Goal: Task Accomplishment & Management: Manage account settings

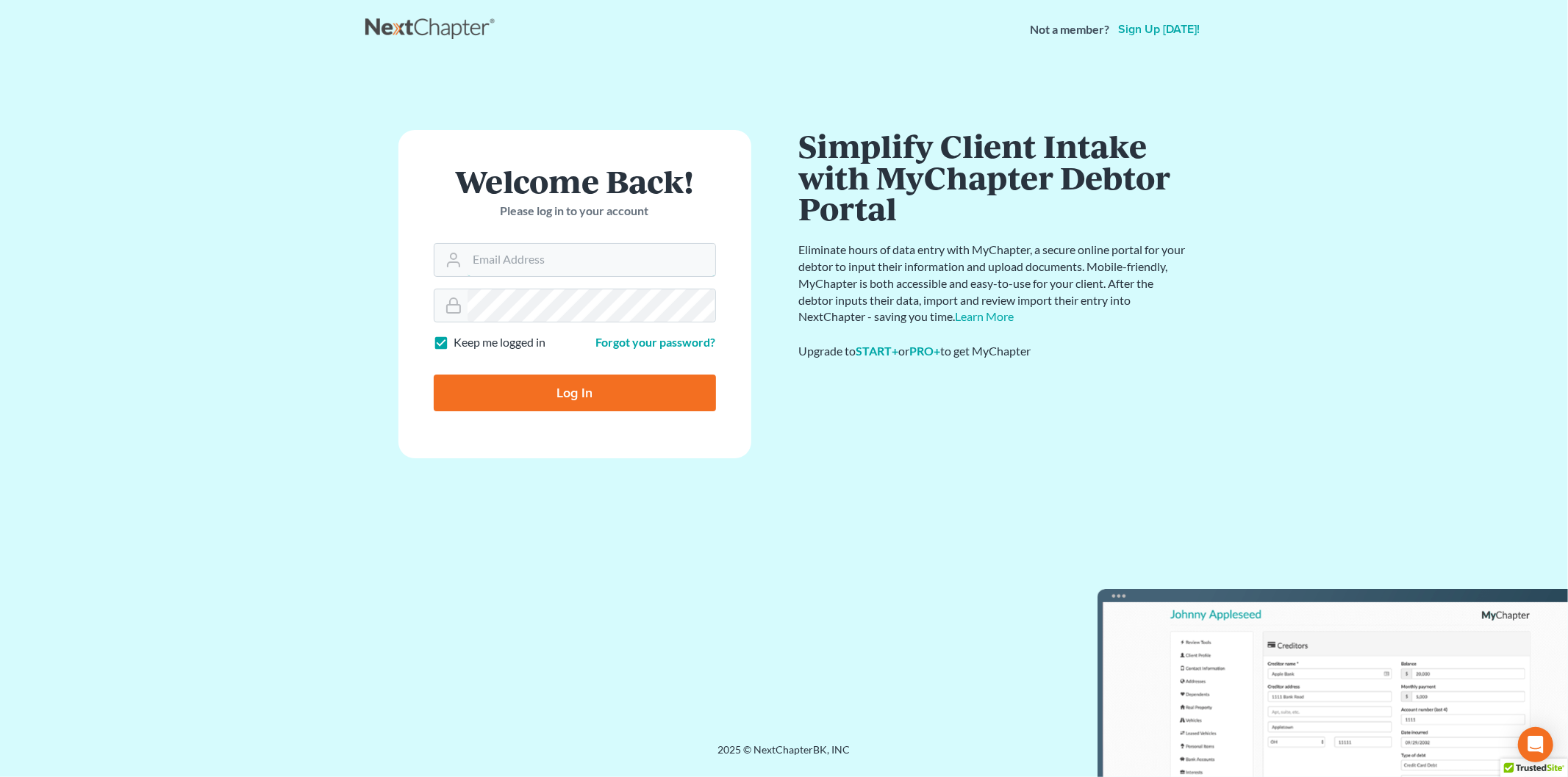
type input "[EMAIL_ADDRESS][DOMAIN_NAME]"
click at [555, 384] on input "Log In" at bounding box center [574, 393] width 282 height 37
type input "Thinking..."
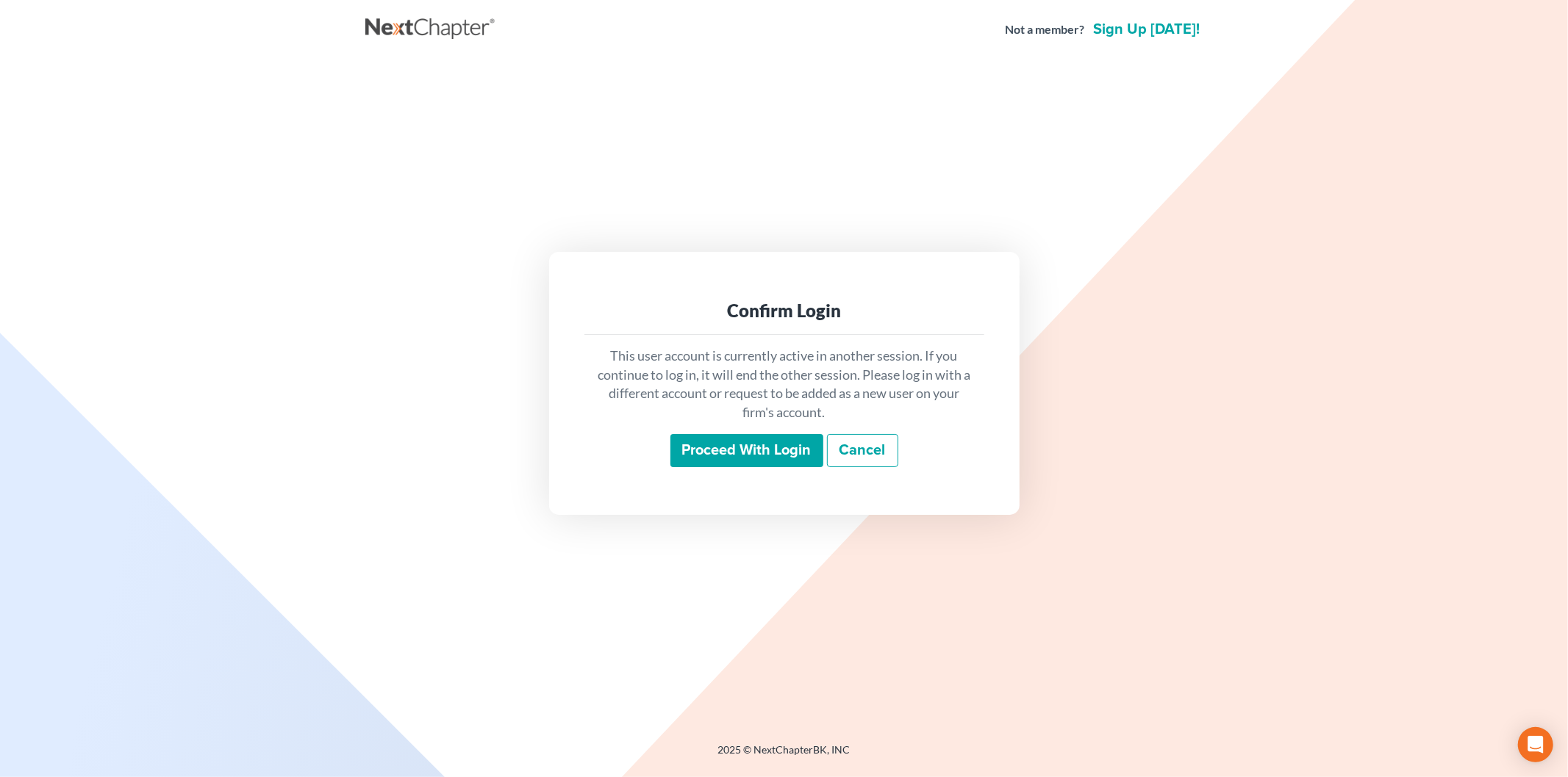
click at [700, 450] on input "Proceed with login" at bounding box center [746, 451] width 153 height 34
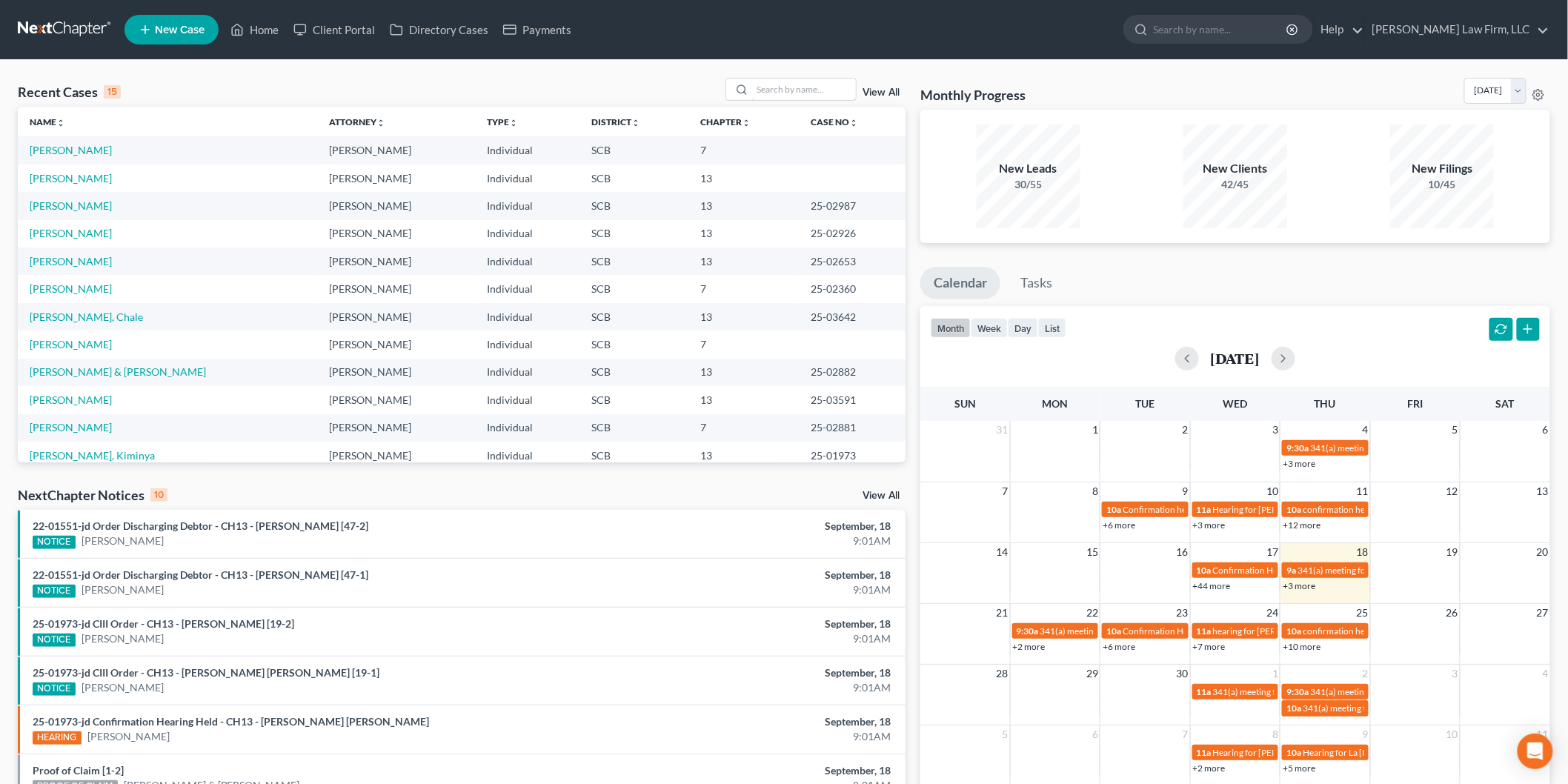
click at [821, 80] on input "search" at bounding box center [804, 89] width 103 height 22
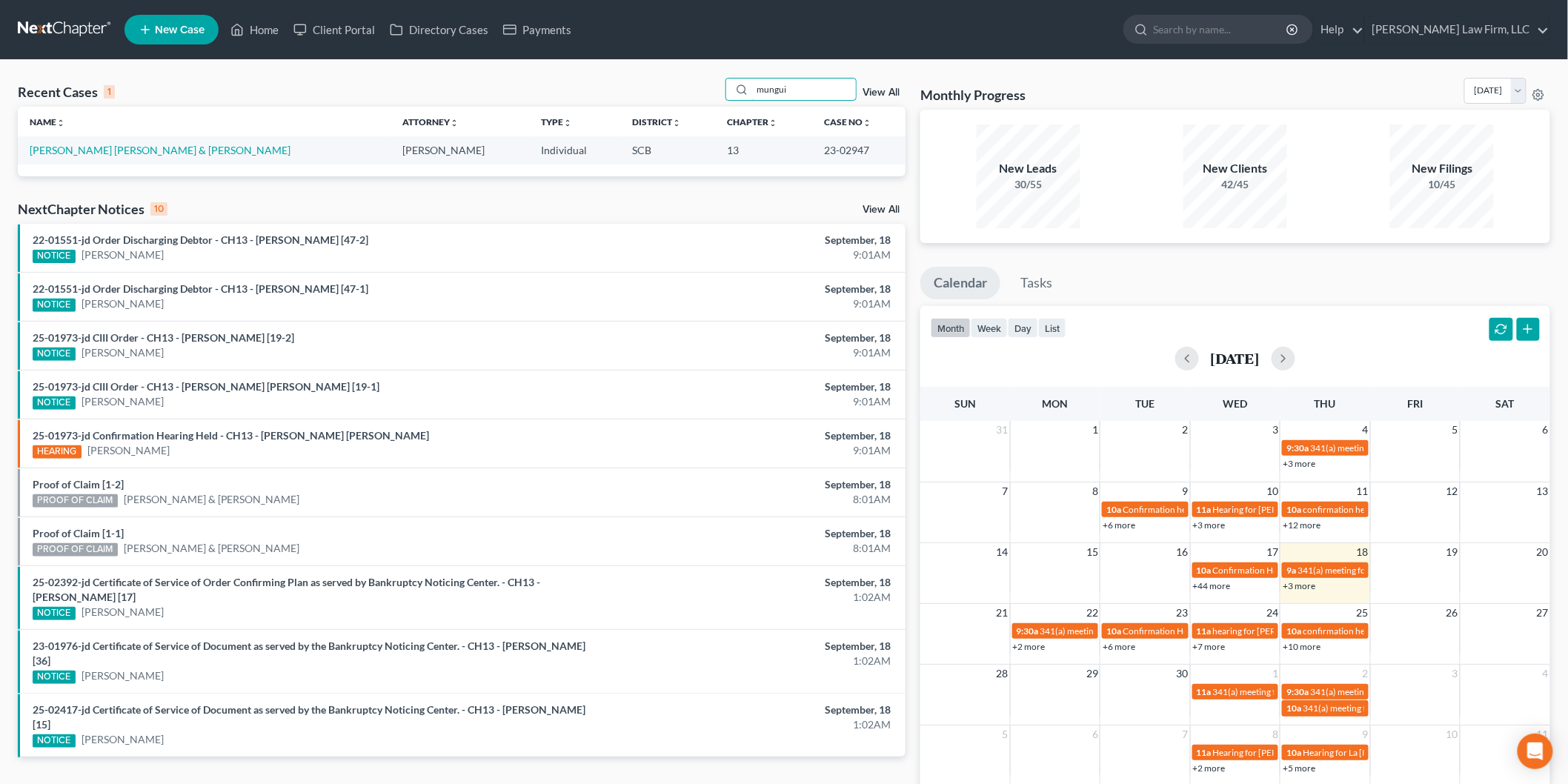
type input "mungui"
click at [183, 151] on link "[PERSON_NAME] [PERSON_NAME] & [PERSON_NAME]" at bounding box center [159, 150] width 261 height 12
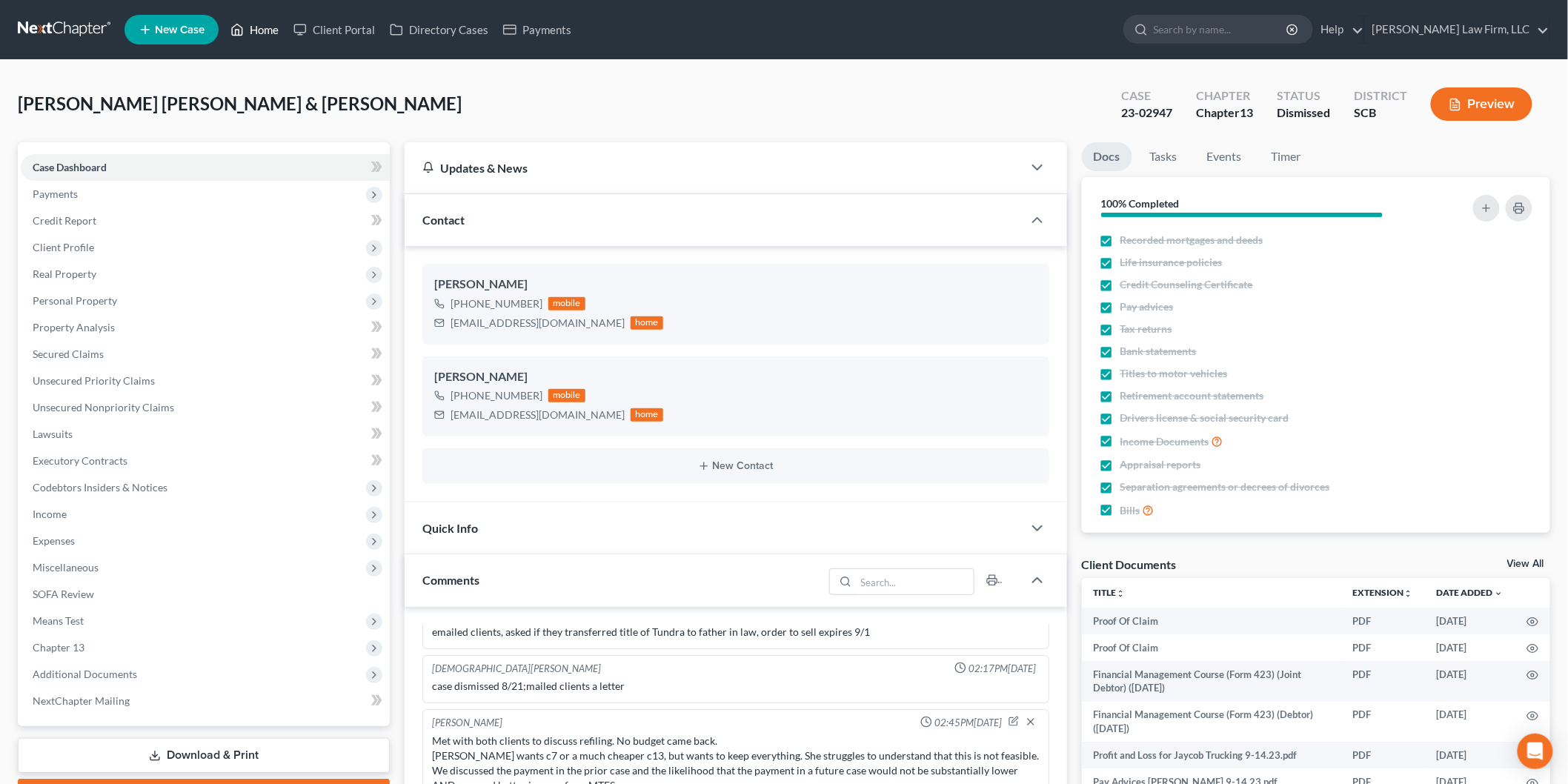
drag, startPoint x: 266, startPoint y: 21, endPoint x: 290, endPoint y: 21, distance: 24.0
click at [266, 21] on link "Home" at bounding box center [254, 29] width 63 height 27
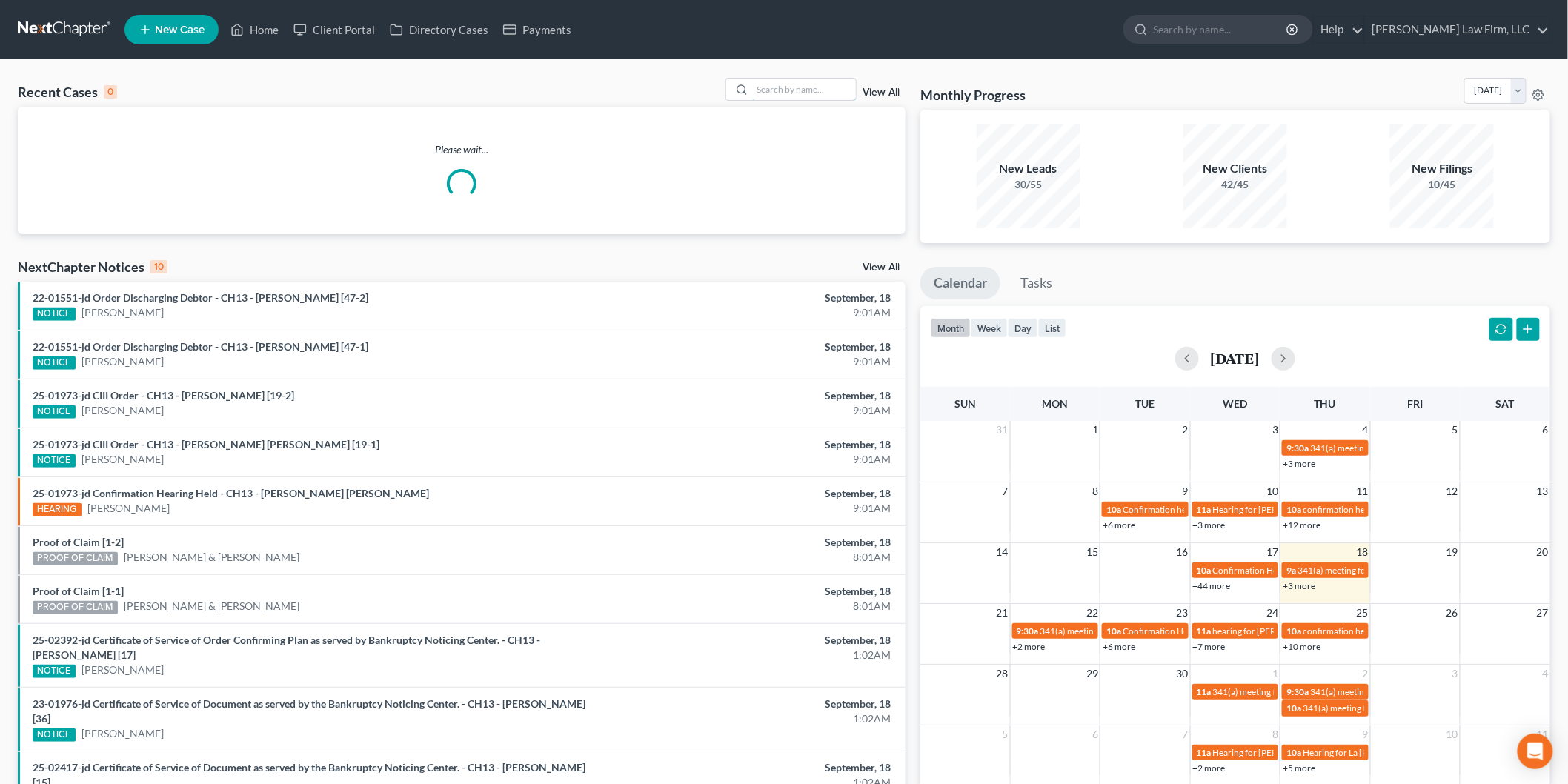
click at [768, 85] on input "search" at bounding box center [804, 89] width 103 height 22
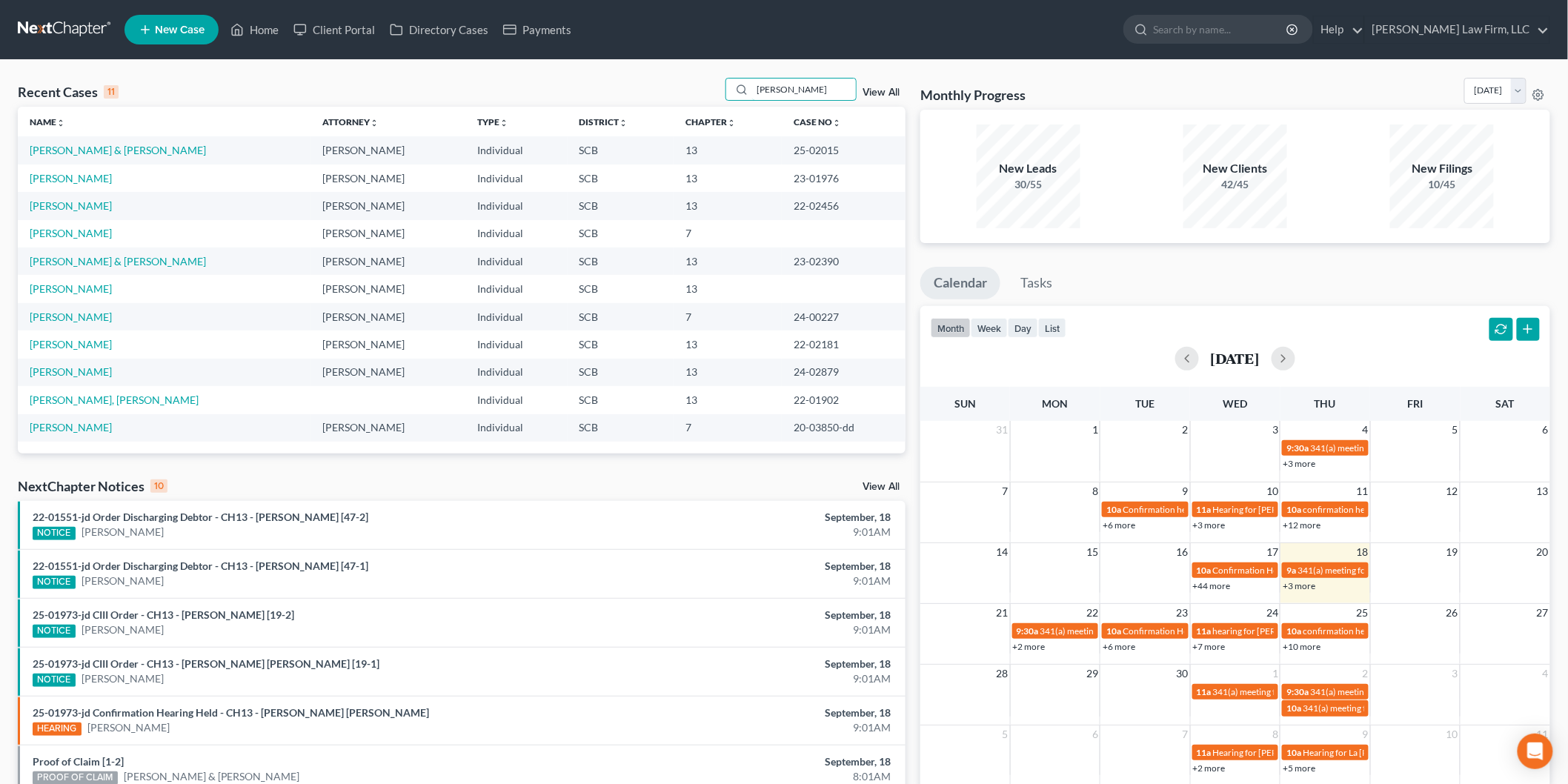
type input "davis"
click at [77, 146] on link "Davis, Danny & Christal" at bounding box center [118, 150] width 176 height 12
select select "0"
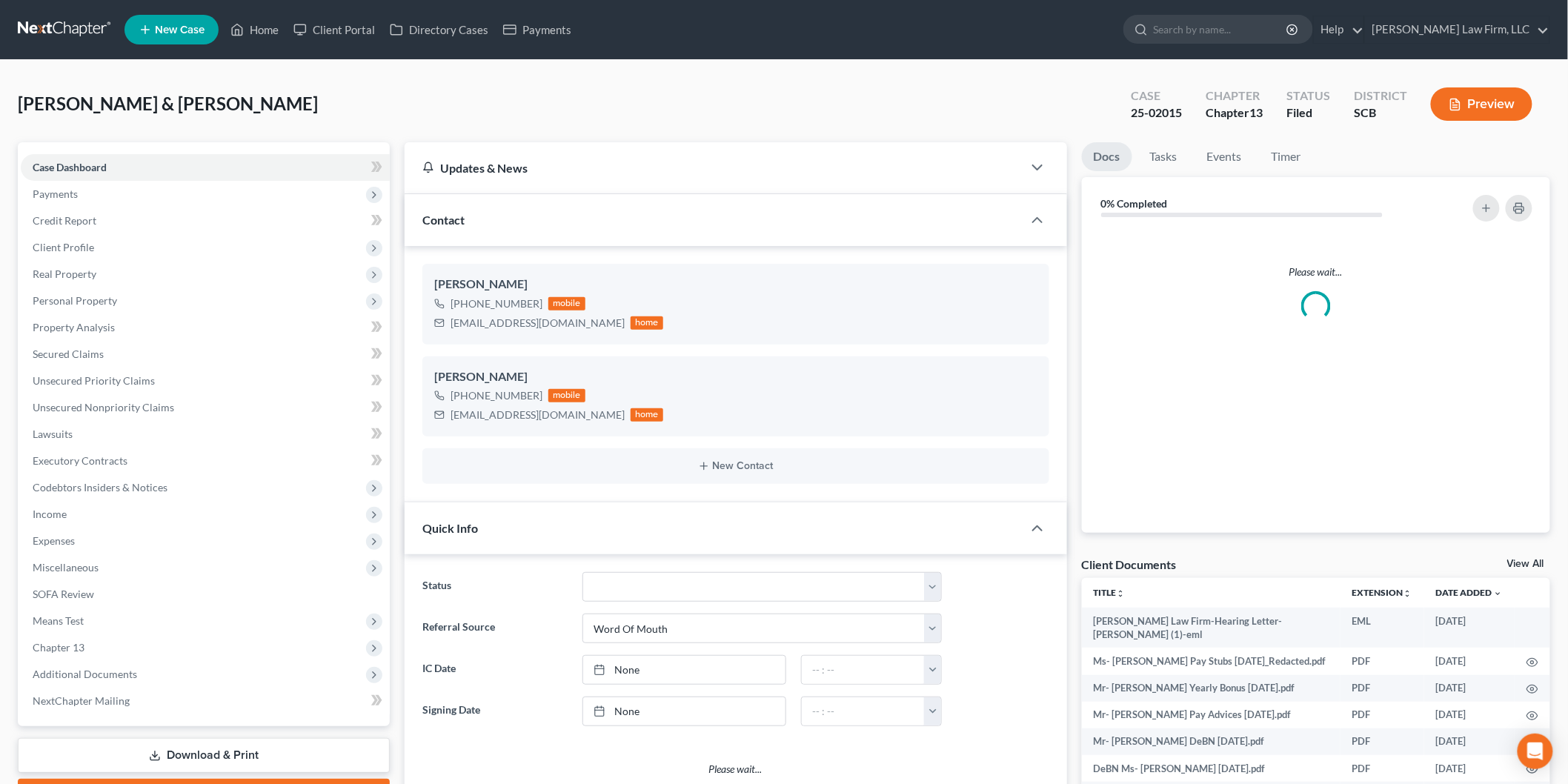
select select "3"
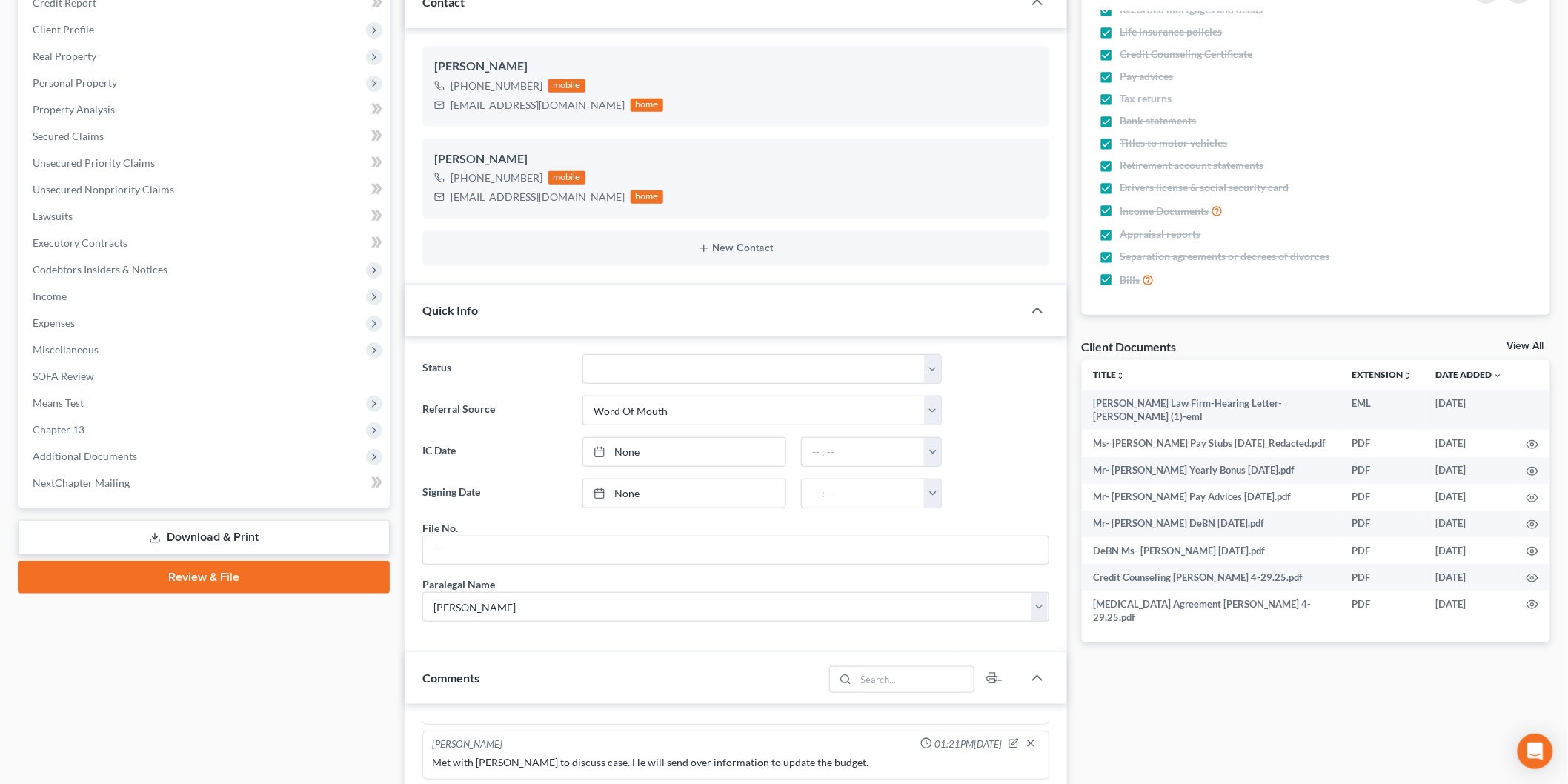
scroll to position [246, 0]
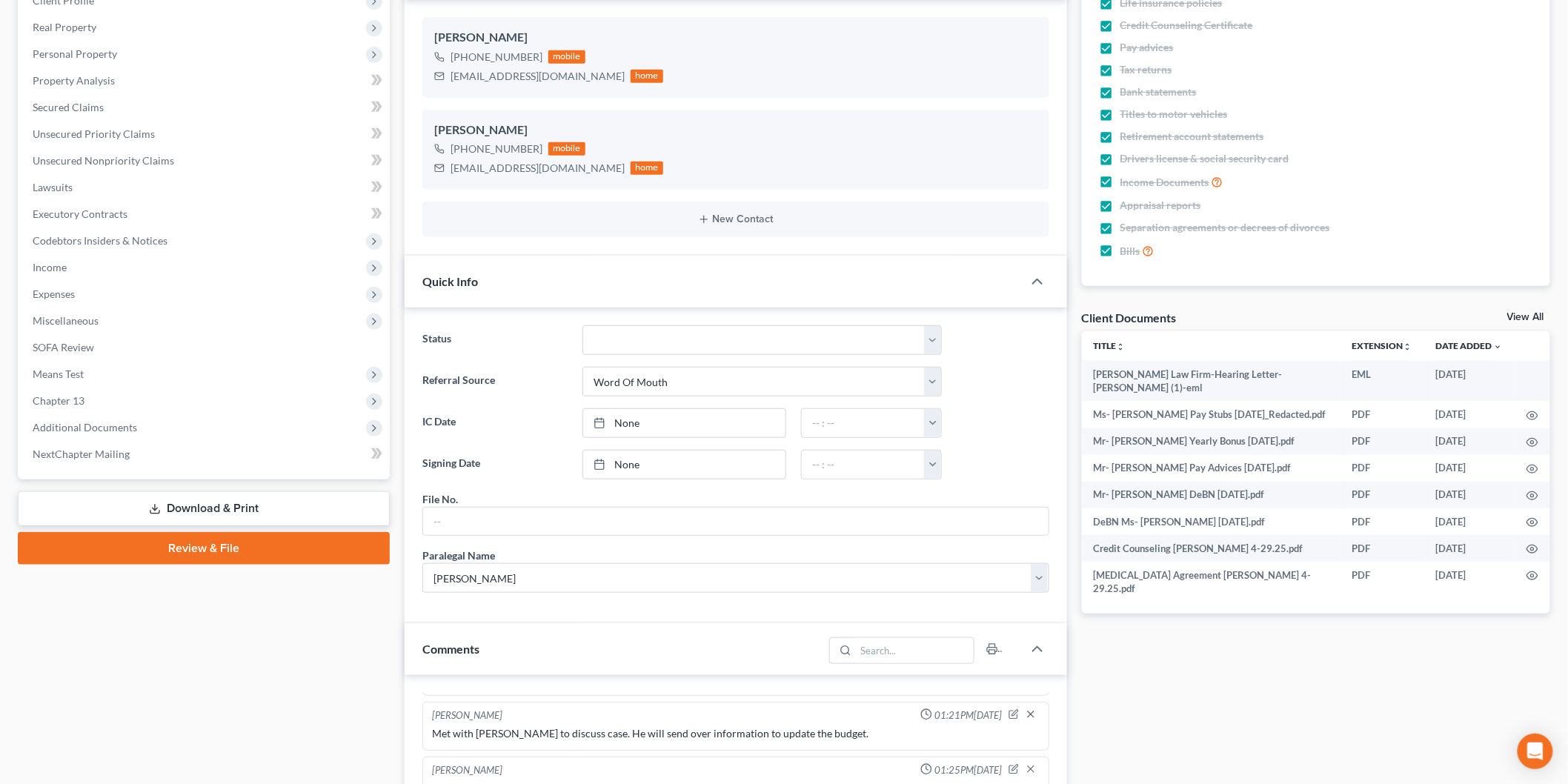
click at [1526, 314] on link "View All" at bounding box center [1525, 317] width 37 height 10
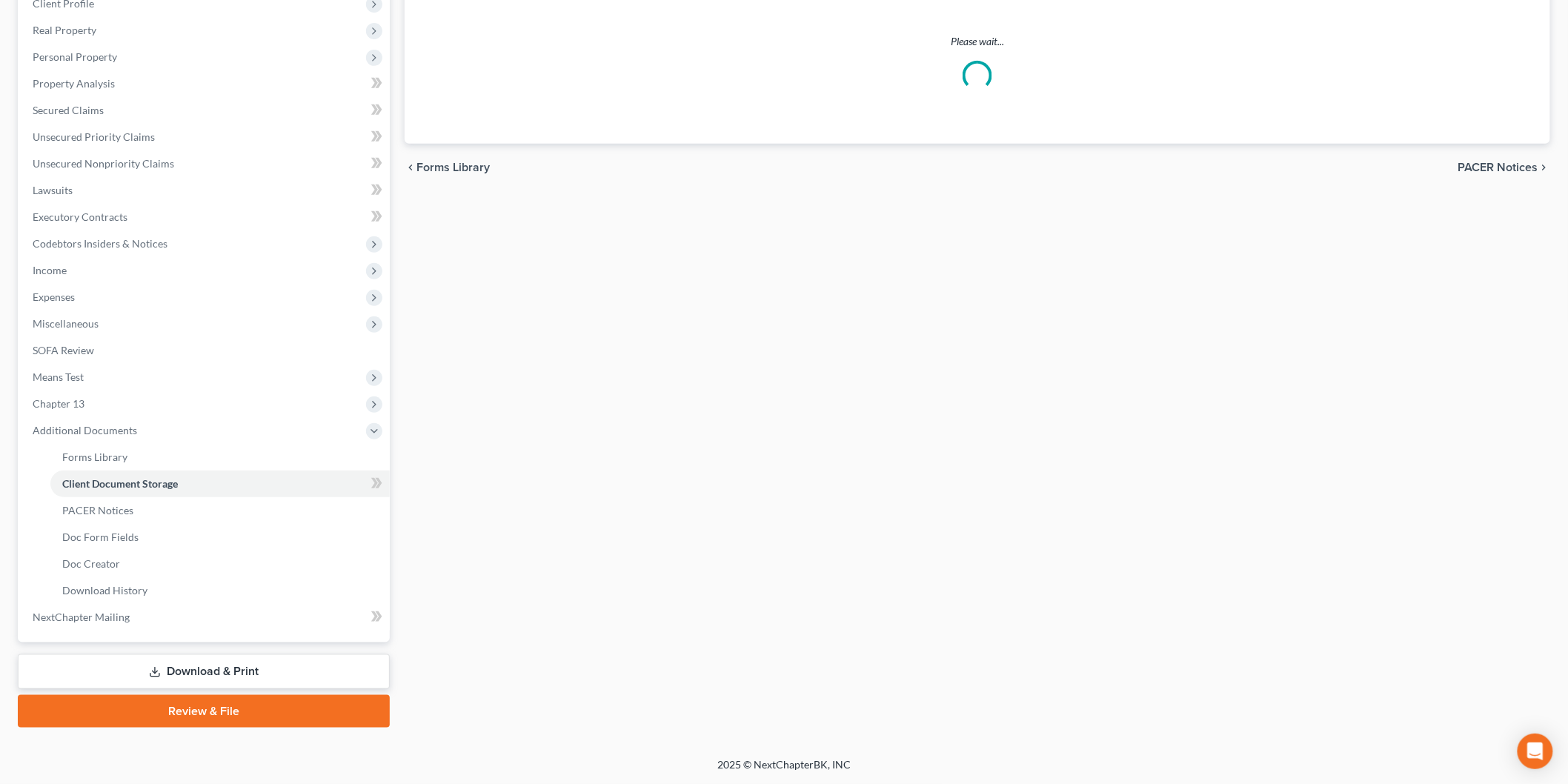
scroll to position [5, 0]
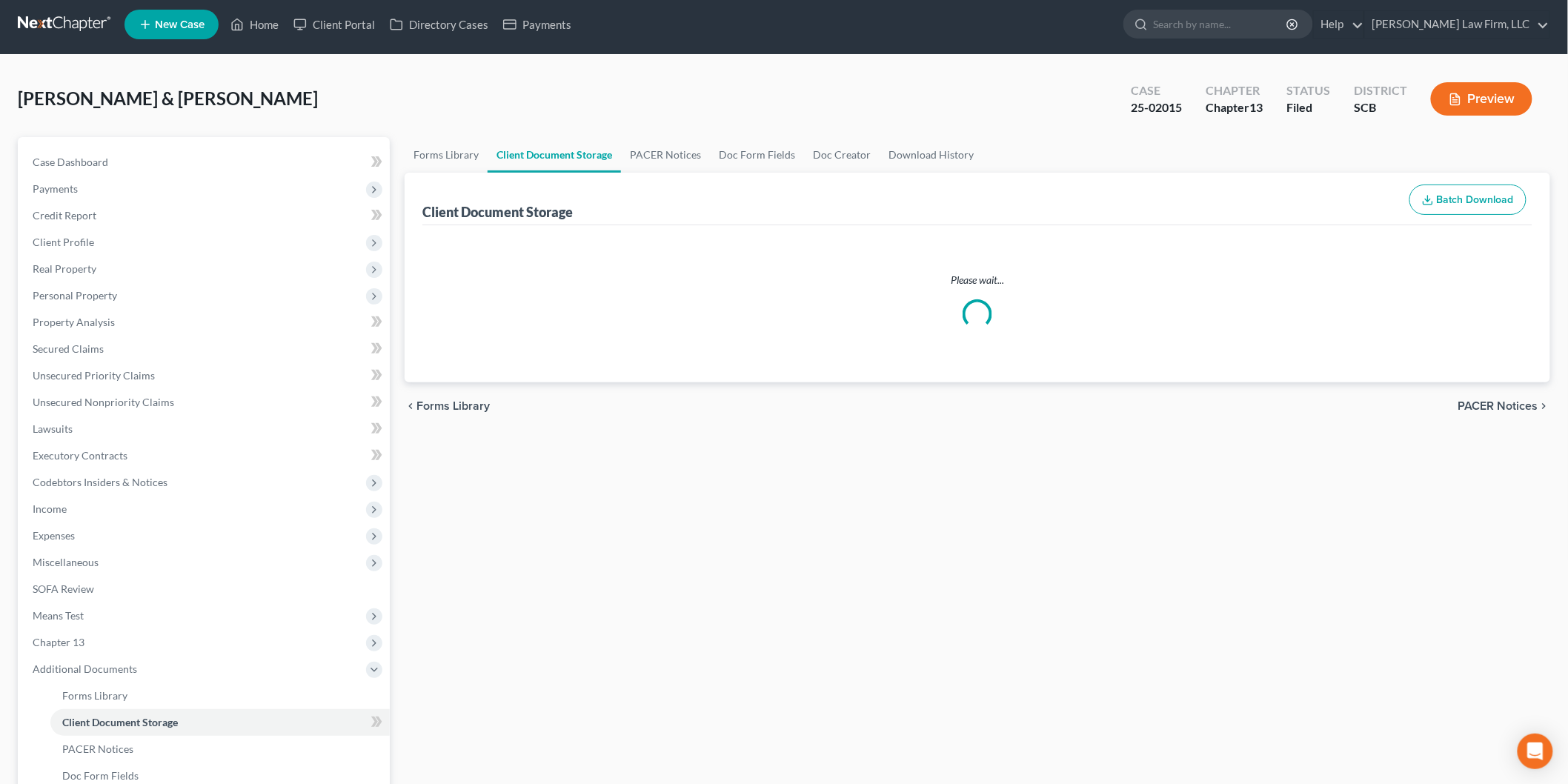
select select "6"
select select "16"
select select "15"
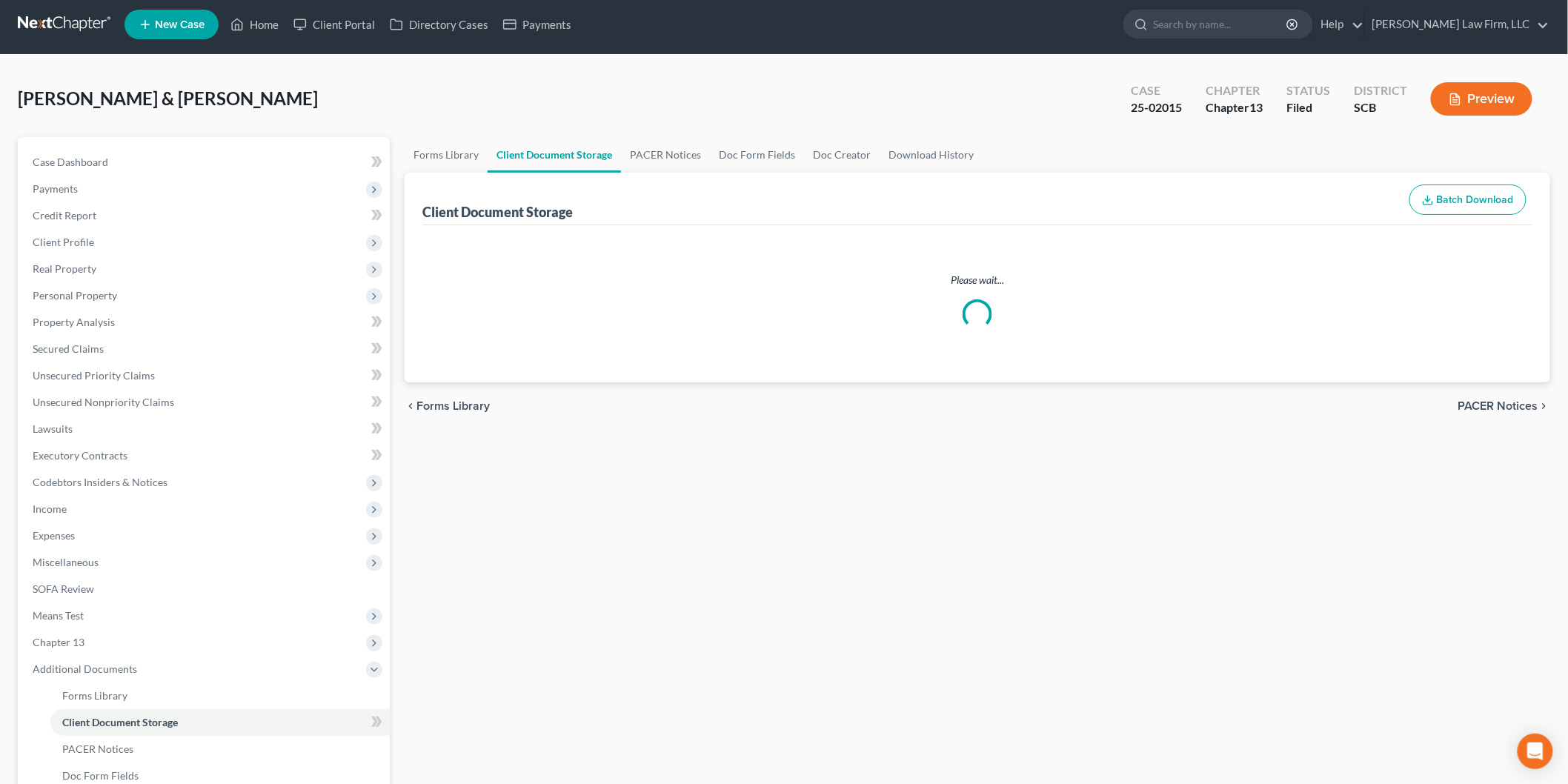
select select "15"
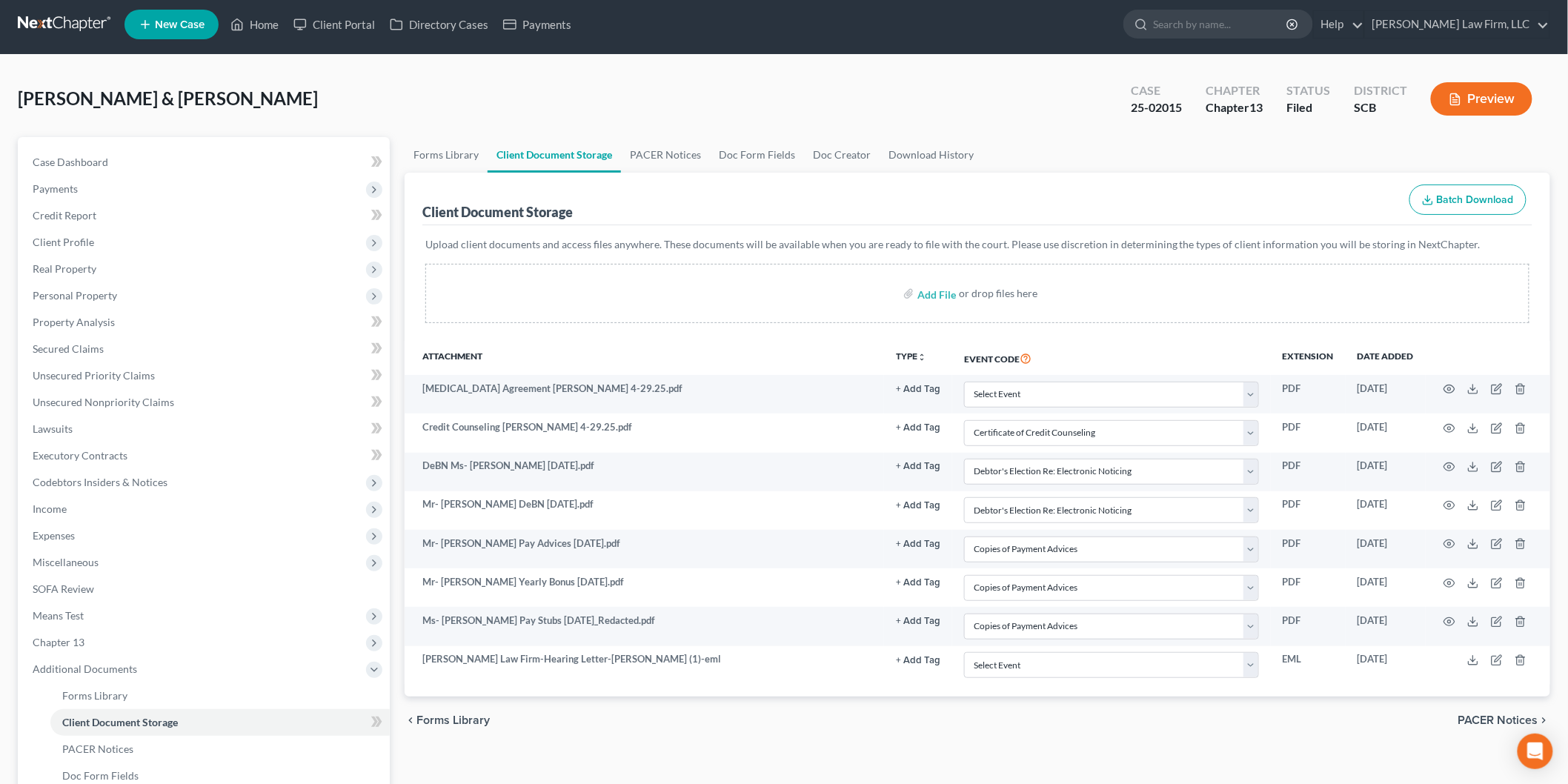
scroll to position [0, 0]
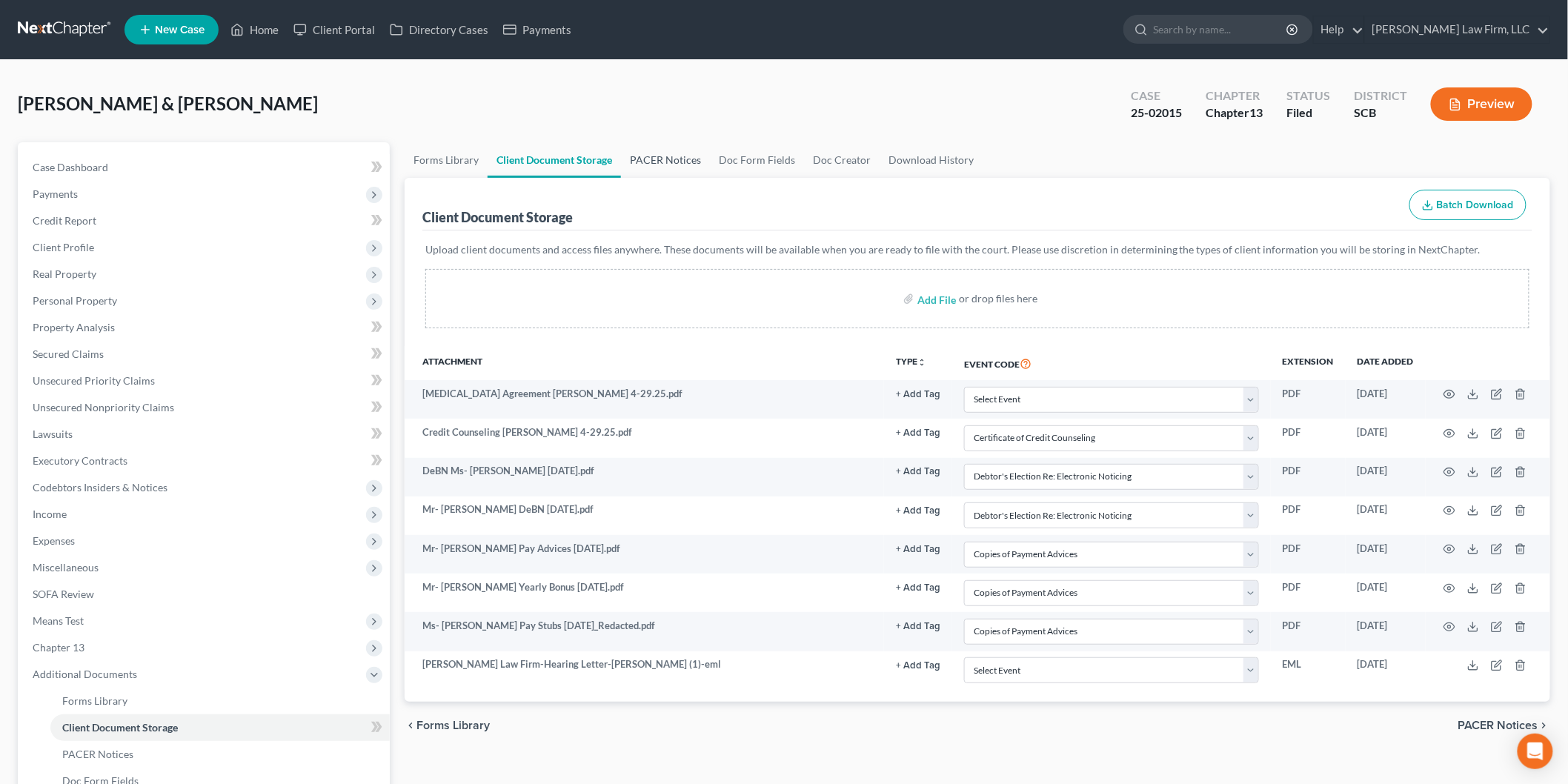
click at [654, 150] on link "PACER Notices" at bounding box center [665, 160] width 89 height 36
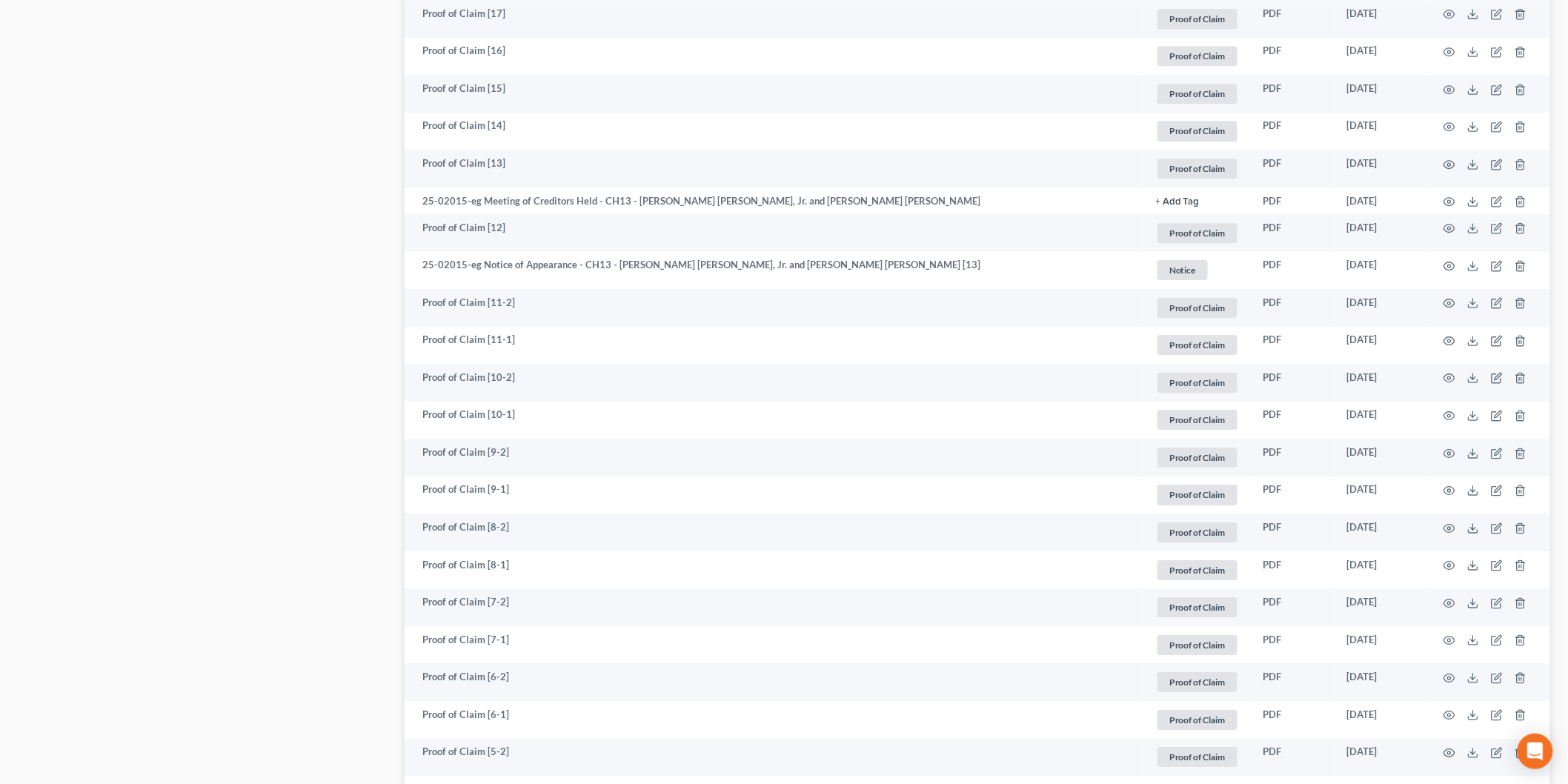
scroll to position [2141, 0]
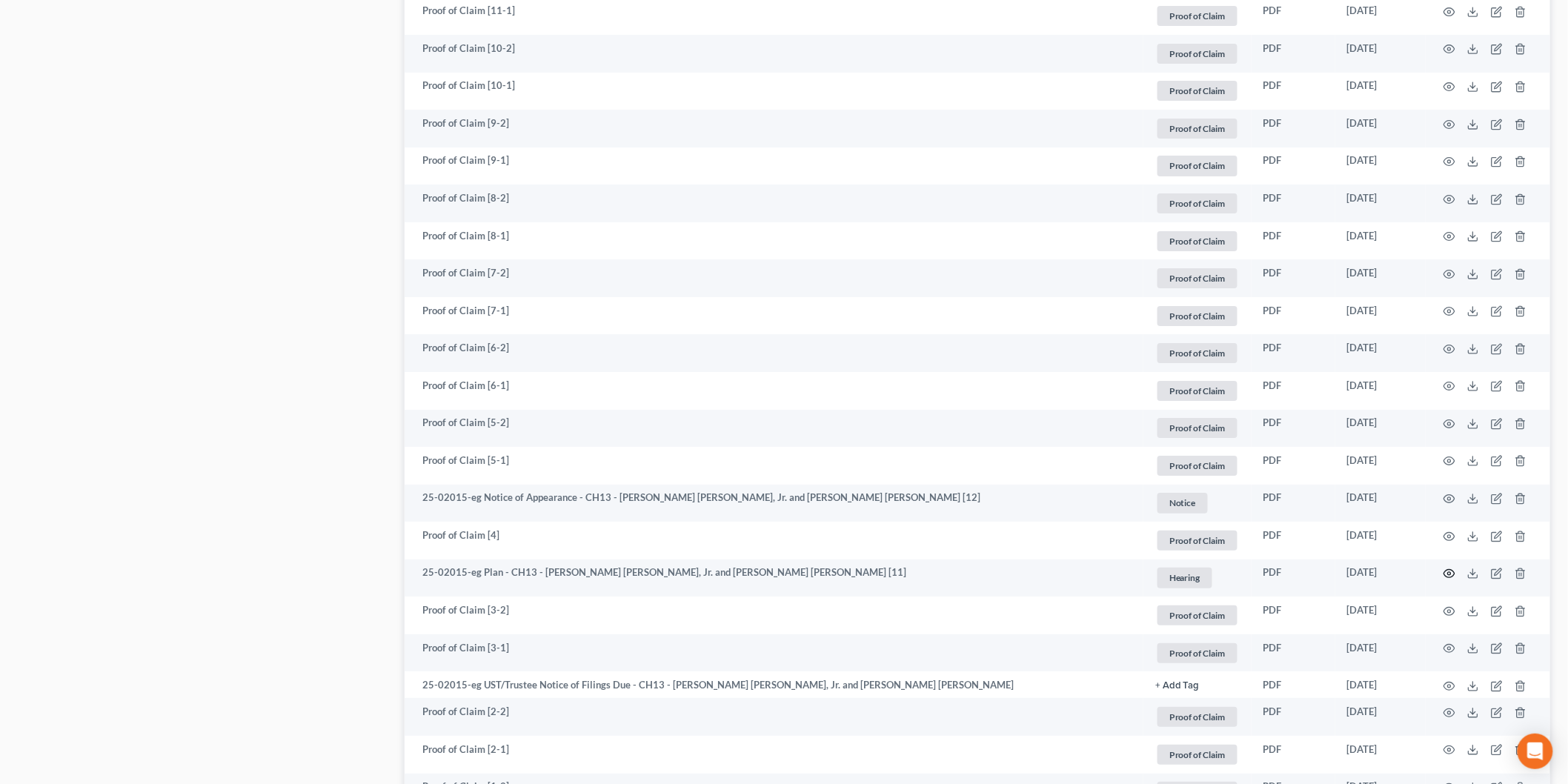
click at [1447, 568] on icon "button" at bounding box center [1449, 574] width 12 height 12
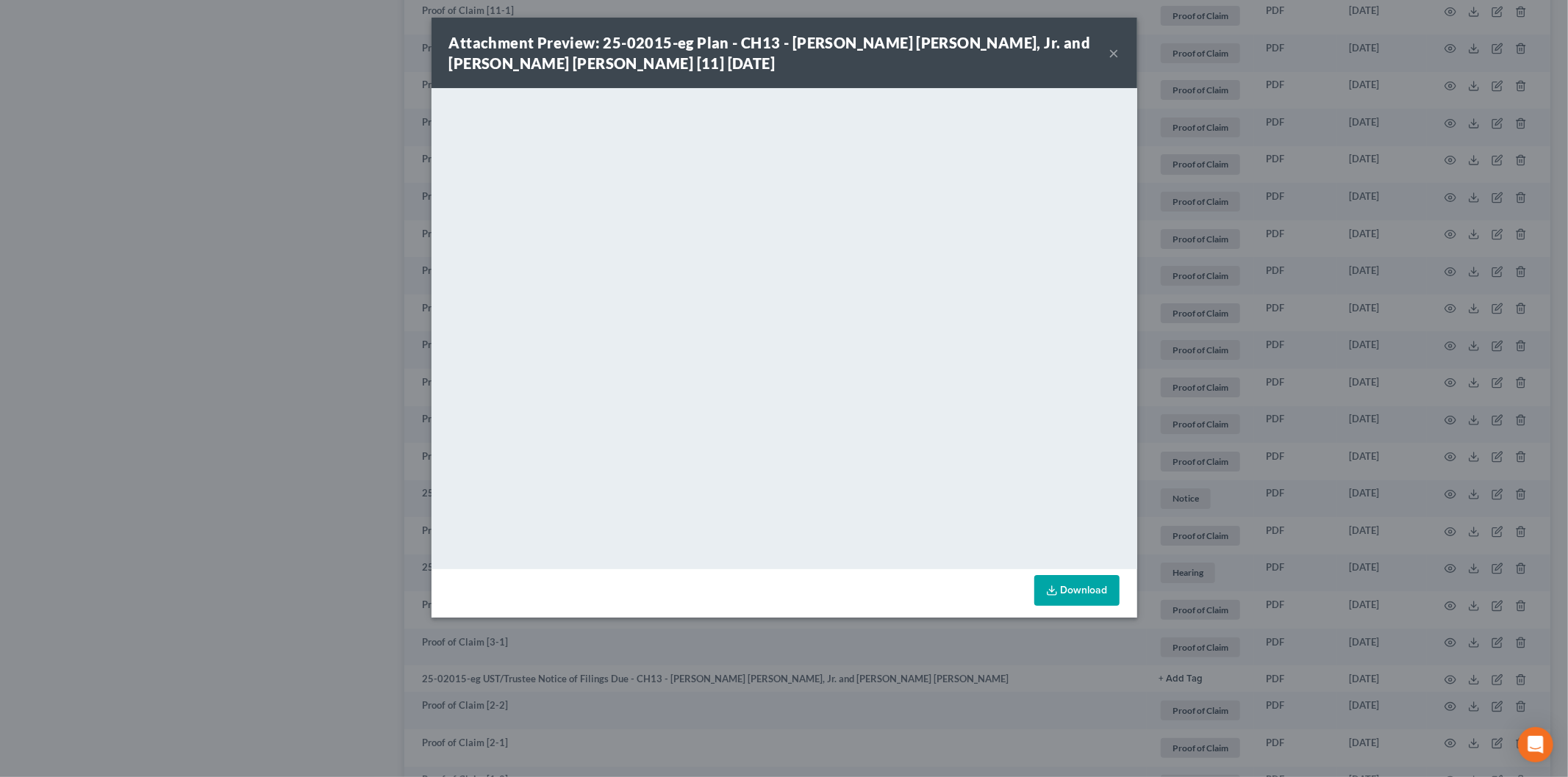
click at [1109, 49] on button "×" at bounding box center [1114, 53] width 10 height 18
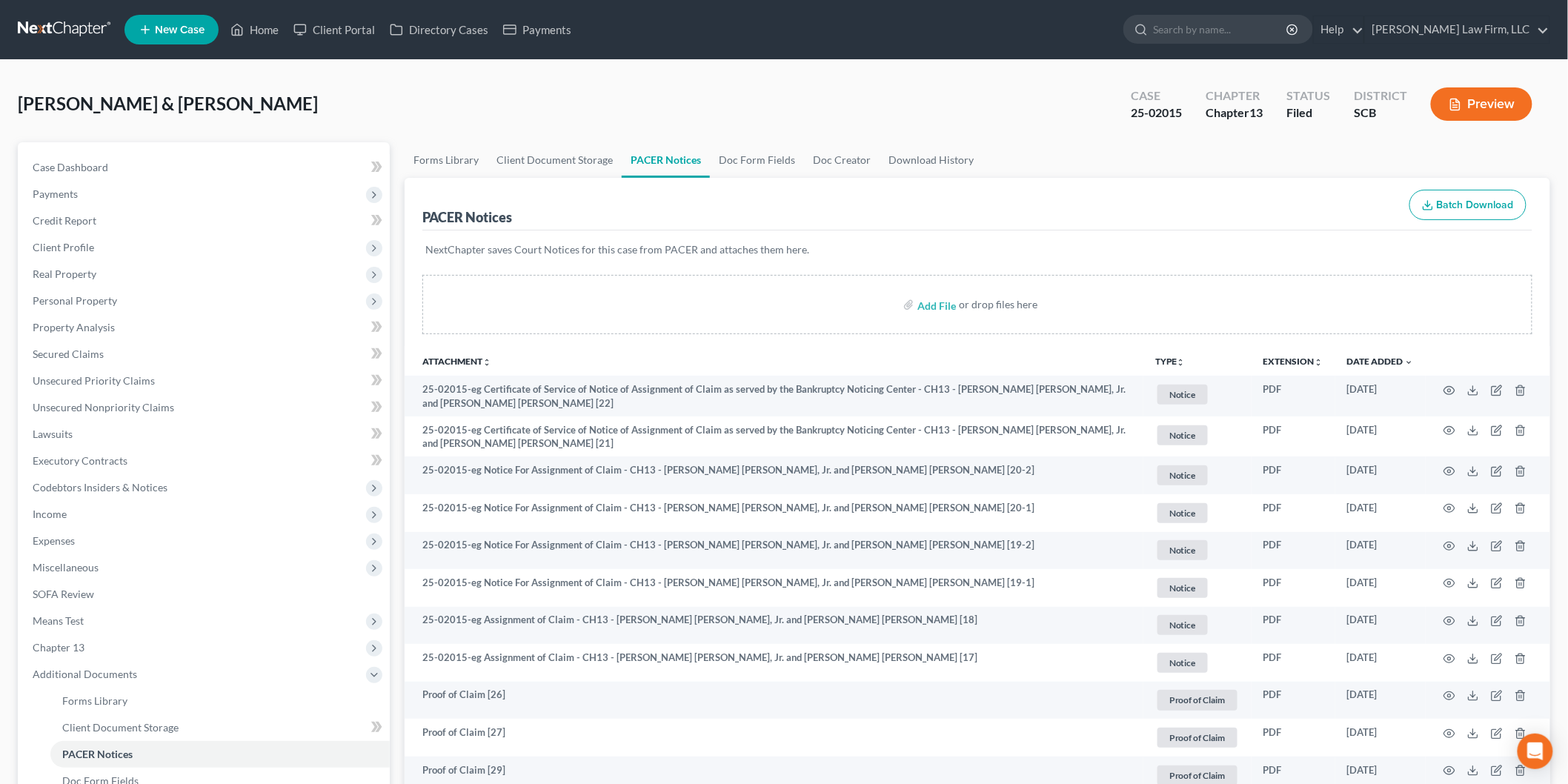
scroll to position [165, 0]
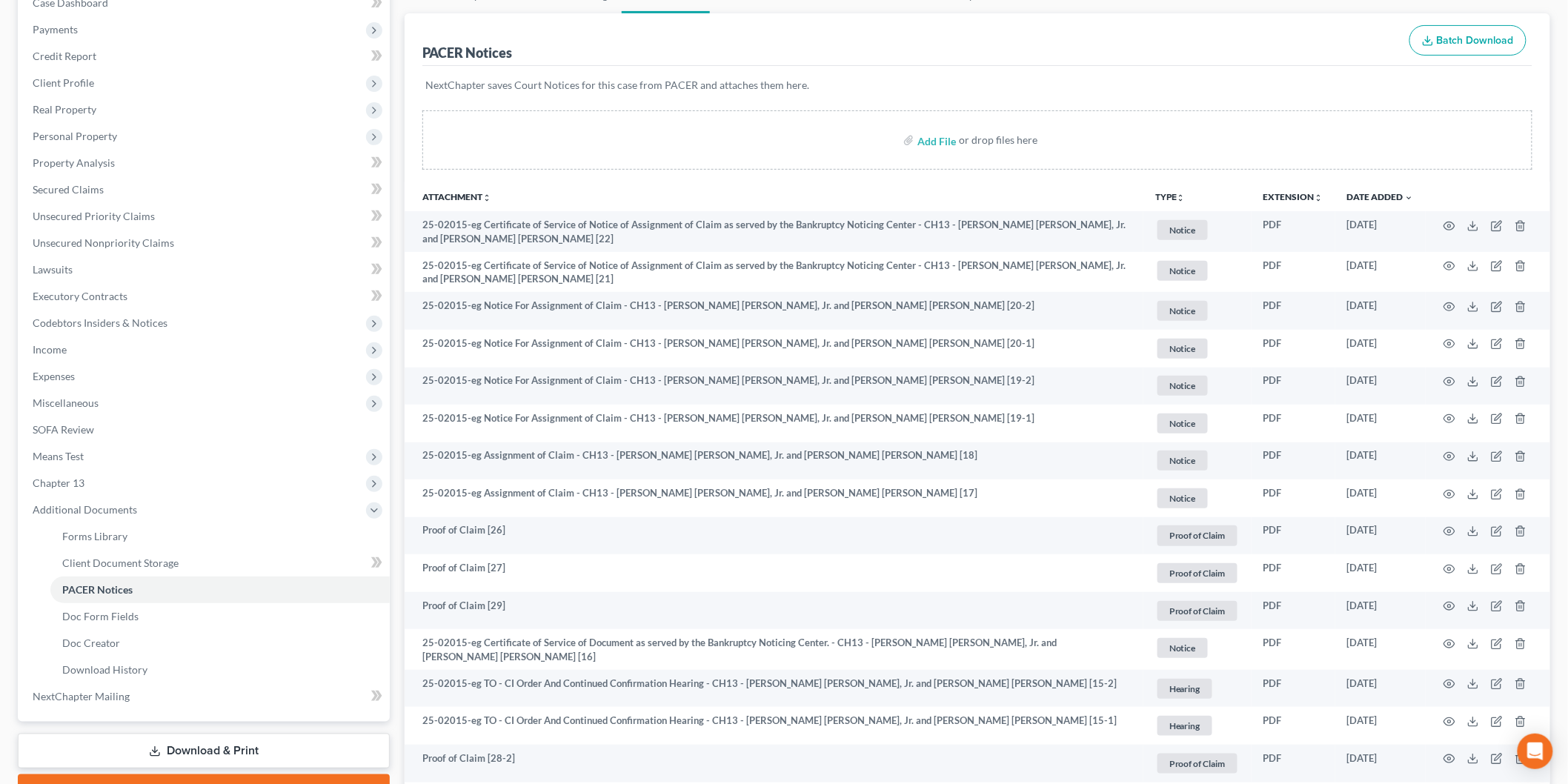
click at [124, 444] on span "Means Test" at bounding box center [205, 457] width 369 height 27
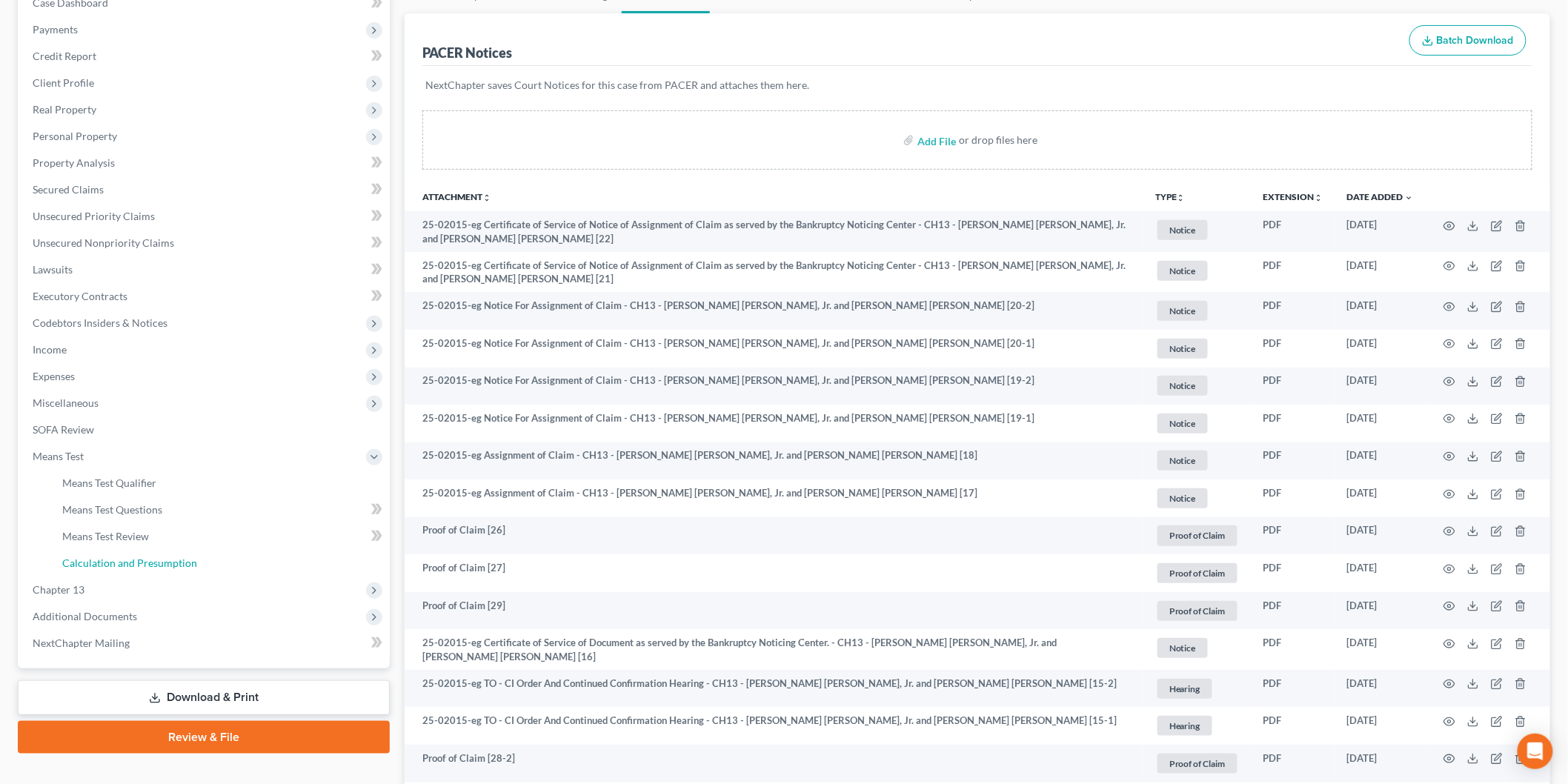
click at [143, 557] on span "Calculation and Presumption" at bounding box center [130, 562] width 135 height 12
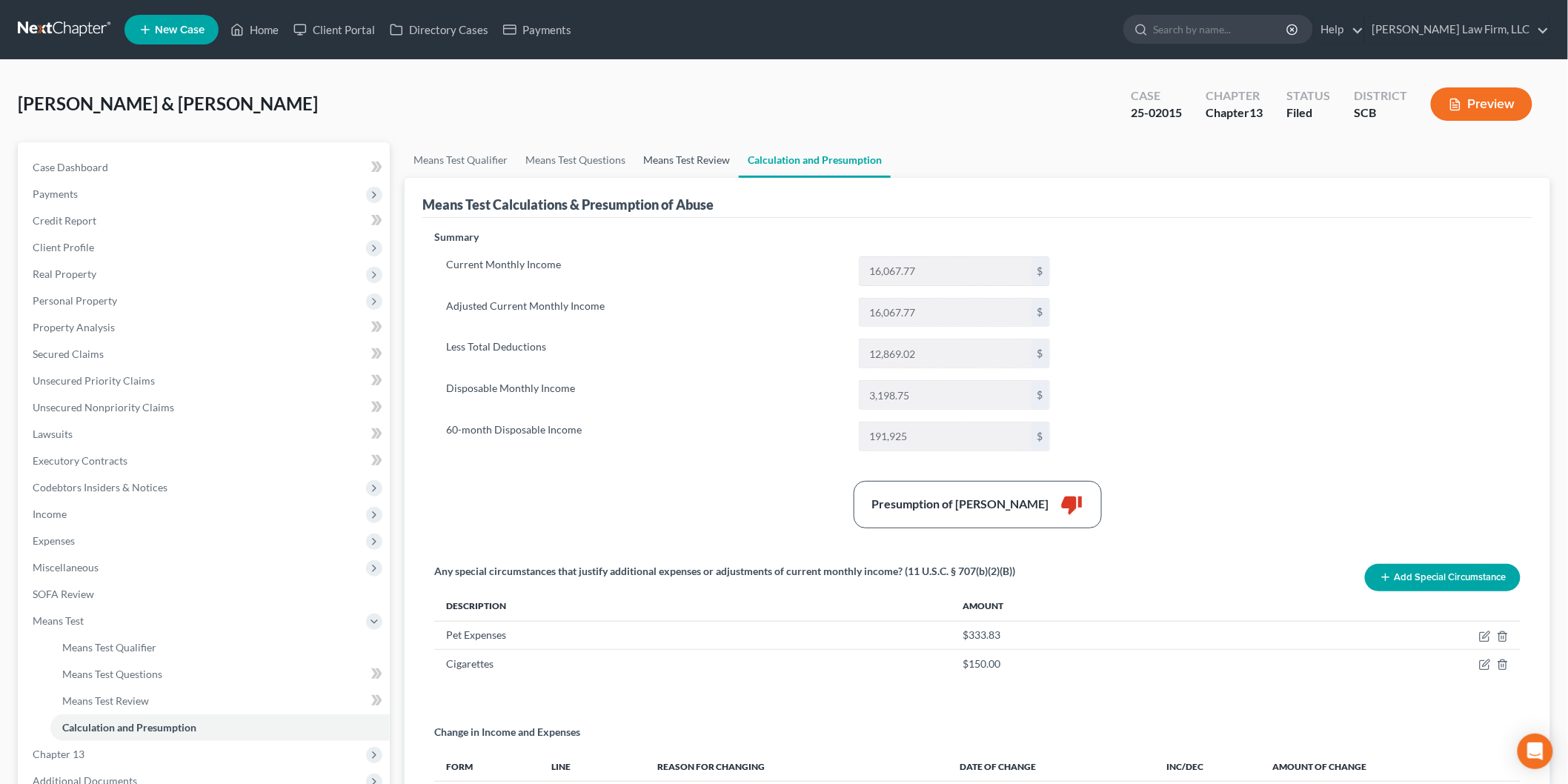
click at [678, 148] on link "Means Test Review" at bounding box center [686, 160] width 104 height 36
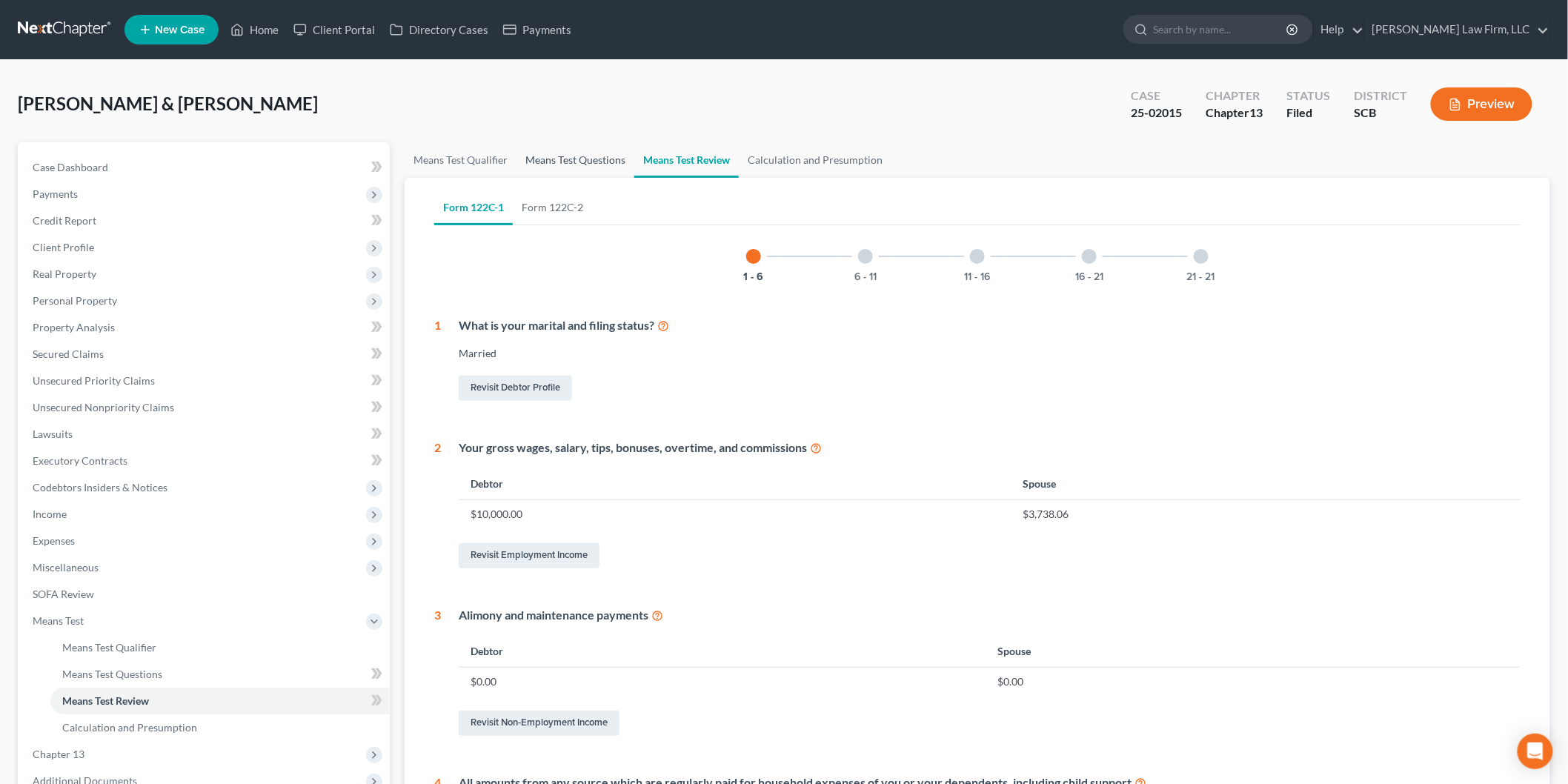
click at [566, 161] on link "Means Test Questions" at bounding box center [575, 160] width 118 height 36
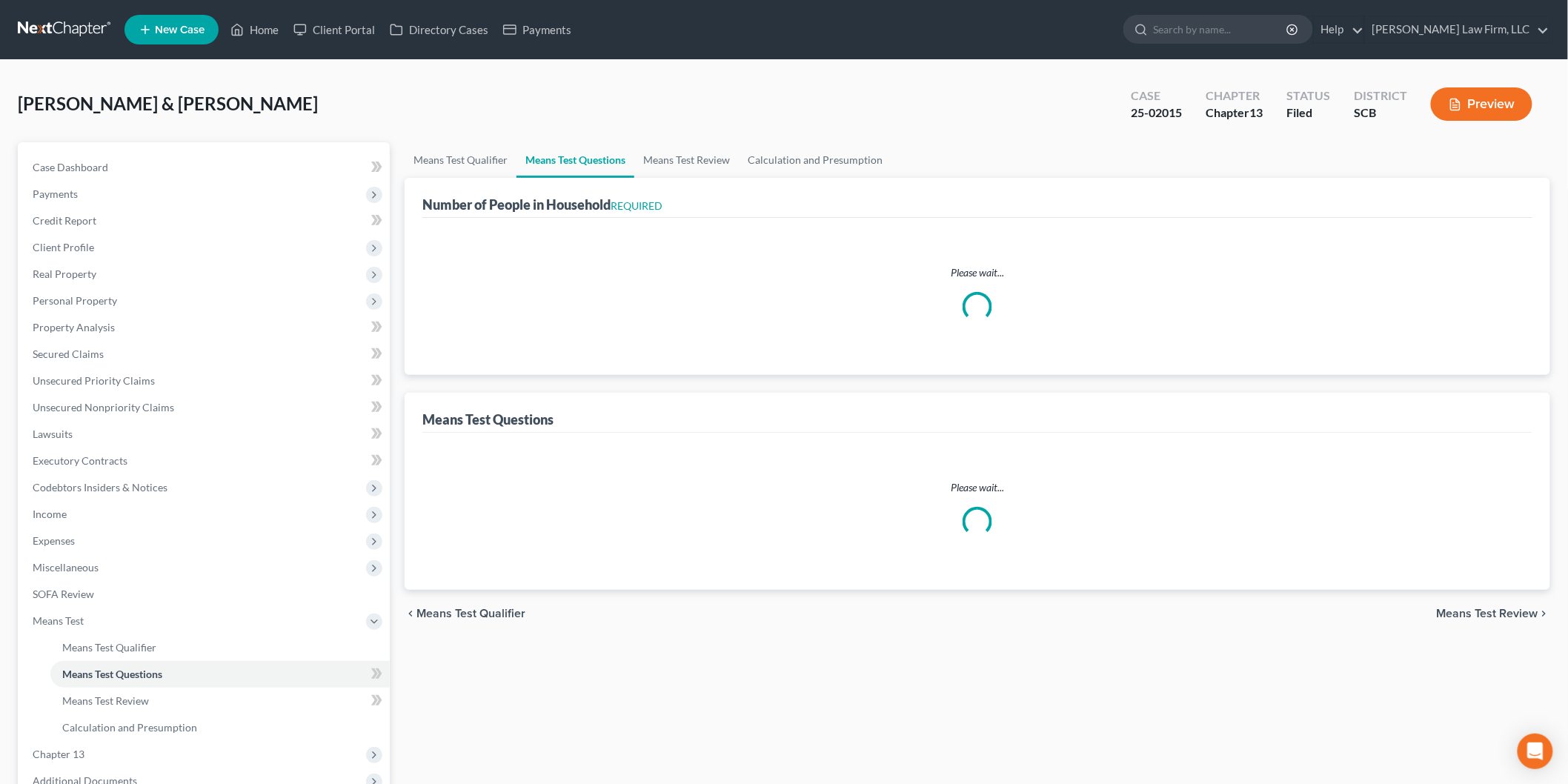
select select "0"
select select "60"
select select "1"
select select "60"
select select "1"
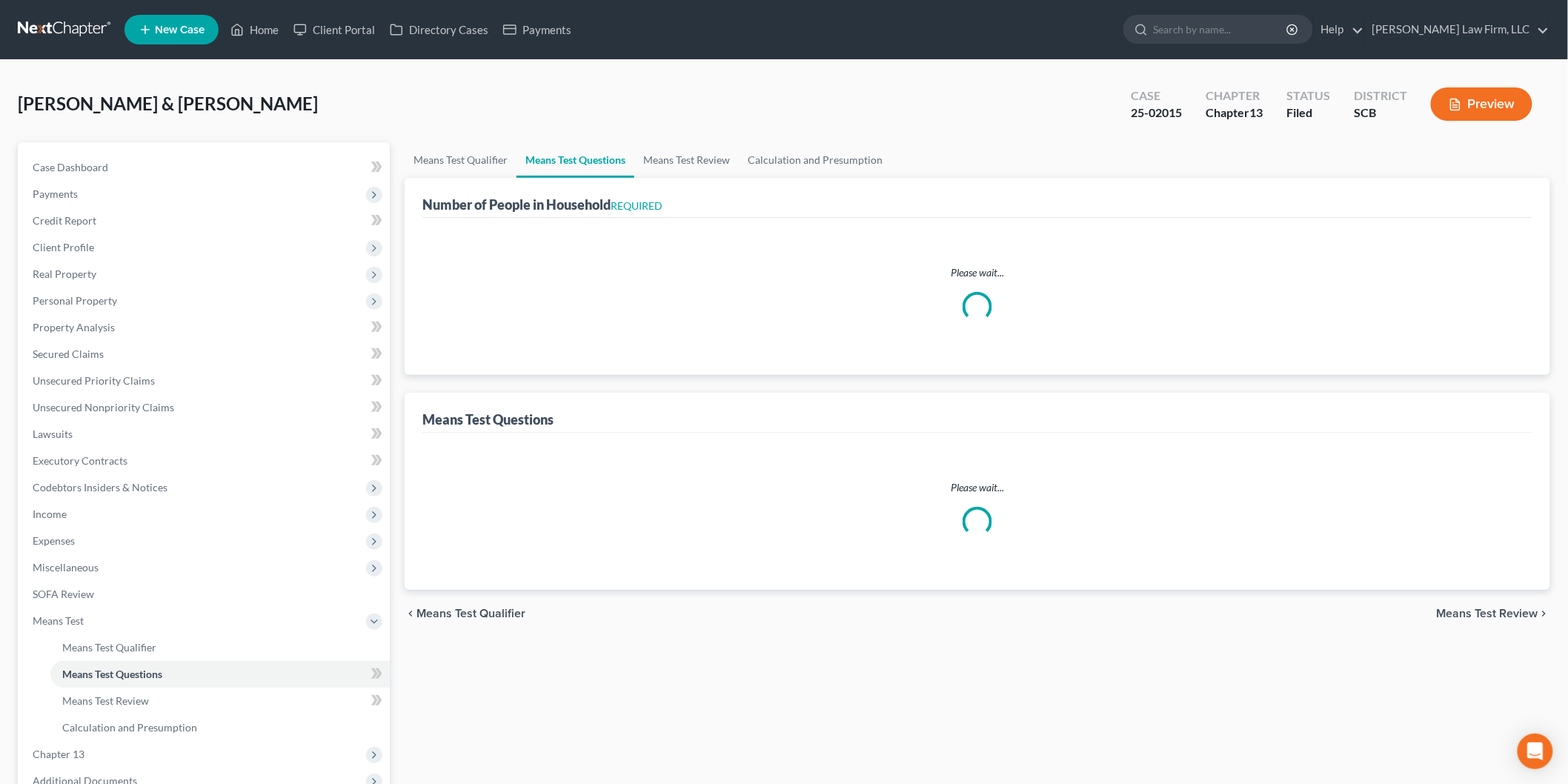
select select "60"
select select "0"
select select "60"
select select "1"
select select "60"
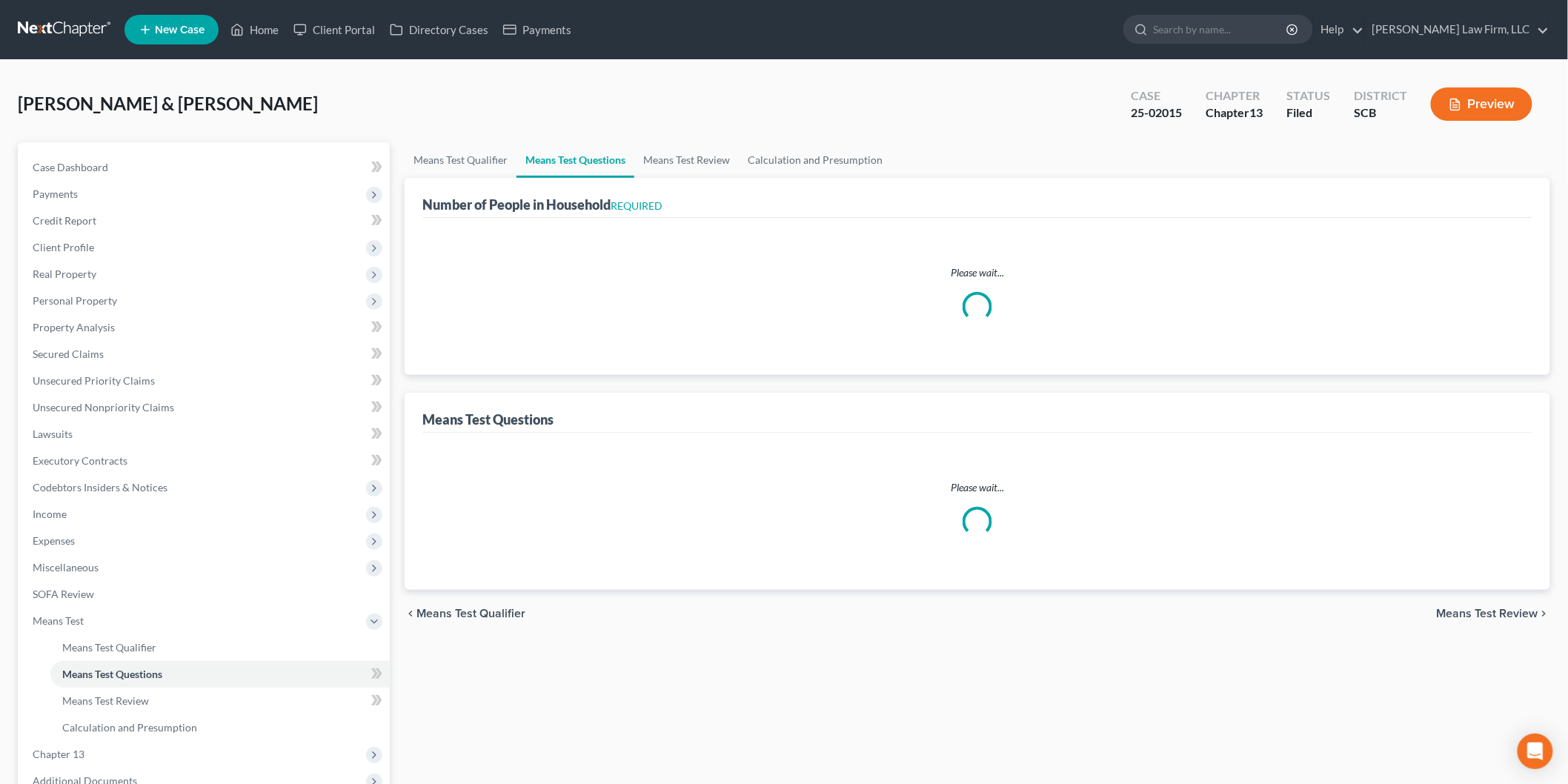
select select "1"
select select "60"
select select "2"
select select "60"
select select "3"
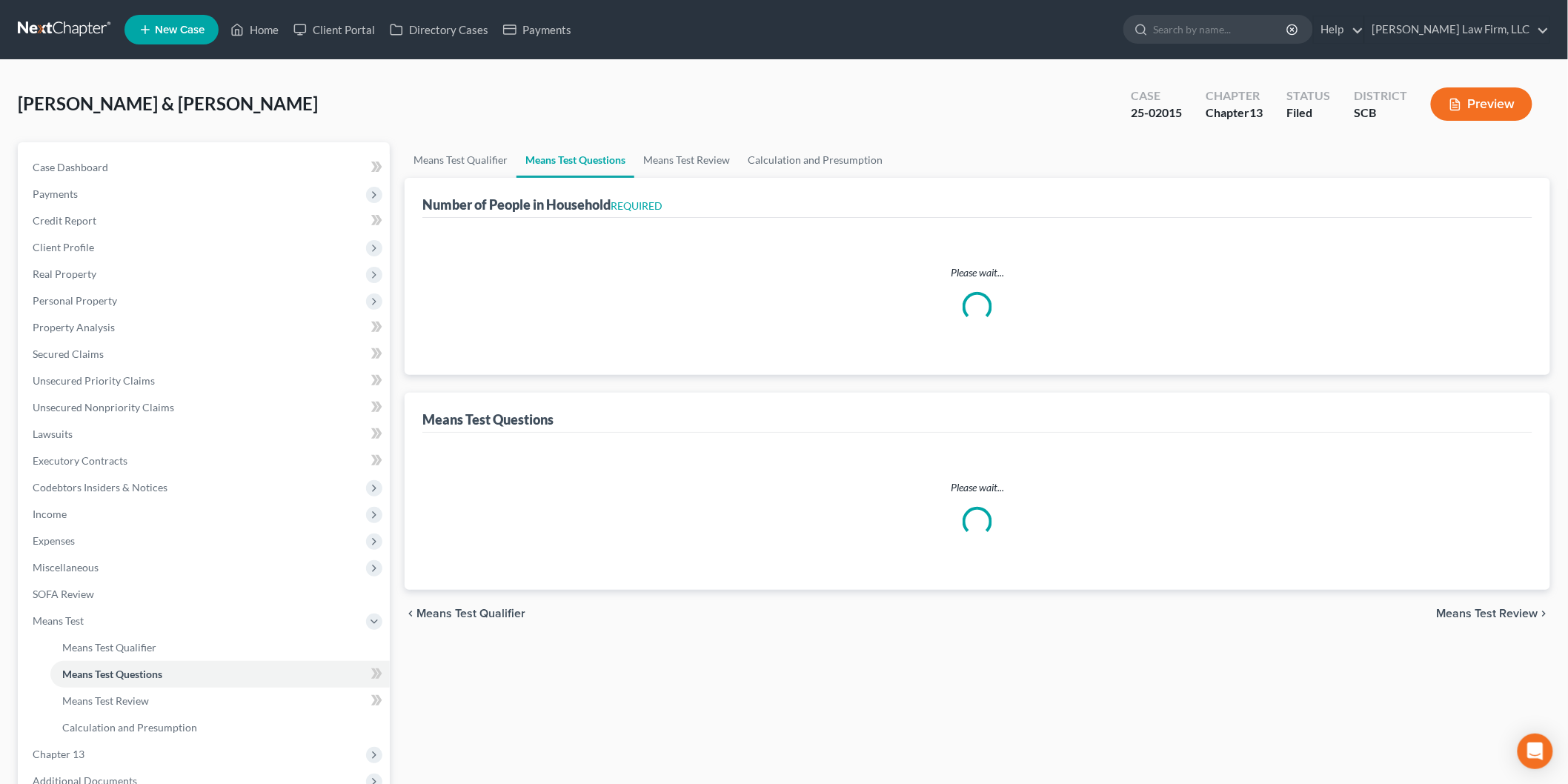
select select "0"
select select "2"
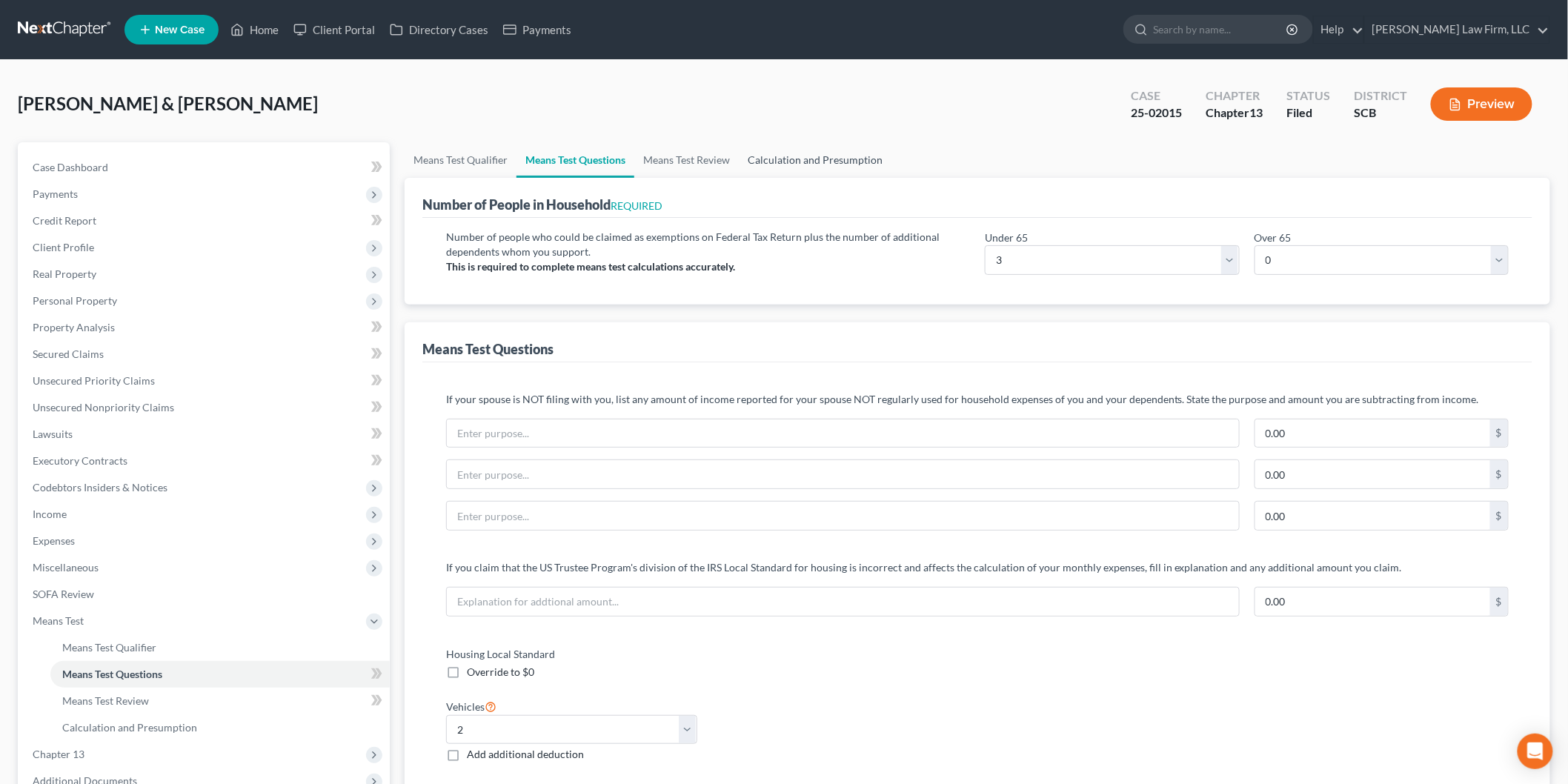
click at [815, 164] on link "Calculation and Presumption" at bounding box center [814, 160] width 153 height 36
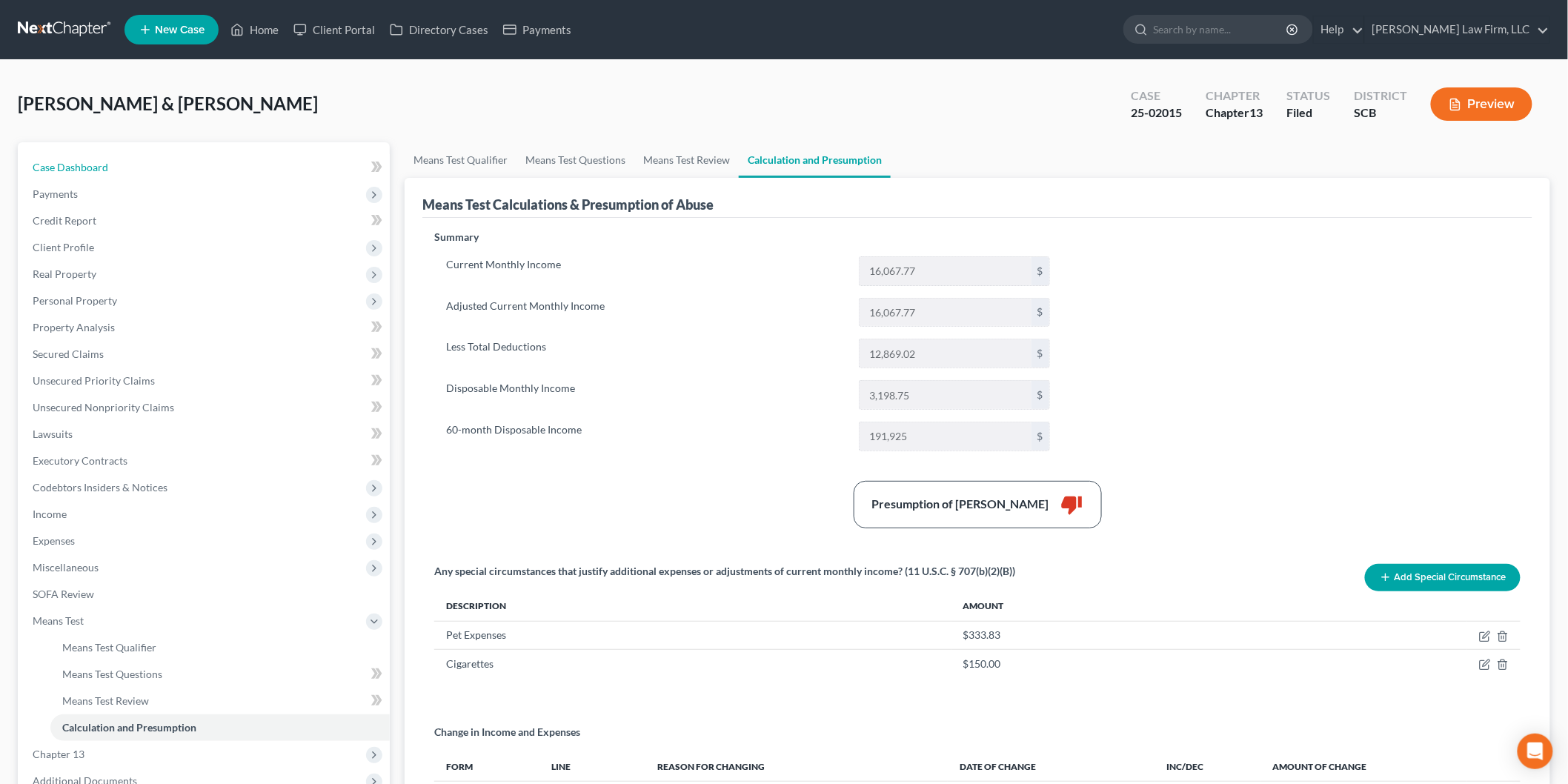
click at [135, 164] on link "Case Dashboard" at bounding box center [205, 168] width 369 height 27
select select "0"
select select "3"
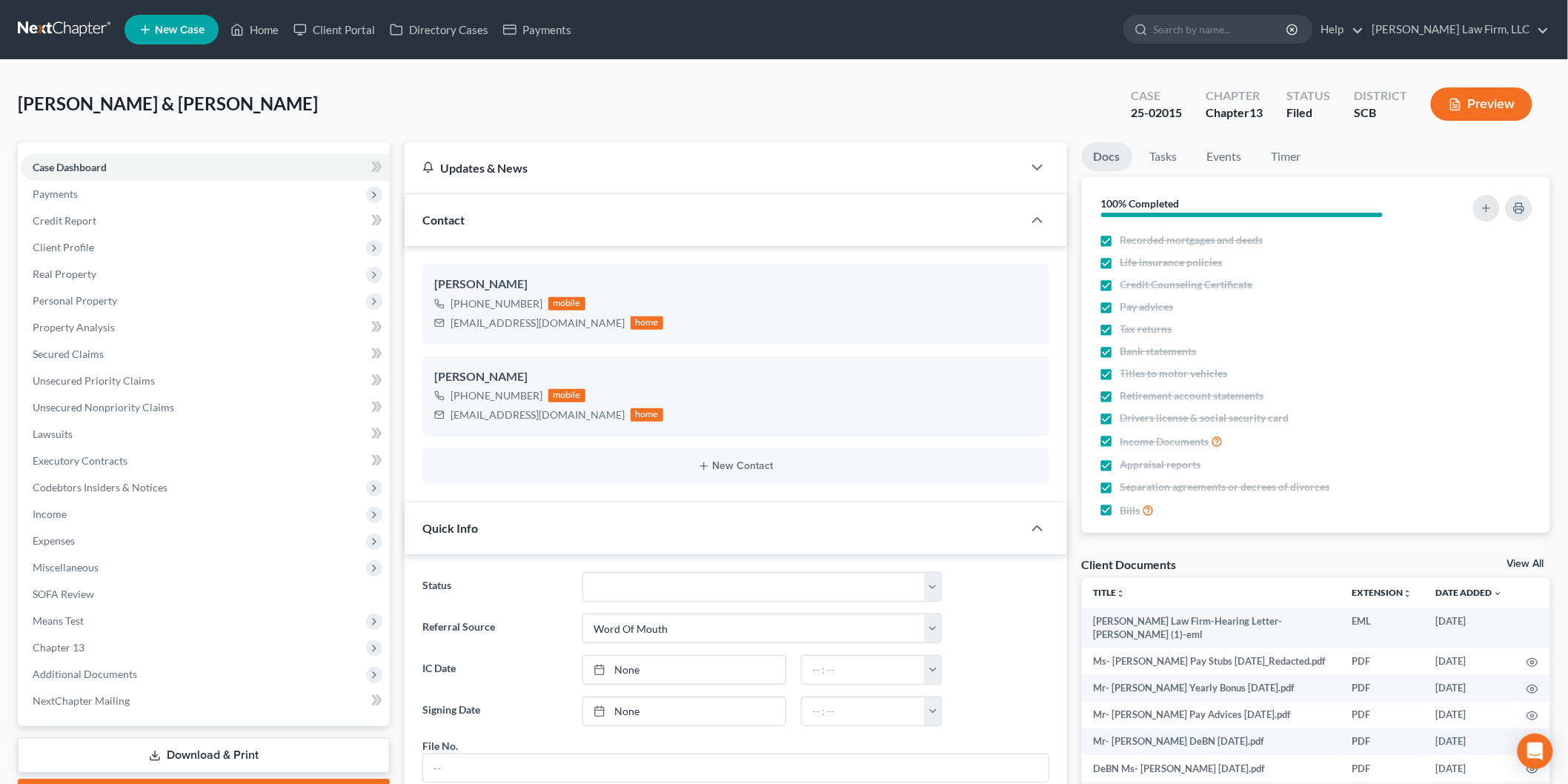
click at [1466, 100] on button "Preview" at bounding box center [1482, 103] width 101 height 33
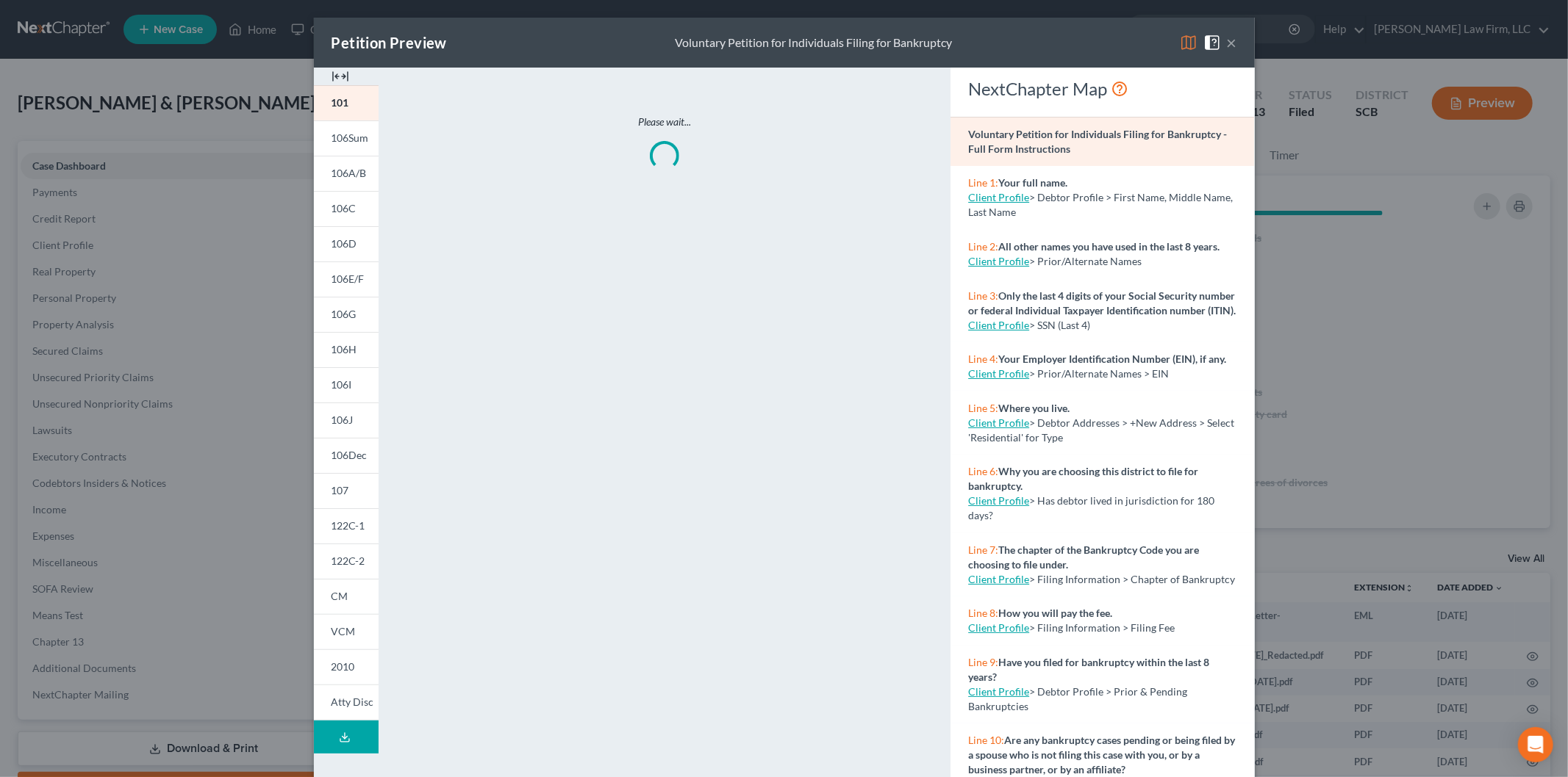
click at [346, 268] on link "106E/F" at bounding box center [346, 279] width 65 height 36
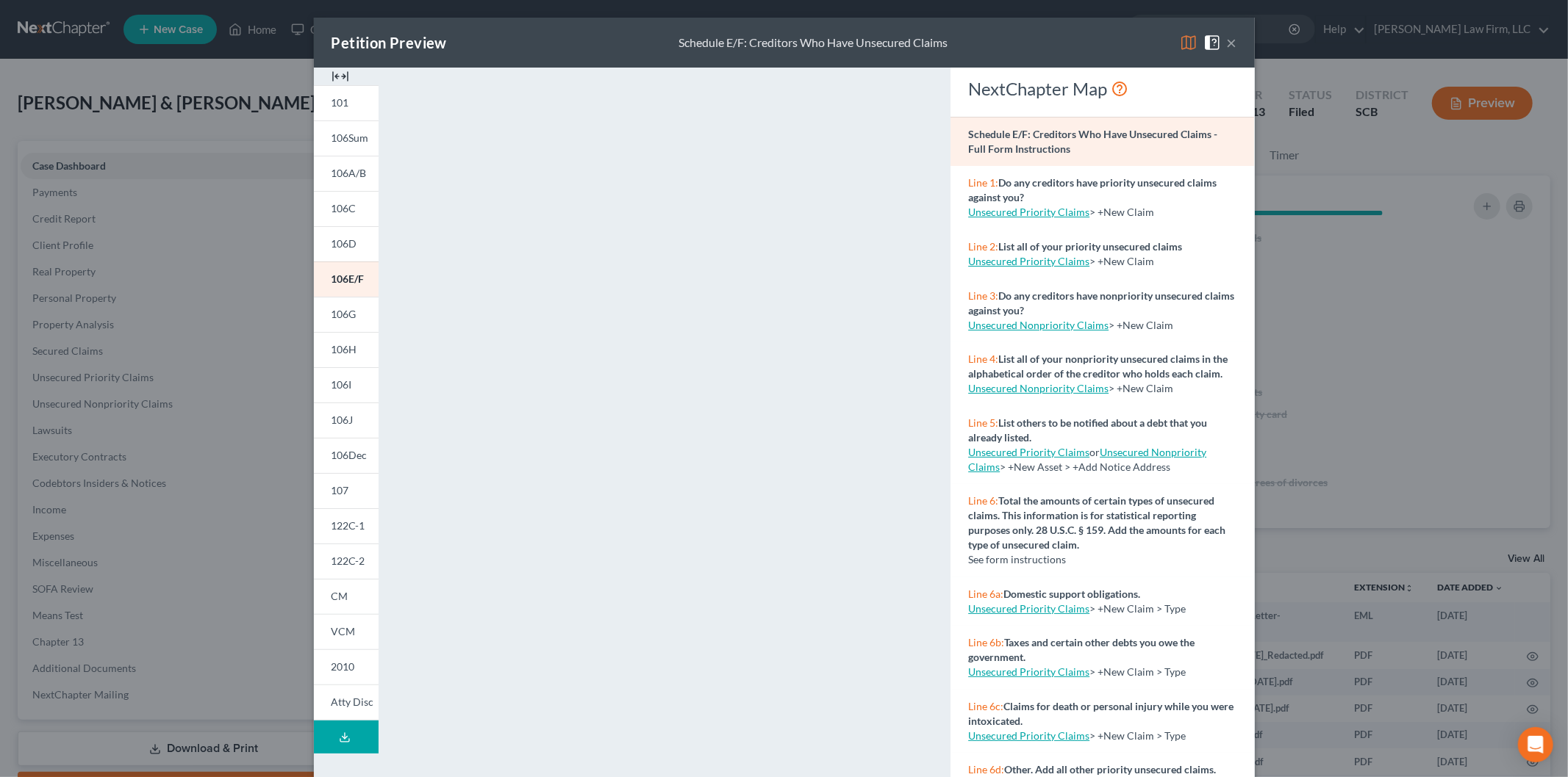
click at [335, 74] on img at bounding box center [340, 76] width 18 height 18
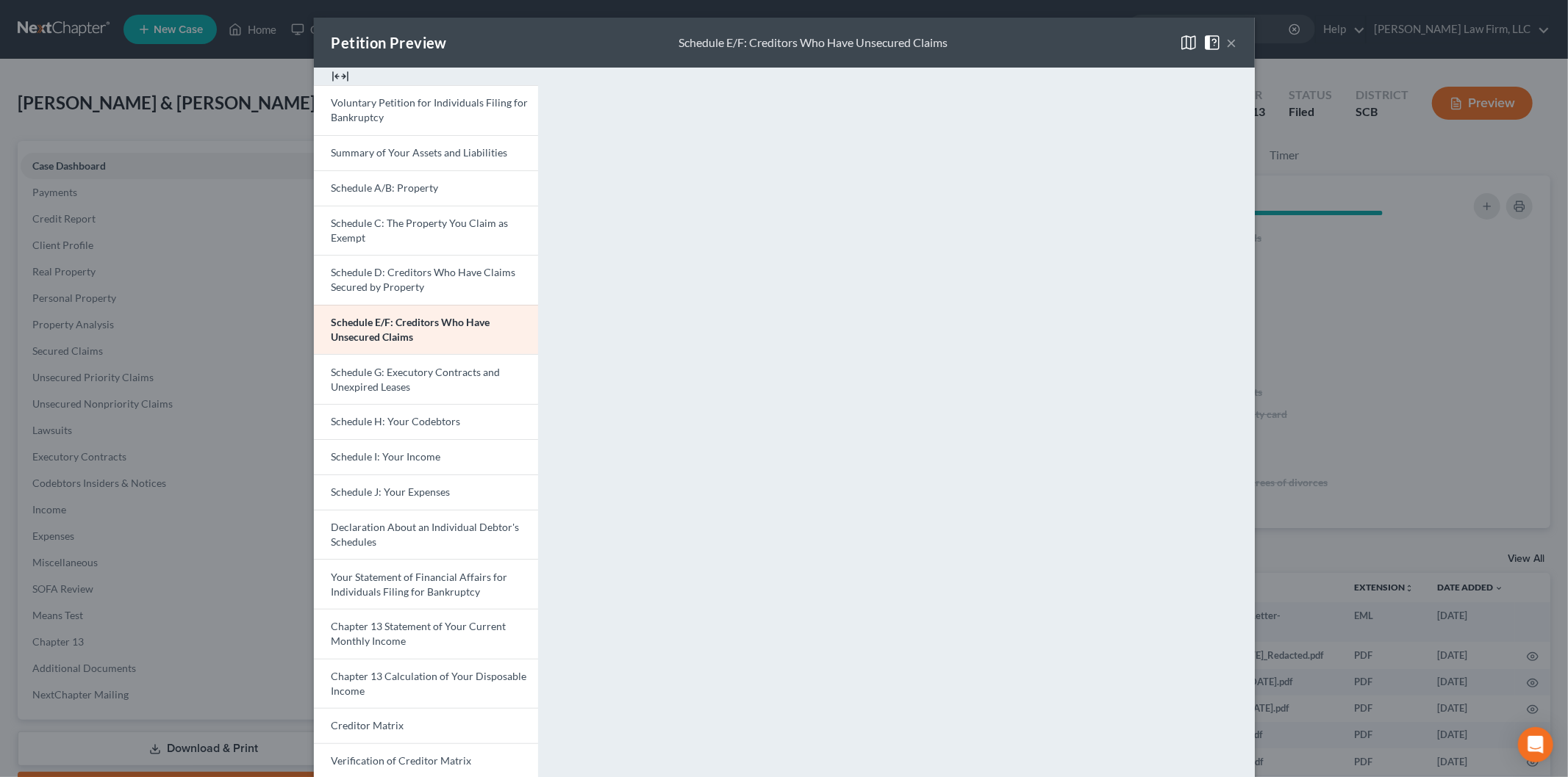
scroll to position [148, 0]
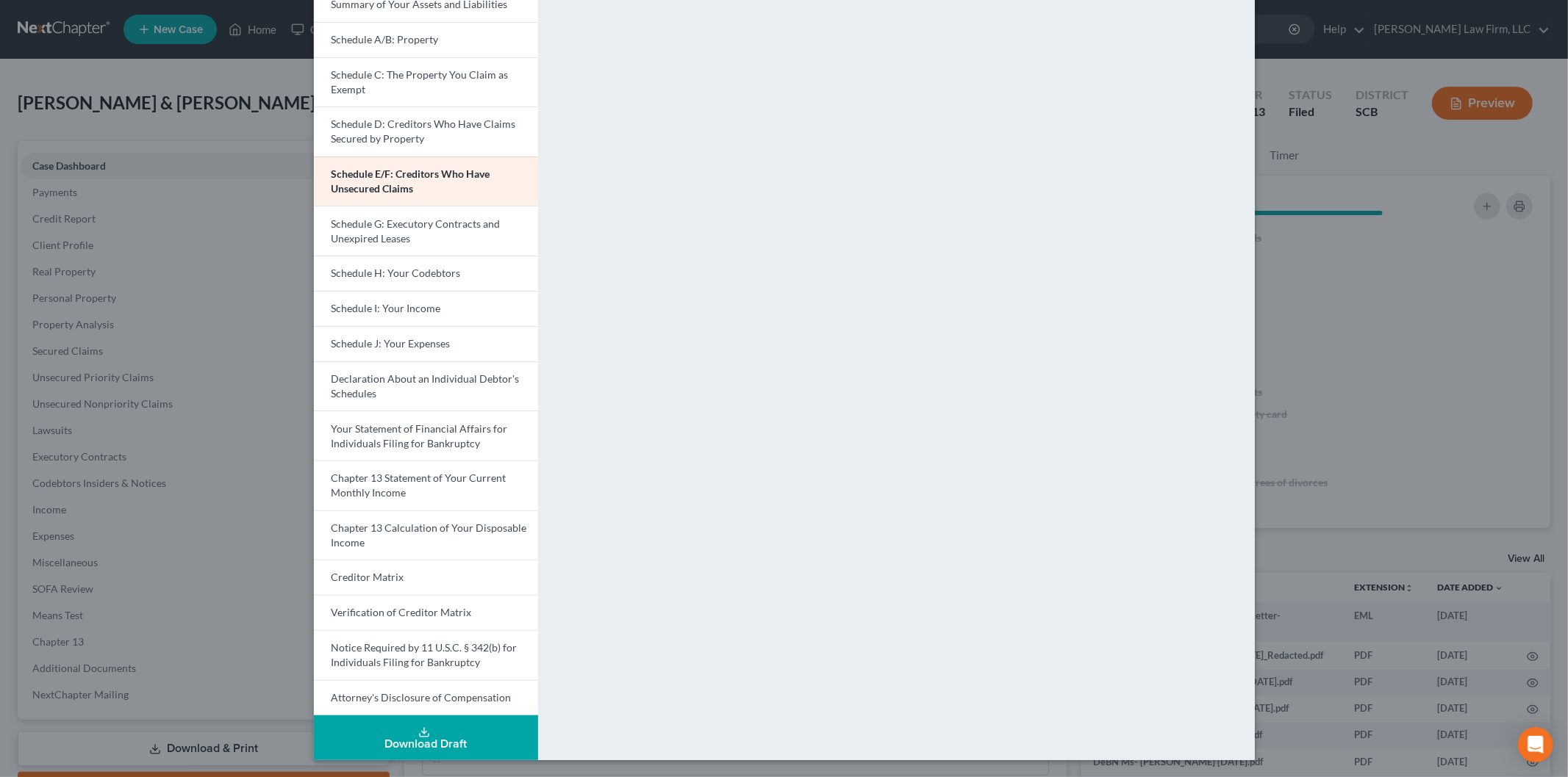
click at [431, 527] on span "Chapter 13 Calculation of Your Disposable Income" at bounding box center [430, 535] width 196 height 27
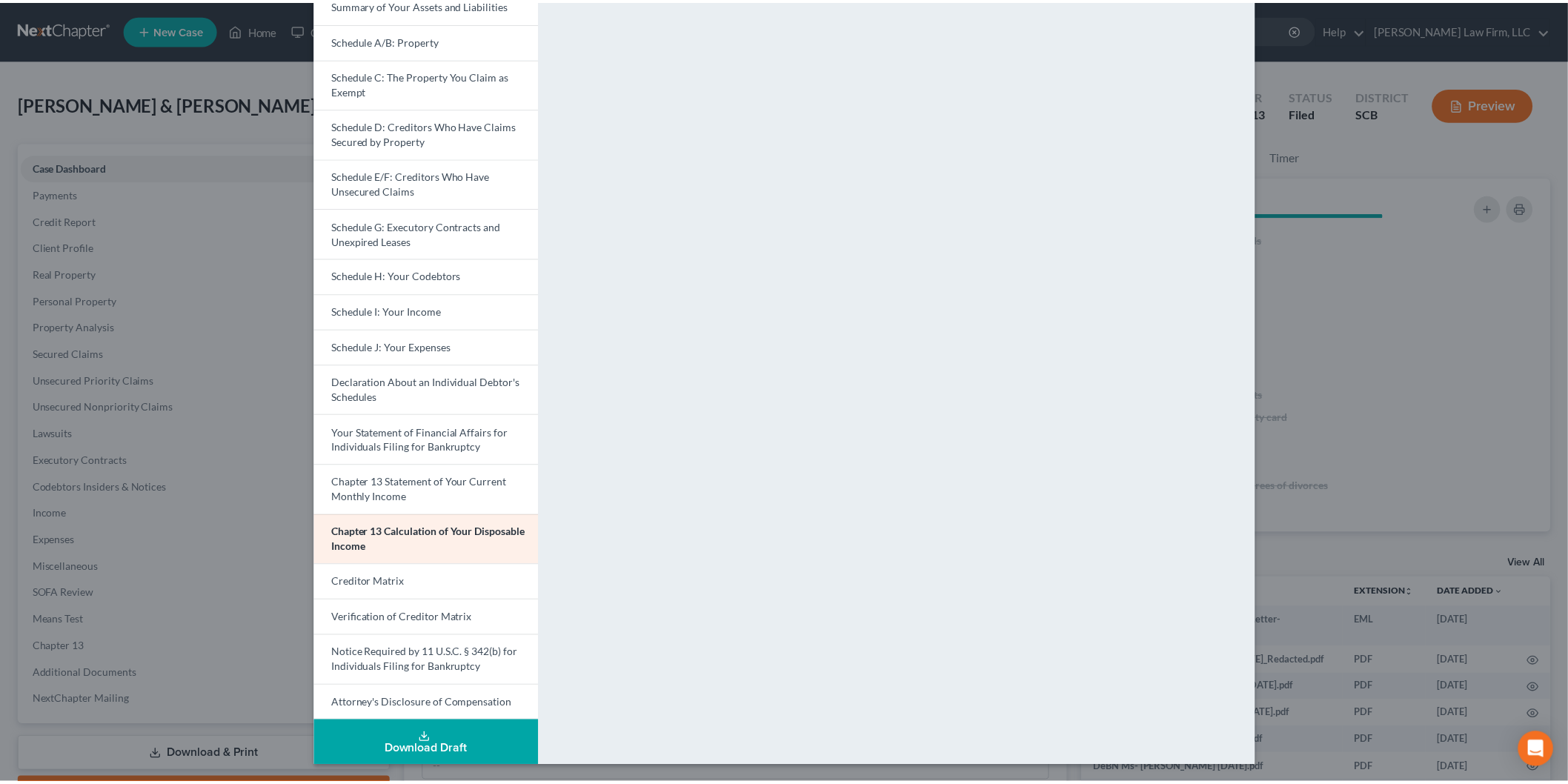
scroll to position [0, 0]
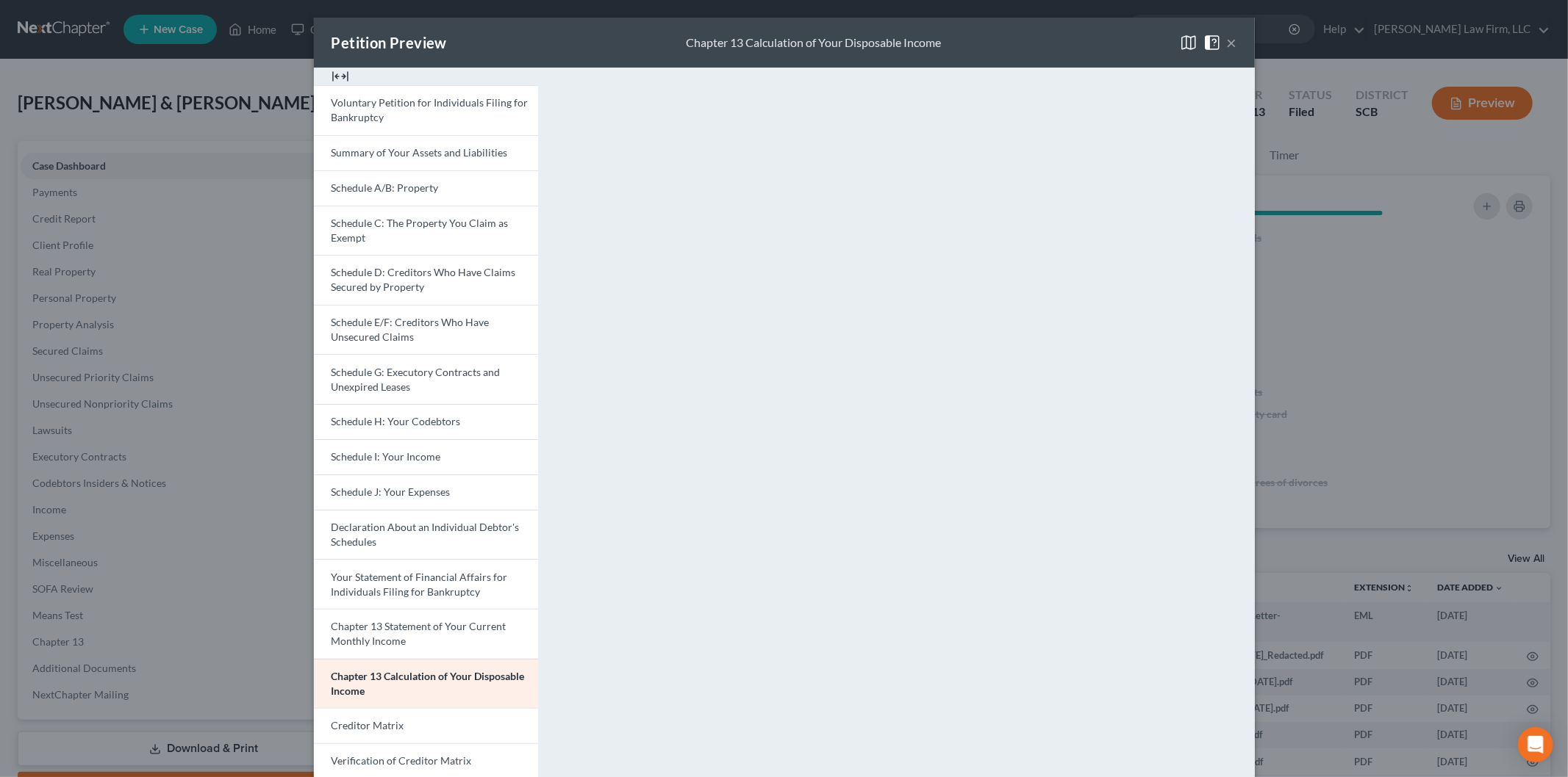
click at [1228, 39] on button "×" at bounding box center [1231, 42] width 10 height 18
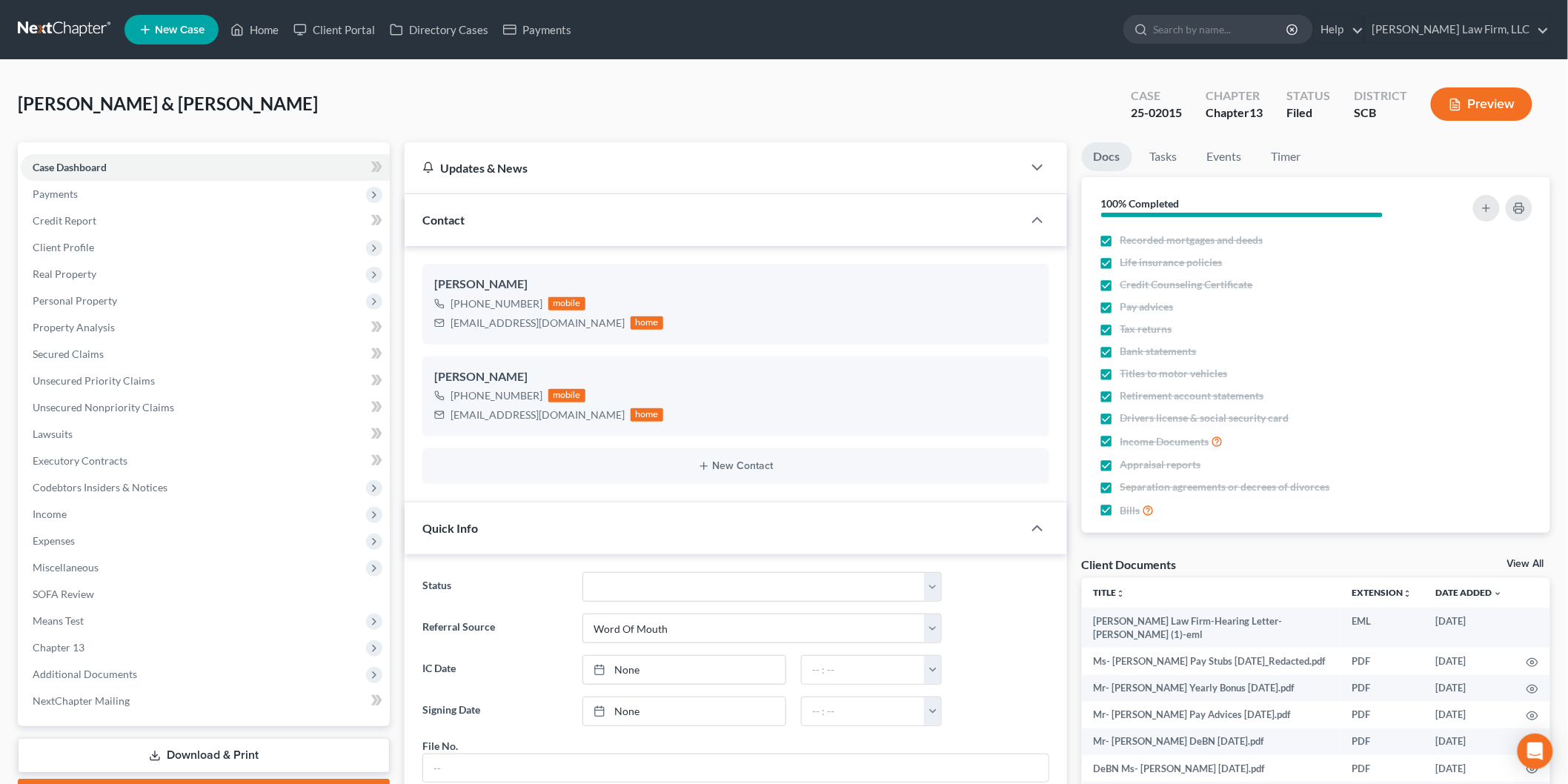
click at [1520, 565] on link "View All" at bounding box center [1525, 563] width 37 height 10
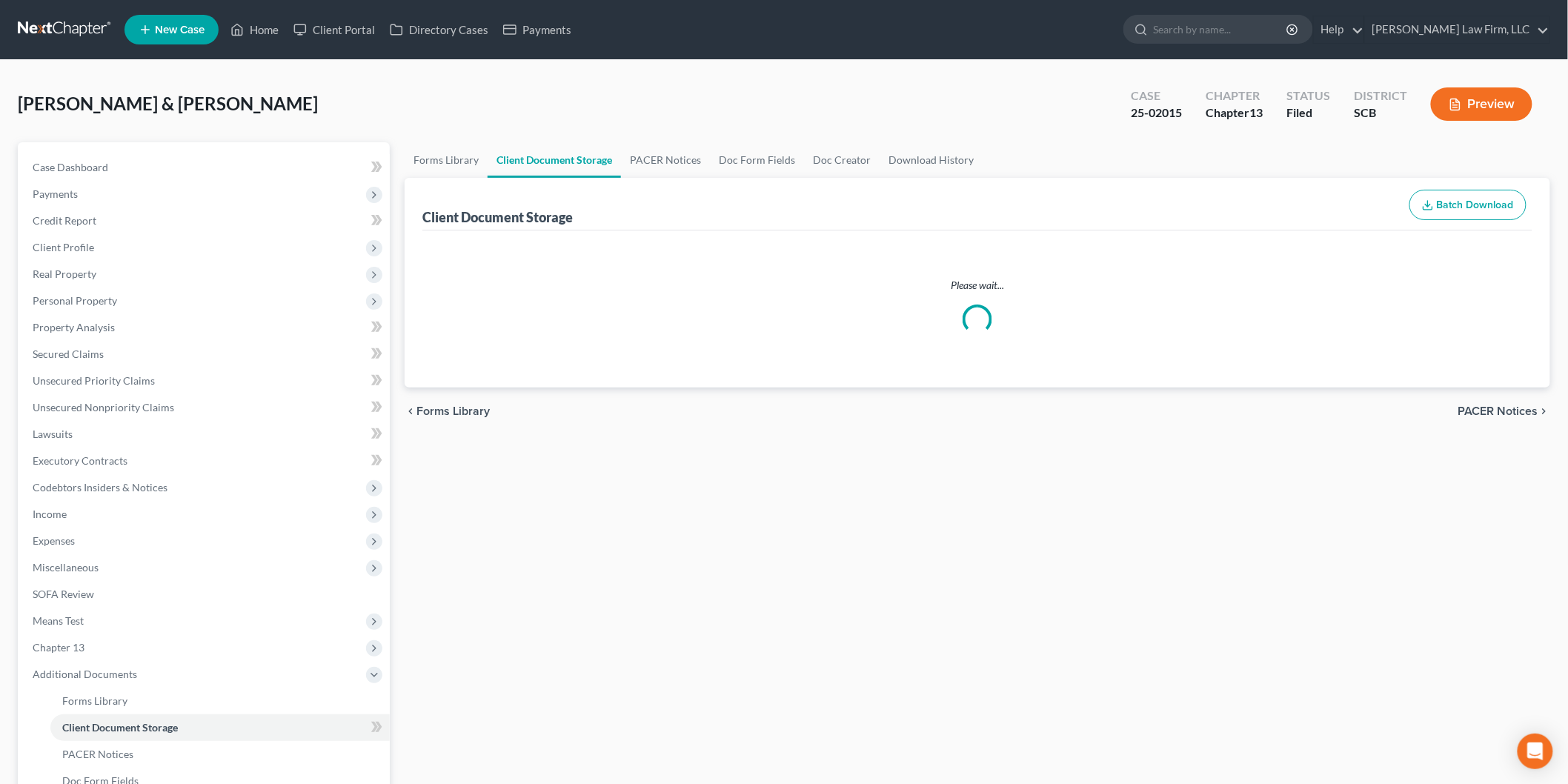
select select "6"
select select "16"
select select "15"
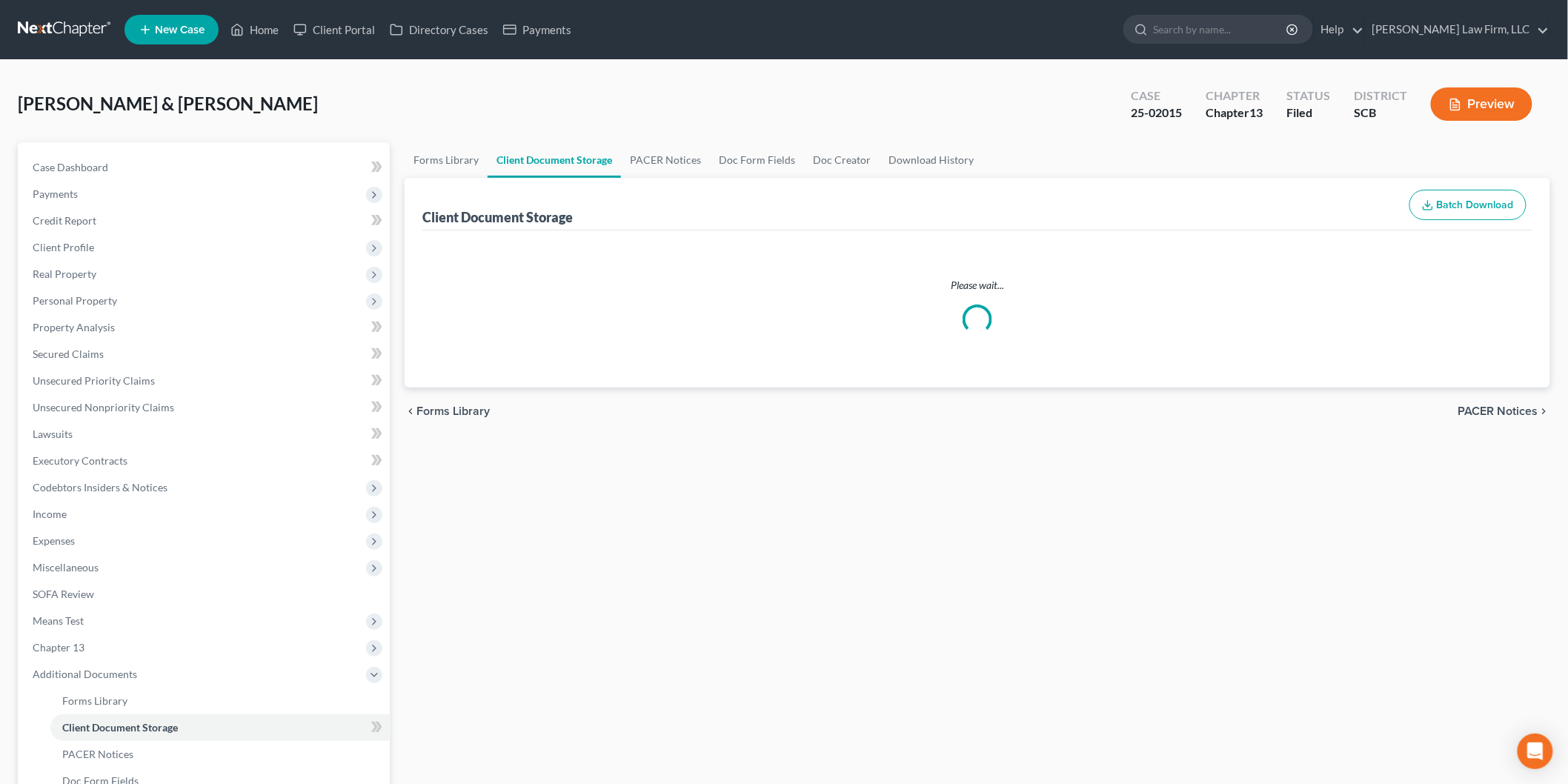
select select "15"
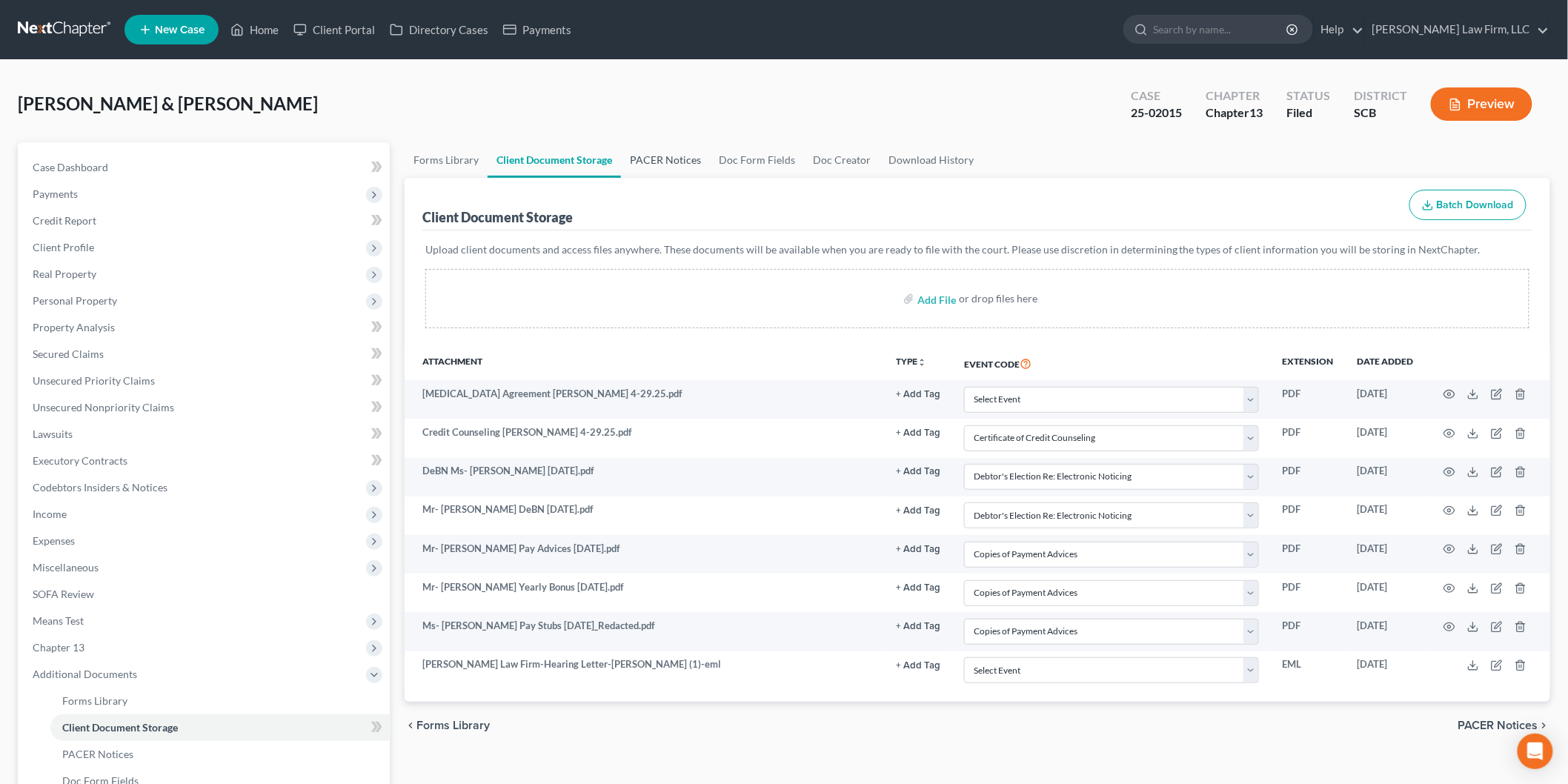
click at [671, 157] on link "PACER Notices" at bounding box center [665, 160] width 89 height 36
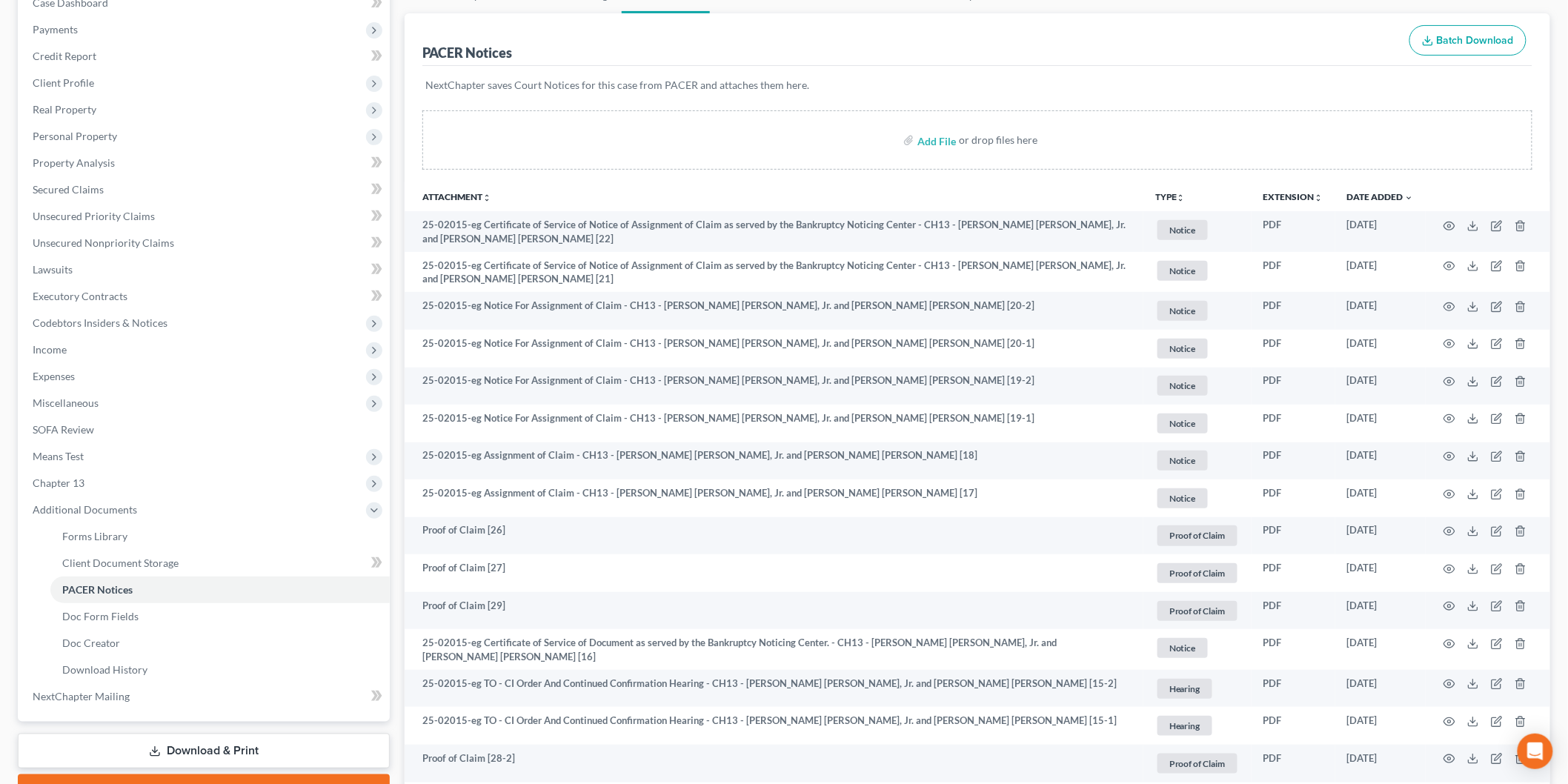
scroll to position [411, 0]
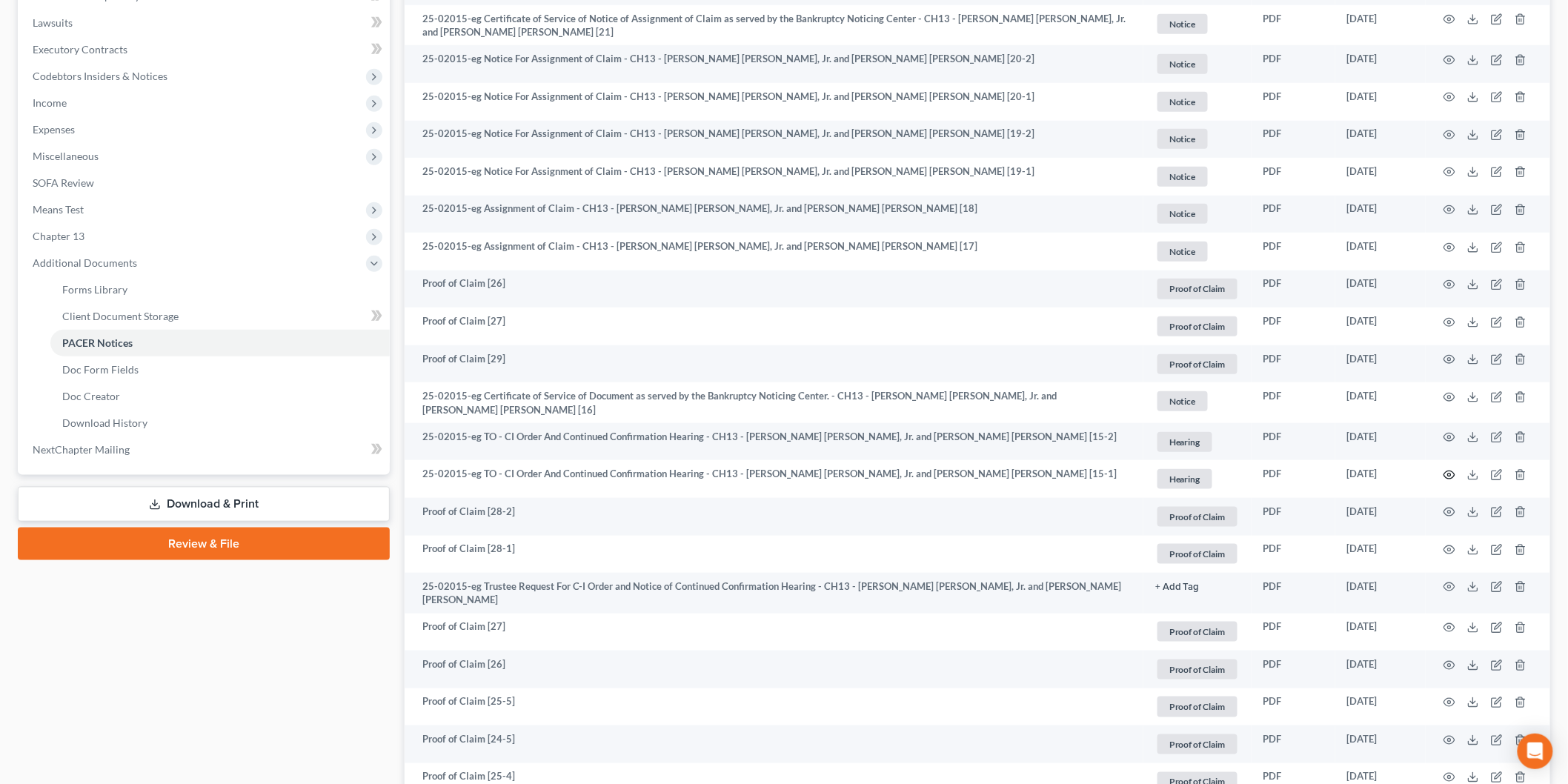
click at [1449, 469] on icon "button" at bounding box center [1449, 475] width 12 height 12
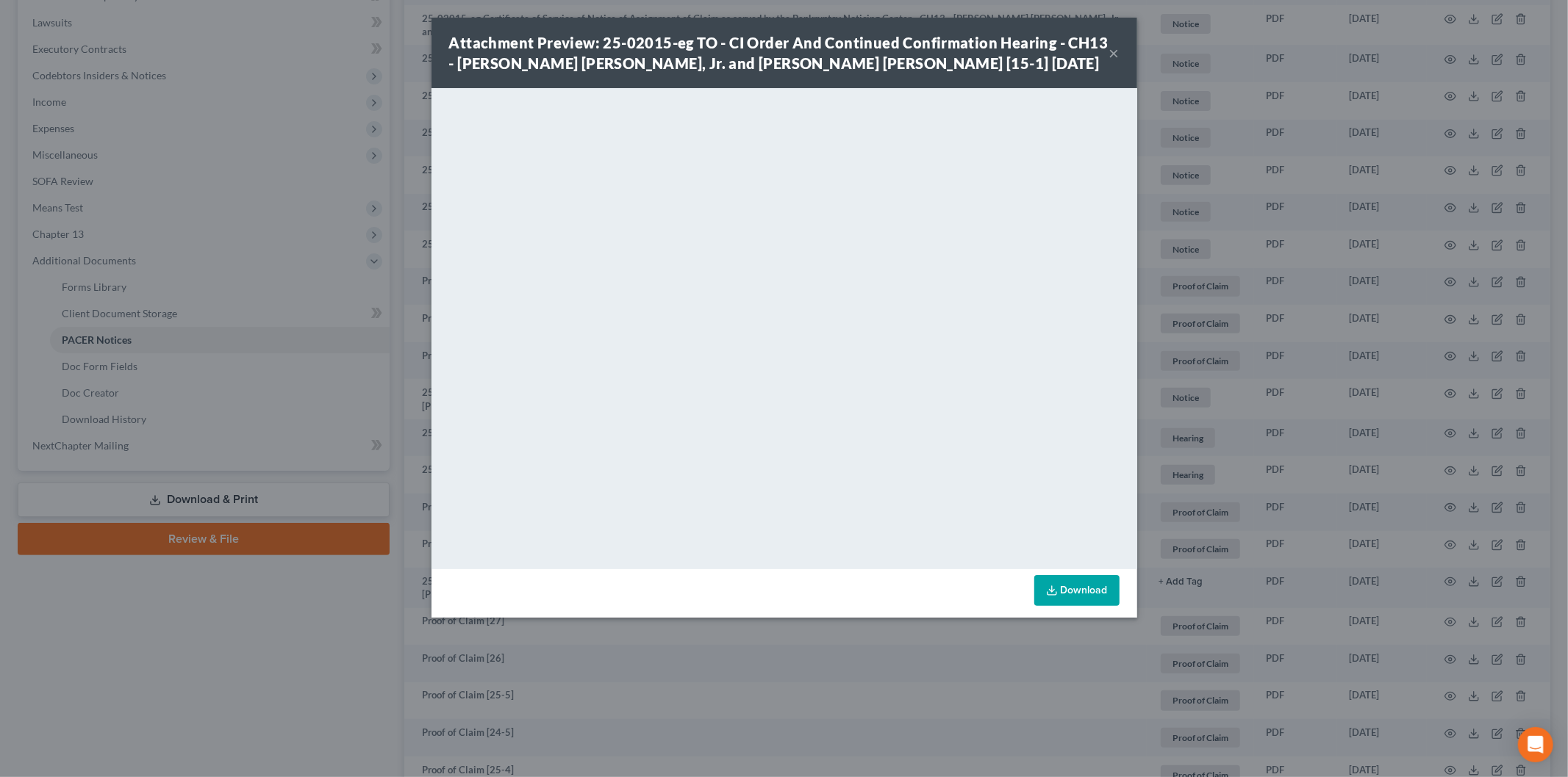
click at [1115, 49] on button "×" at bounding box center [1114, 53] width 10 height 18
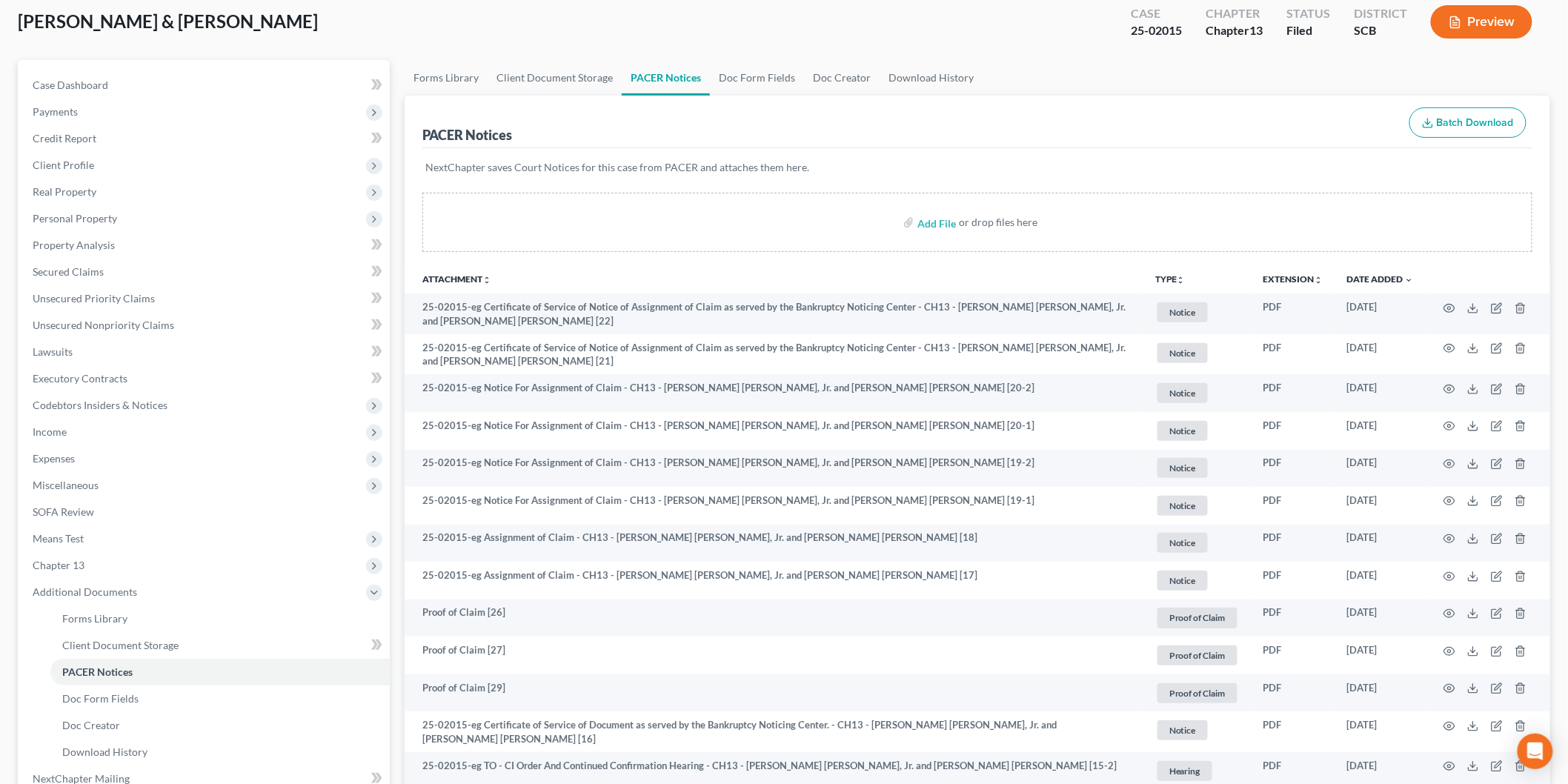
scroll to position [0, 0]
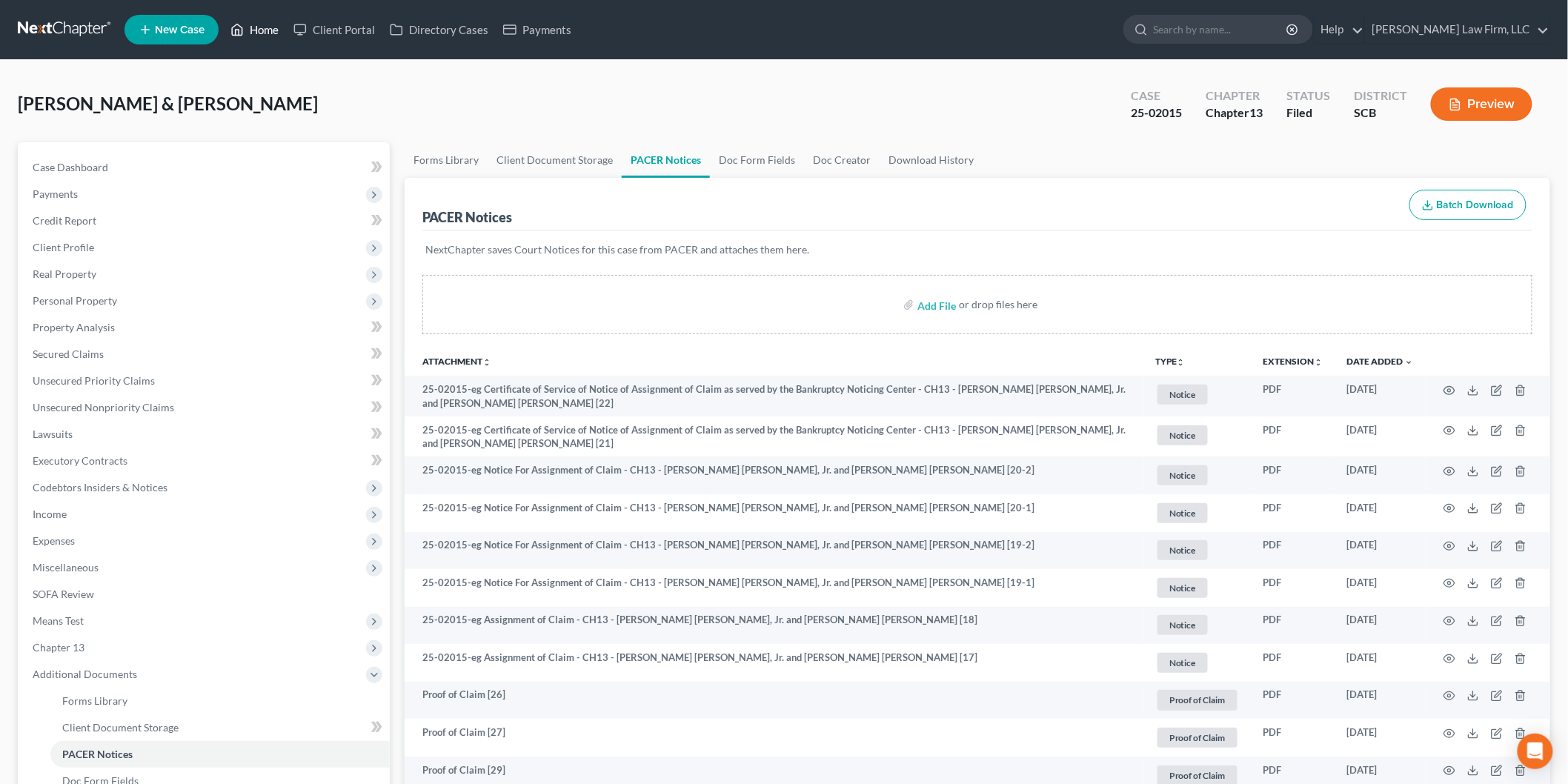
drag, startPoint x: 272, startPoint y: 26, endPoint x: 363, endPoint y: 33, distance: 91.3
click at [272, 26] on link "Home" at bounding box center [254, 29] width 63 height 27
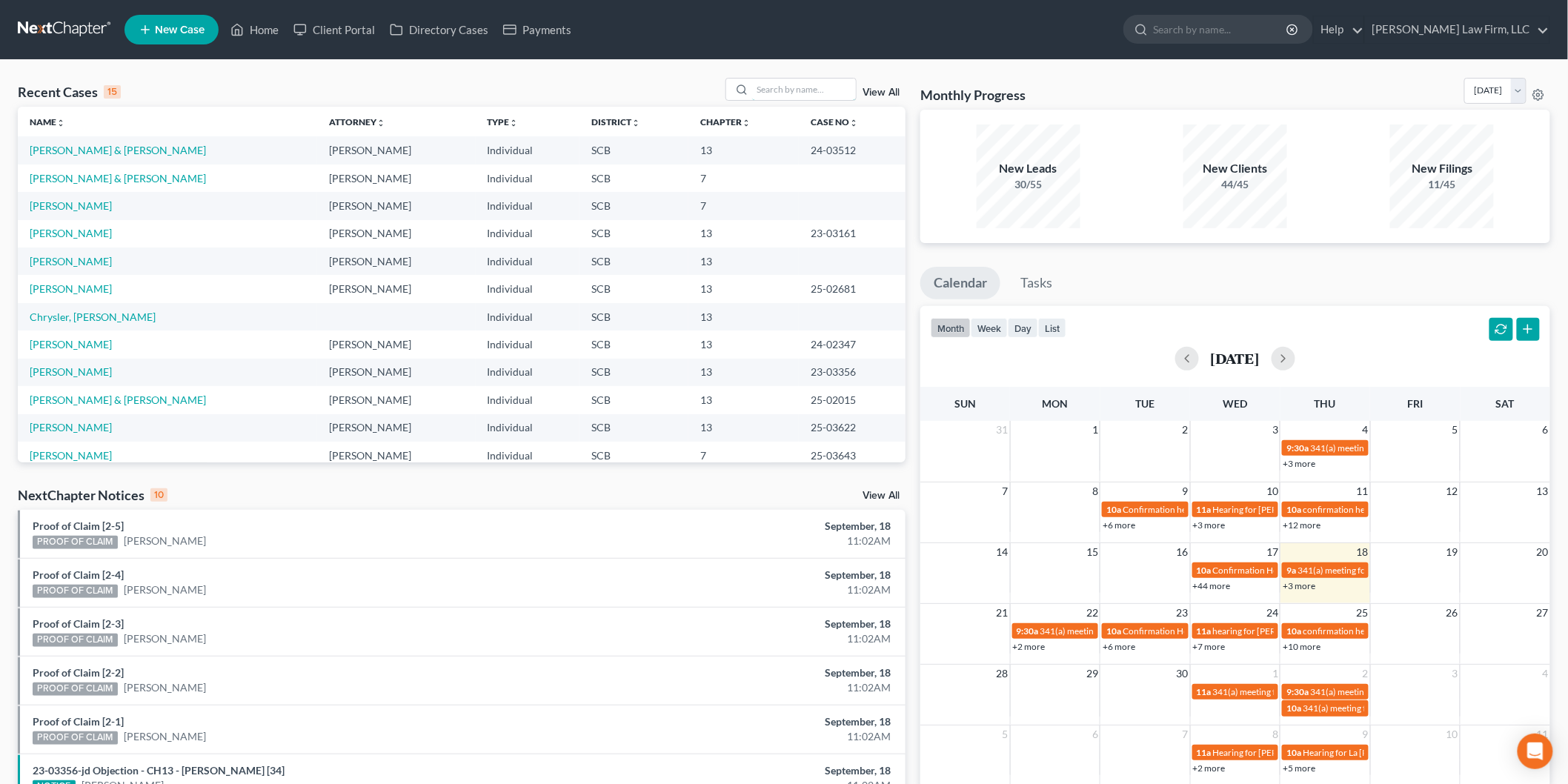
click at [796, 89] on input "search" at bounding box center [804, 89] width 103 height 22
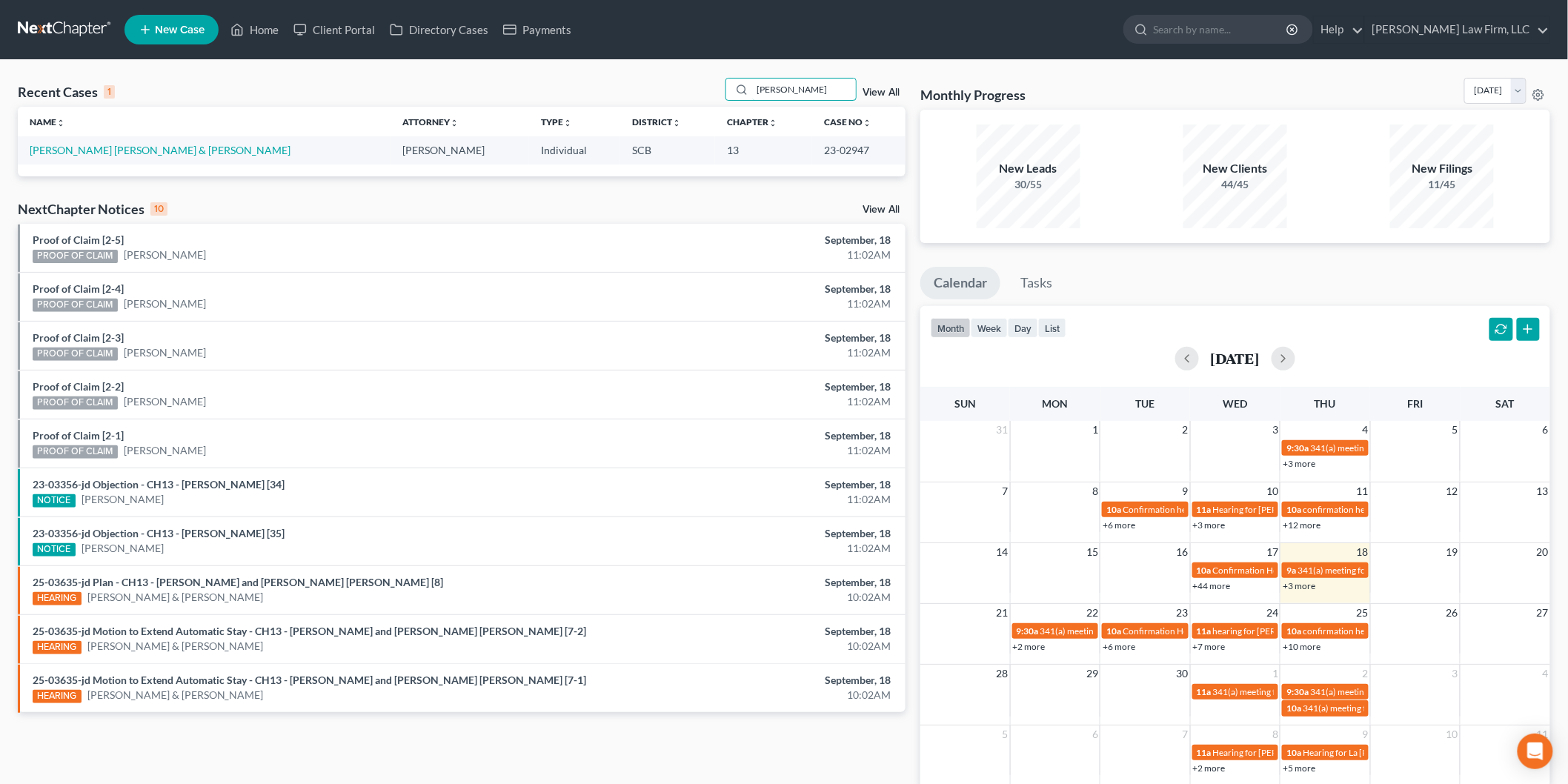
type input "hernandez"
click at [94, 147] on link "Munguia Hernandez, Edil & Munguia, Emely" at bounding box center [159, 150] width 261 height 12
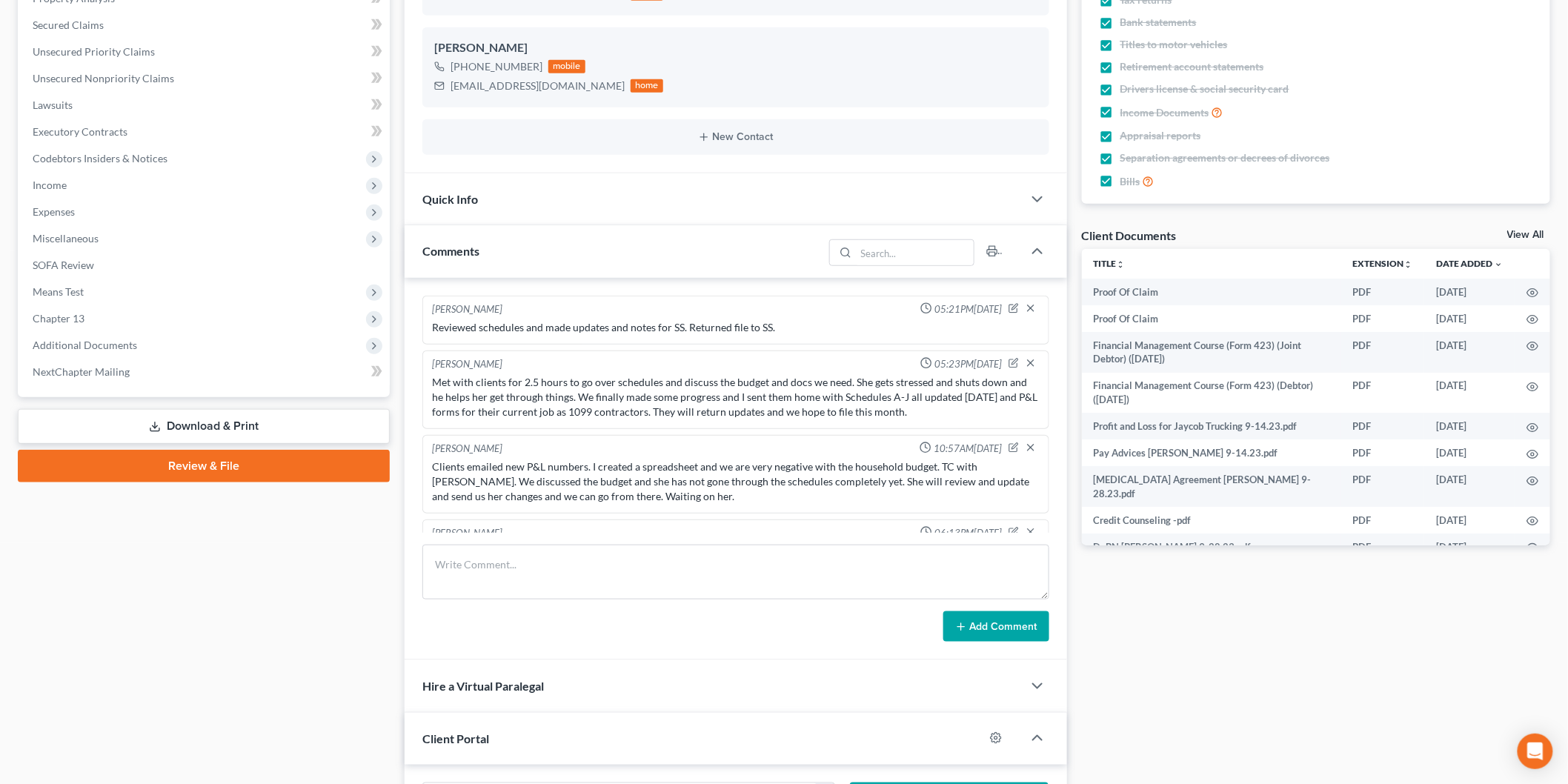
scroll to position [2352, 0]
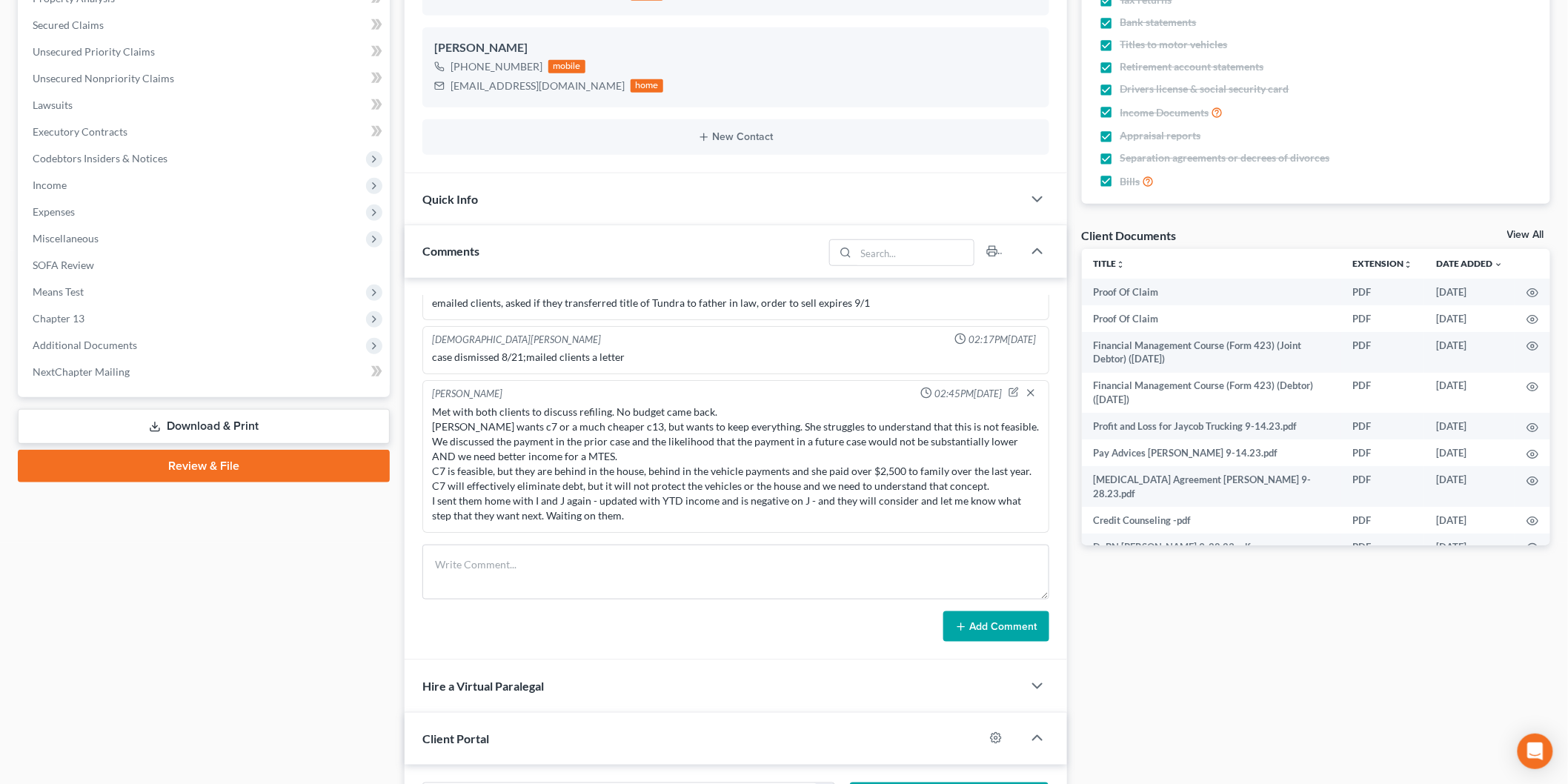
click at [161, 195] on span "Income" at bounding box center [205, 185] width 369 height 27
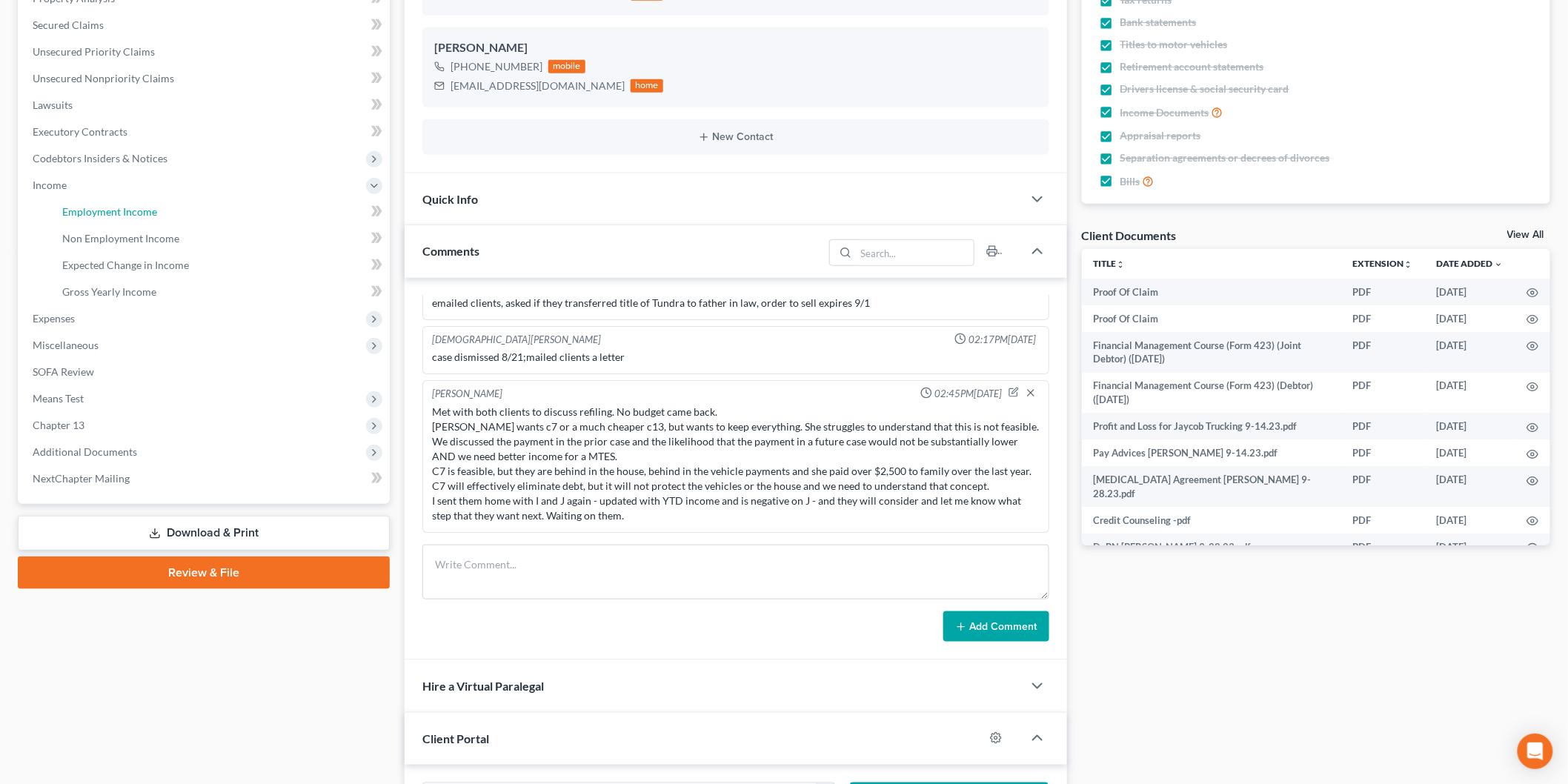
click at [173, 206] on link "Employment Income" at bounding box center [220, 212] width 339 height 27
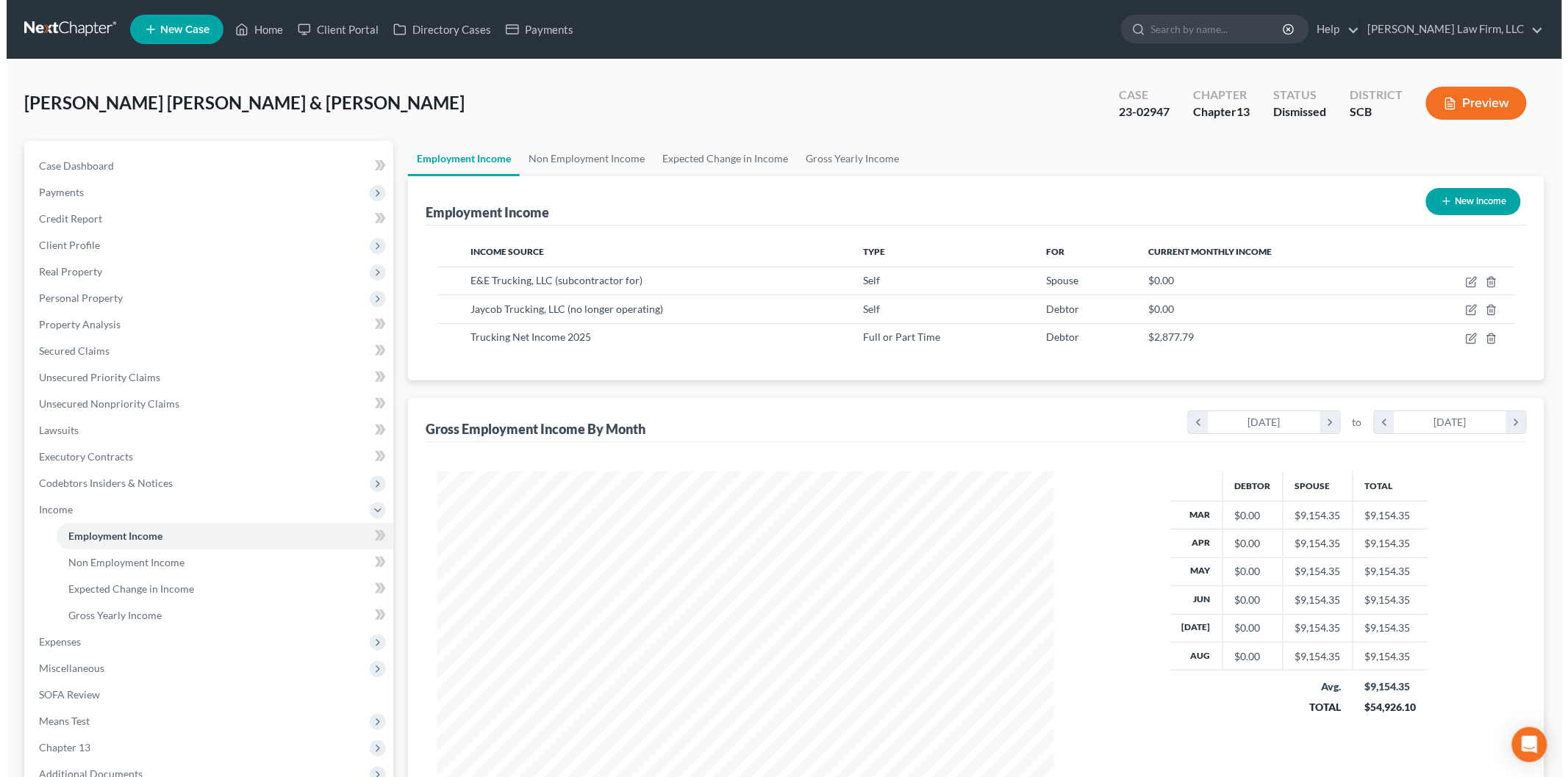
scroll to position [307, 645]
click at [1470, 336] on icon "button" at bounding box center [1465, 338] width 12 height 12
select select "0"
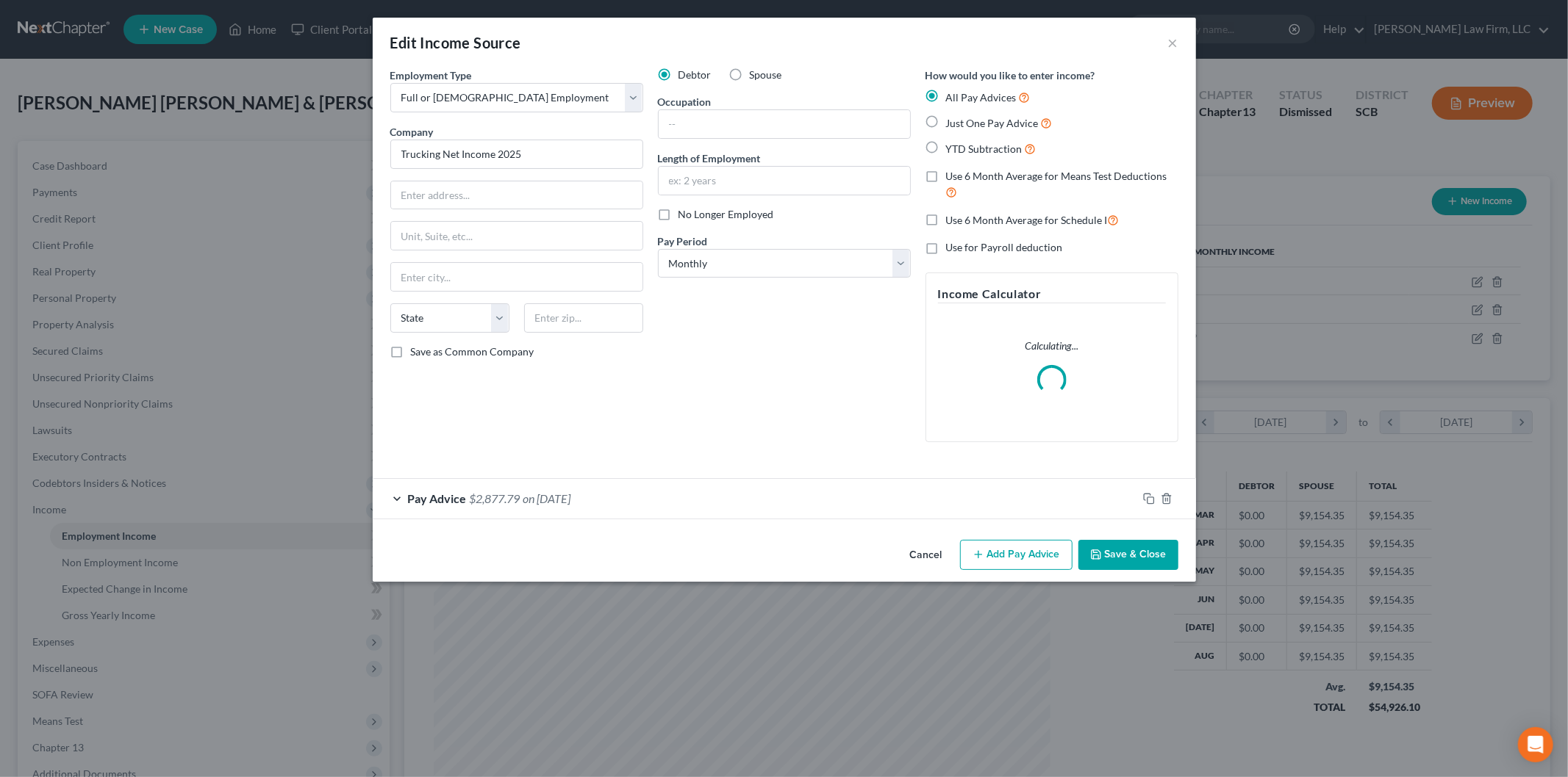
scroll to position [310, 651]
click at [692, 487] on div "Pay Advice $2,877.79 on 09/05/2025" at bounding box center [754, 498] width 764 height 39
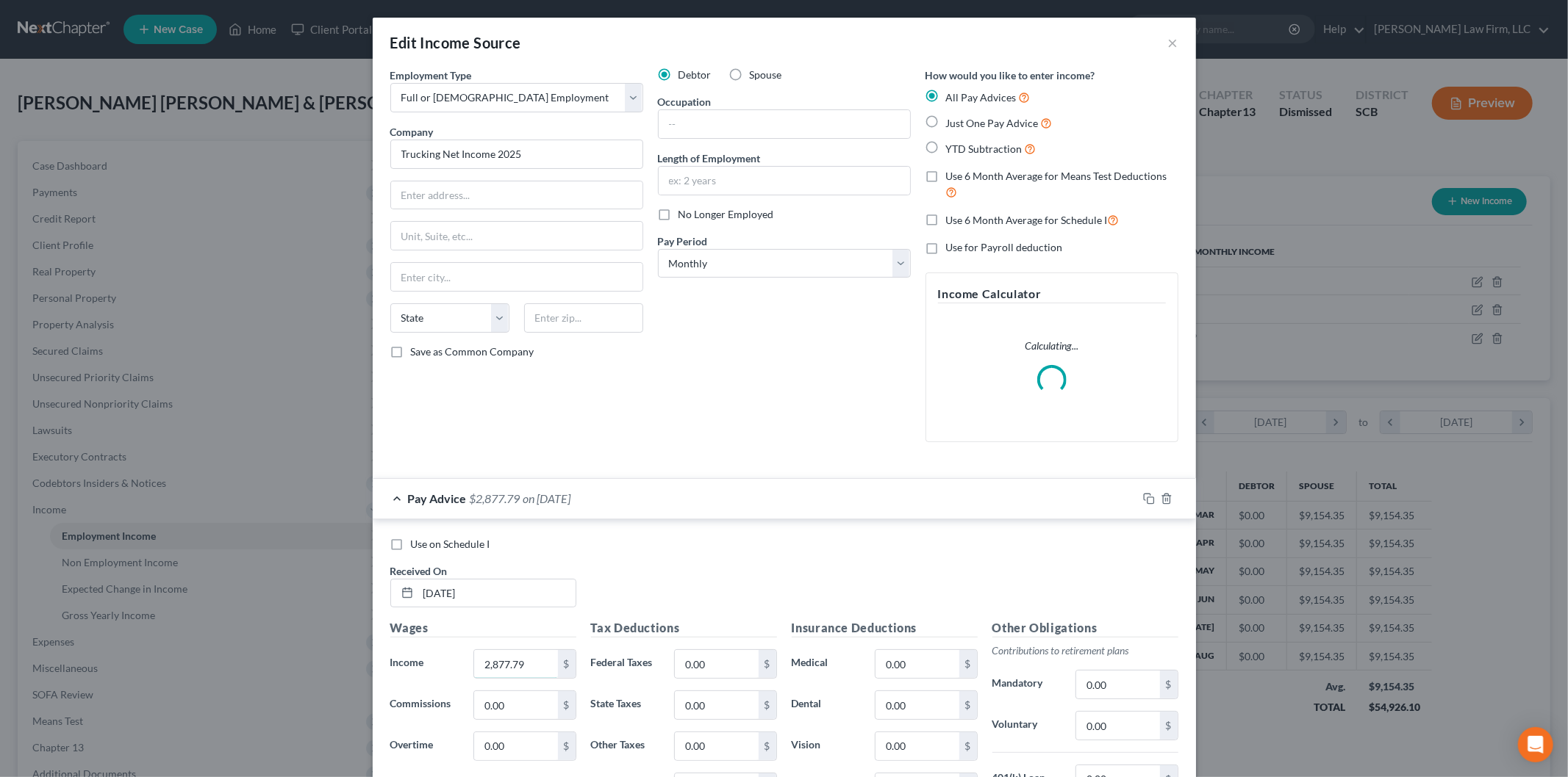
click at [527, 665] on input "2,877.79" at bounding box center [515, 664] width 83 height 28
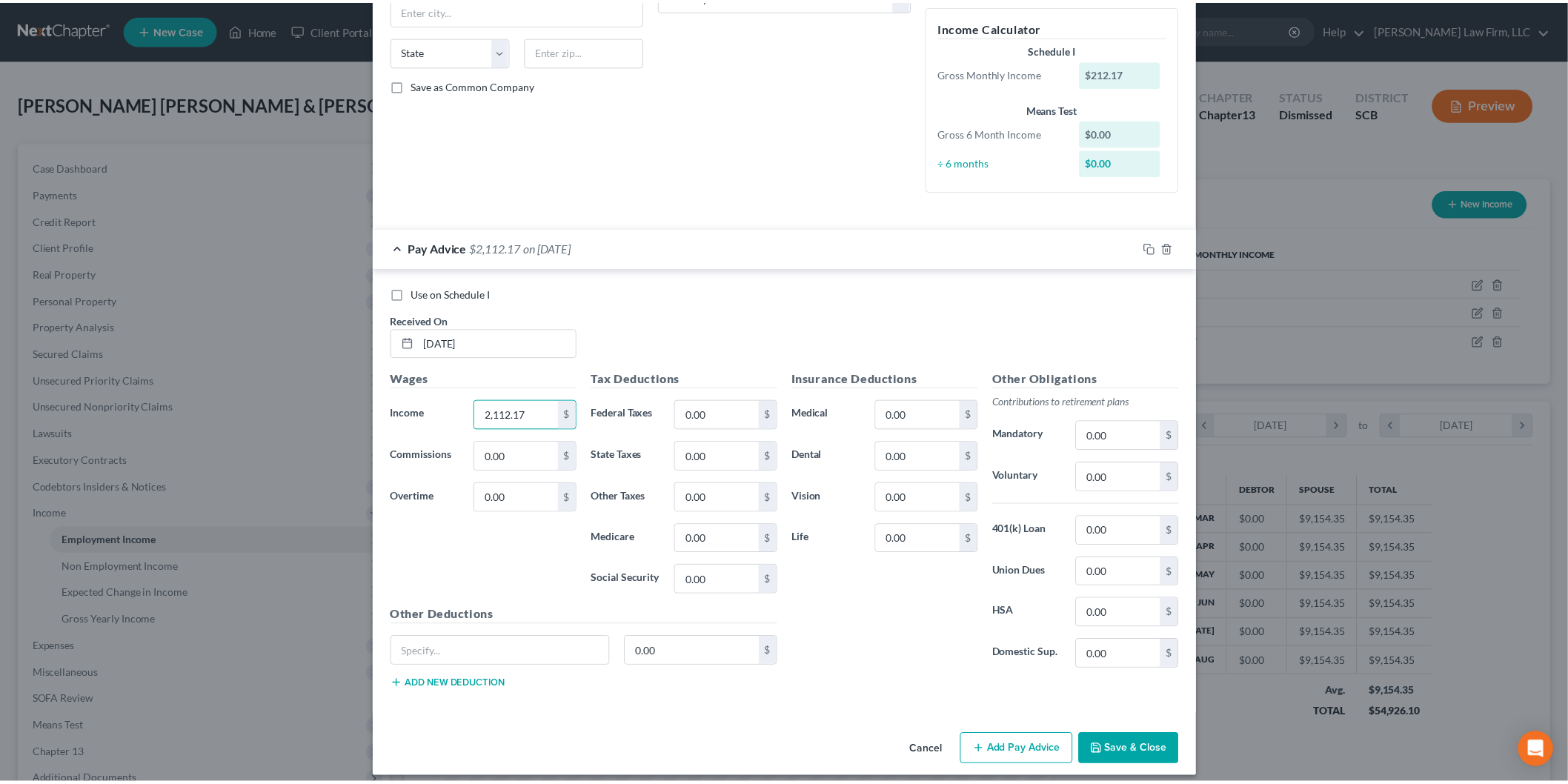
scroll to position [283, 0]
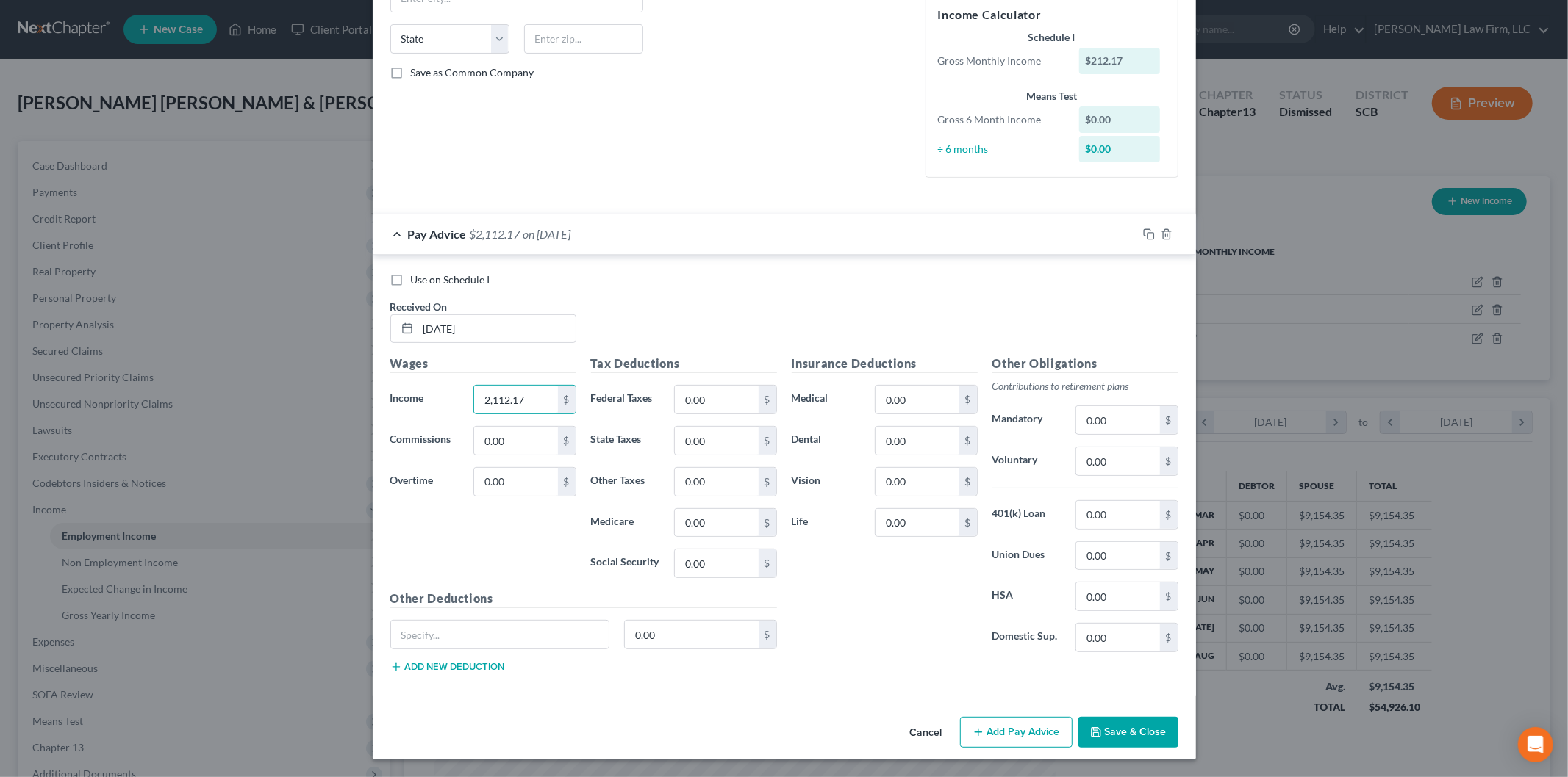
type input "2,112.17"
click at [1127, 725] on button "Save & Close" at bounding box center [1128, 732] width 100 height 31
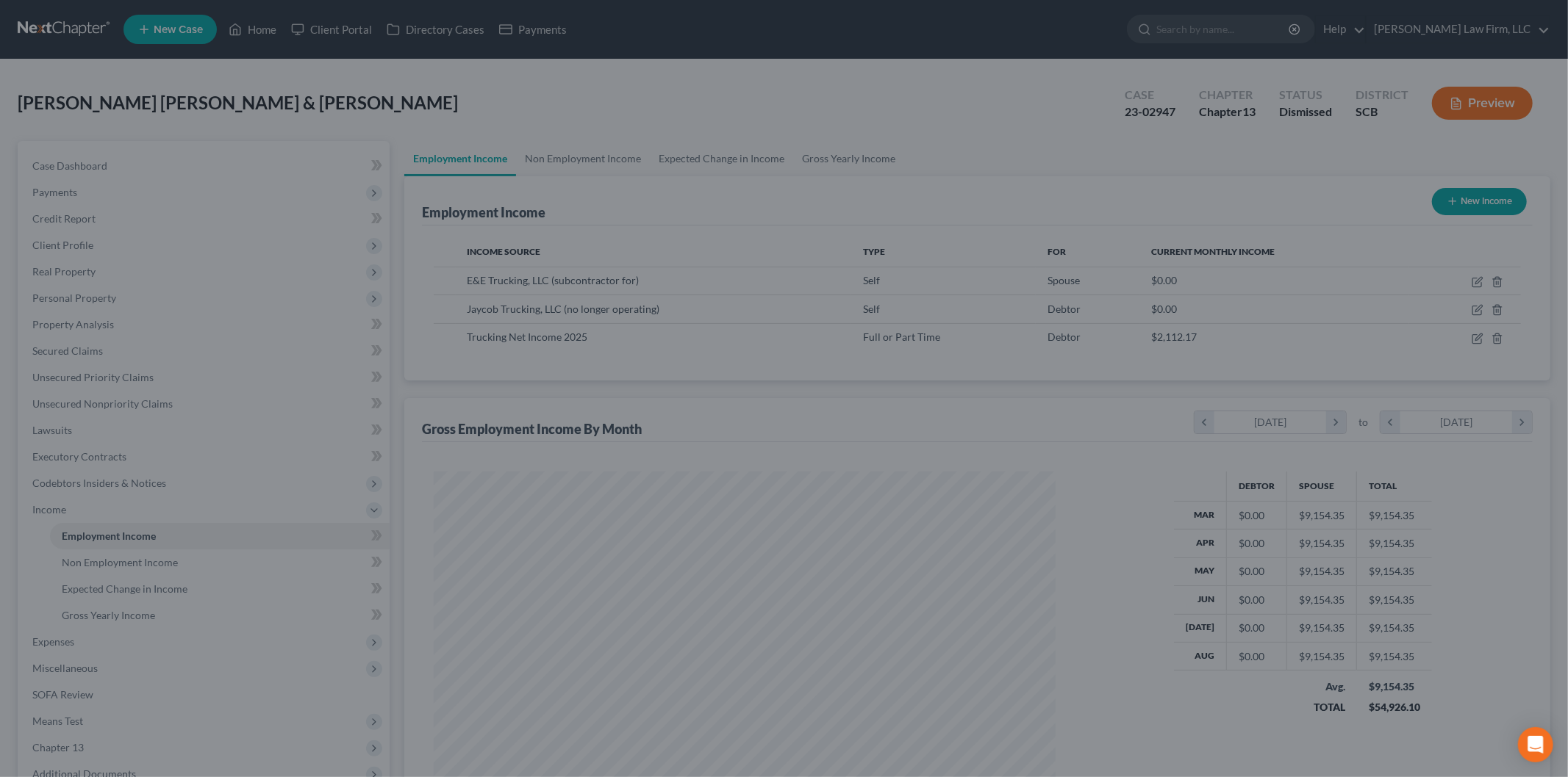
scroll to position [734210, 734269]
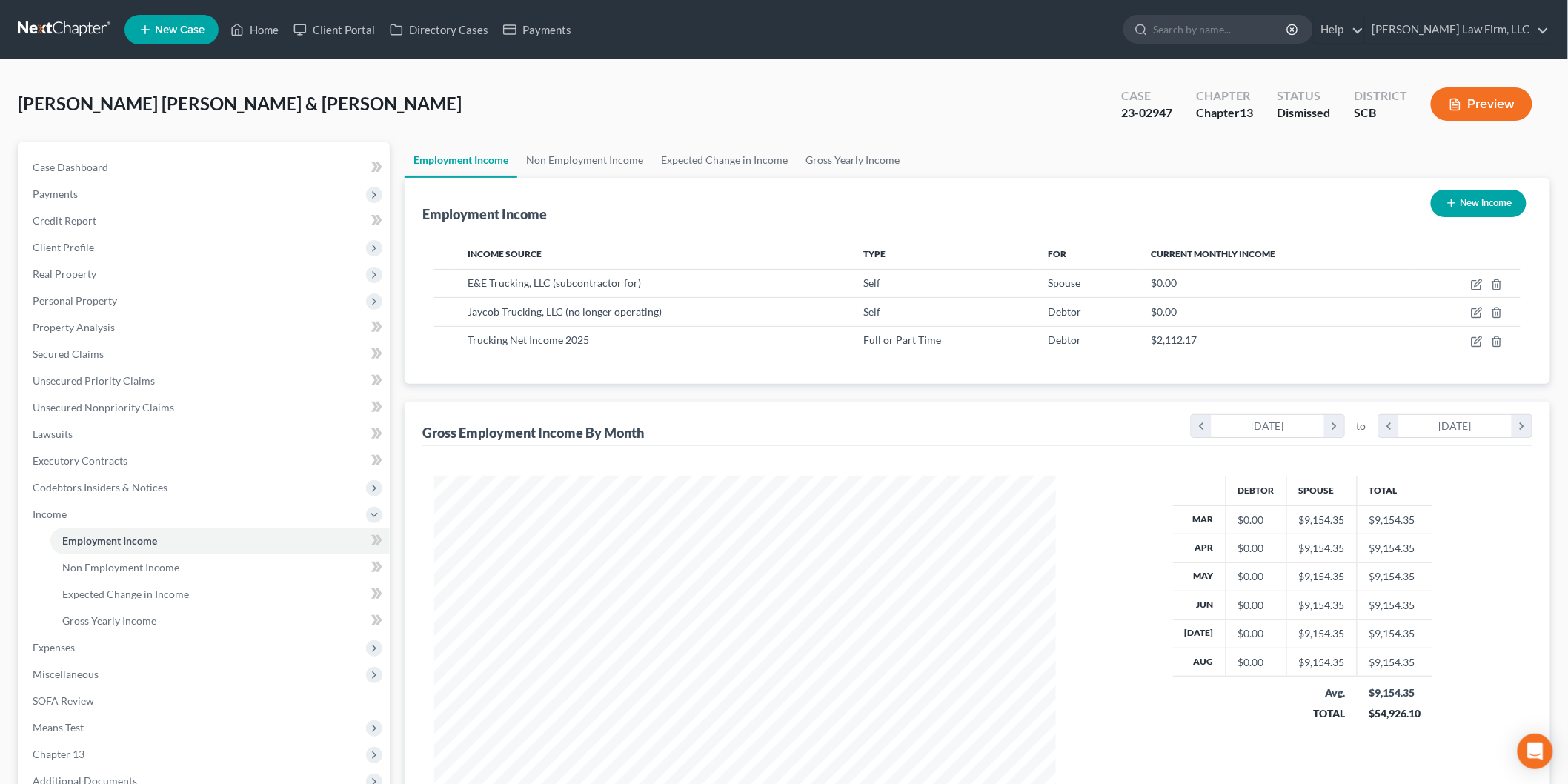
click at [1486, 107] on button "Preview" at bounding box center [1482, 103] width 101 height 33
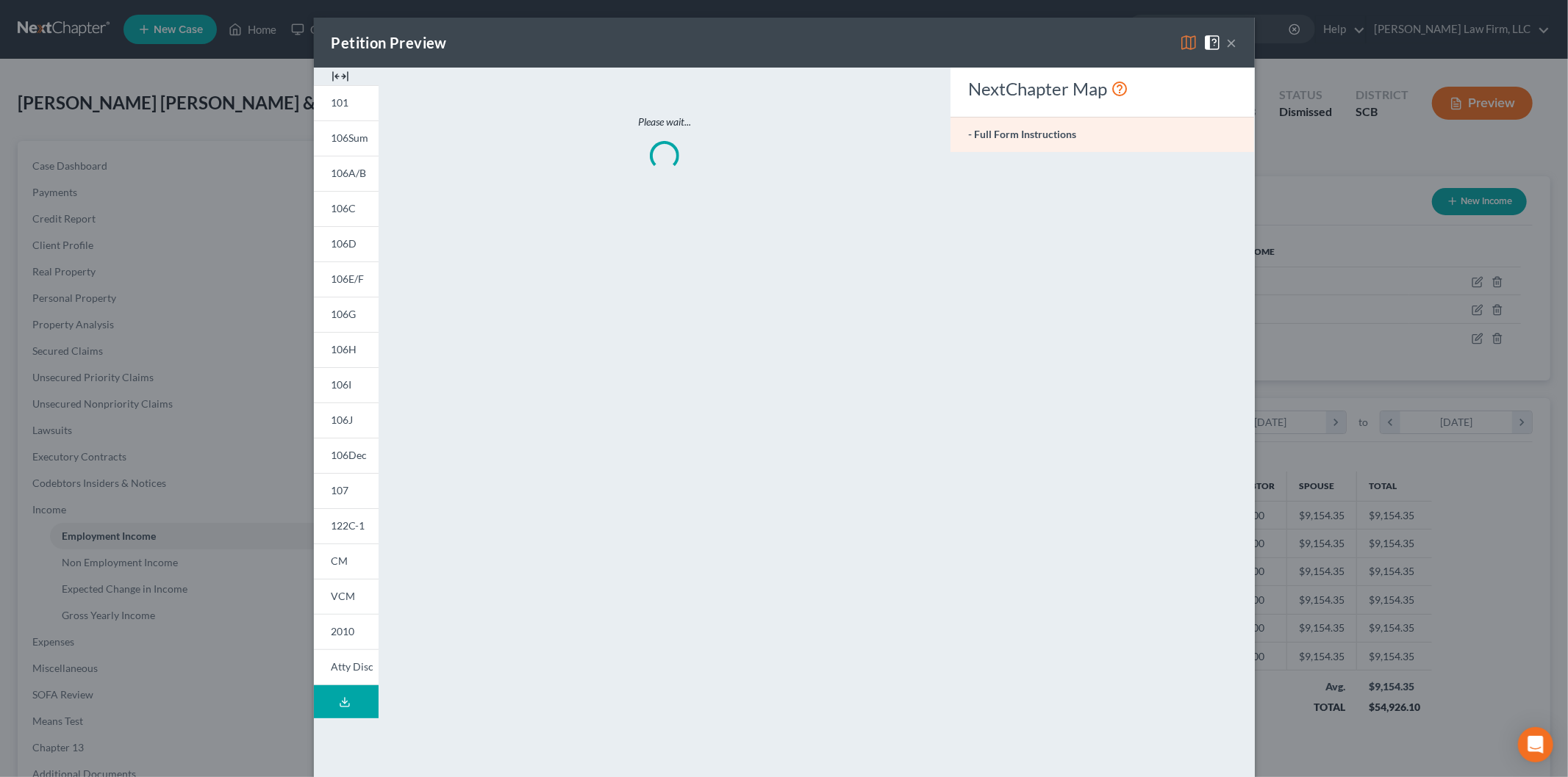
scroll to position [310, 651]
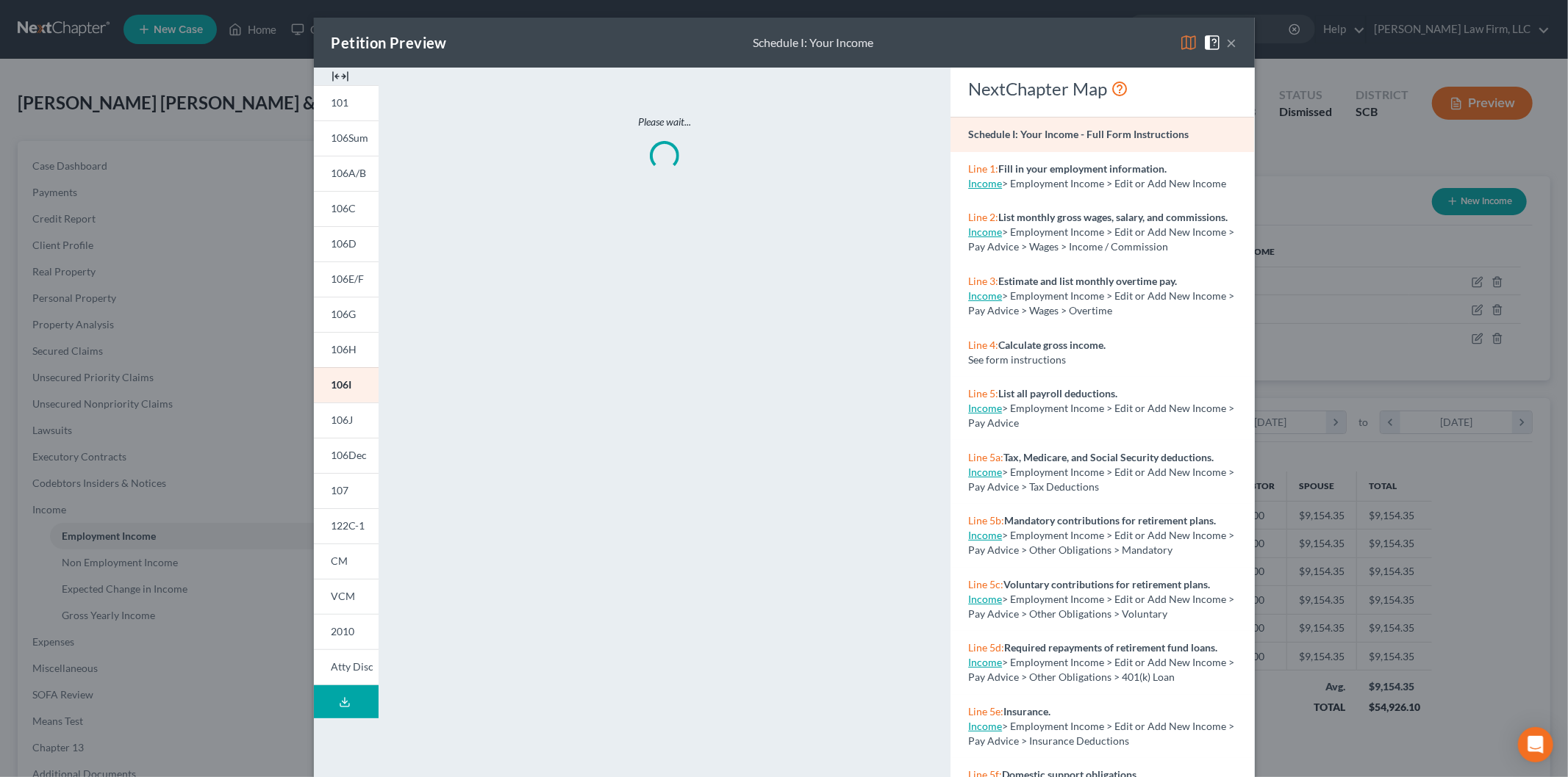
click at [333, 74] on img at bounding box center [340, 76] width 18 height 18
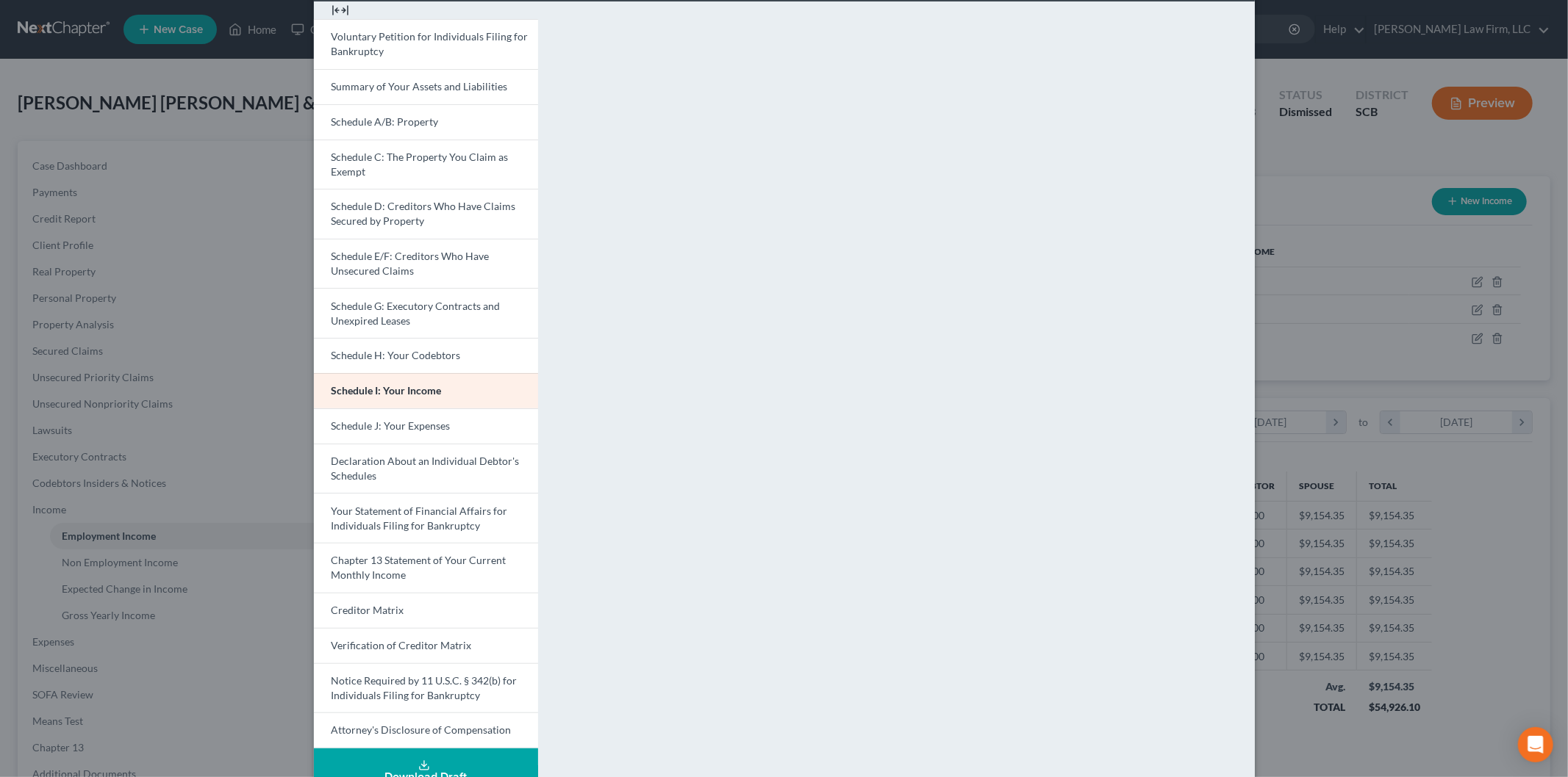
scroll to position [100, 0]
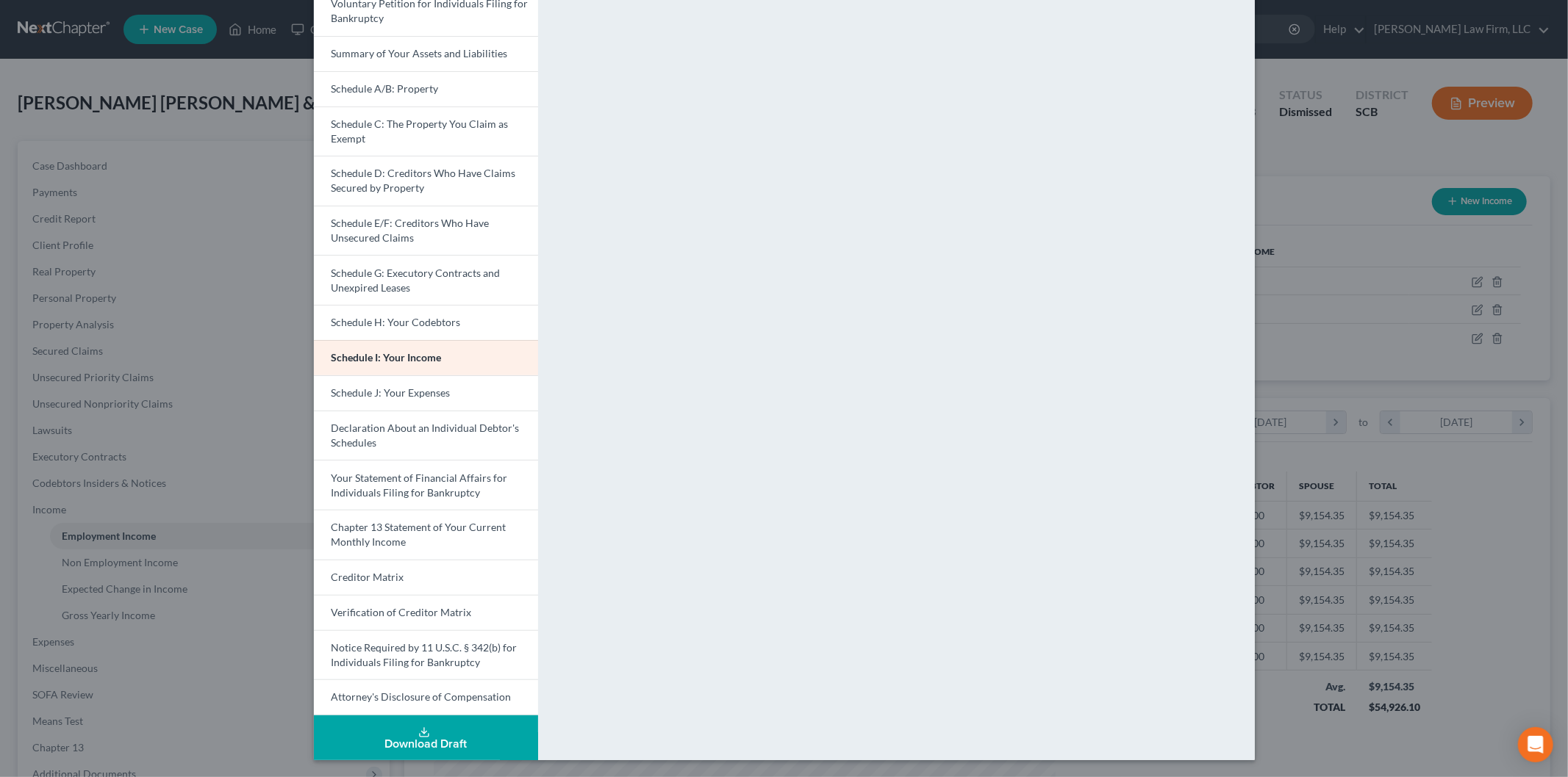
click at [427, 394] on span "Schedule J: Your Expenses" at bounding box center [391, 392] width 119 height 12
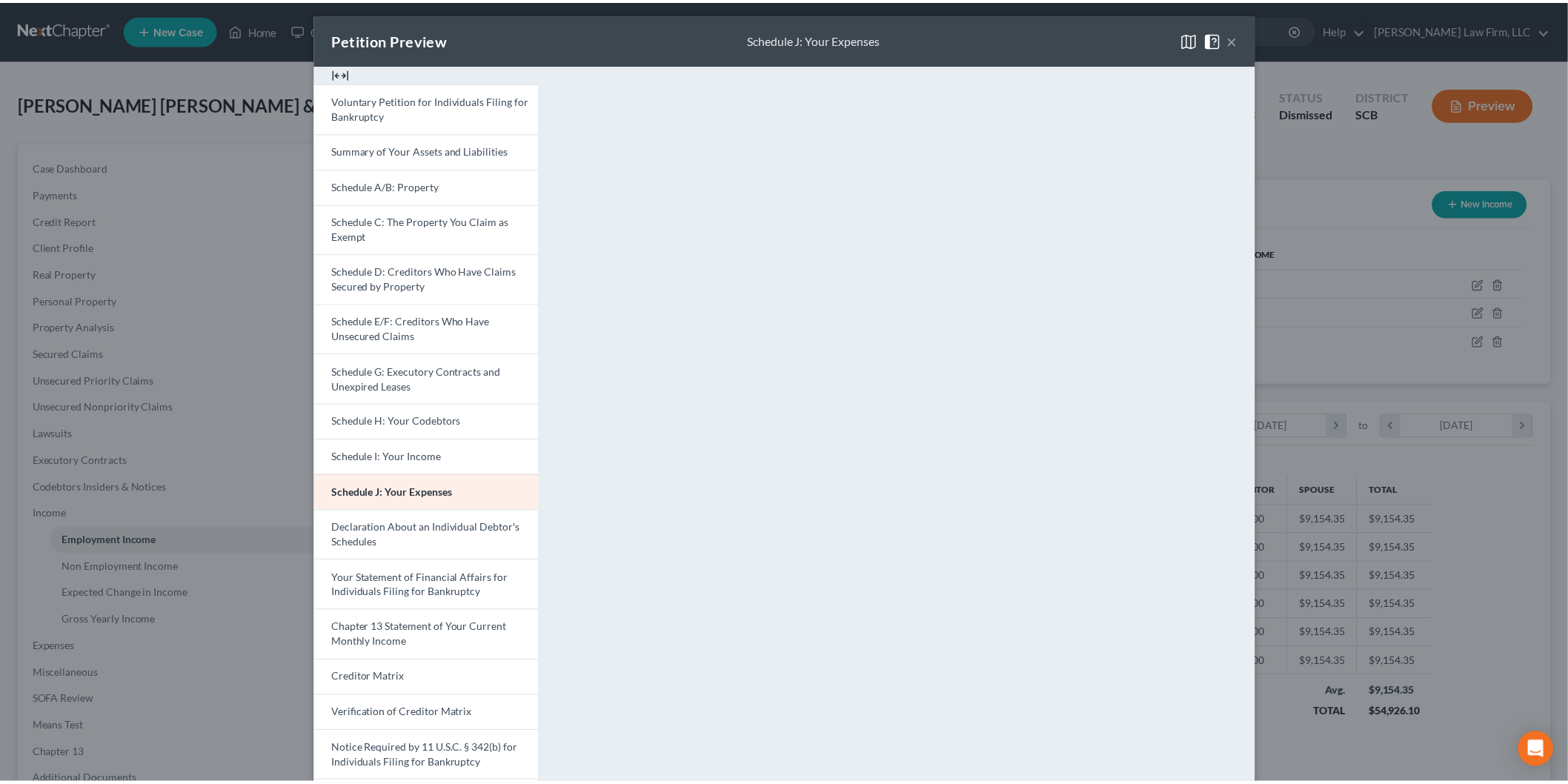
scroll to position [0, 0]
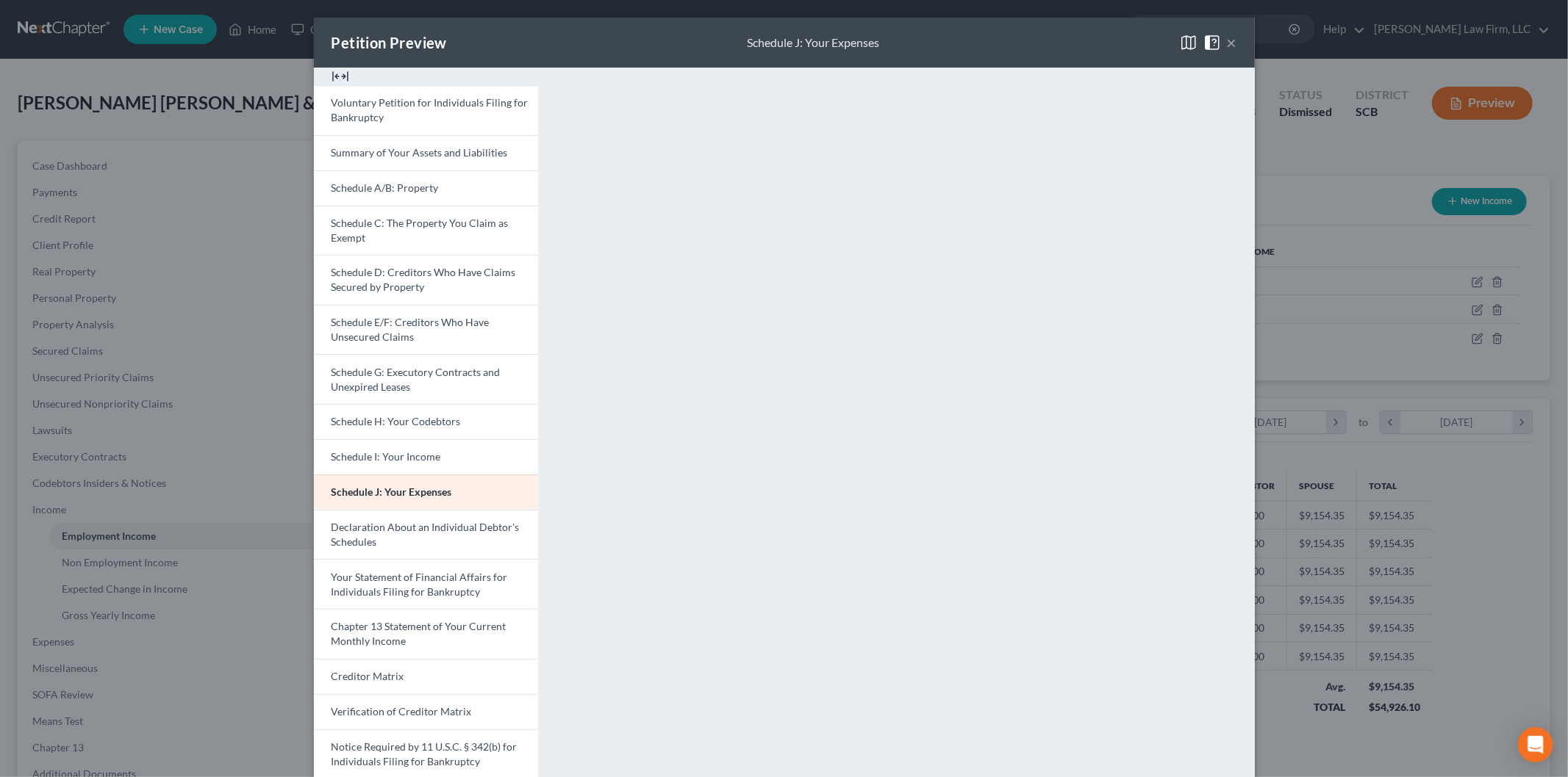
click at [1227, 37] on button "×" at bounding box center [1231, 42] width 10 height 18
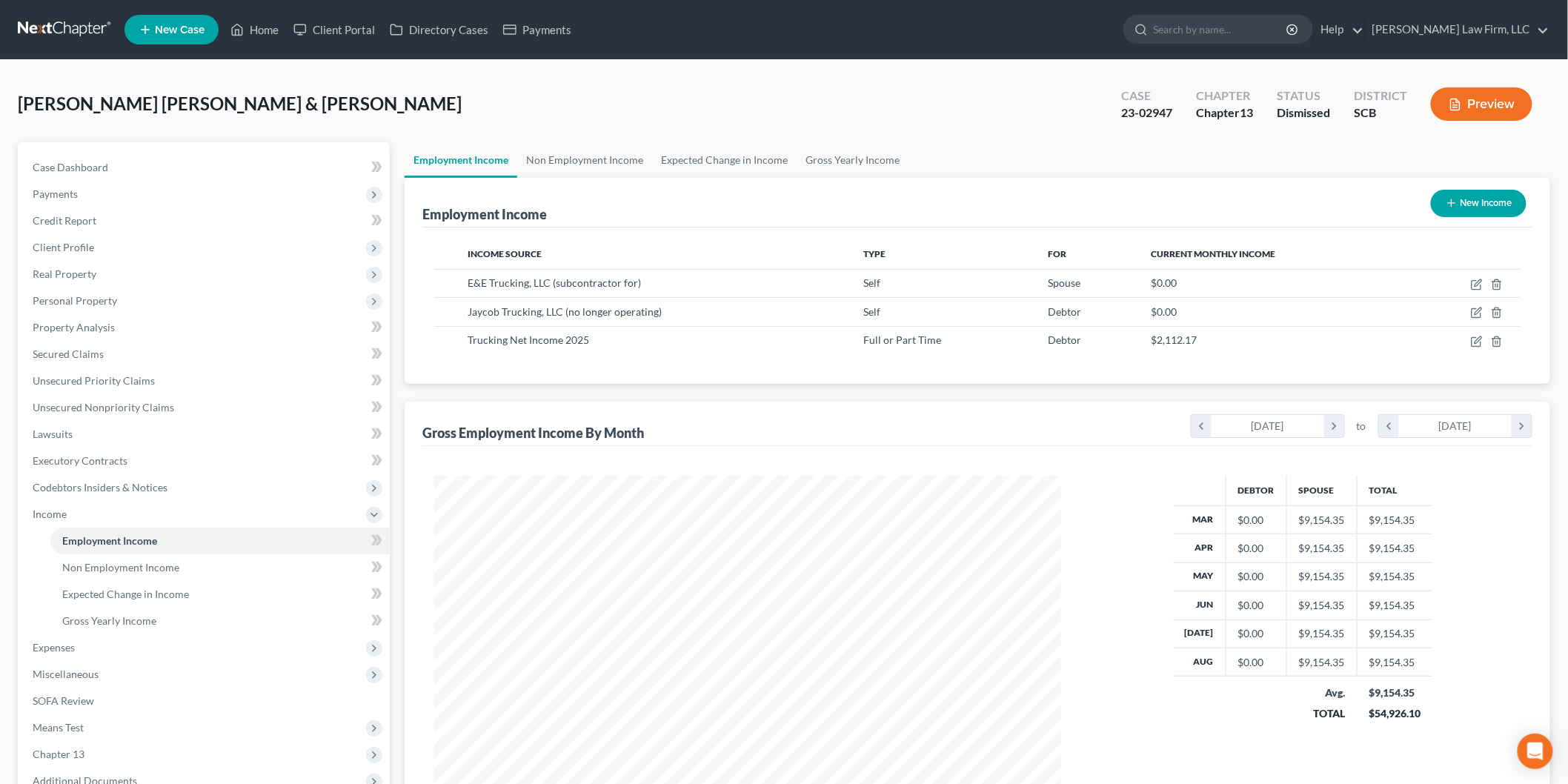
scroll to position [740824, 740484]
click at [57, 168] on span "Case Dashboard" at bounding box center [70, 167] width 76 height 12
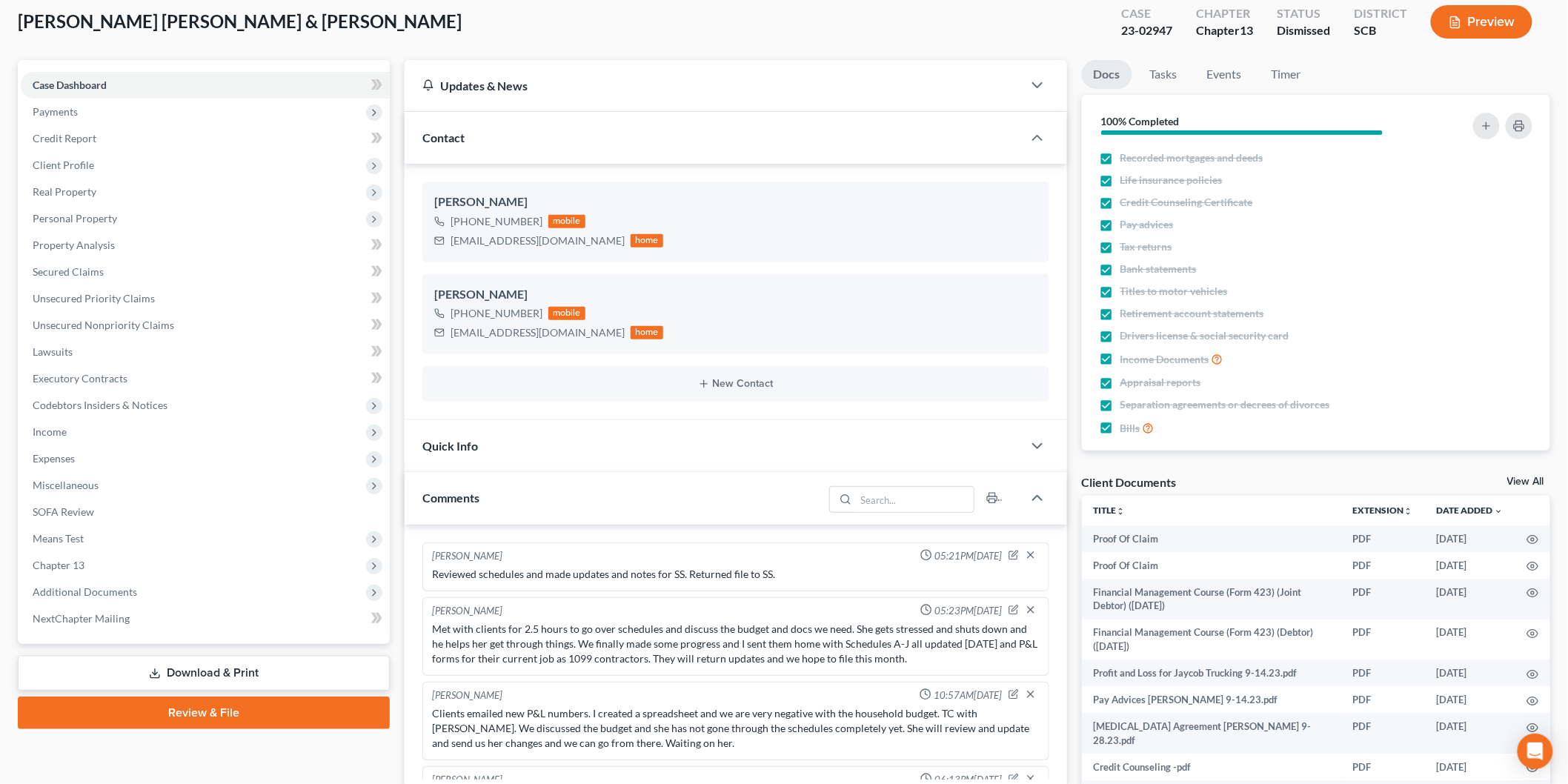
scroll to position [2352, 0]
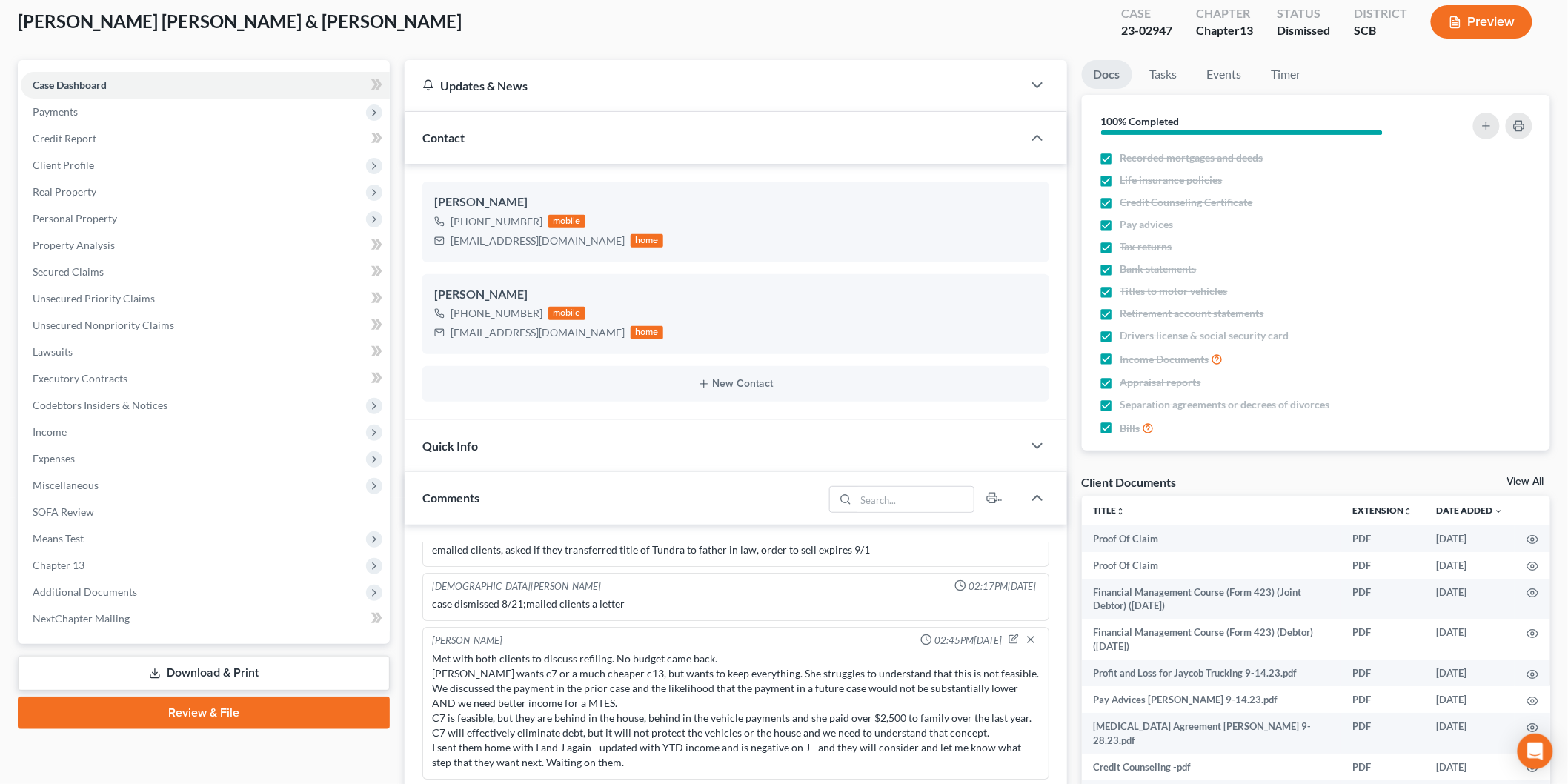
click at [1516, 480] on link "View All" at bounding box center [1525, 482] width 37 height 10
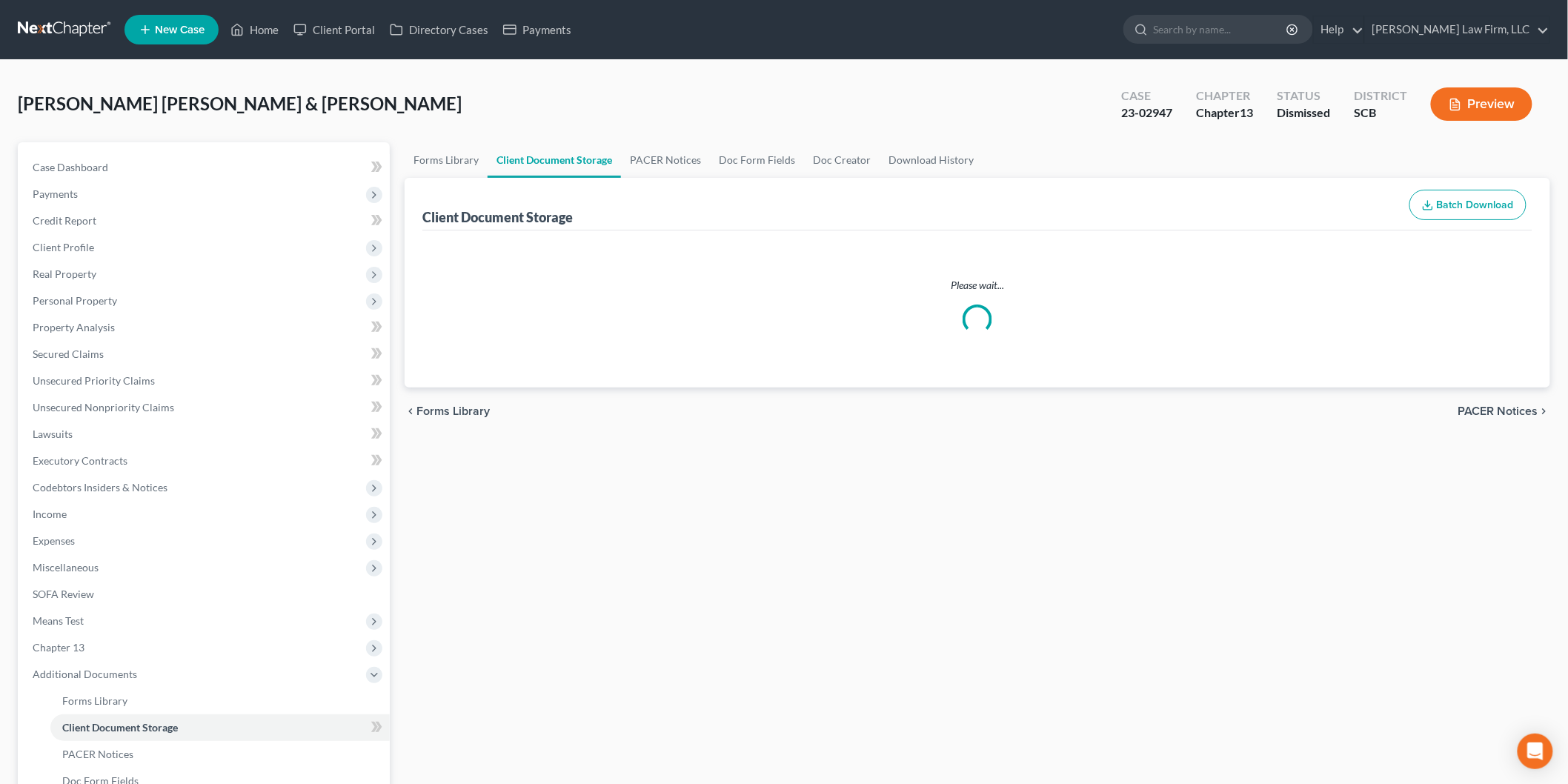
select select "16"
select select "6"
select select "15"
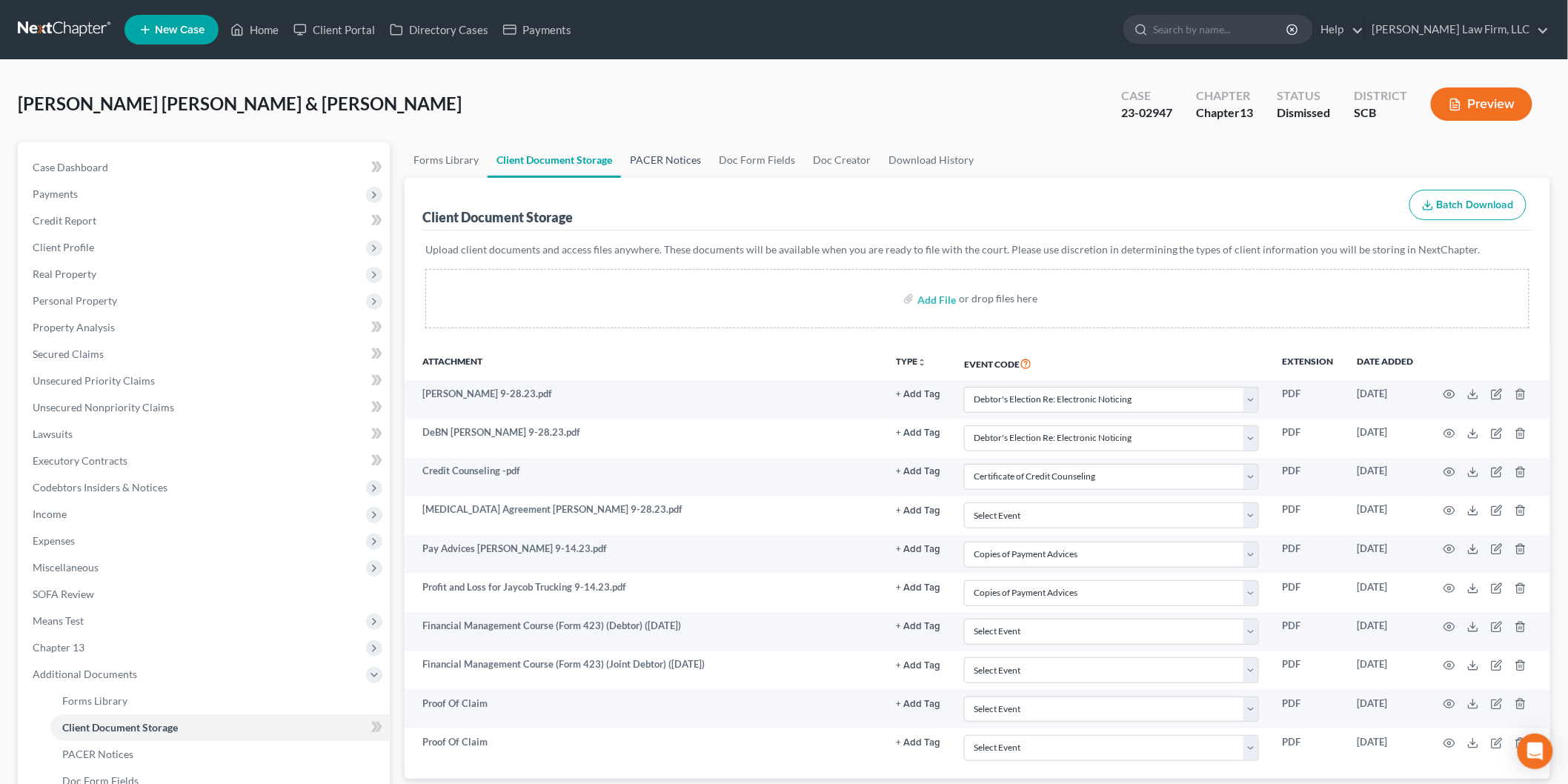
click at [655, 151] on link "PACER Notices" at bounding box center [665, 160] width 89 height 36
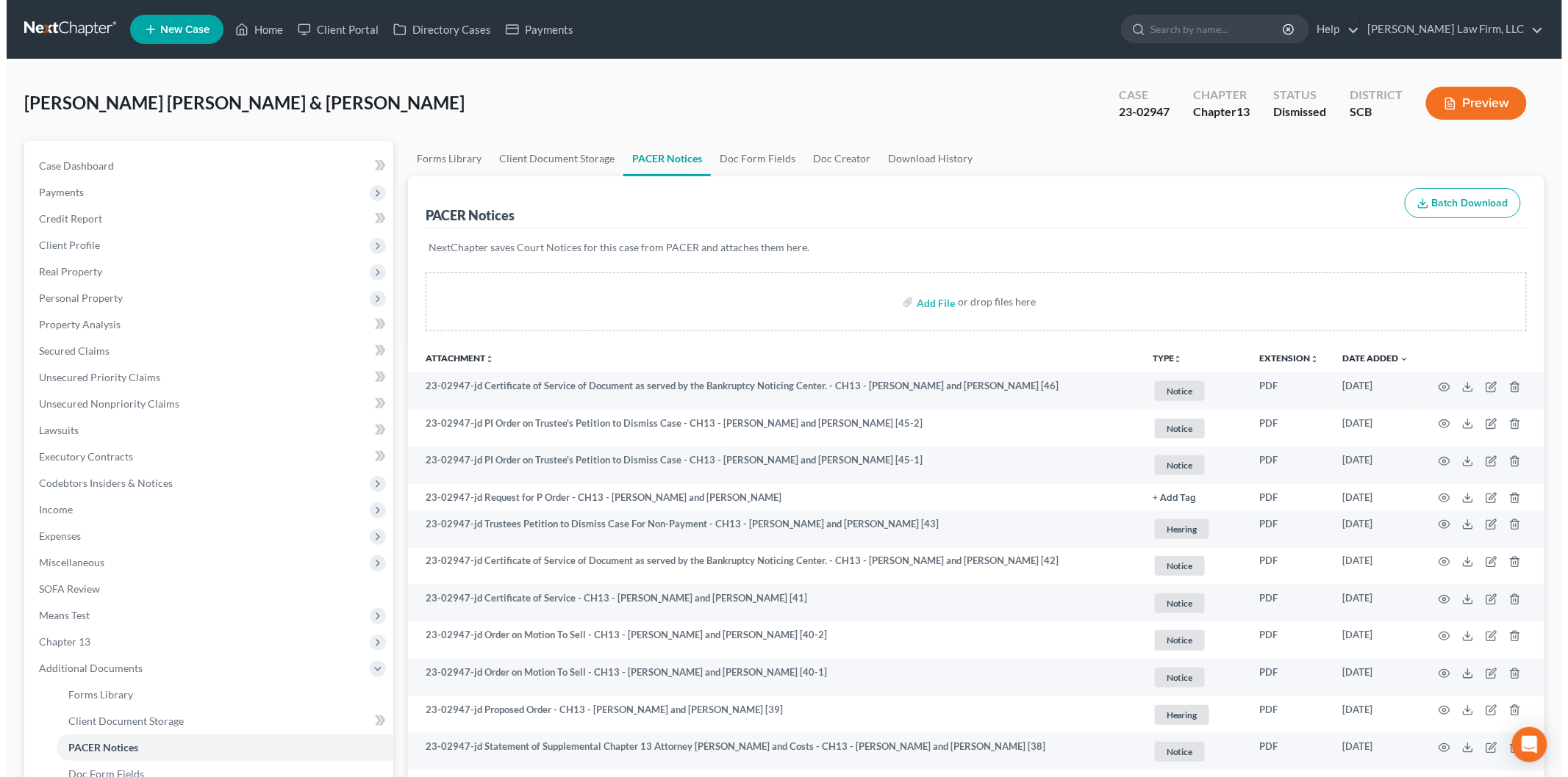
scroll to position [82, 0]
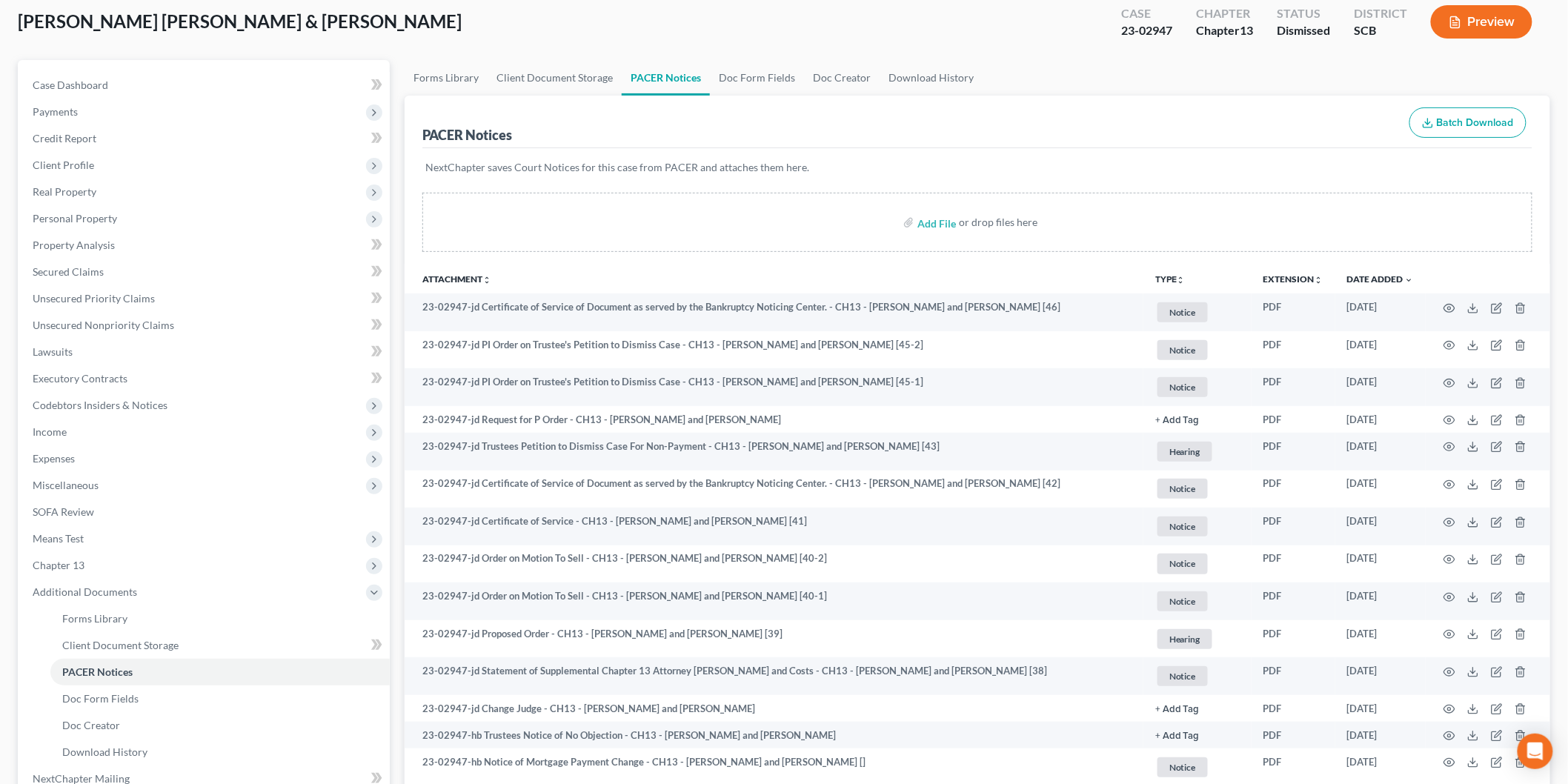
click at [1489, 23] on button "Preview" at bounding box center [1482, 21] width 101 height 33
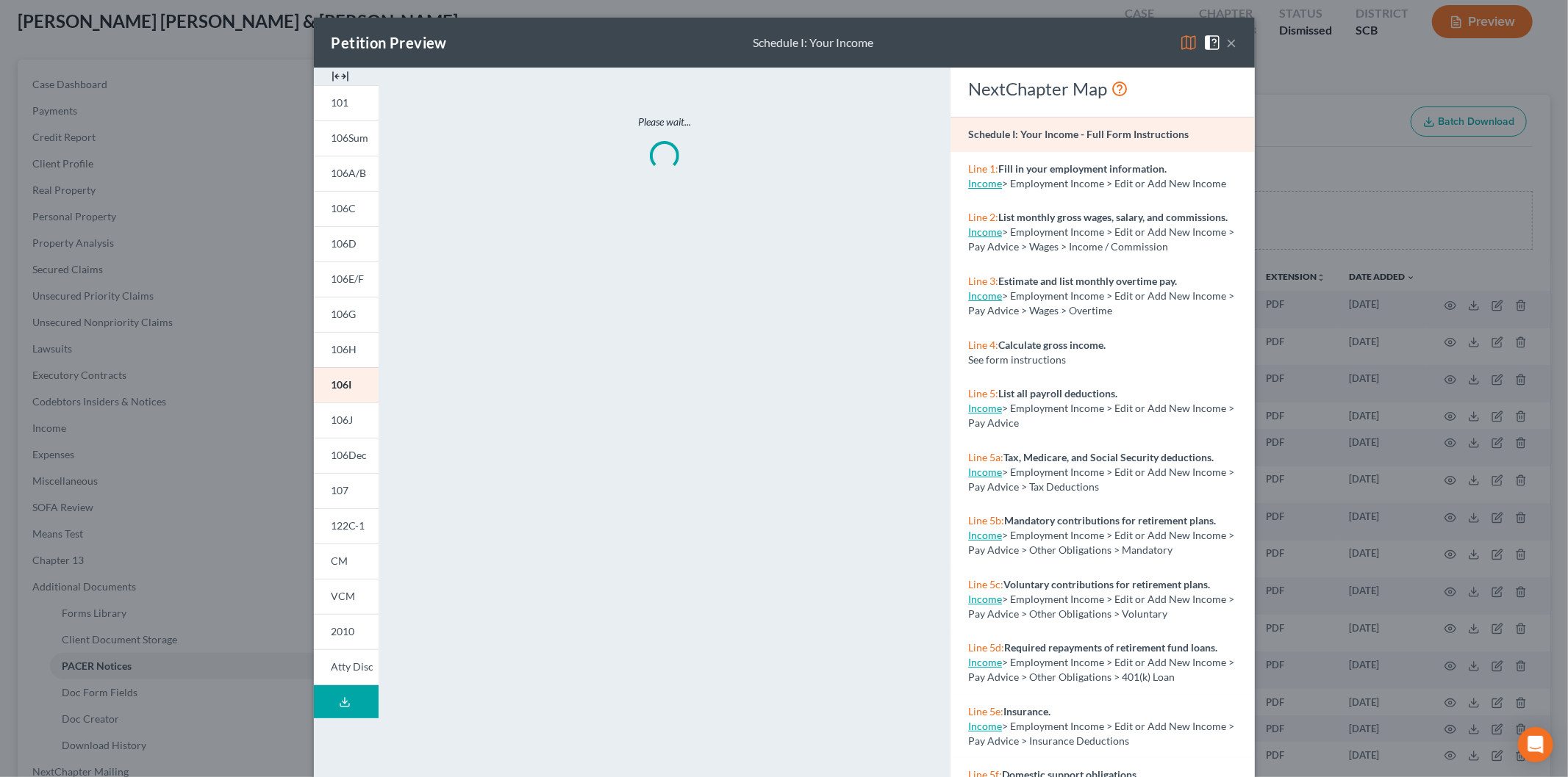
click at [335, 74] on img at bounding box center [340, 76] width 18 height 18
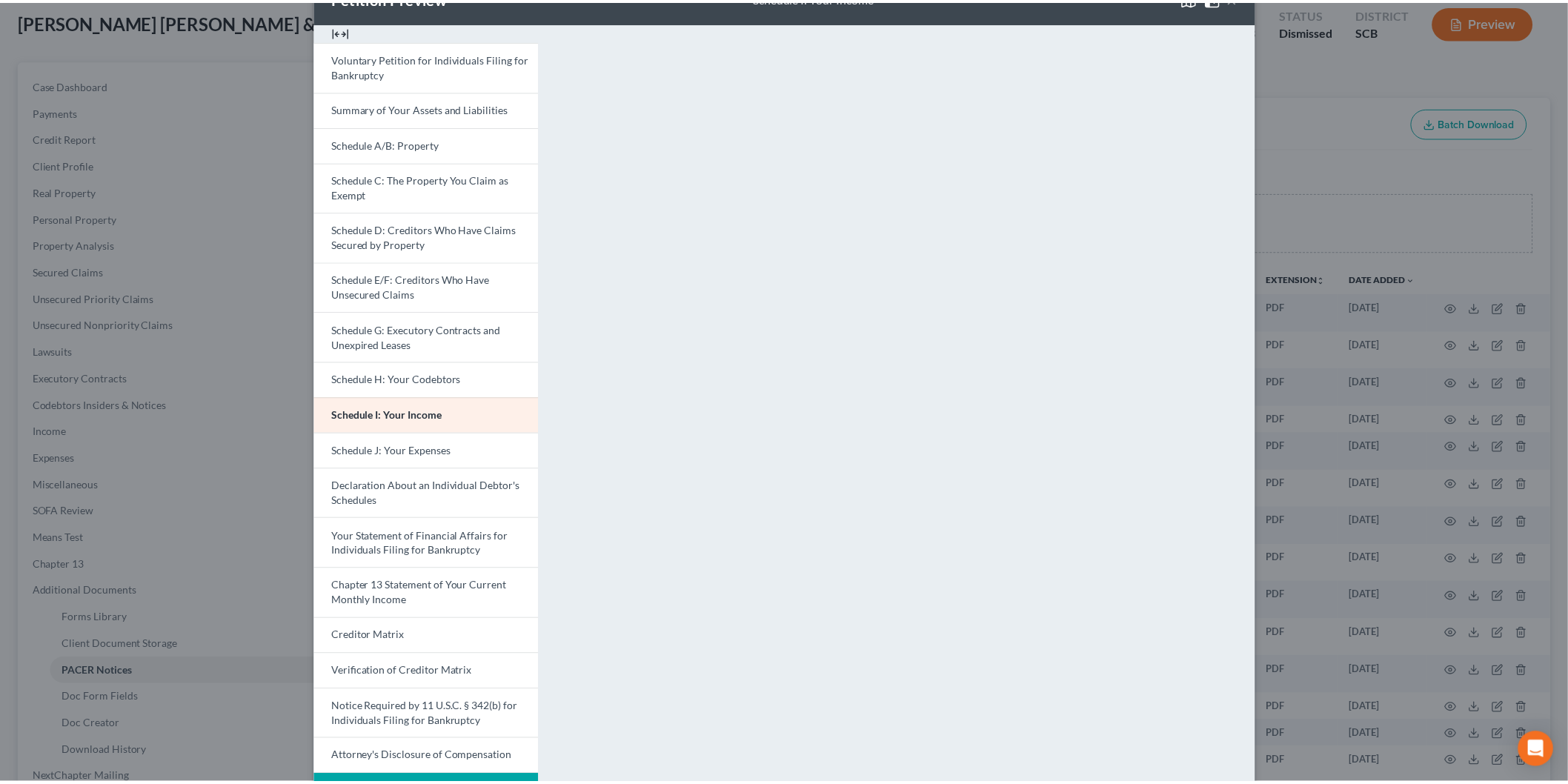
scroll to position [0, 0]
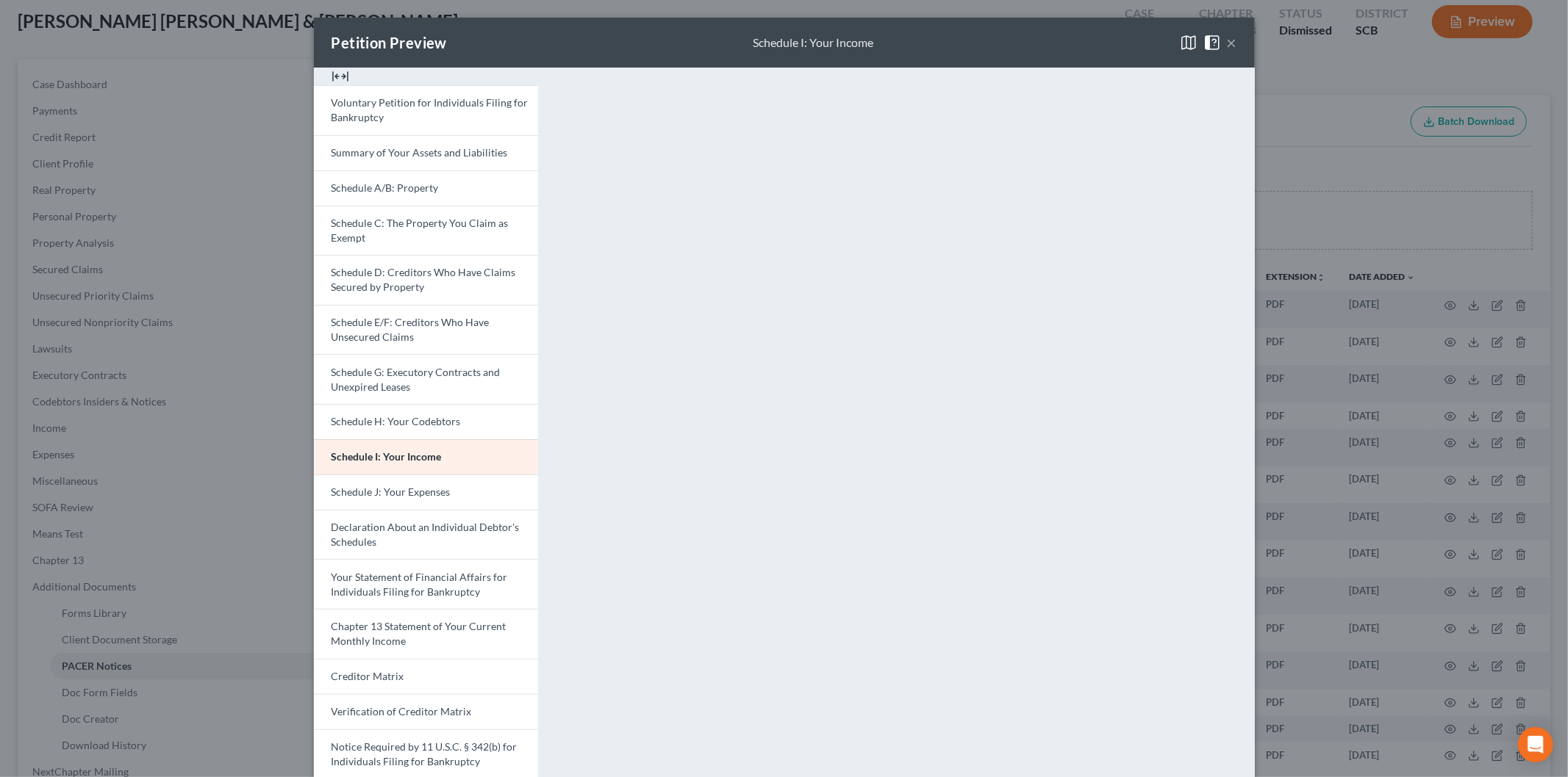
click at [427, 623] on span "Chapter 13 Statement of Your Current Monthly Income" at bounding box center [419, 633] width 175 height 27
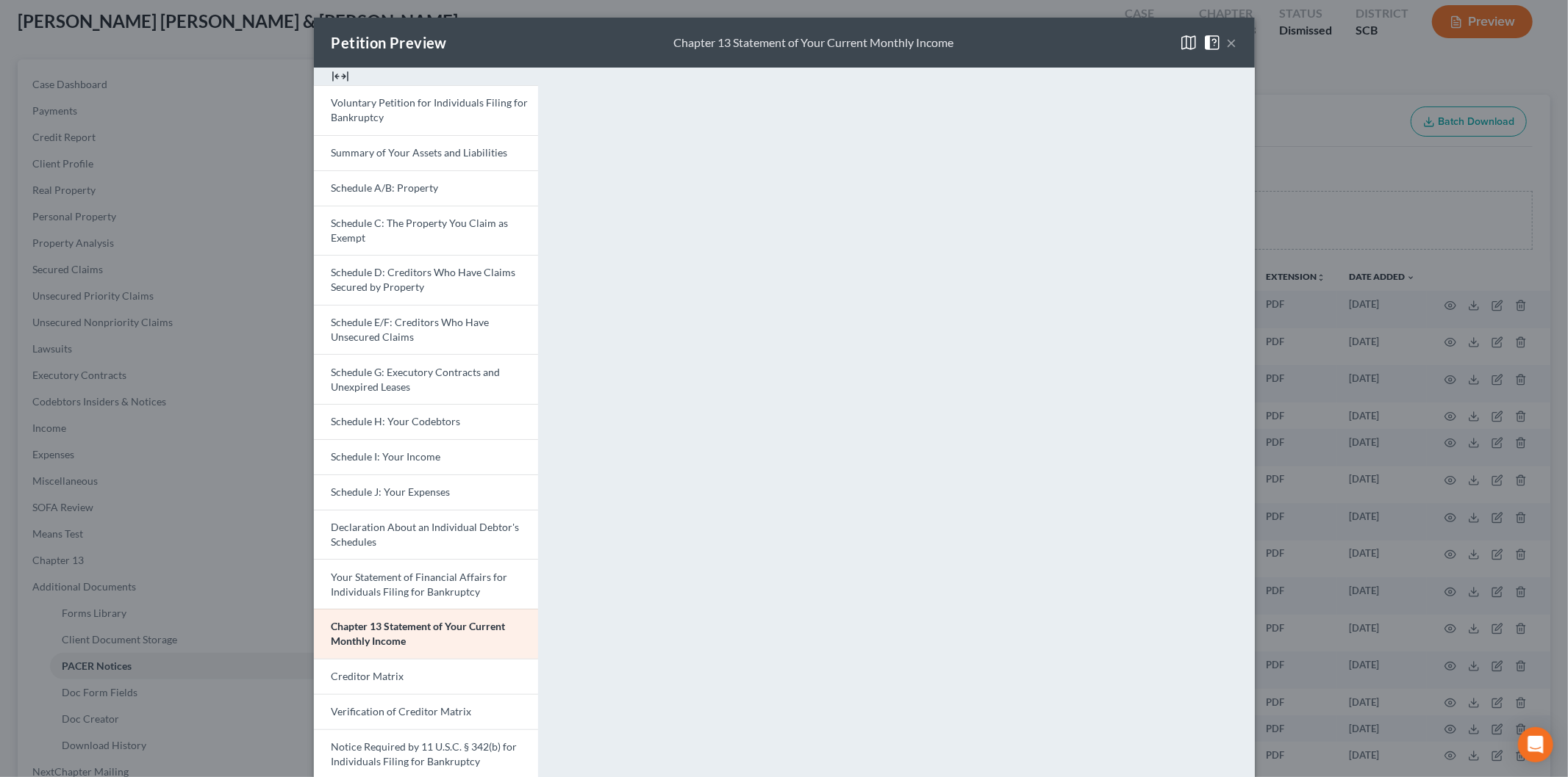
click at [1227, 41] on button "×" at bounding box center [1231, 42] width 10 height 18
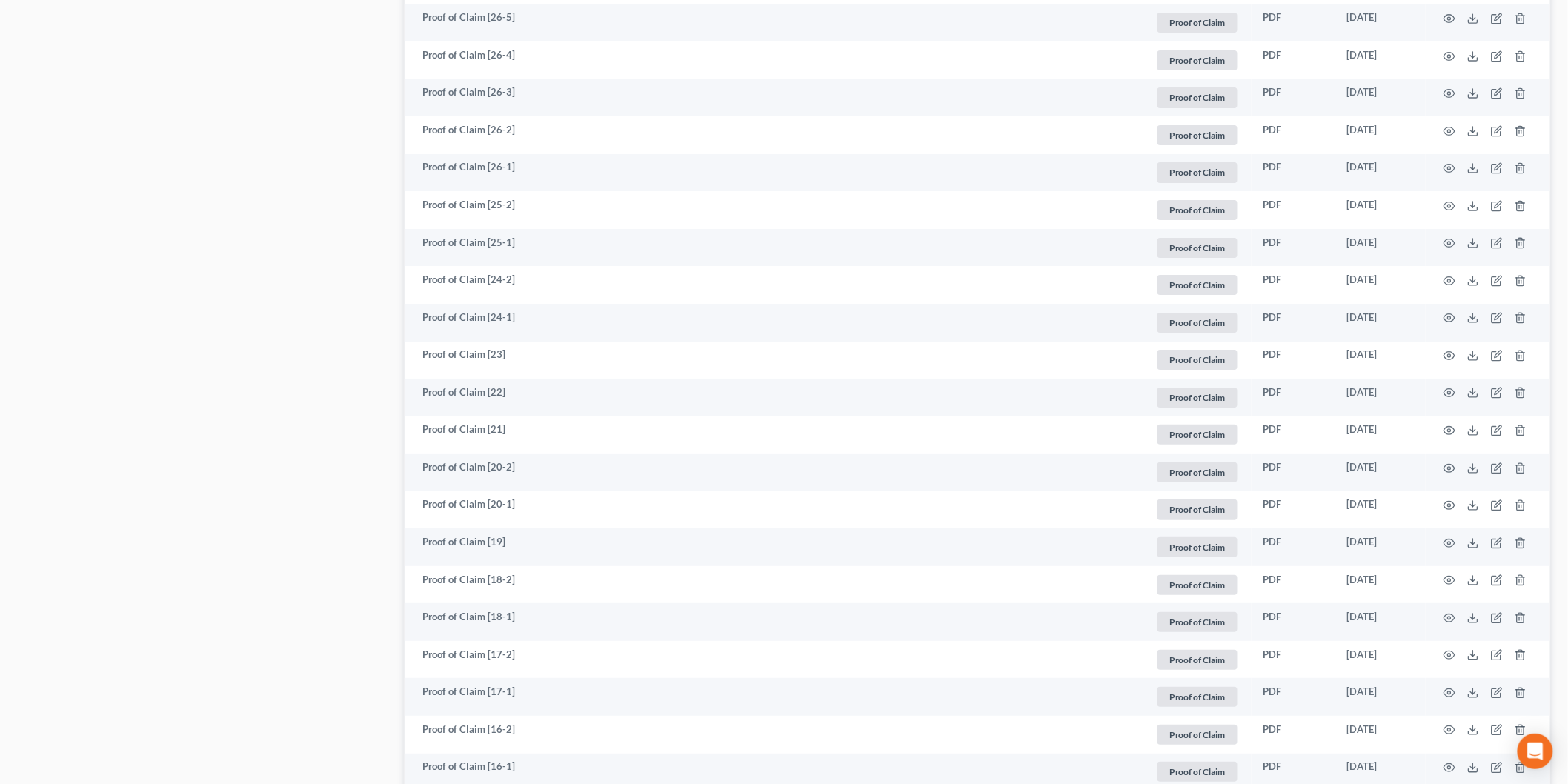
scroll to position [2461, 0]
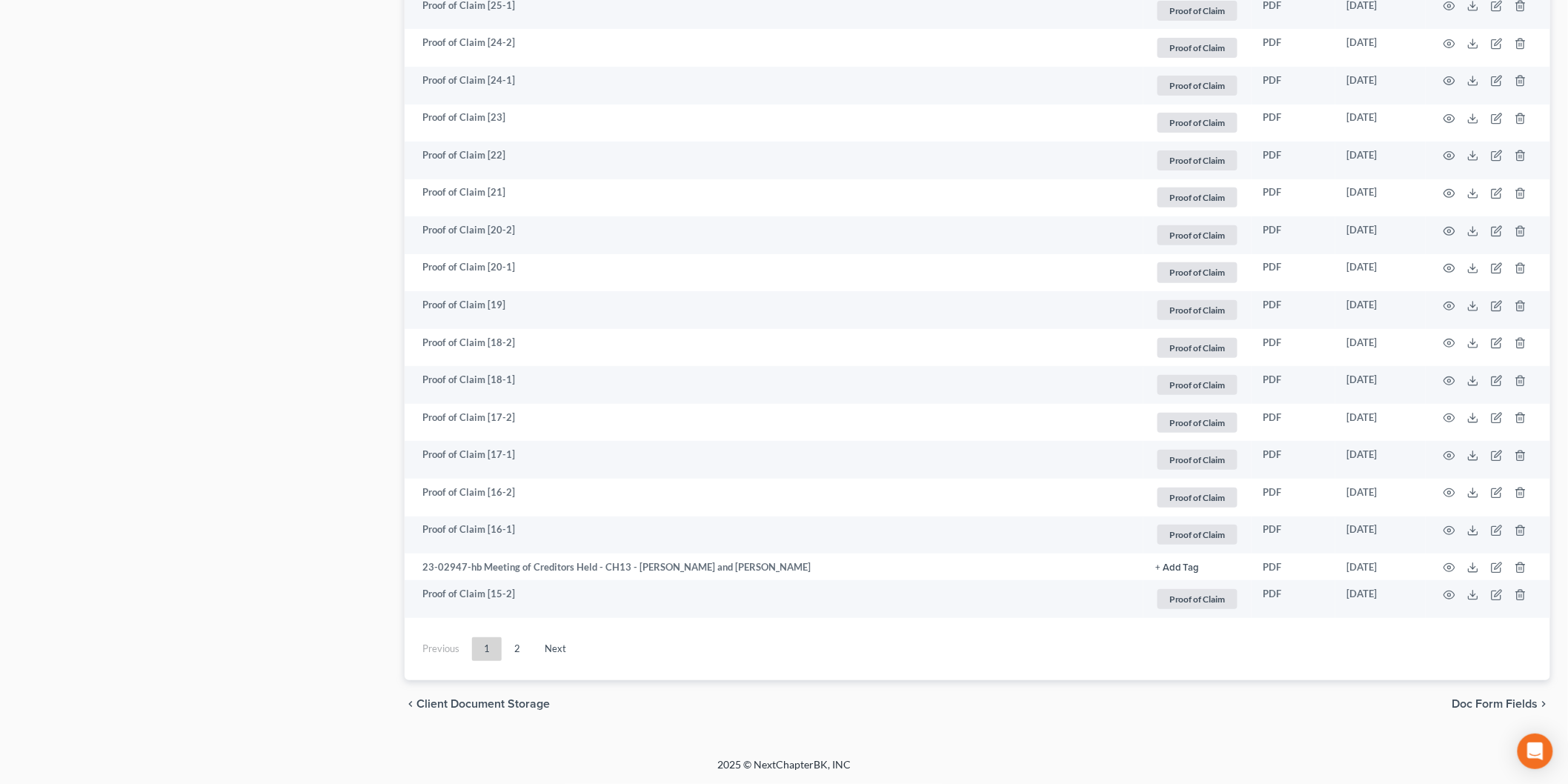
click at [516, 648] on link "2" at bounding box center [517, 648] width 29 height 24
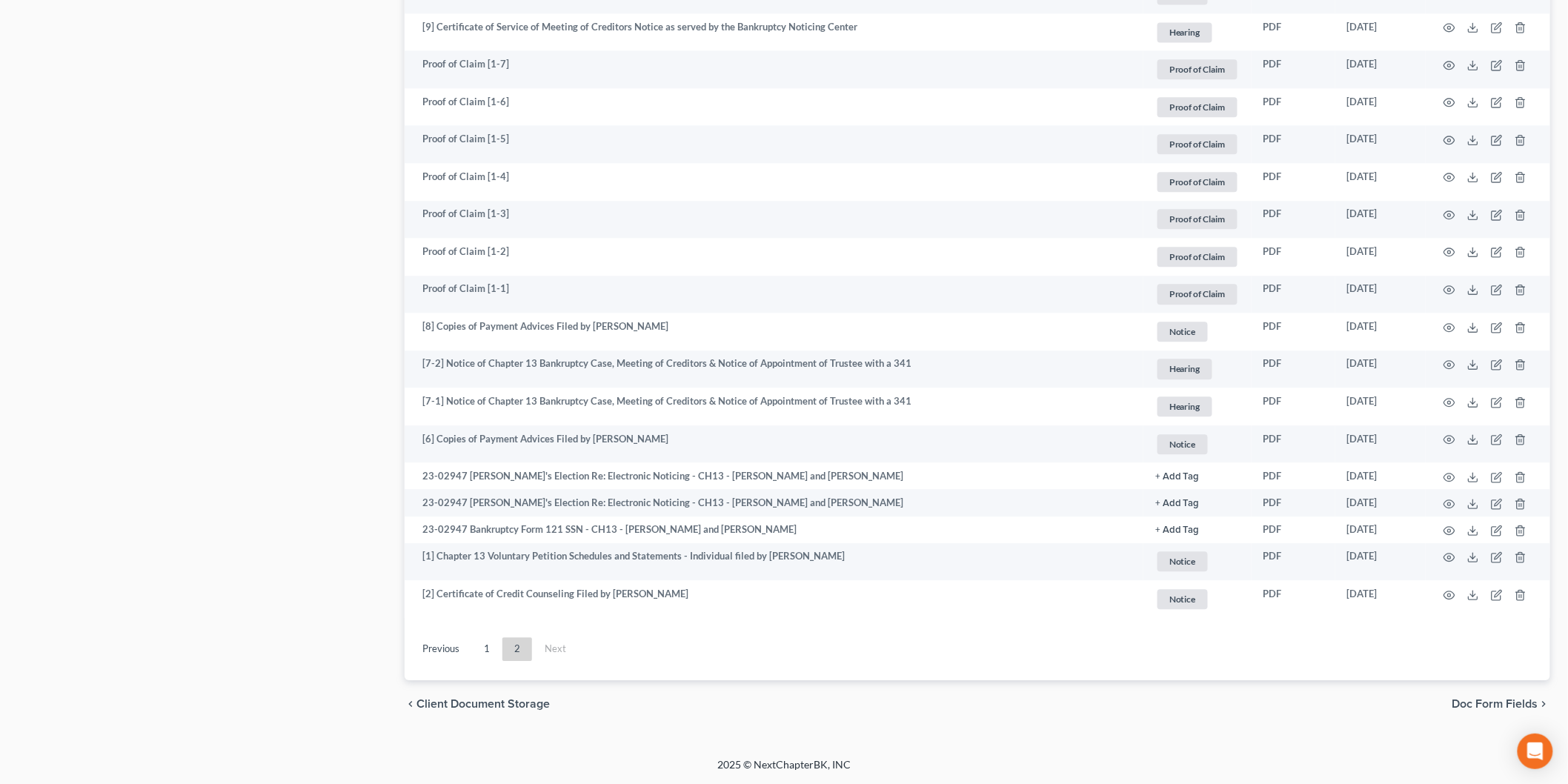
scroll to position [1416, 0]
click at [1451, 556] on icon "button" at bounding box center [1449, 557] width 12 height 12
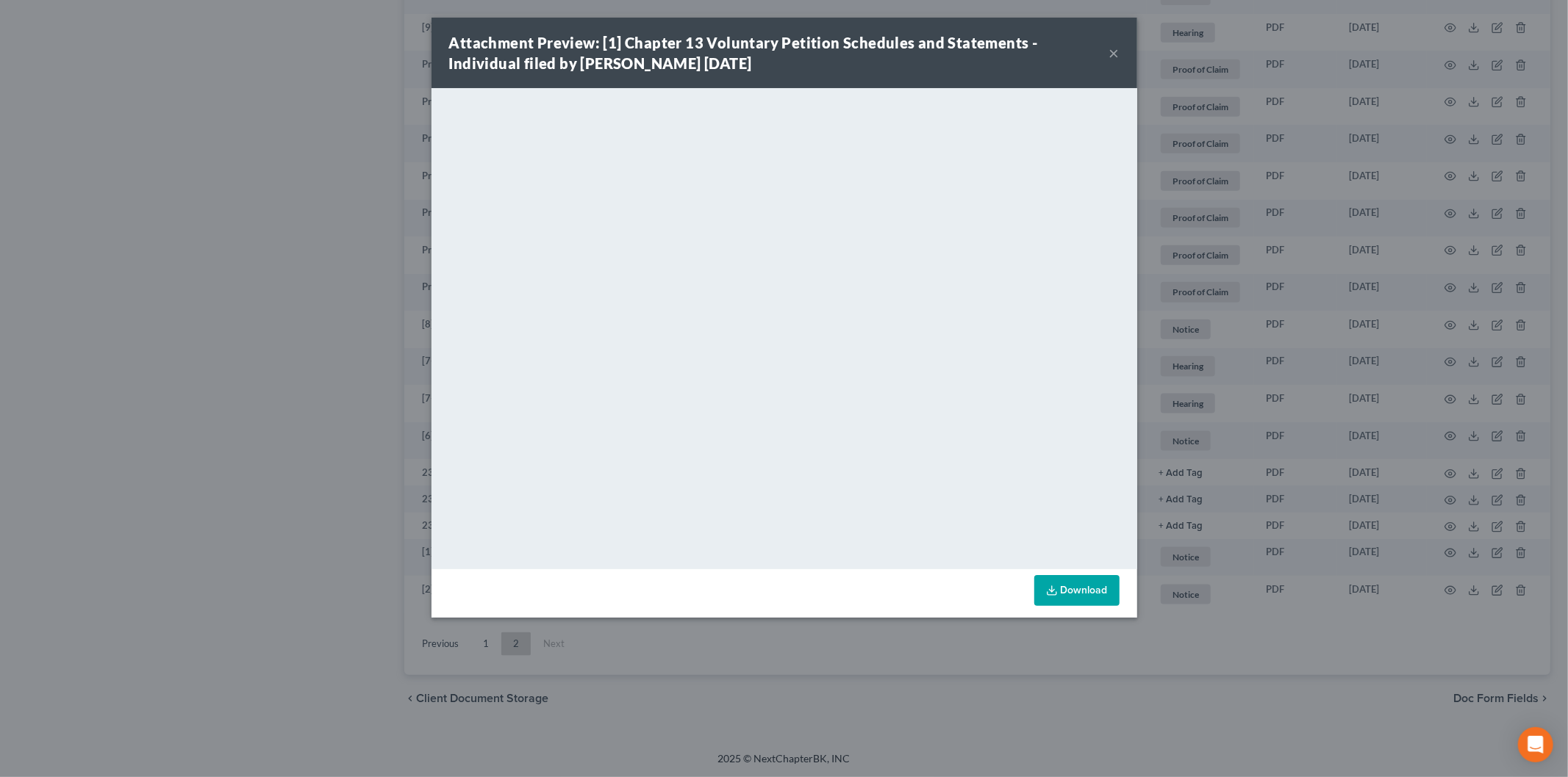
click at [1113, 50] on button "×" at bounding box center [1114, 53] width 10 height 18
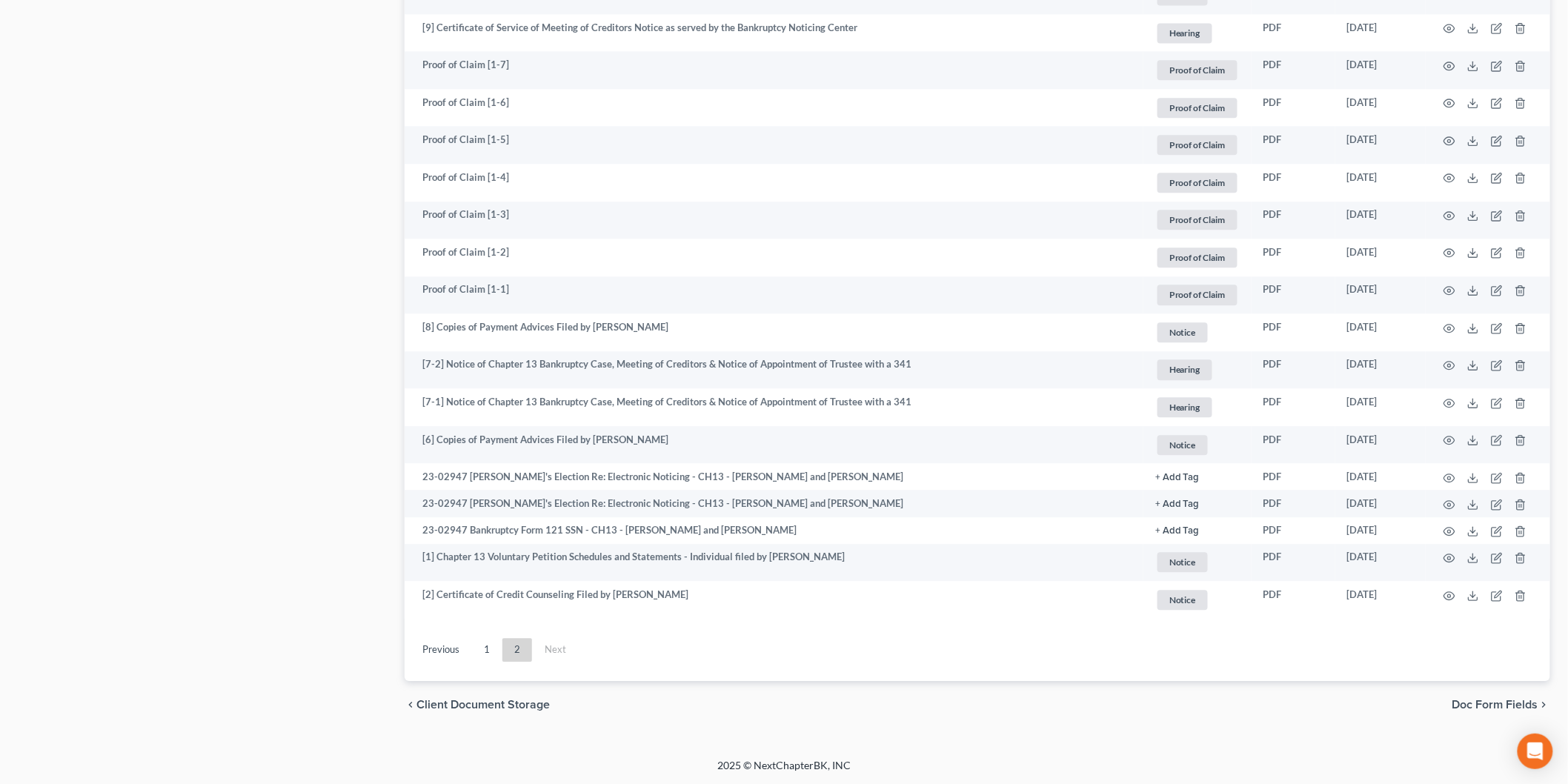
click at [482, 643] on link "1" at bounding box center [486, 649] width 29 height 24
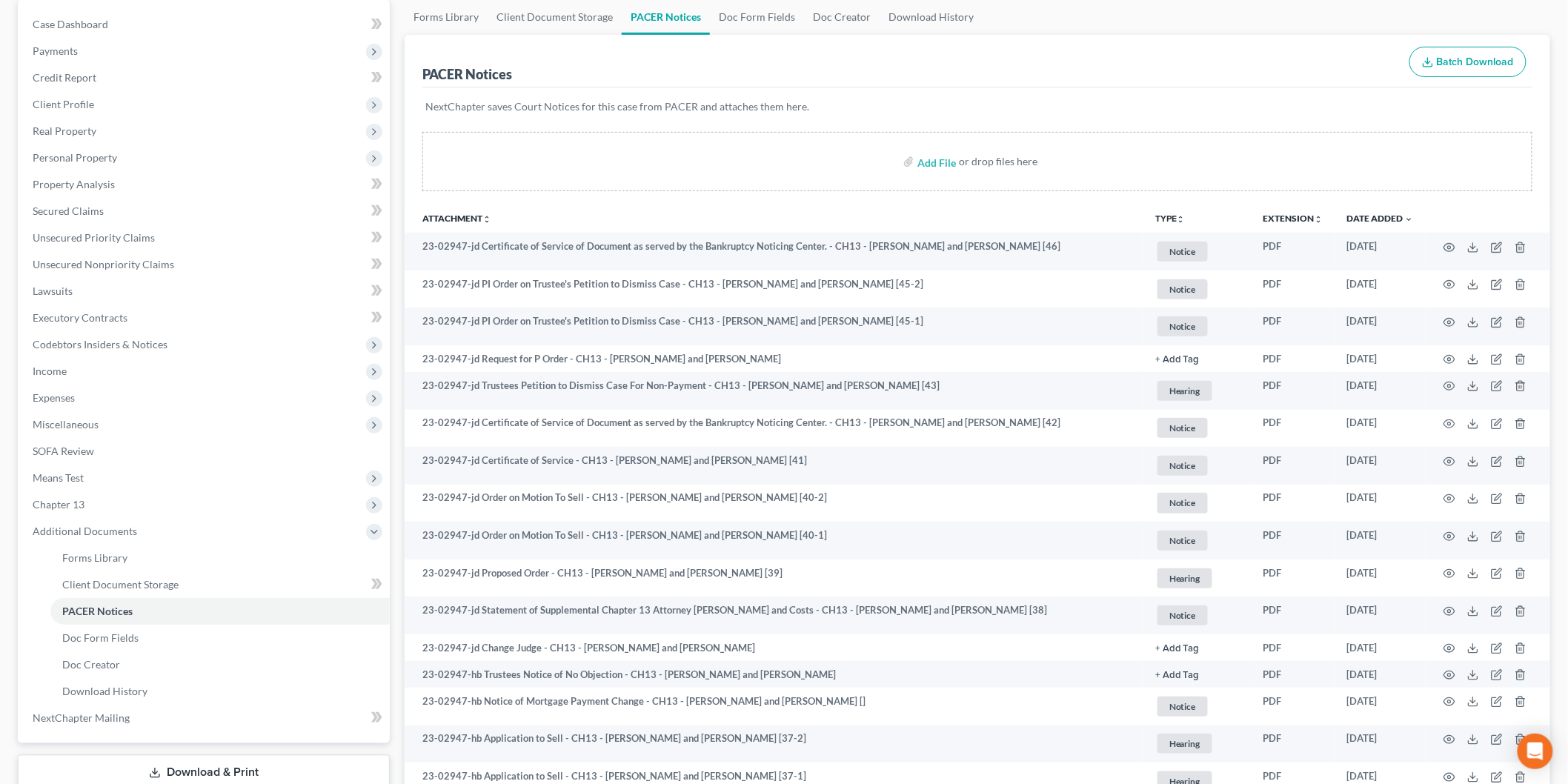
scroll to position [0, 0]
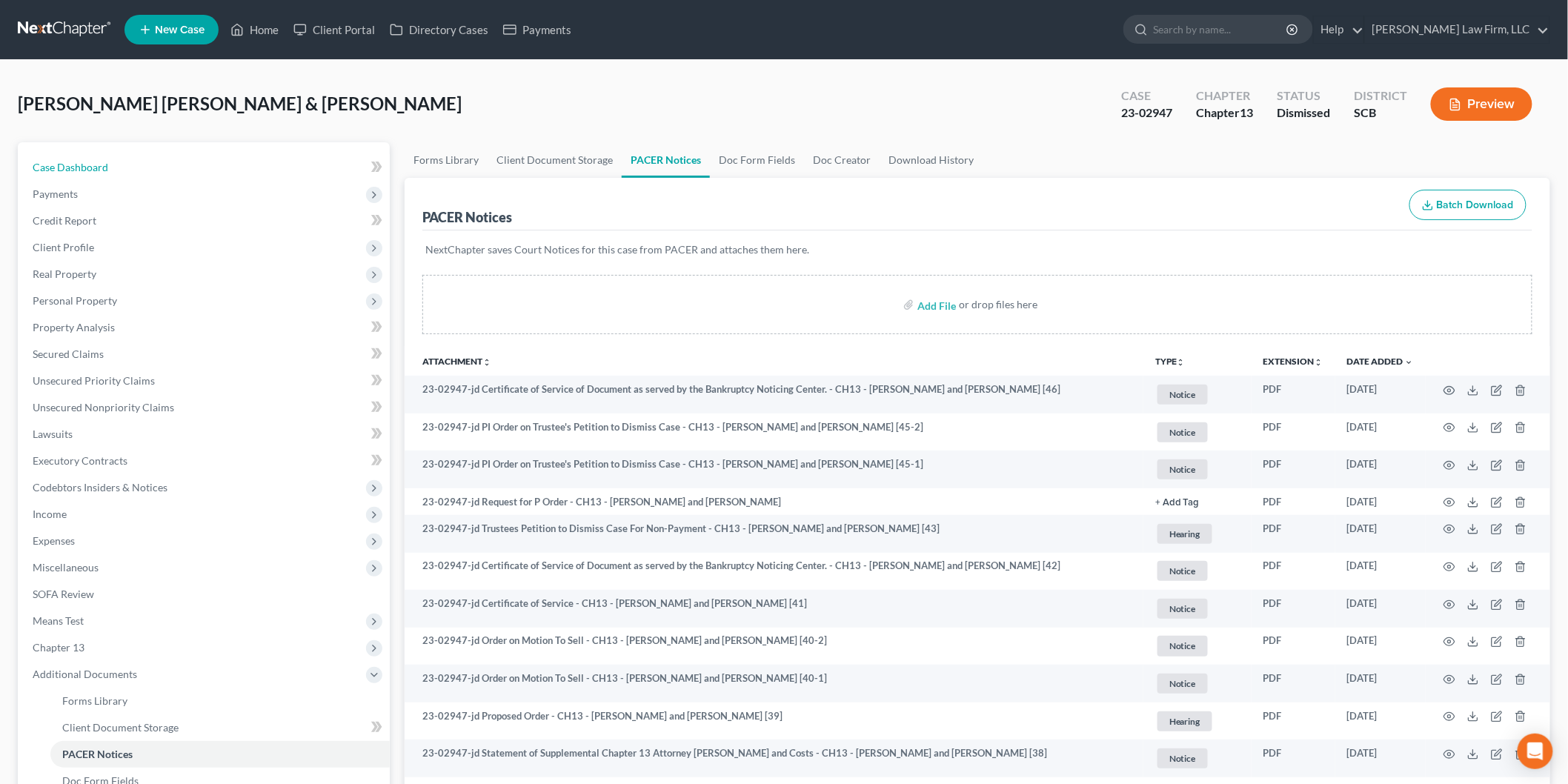
click at [127, 168] on link "Case Dashboard" at bounding box center [205, 168] width 369 height 27
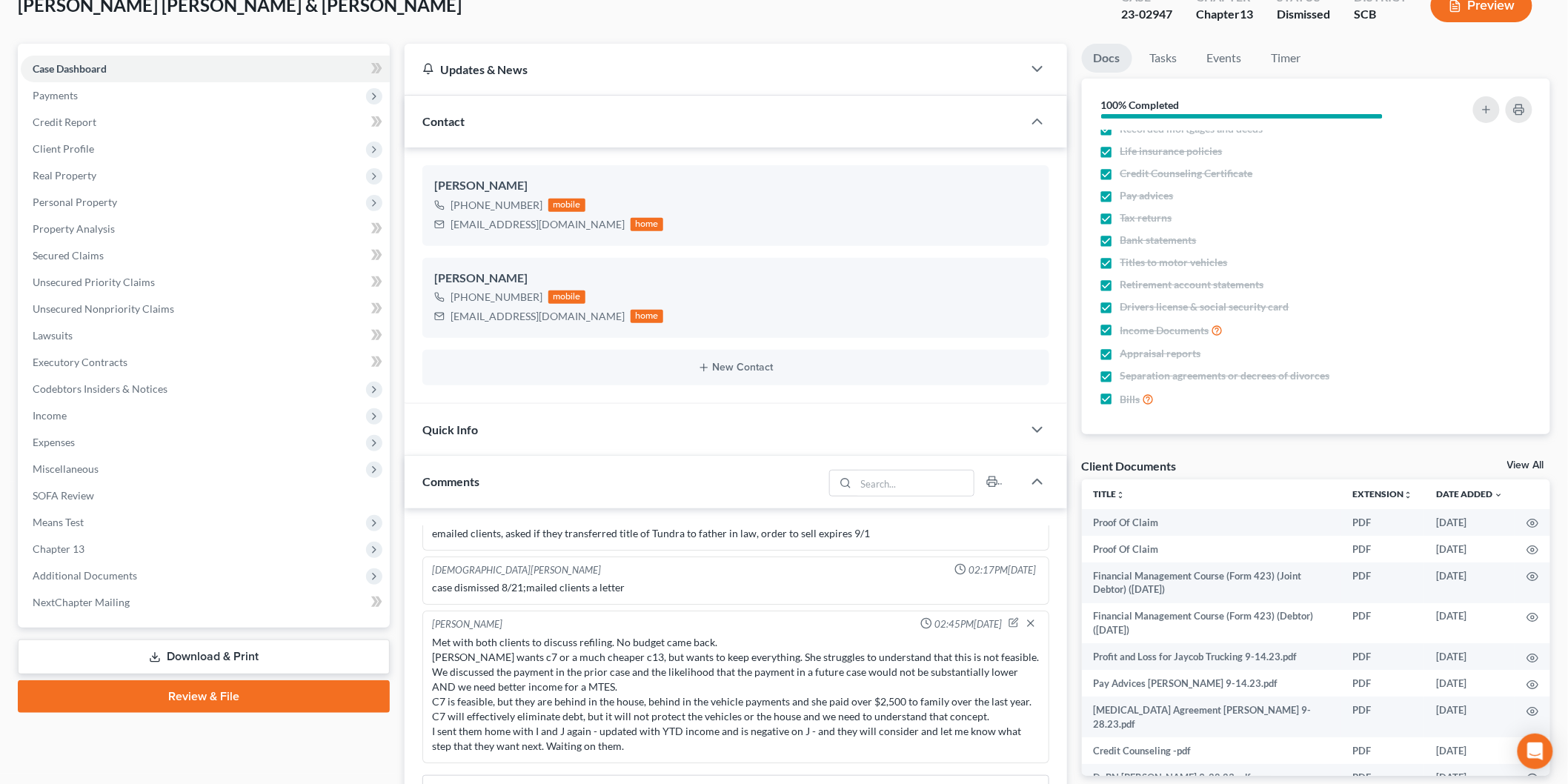
scroll to position [329, 0]
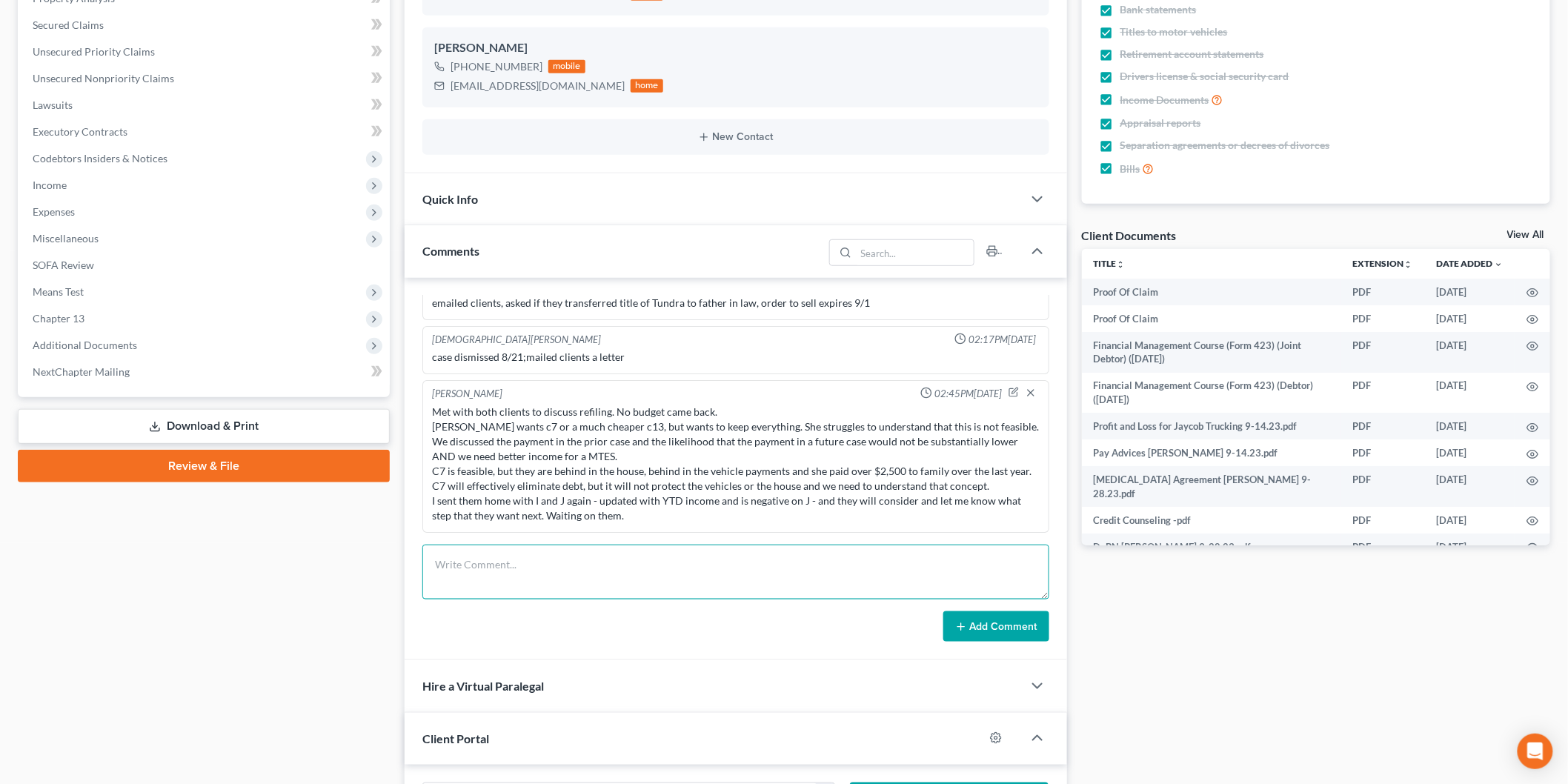
drag, startPoint x: 575, startPoint y: 595, endPoint x: 587, endPoint y: 575, distance: 23.3
click at [575, 595] on textarea at bounding box center [736, 573] width 627 height 55
click at [587, 574] on textarea at bounding box center [736, 573] width 627 height 55
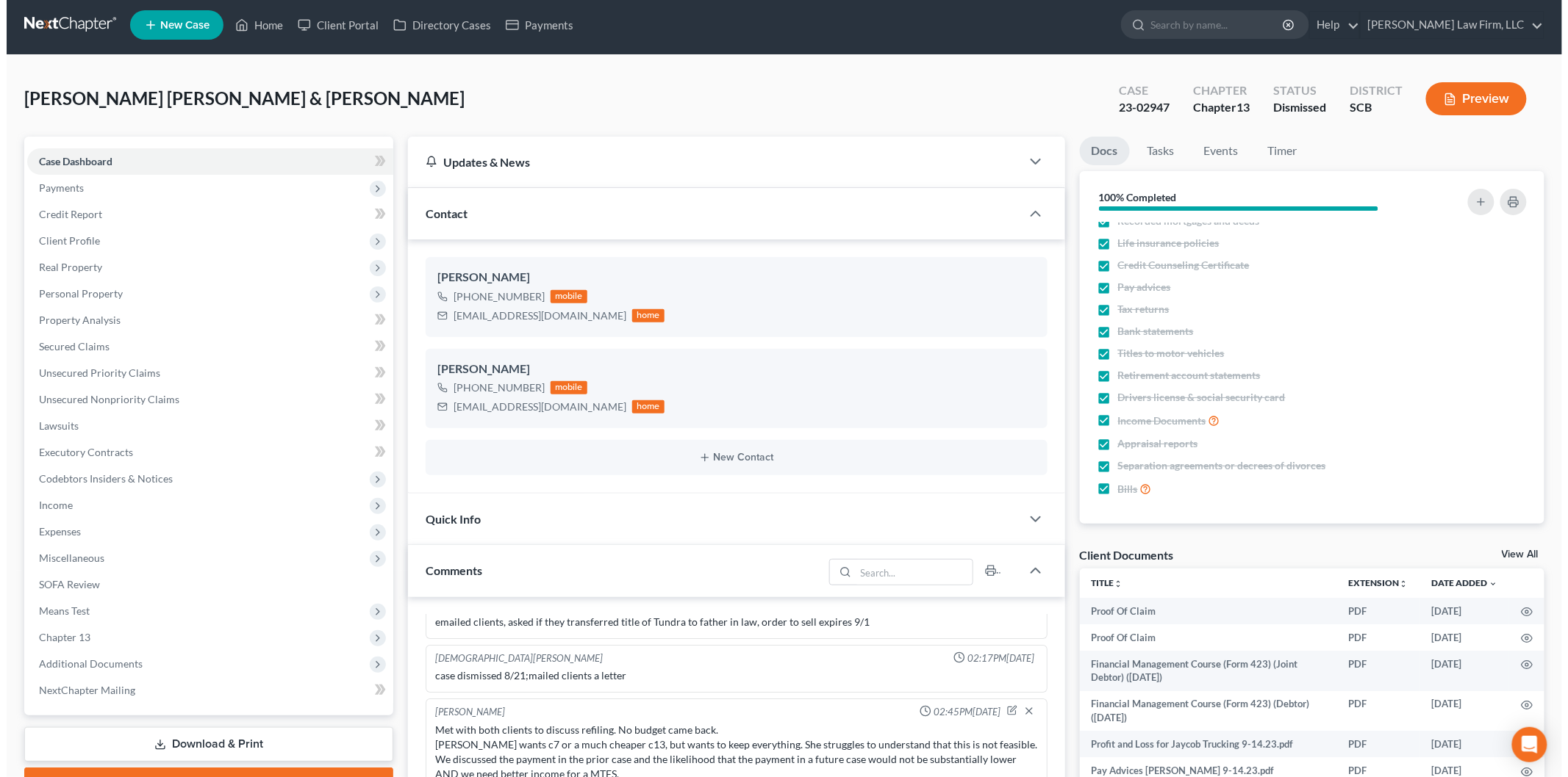
scroll to position [0, 0]
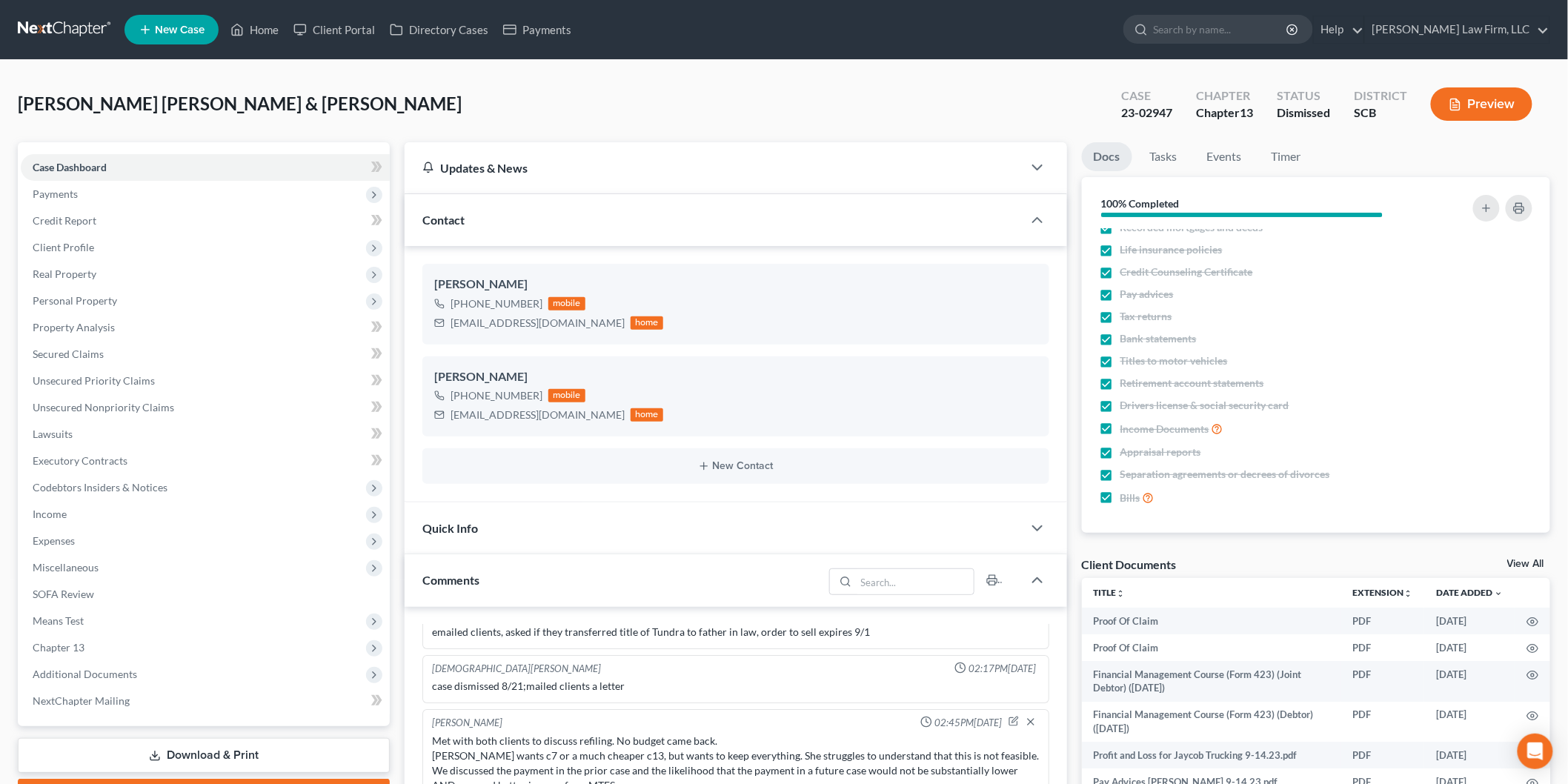
type textarea "Met with clients to discuss options again. They think they want to file a MTR a…"
click at [155, 316] on link "Property Analysis" at bounding box center [205, 327] width 369 height 27
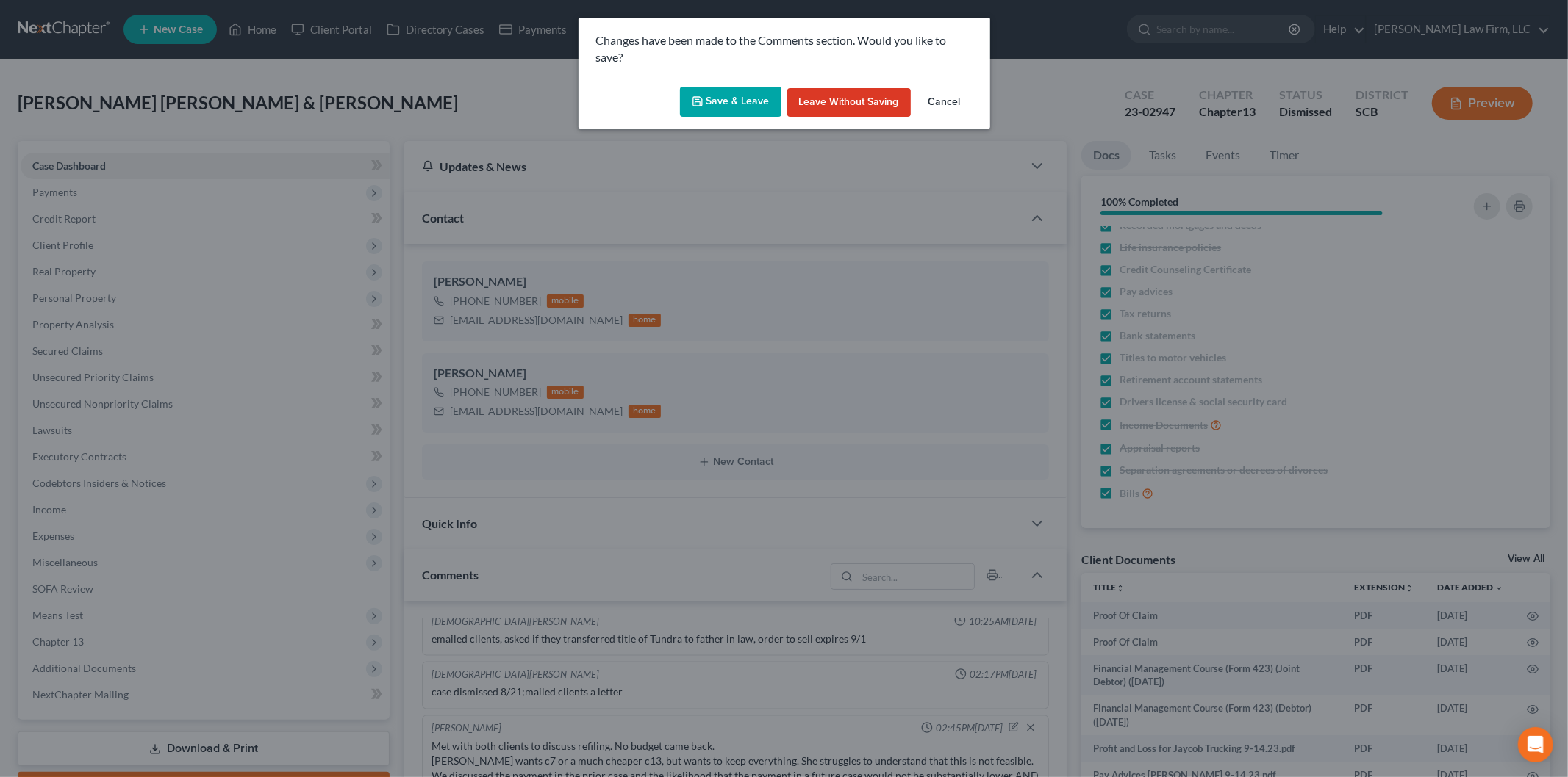
click at [729, 101] on button "Save & Leave" at bounding box center [730, 101] width 102 height 31
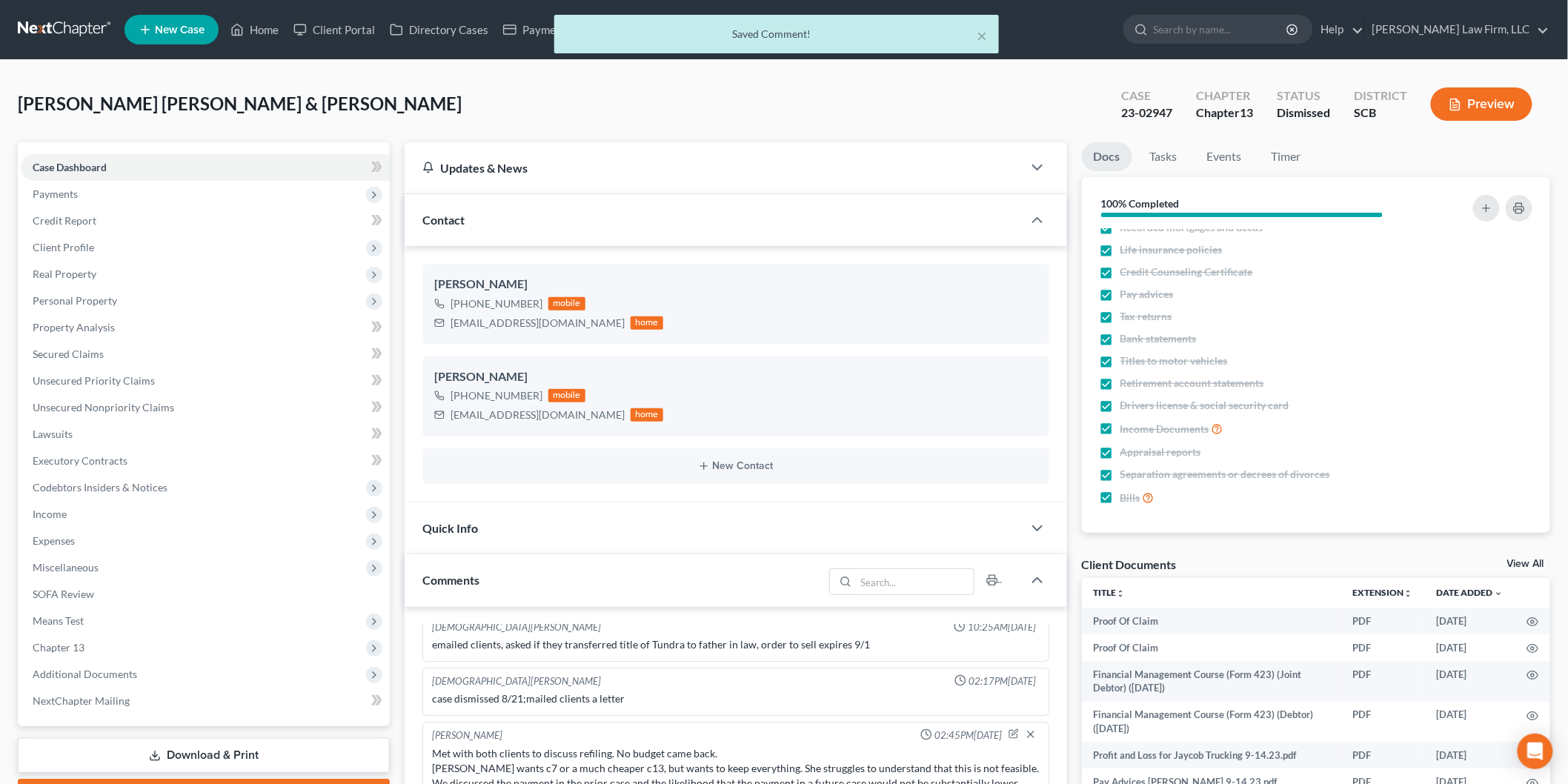
scroll to position [2352, 0]
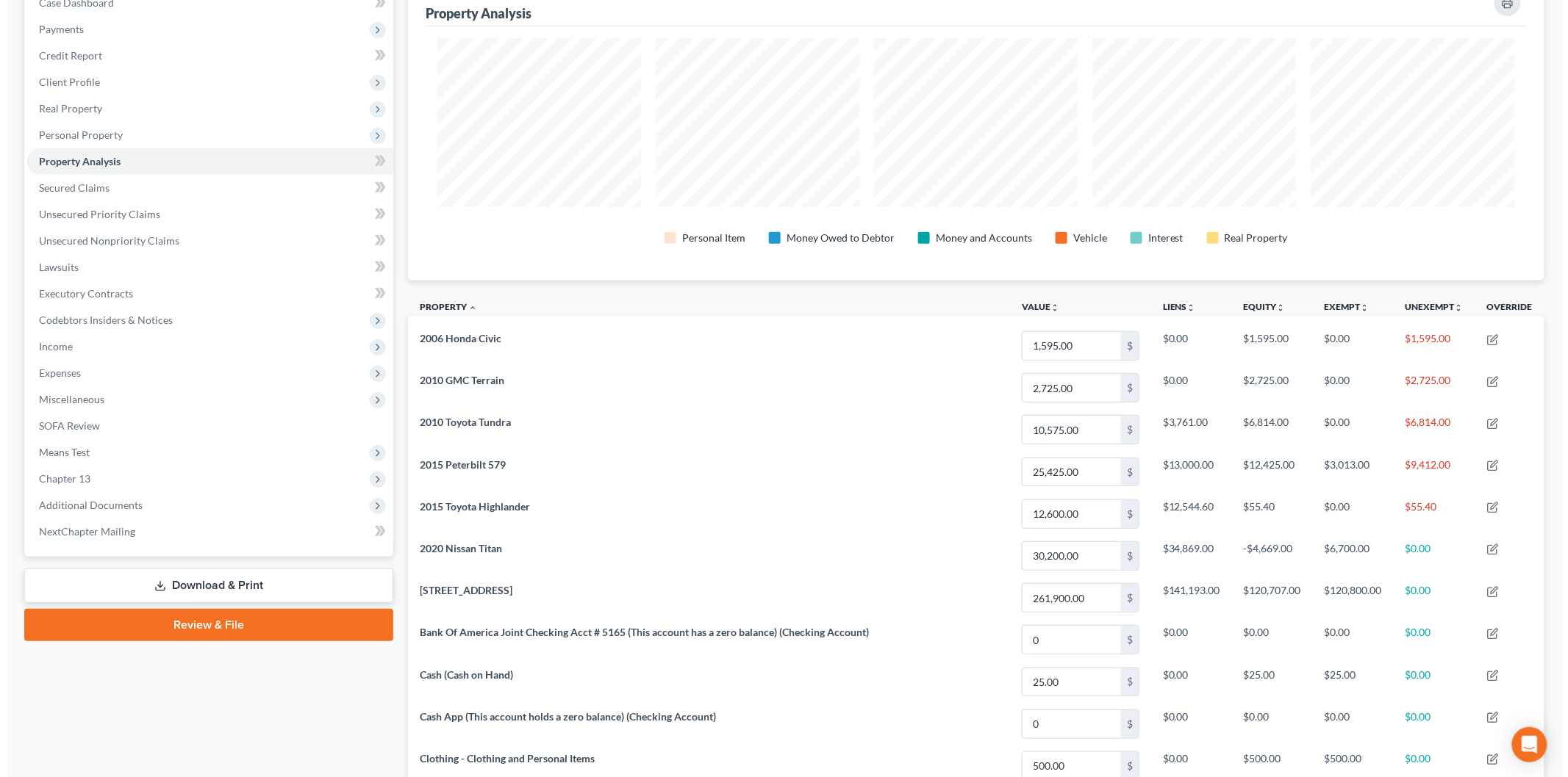
scroll to position [82, 0]
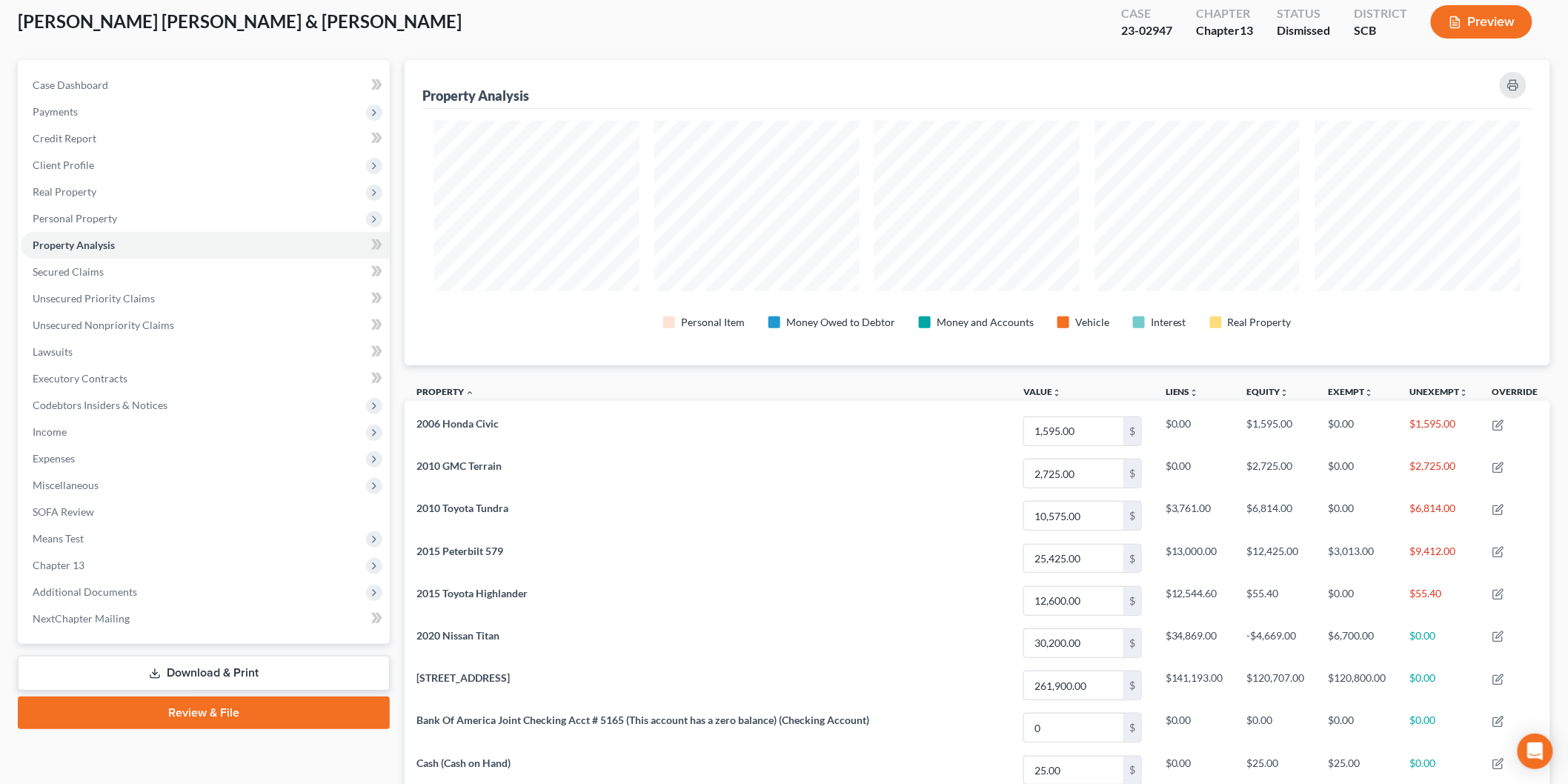
click at [1491, 18] on button "Preview" at bounding box center [1482, 21] width 101 height 33
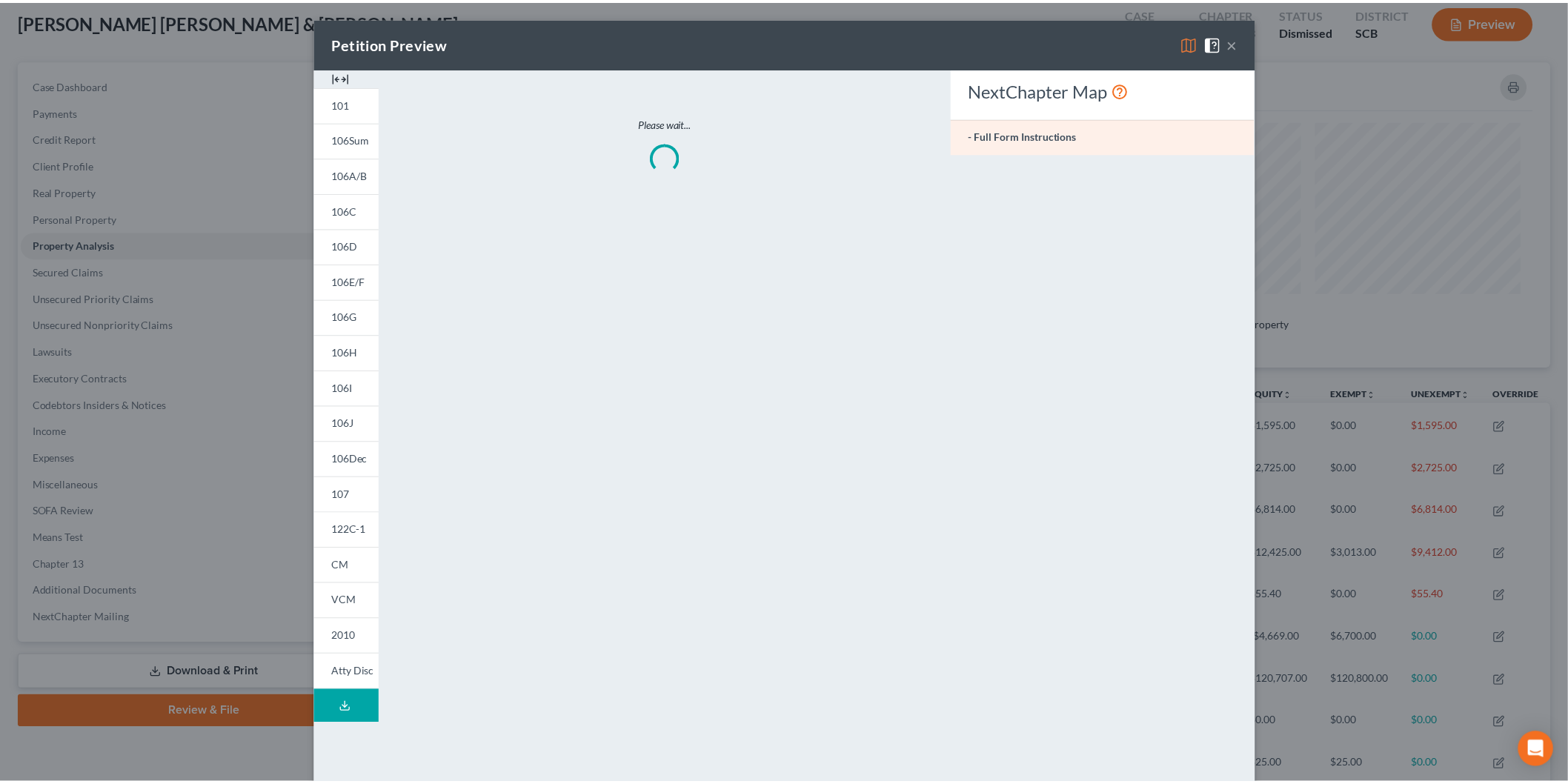
scroll to position [307, 1155]
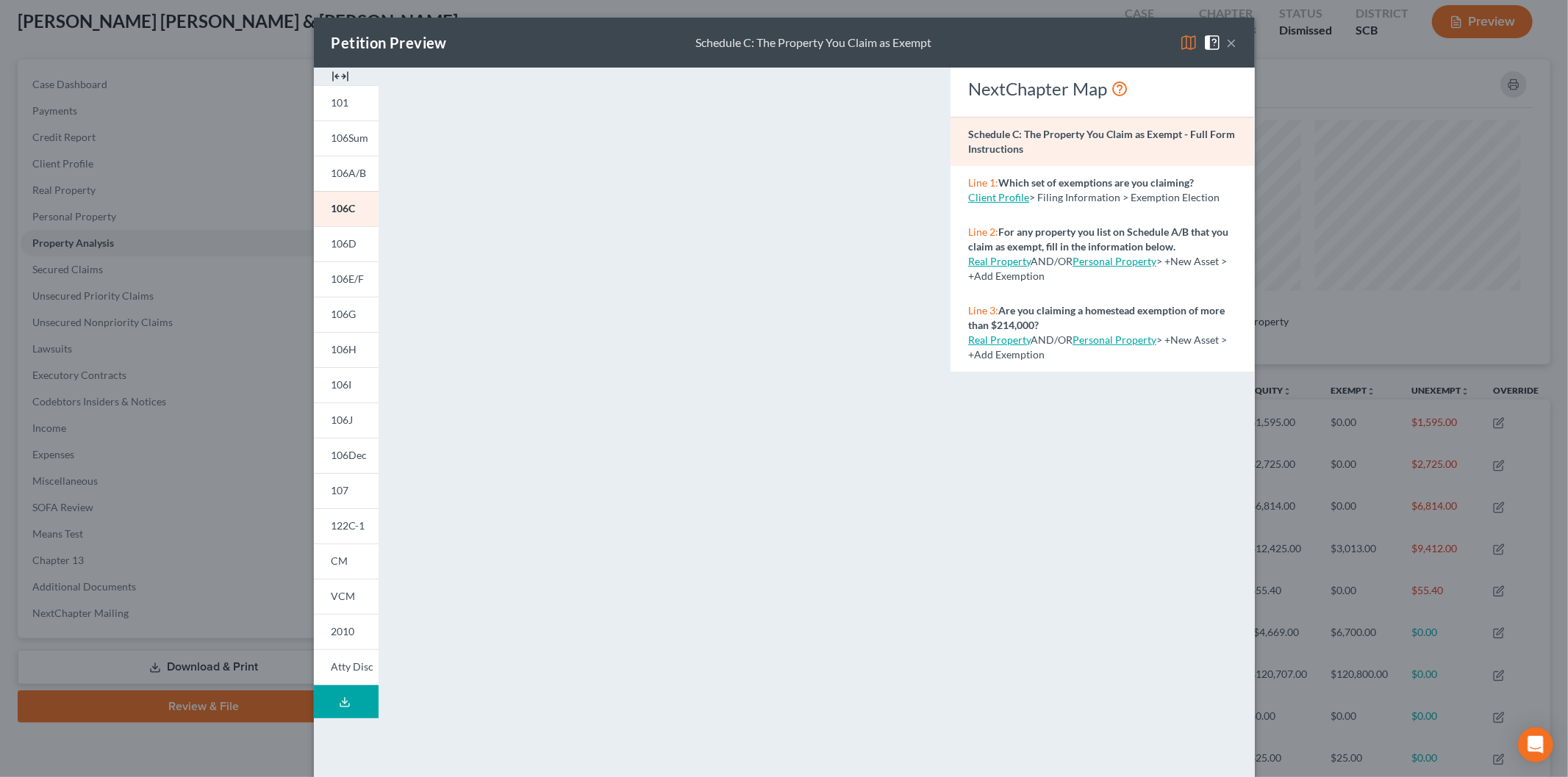
click at [332, 76] on img at bounding box center [340, 76] width 18 height 18
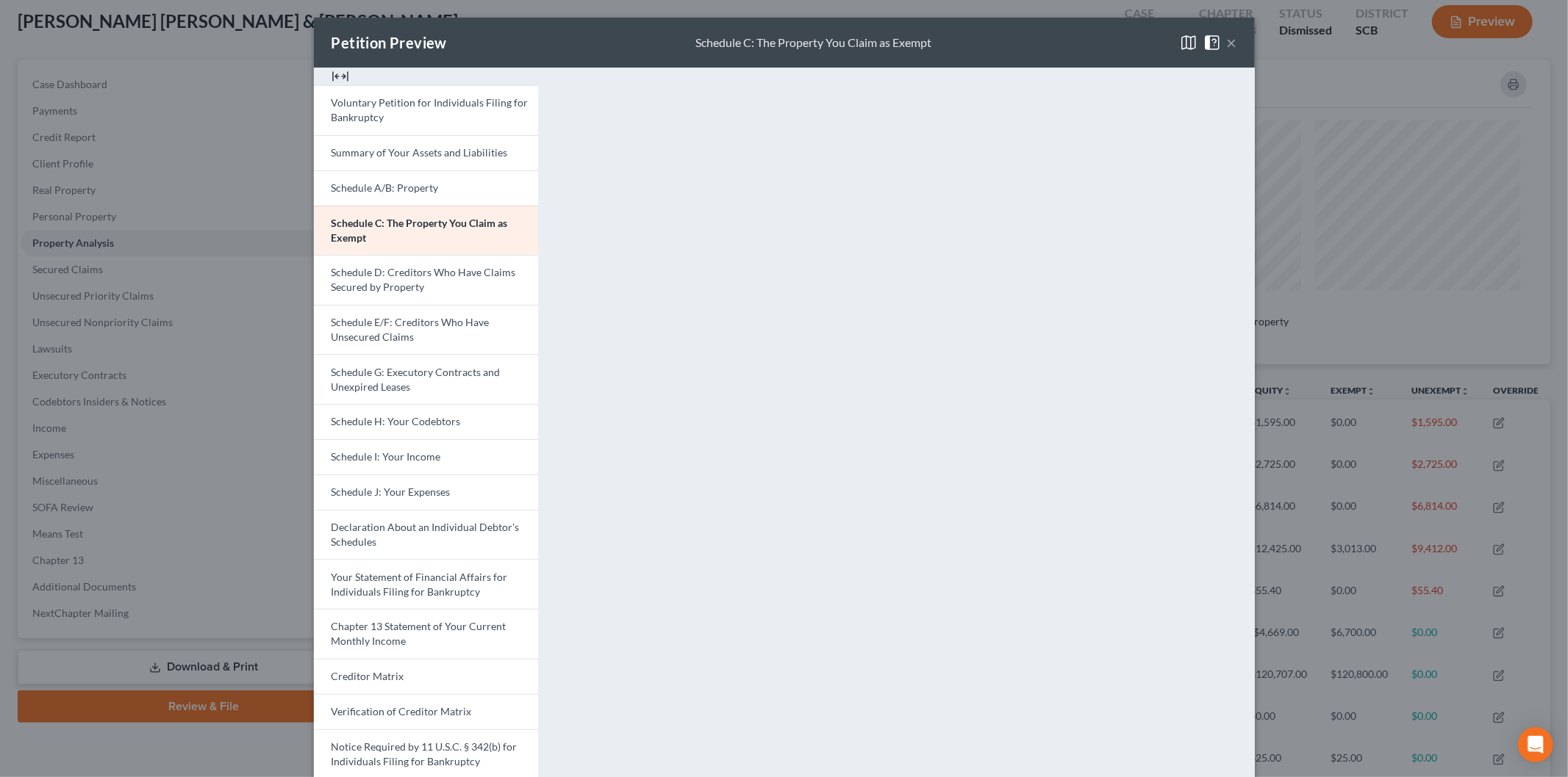
click at [387, 276] on span "Schedule D: Creditors Who Have Claims Secured by Property" at bounding box center [424, 279] width 184 height 27
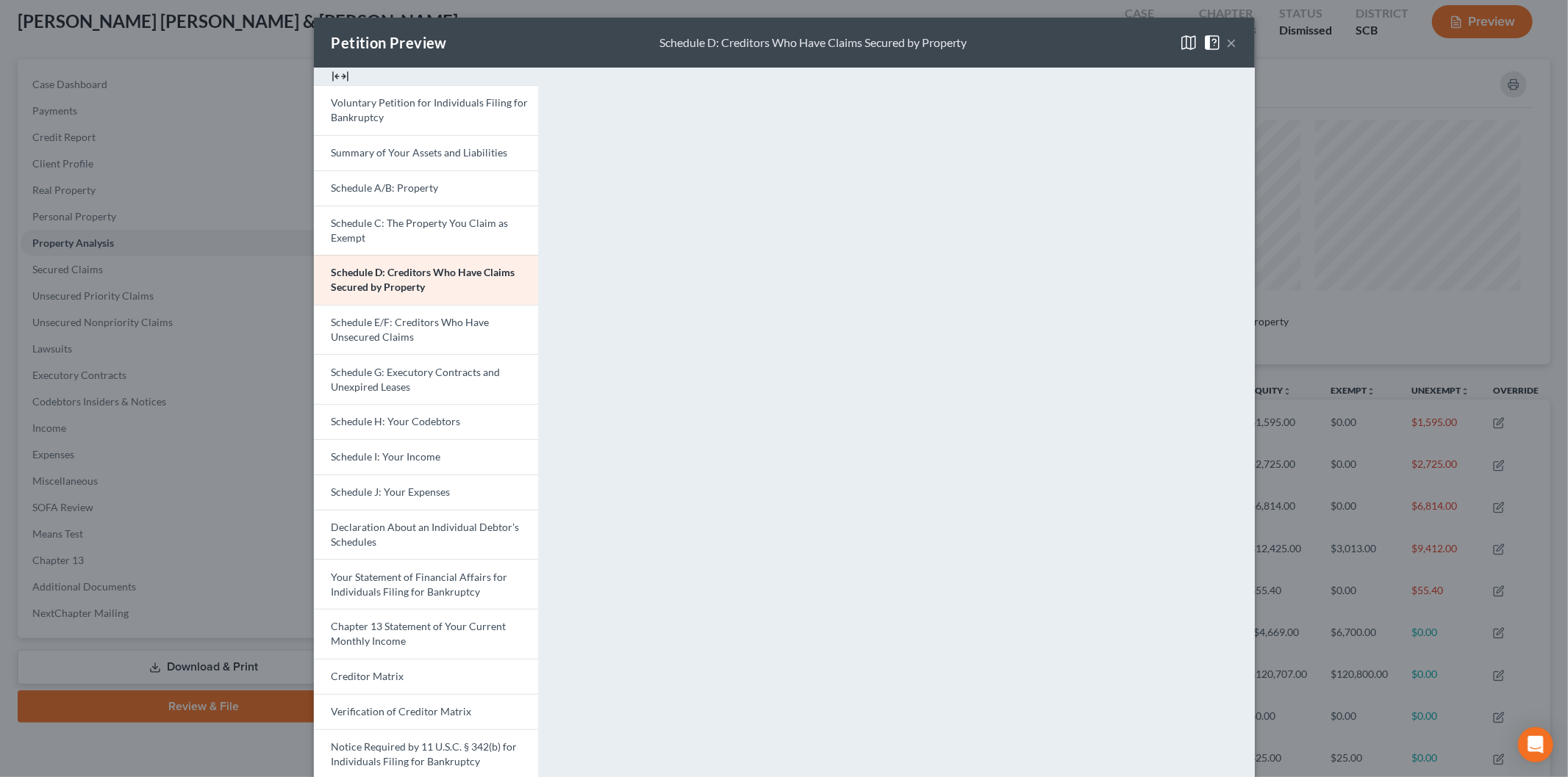
click at [1227, 39] on button "×" at bounding box center [1231, 42] width 10 height 18
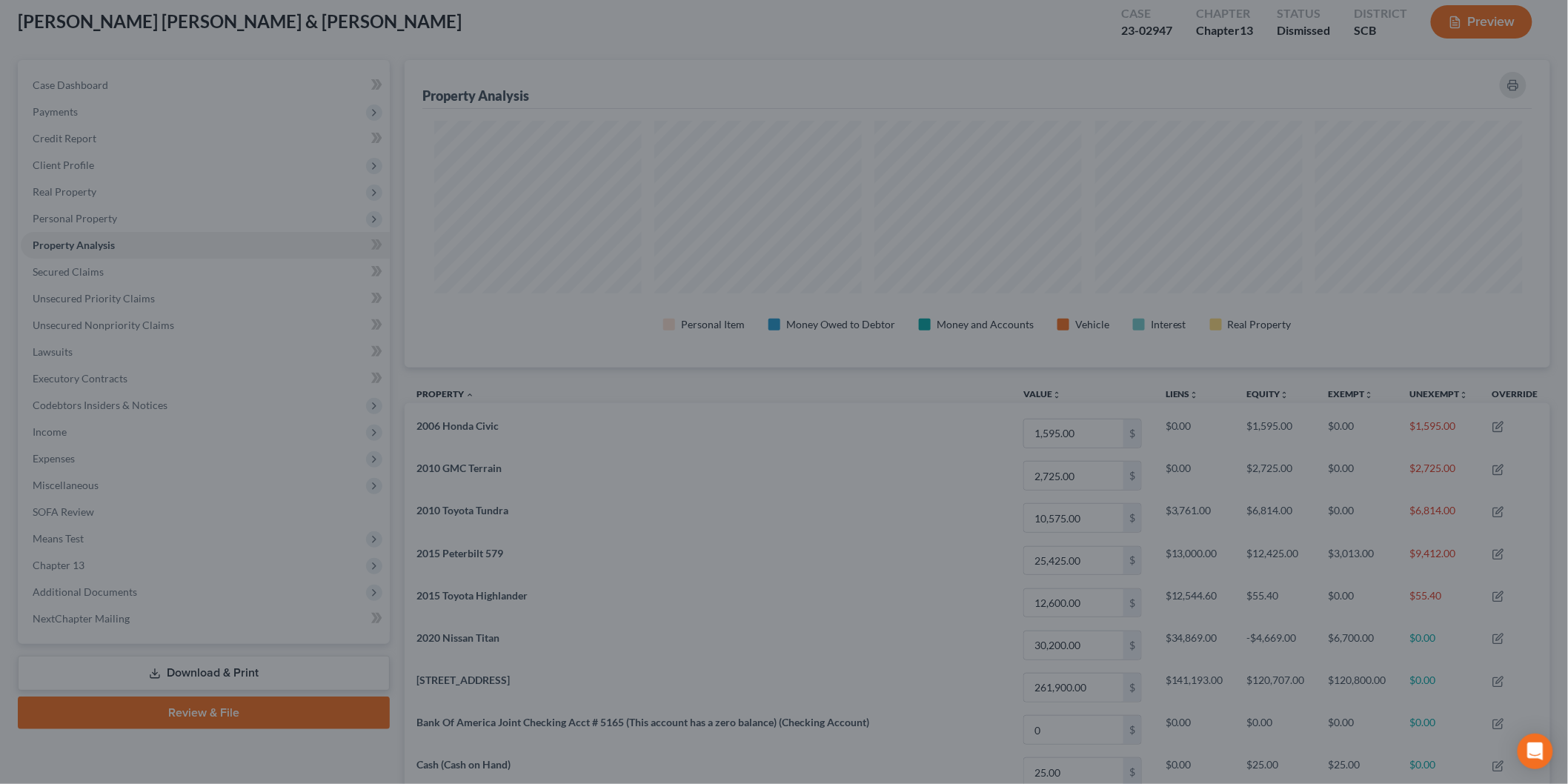
scroll to position [740829, 739988]
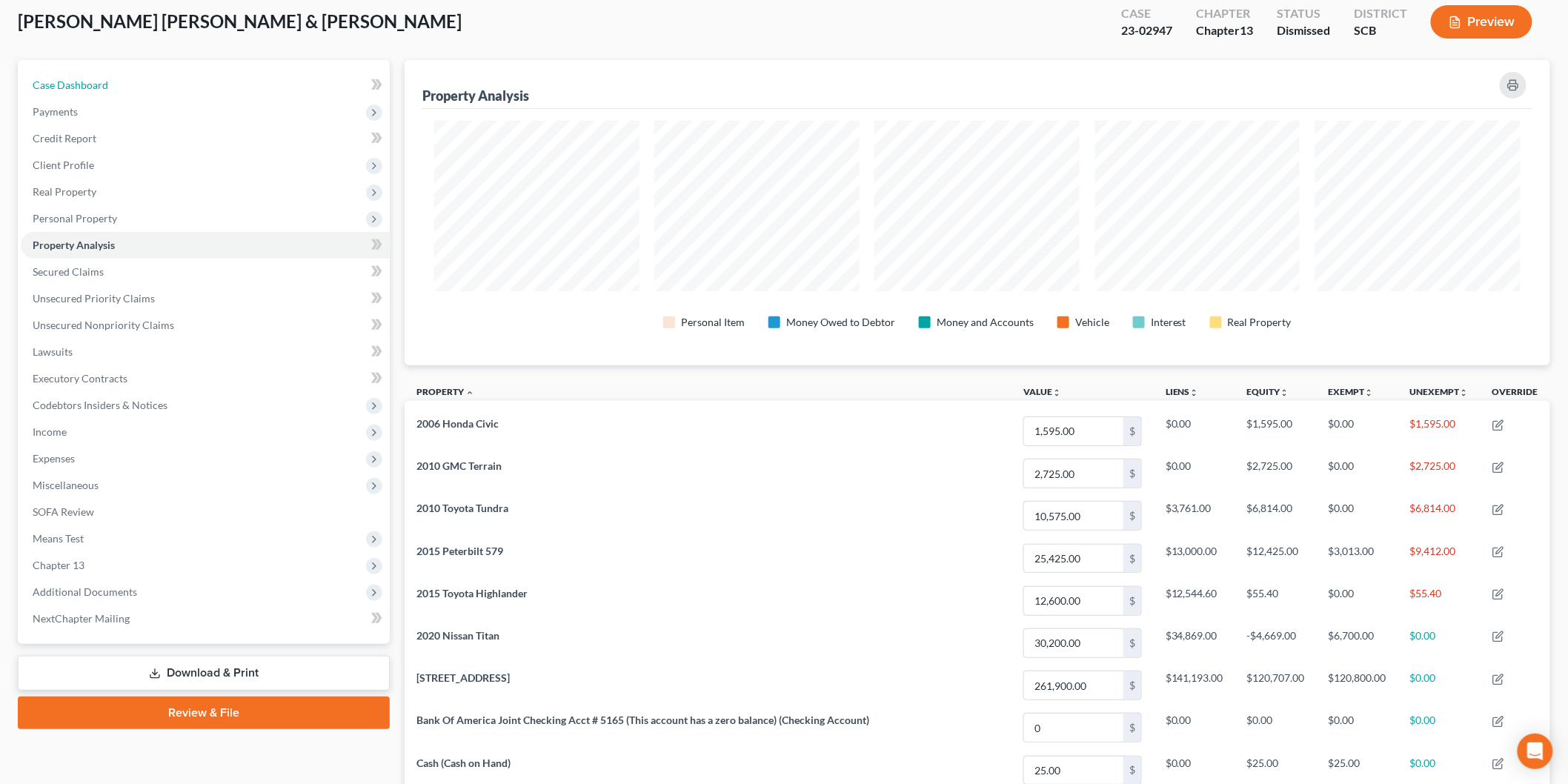
click at [113, 91] on link "Case Dashboard" at bounding box center [205, 85] width 369 height 27
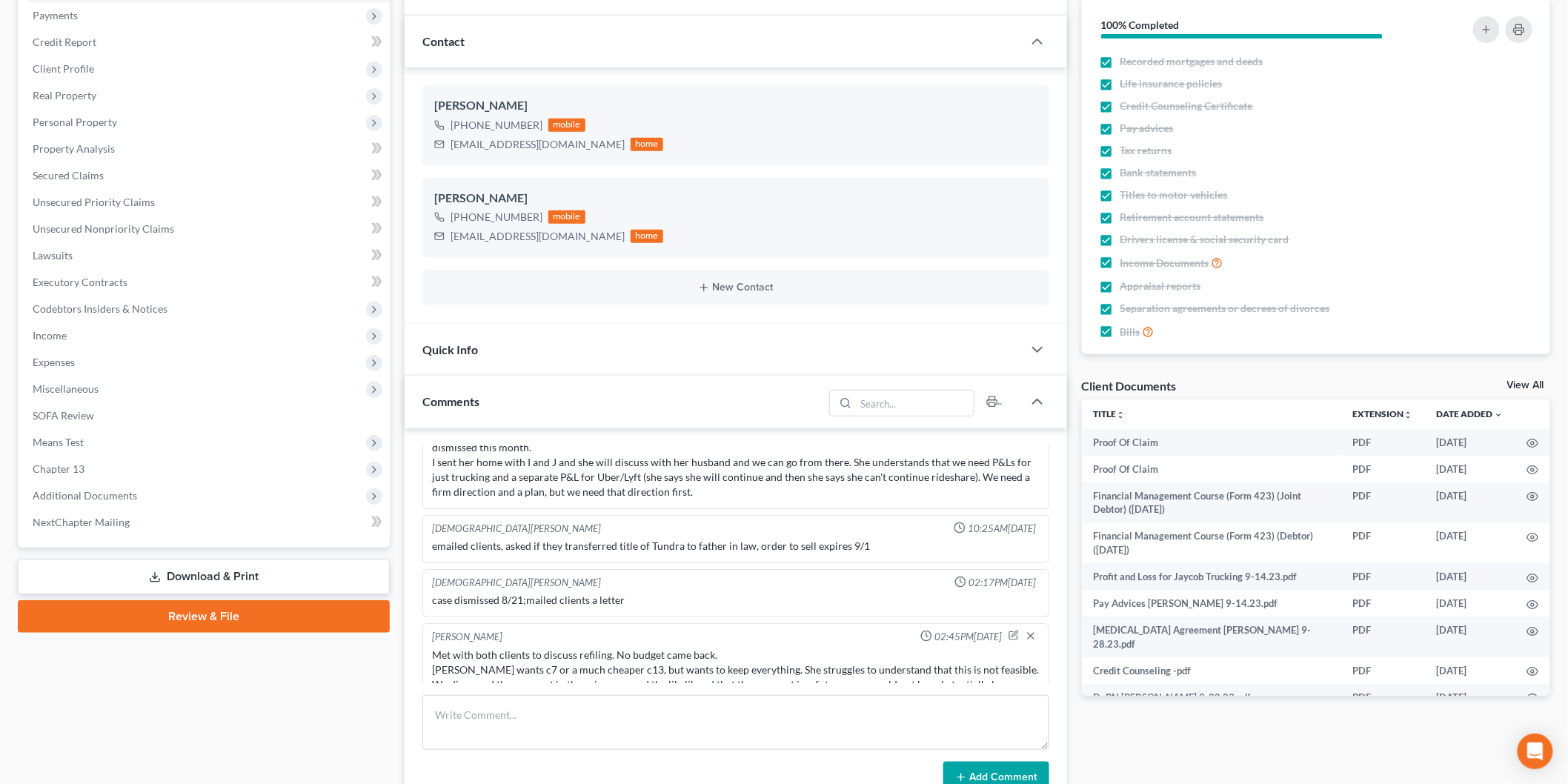
scroll to position [82, 0]
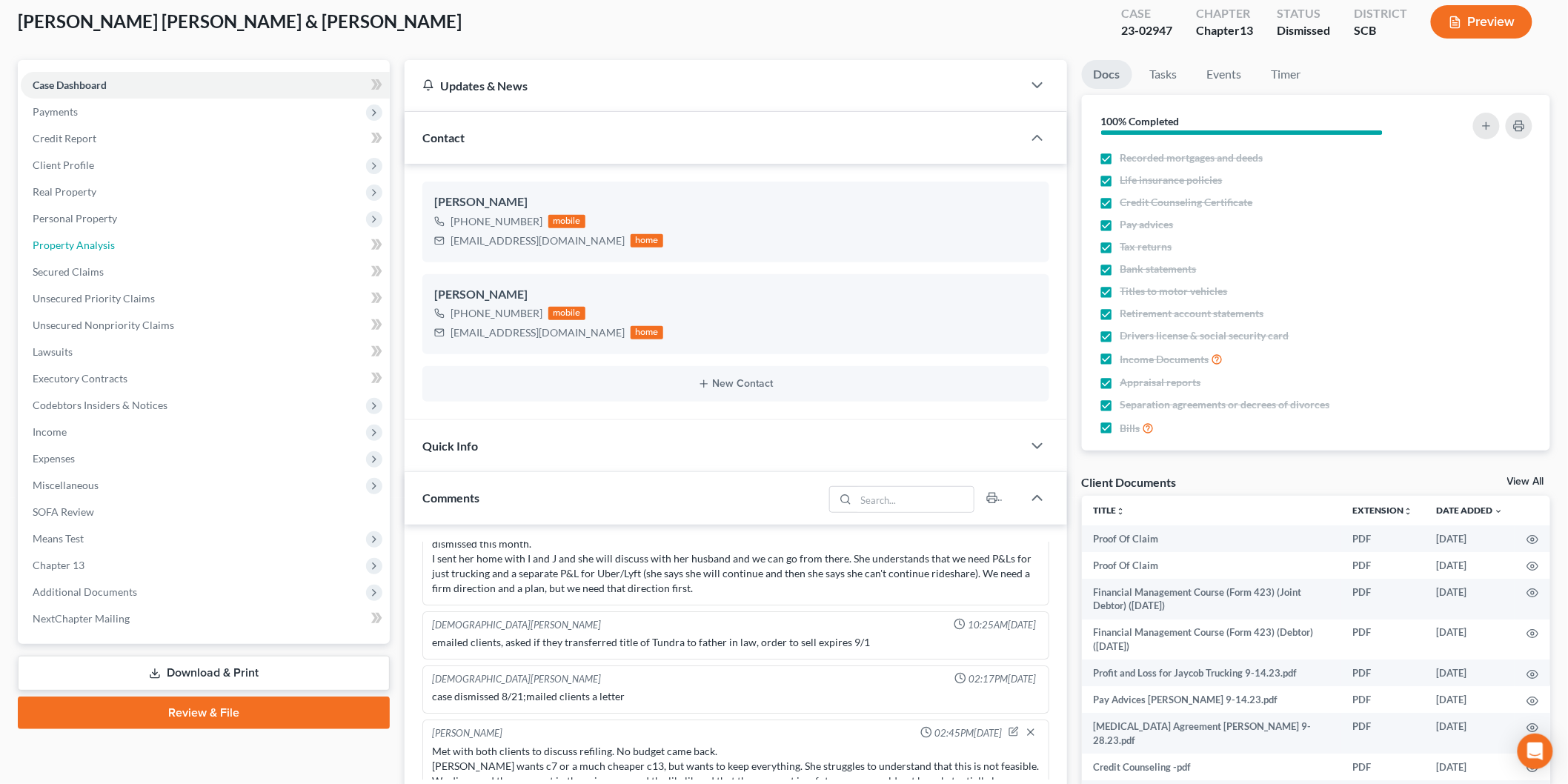
click at [270, 250] on link "Property Analysis" at bounding box center [205, 246] width 369 height 27
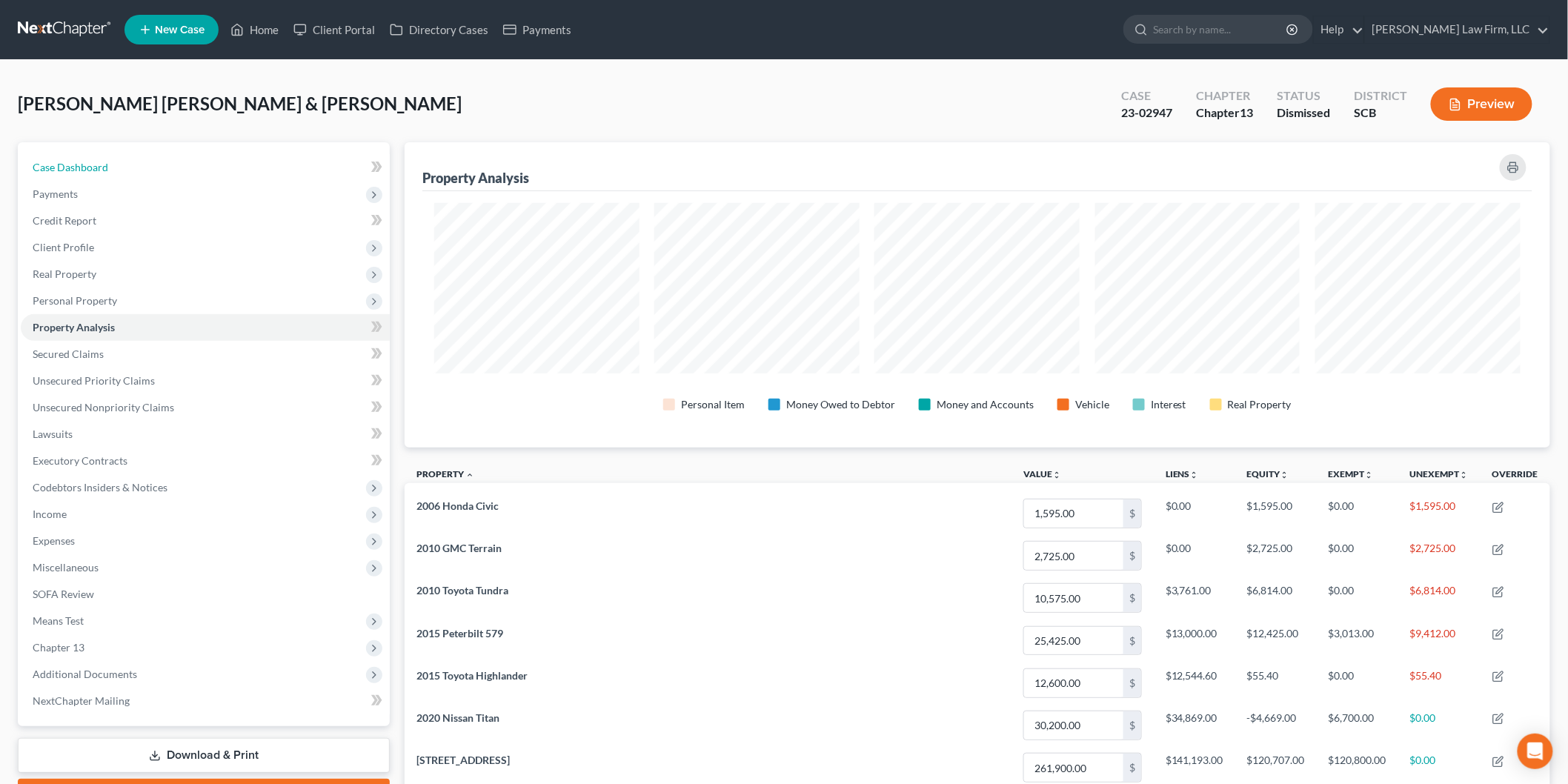
click at [183, 159] on link "Case Dashboard" at bounding box center [205, 168] width 369 height 27
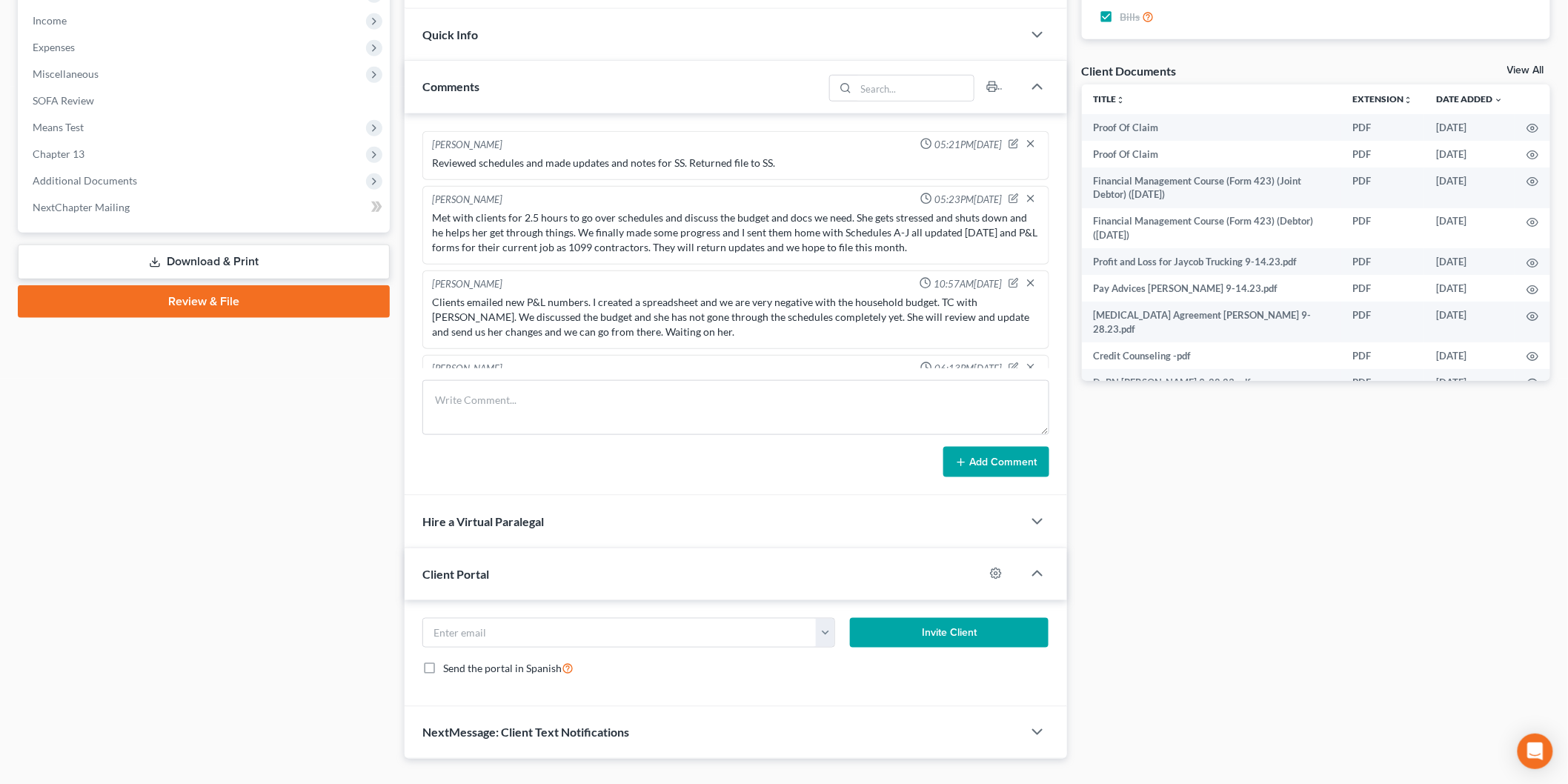
scroll to position [2422, 0]
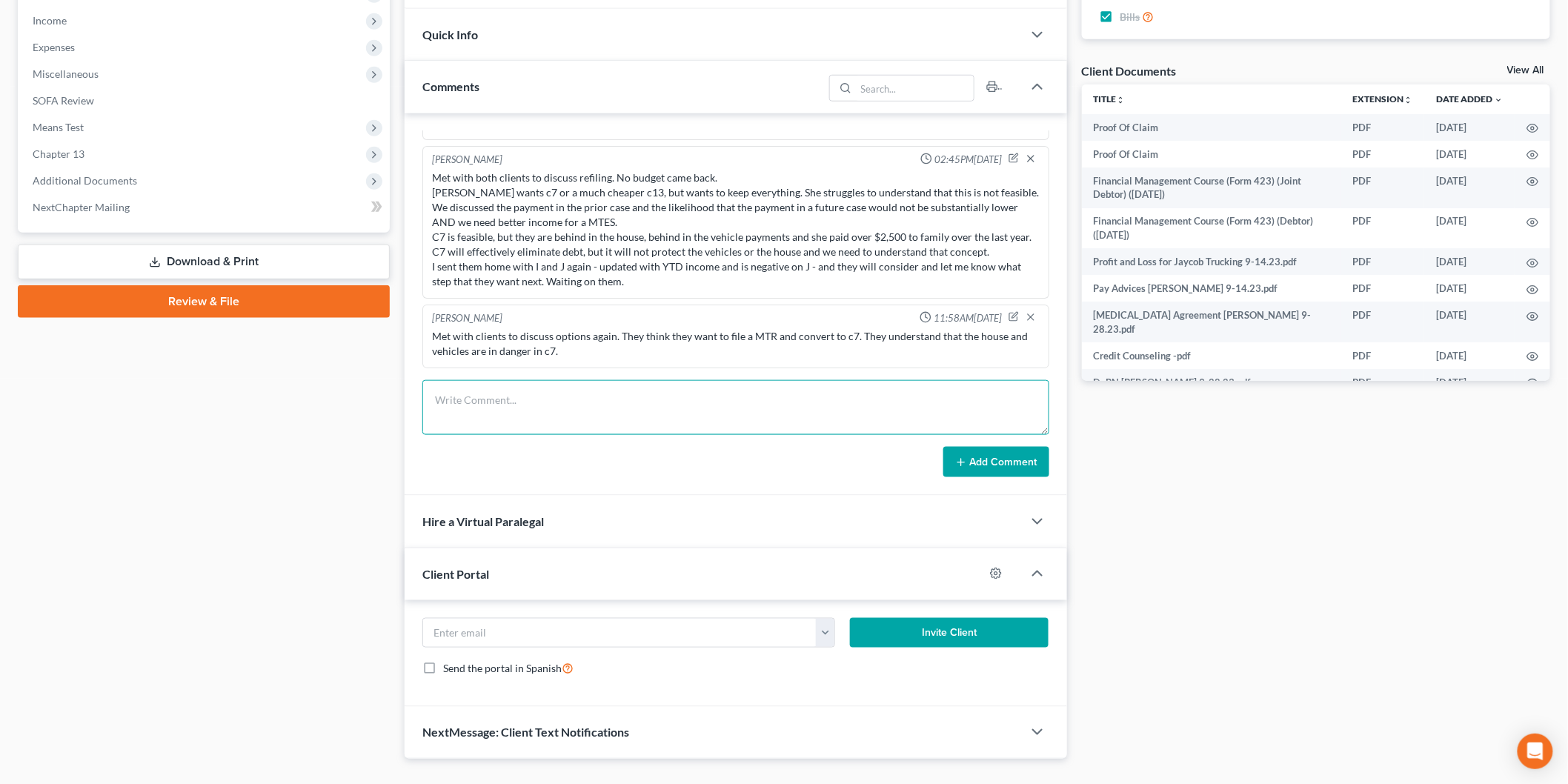
click at [671, 386] on textarea at bounding box center [736, 408] width 627 height 55
type textarea "D"
type textarea "T"
type textarea "Review of case for c7 issues. There is equity in vehicles, particularly the Fre…"
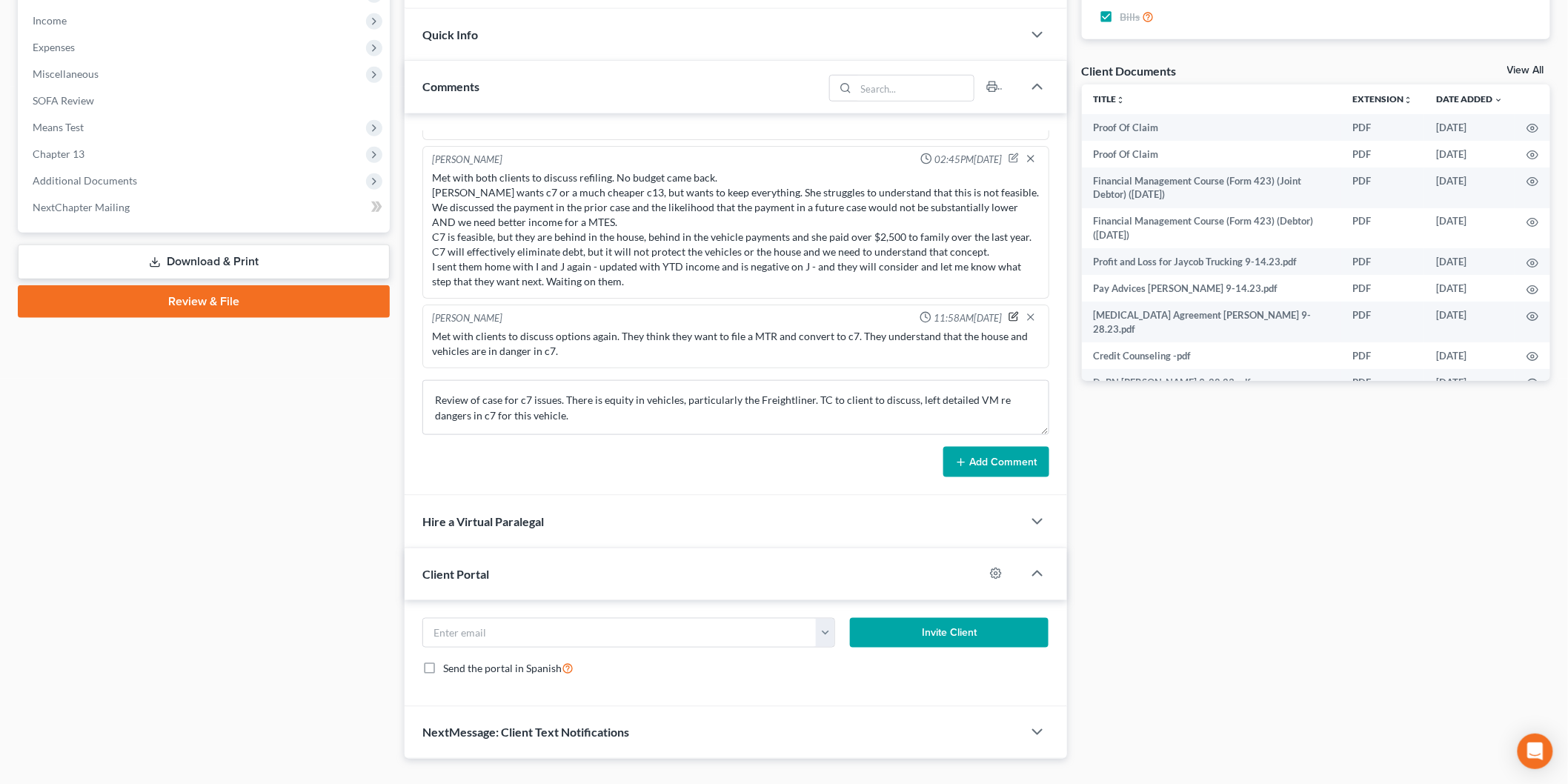
click at [1009, 313] on icon "button" at bounding box center [1013, 316] width 10 height 10
click at [662, 367] on textarea "Met with clients to discuss options again. They think they want to file a MTR a…" at bounding box center [736, 355] width 608 height 55
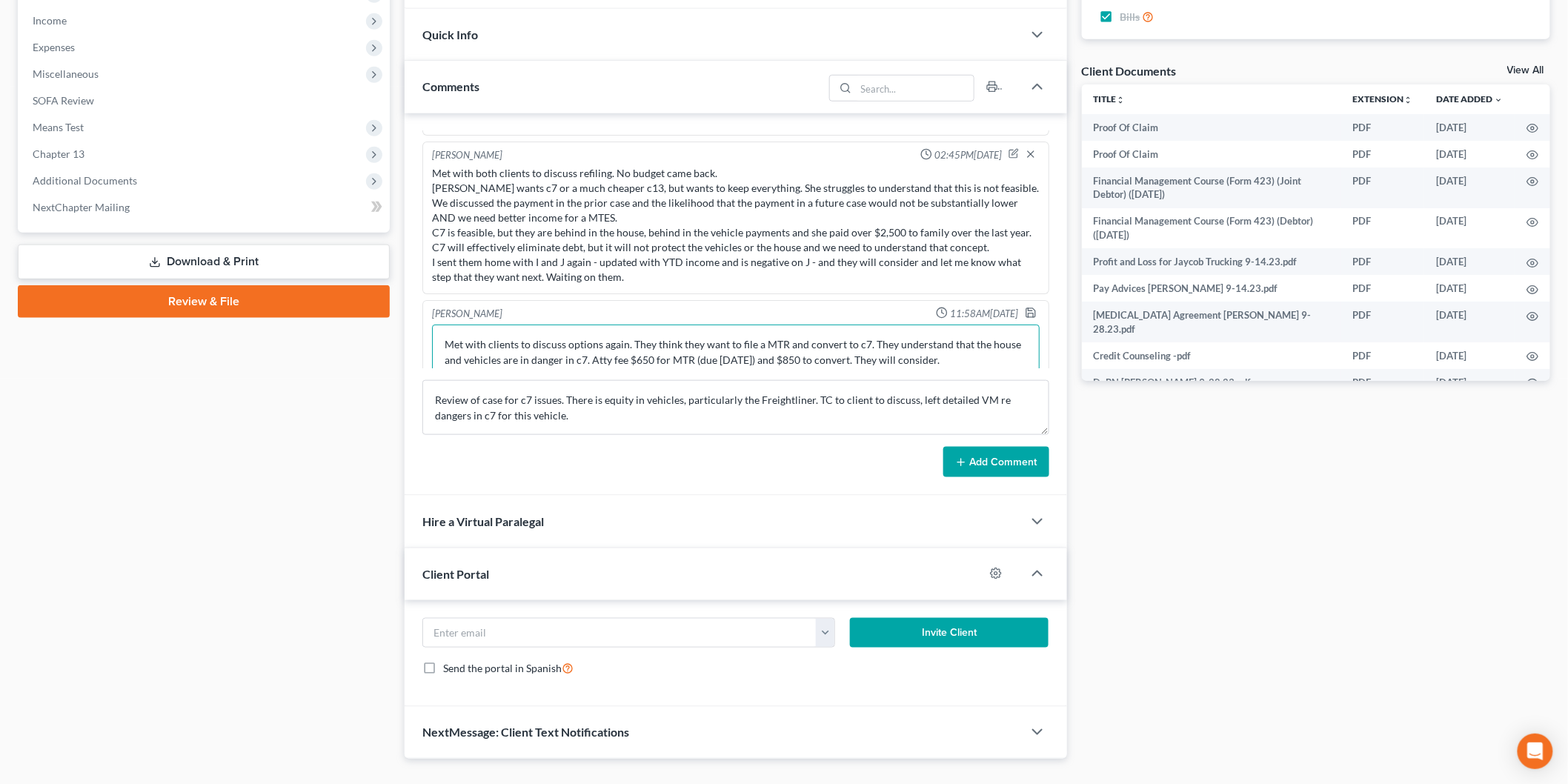
type textarea "Met with clients to discuss options again. They think they want to file a MTR a…"
click at [1027, 313] on icon "button" at bounding box center [1030, 312] width 9 height 9
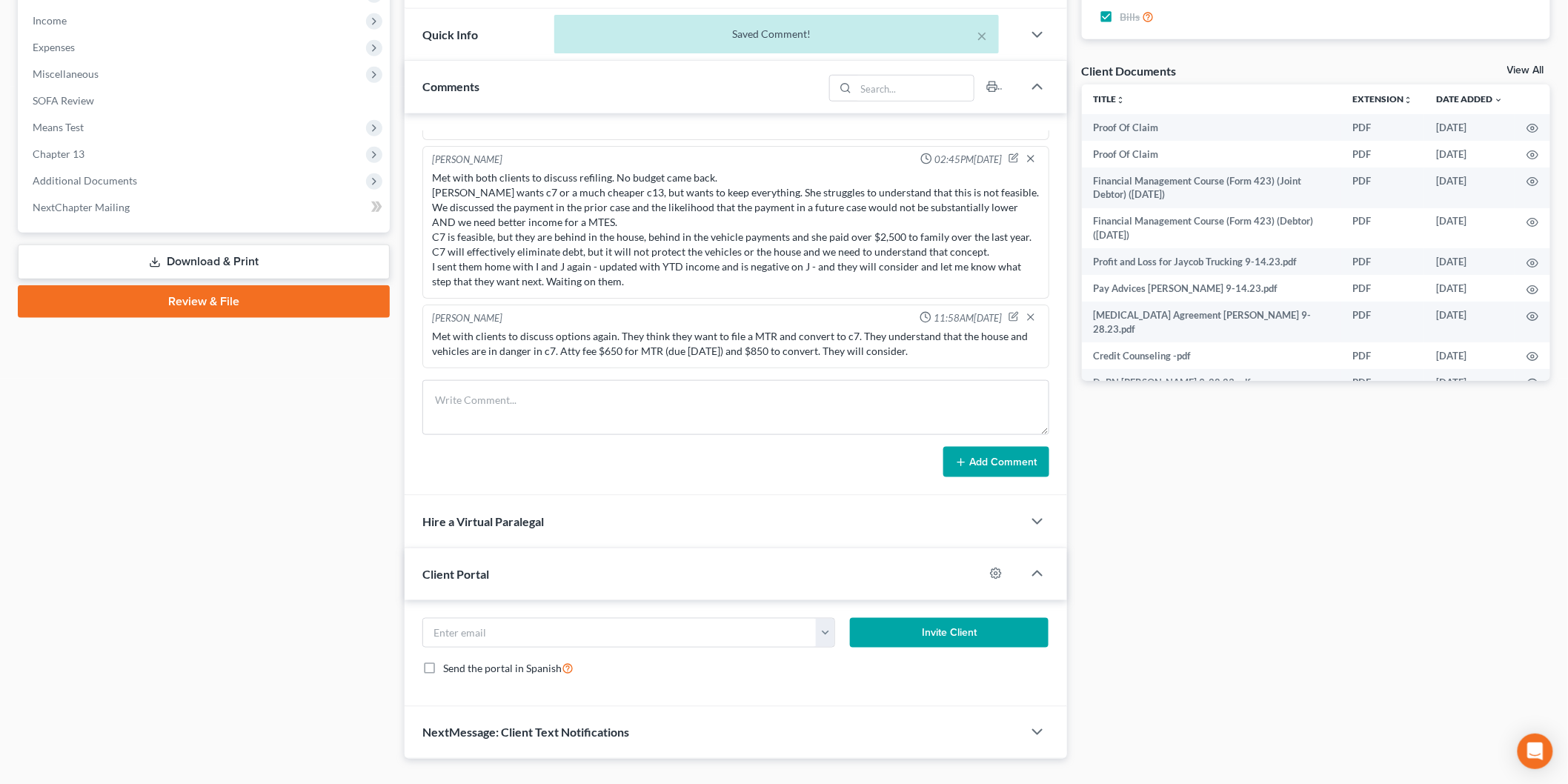
scroll to position [2422, 0]
click at [839, 400] on textarea at bounding box center [736, 408] width 627 height 55
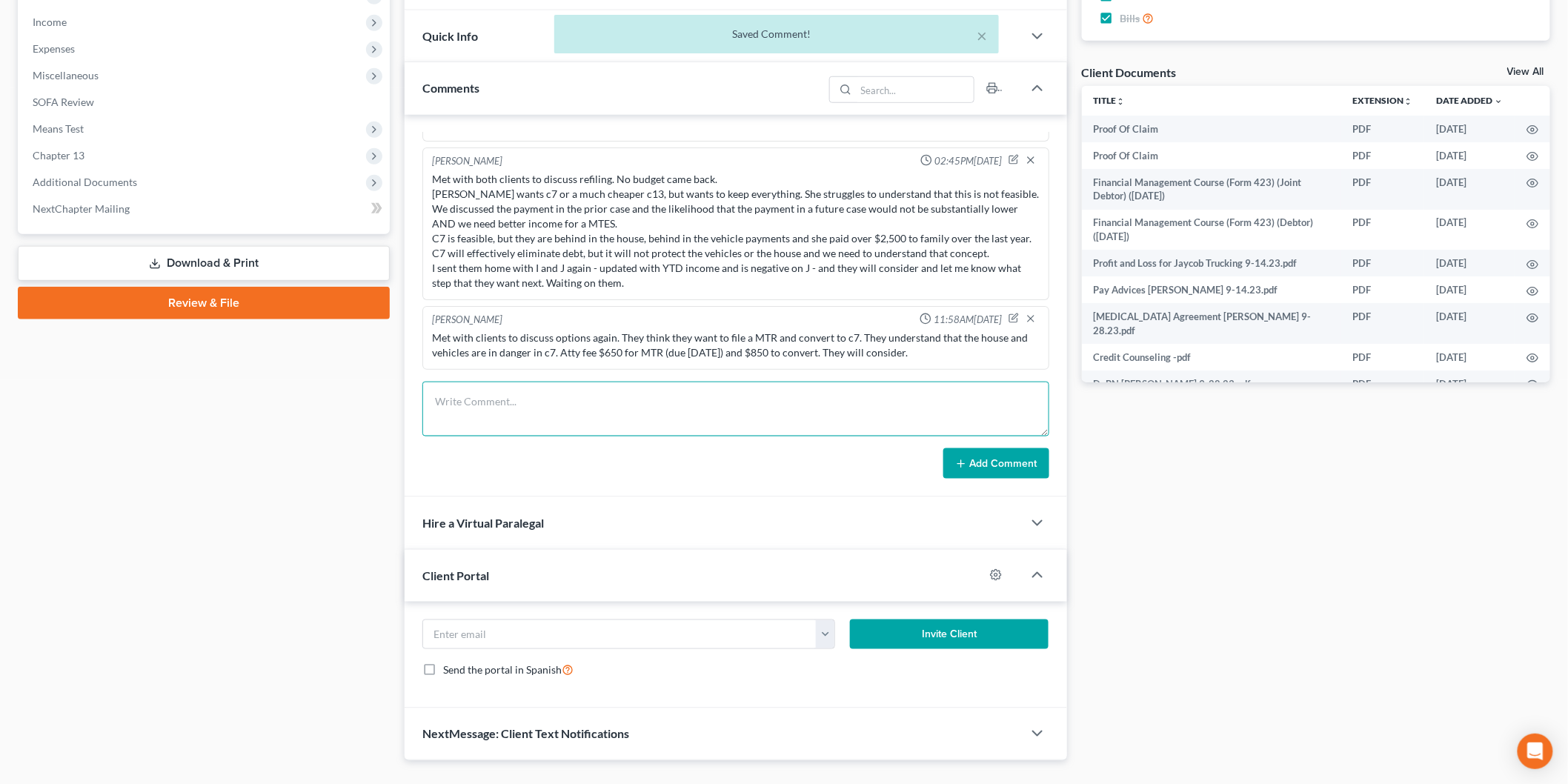
scroll to position [524, 0]
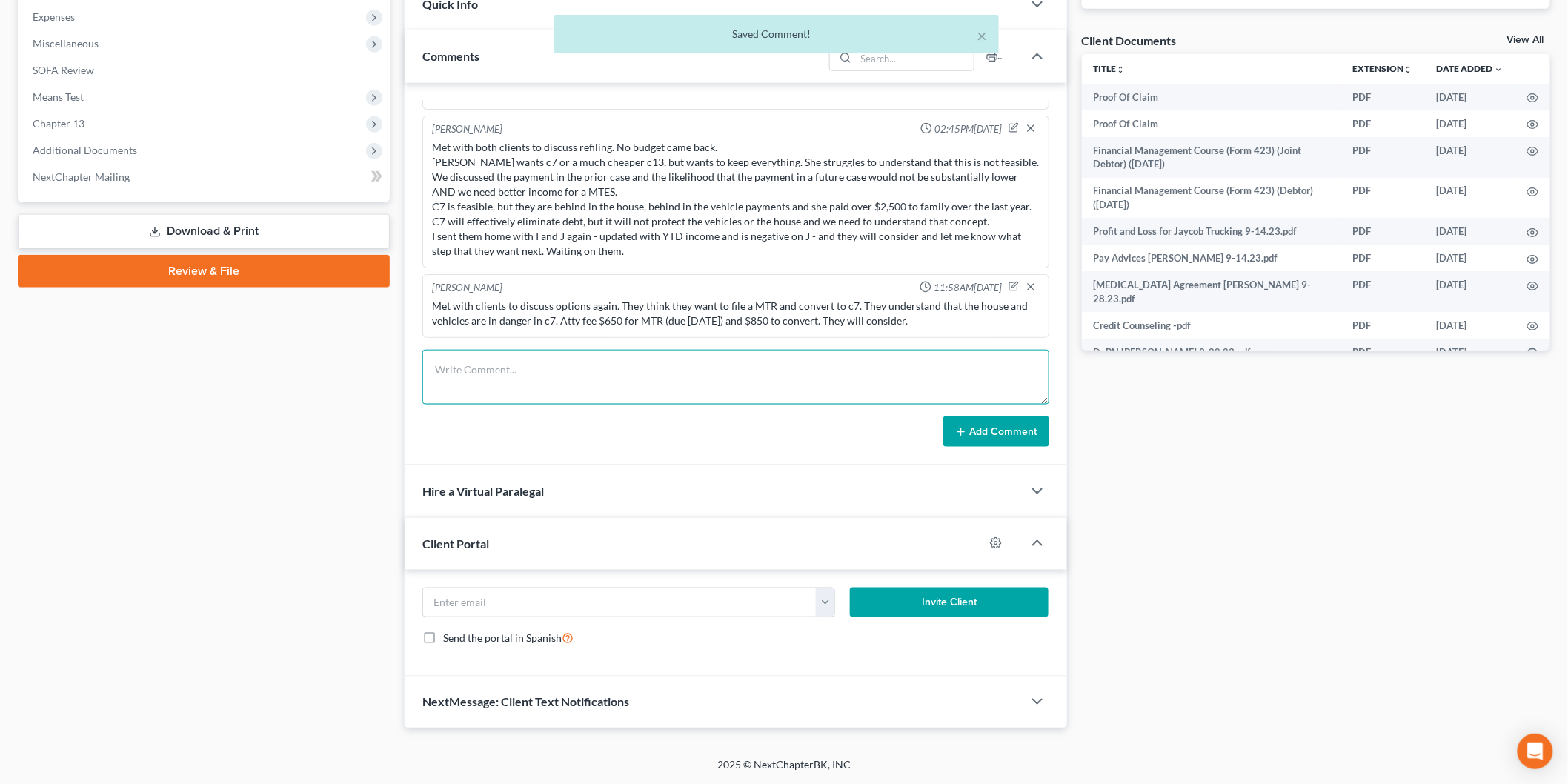
click at [515, 374] on textarea at bounding box center [736, 377] width 627 height 55
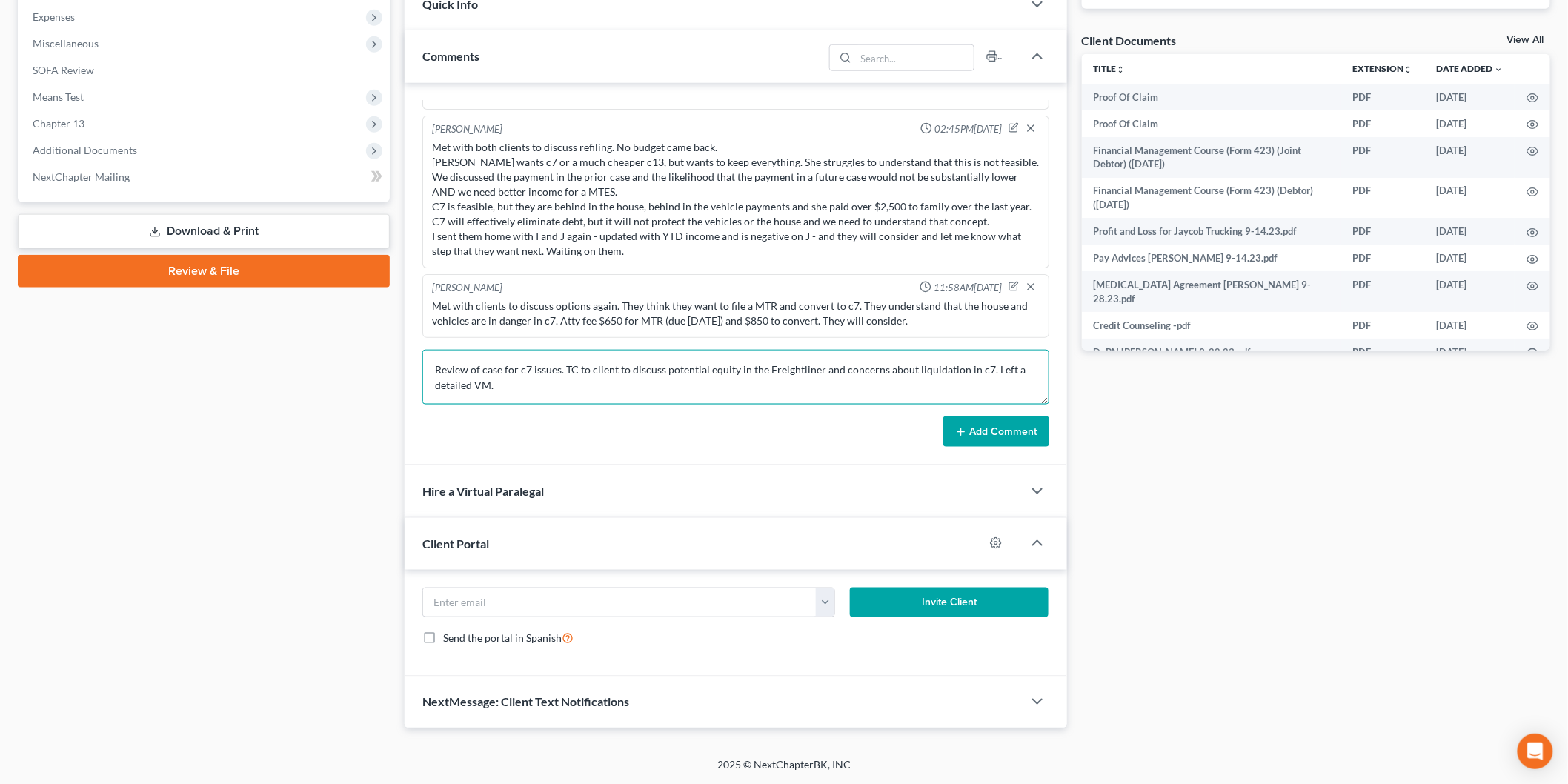
type textarea "Review of case for c7 issues. TC to client to discuss potential equity in the F…"
click at [962, 428] on icon at bounding box center [961, 432] width 12 height 12
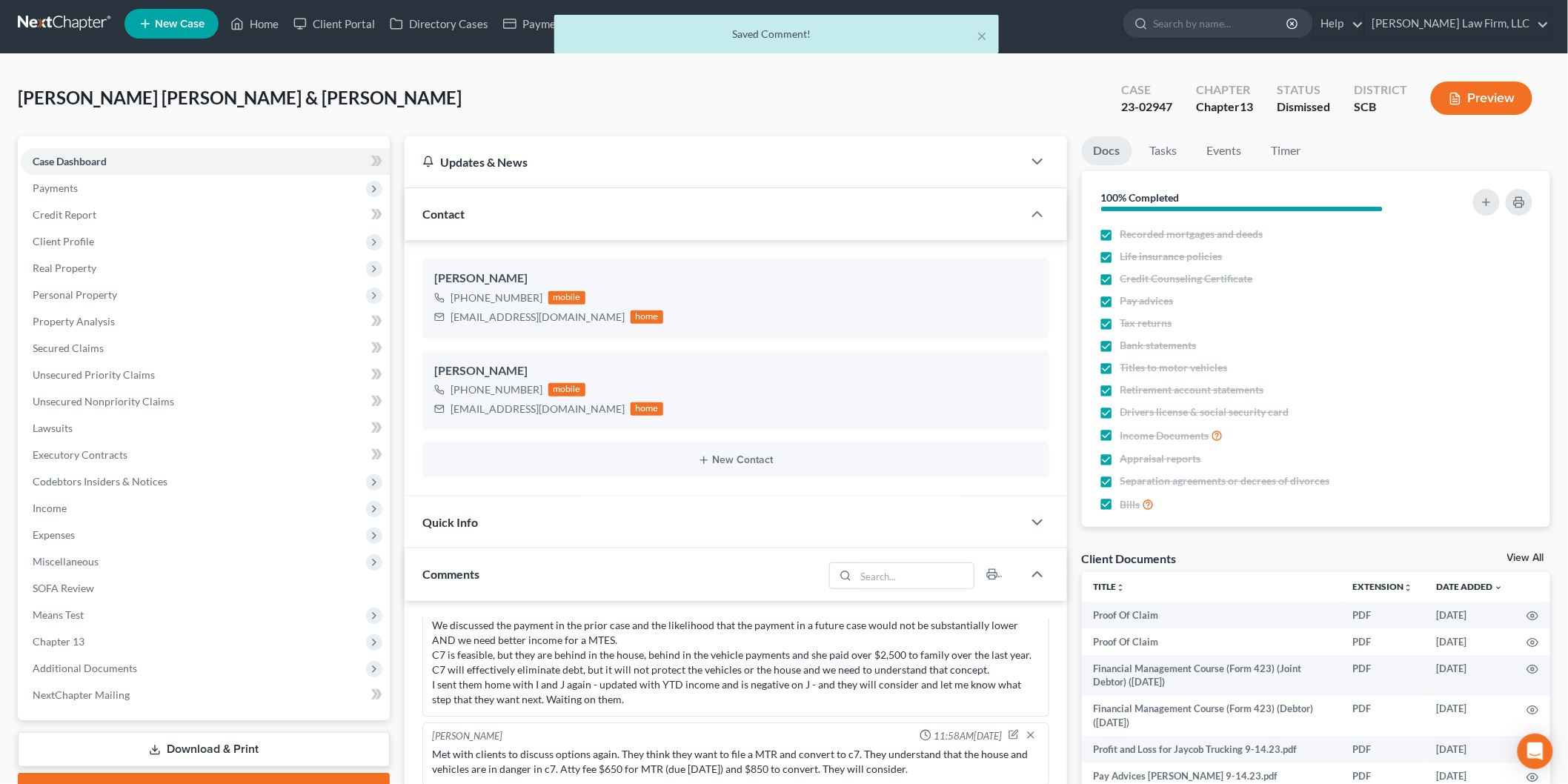
scroll to position [0, 0]
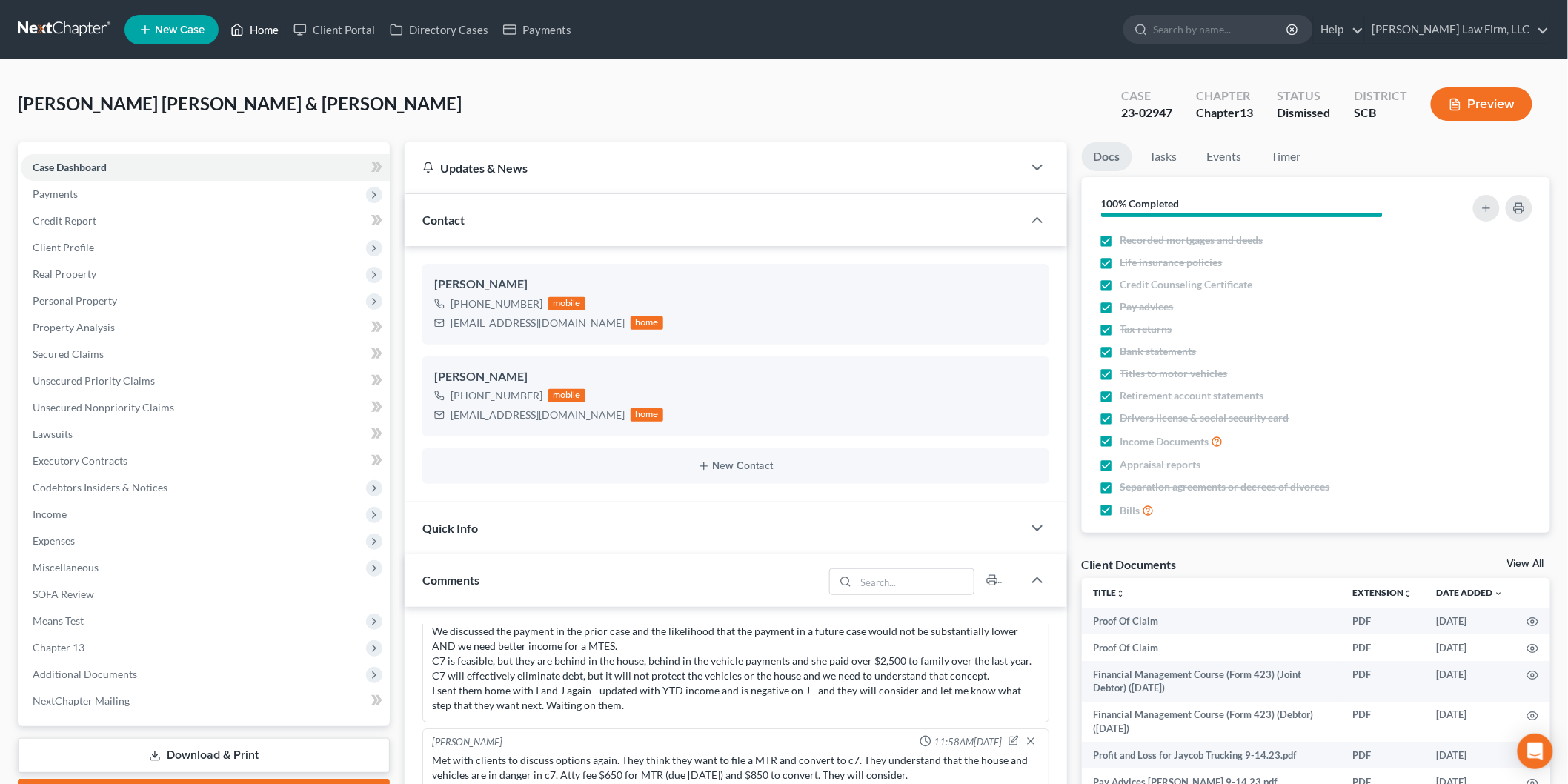
click at [260, 30] on link "Home" at bounding box center [254, 29] width 63 height 27
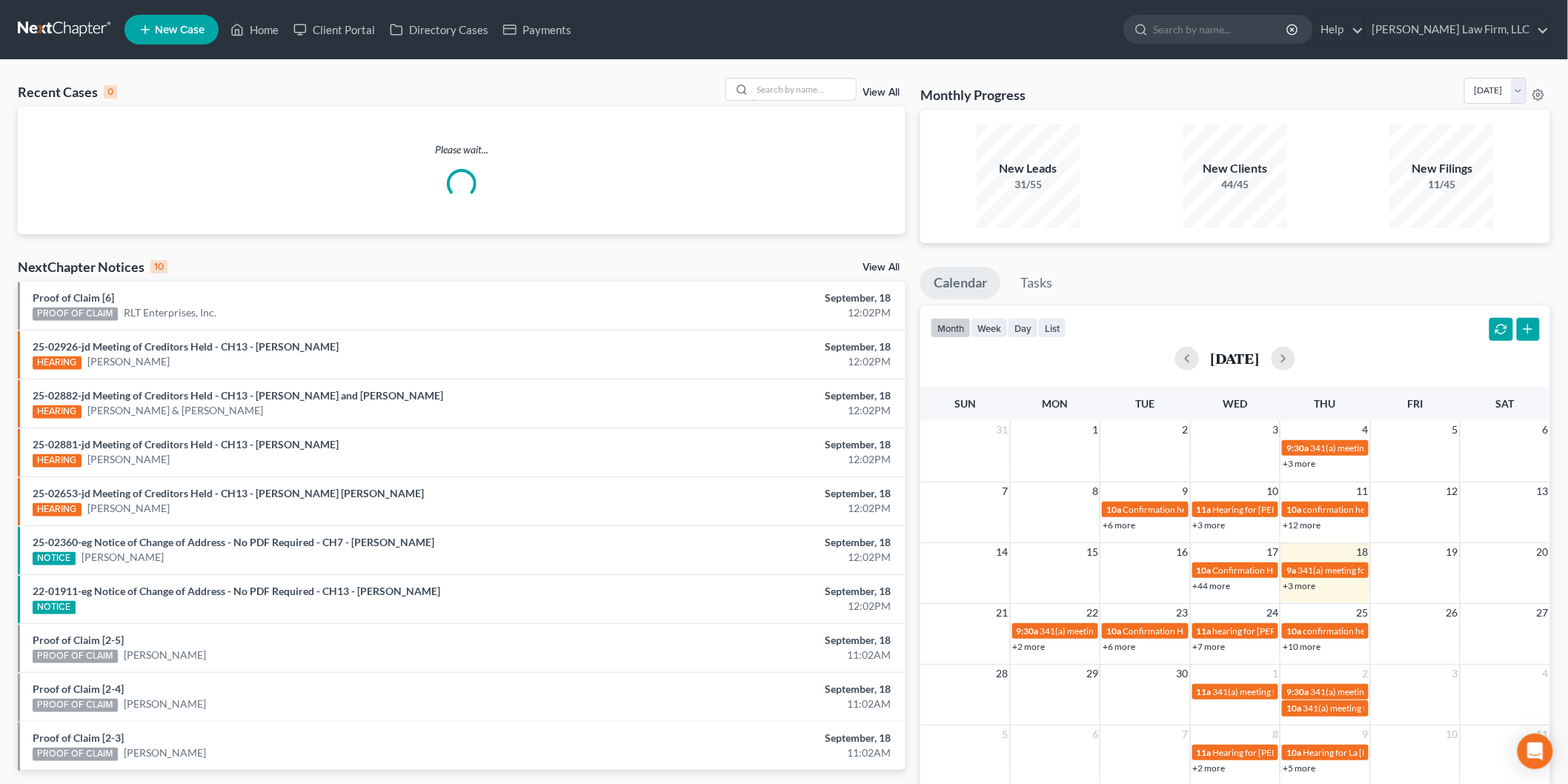
click at [788, 100] on input "search" at bounding box center [804, 89] width 103 height 22
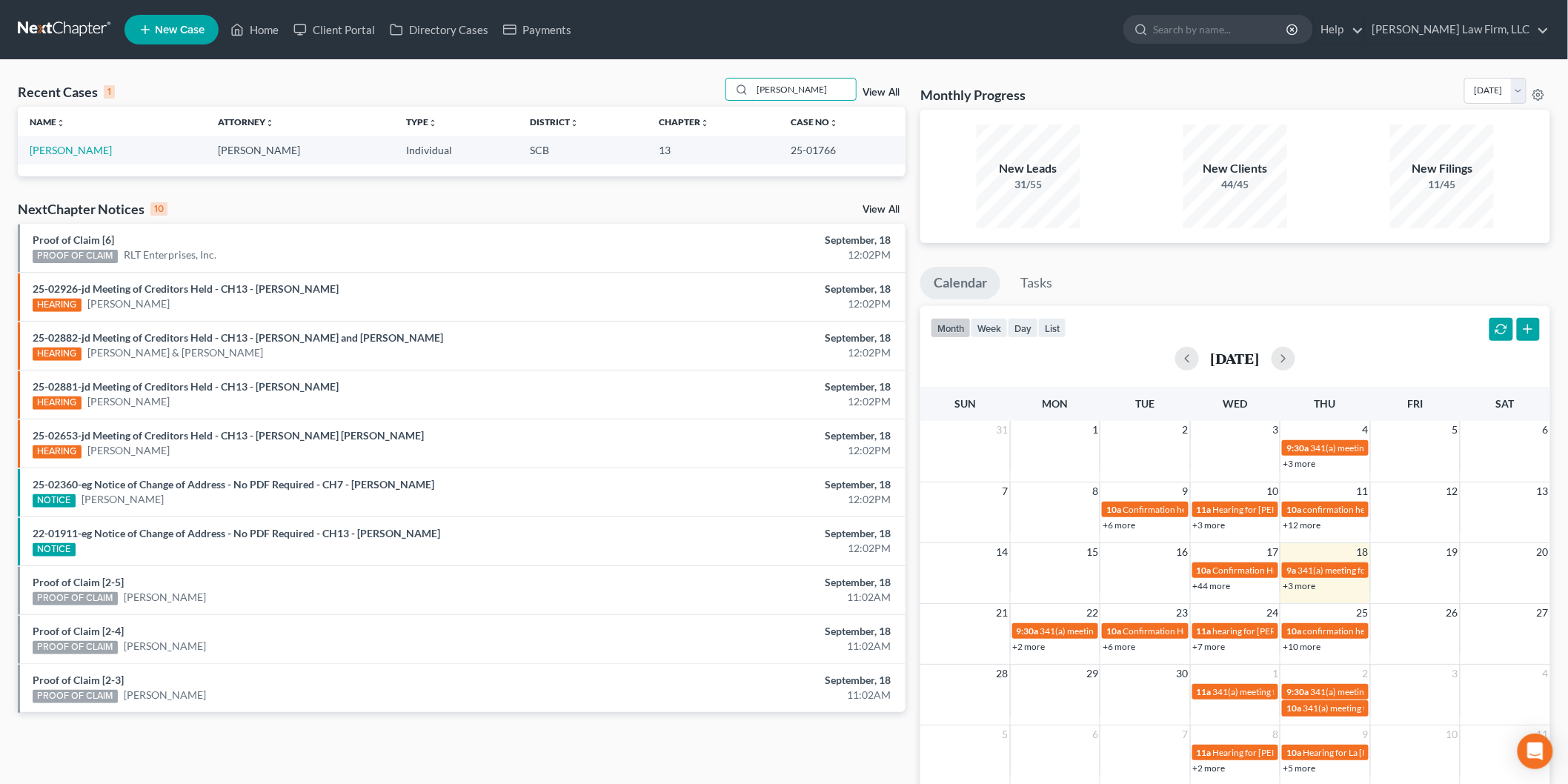
type input "latish"
click at [77, 152] on link "Smith, Latisher" at bounding box center [70, 150] width 82 height 12
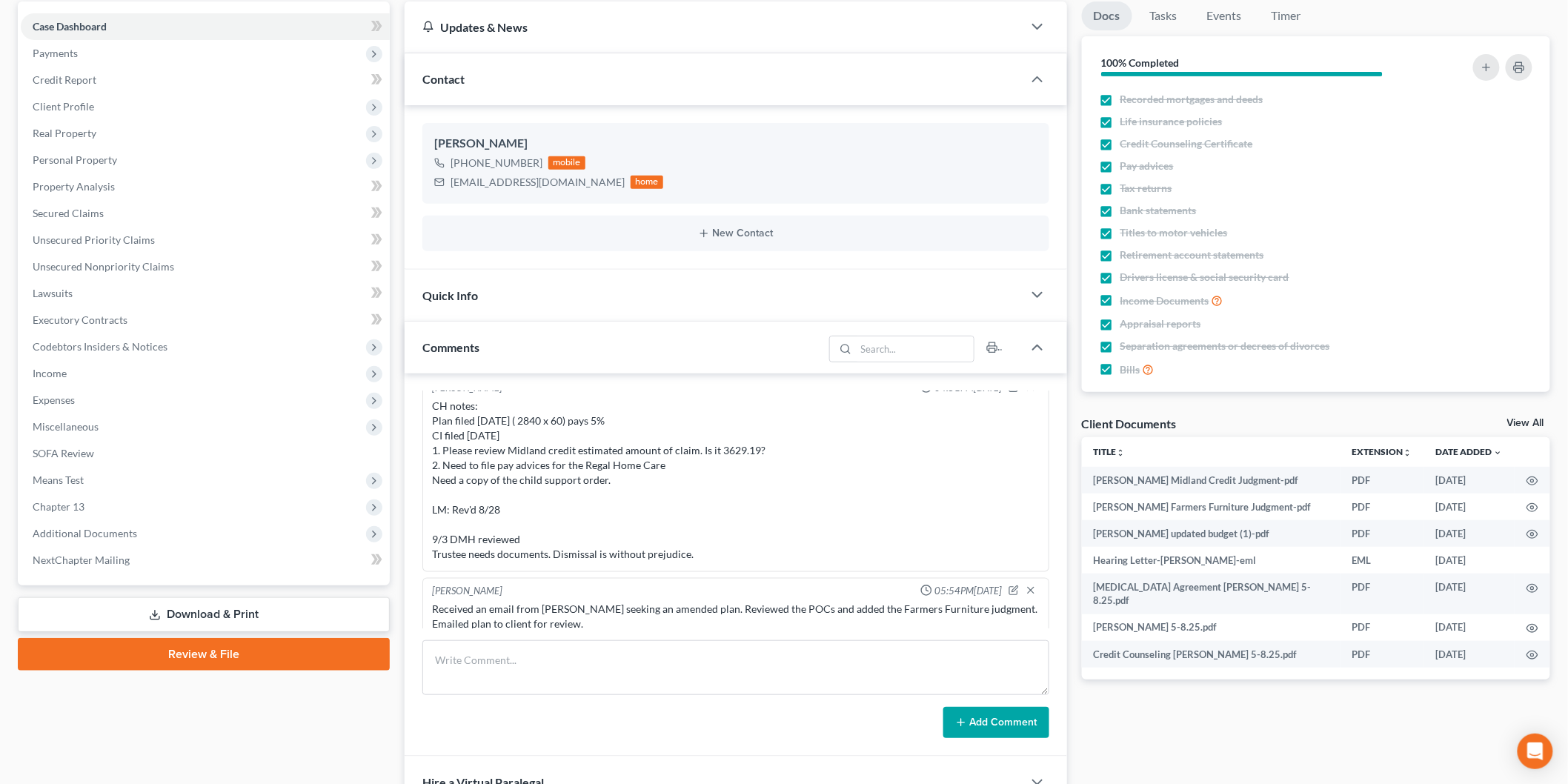
scroll to position [165, 0]
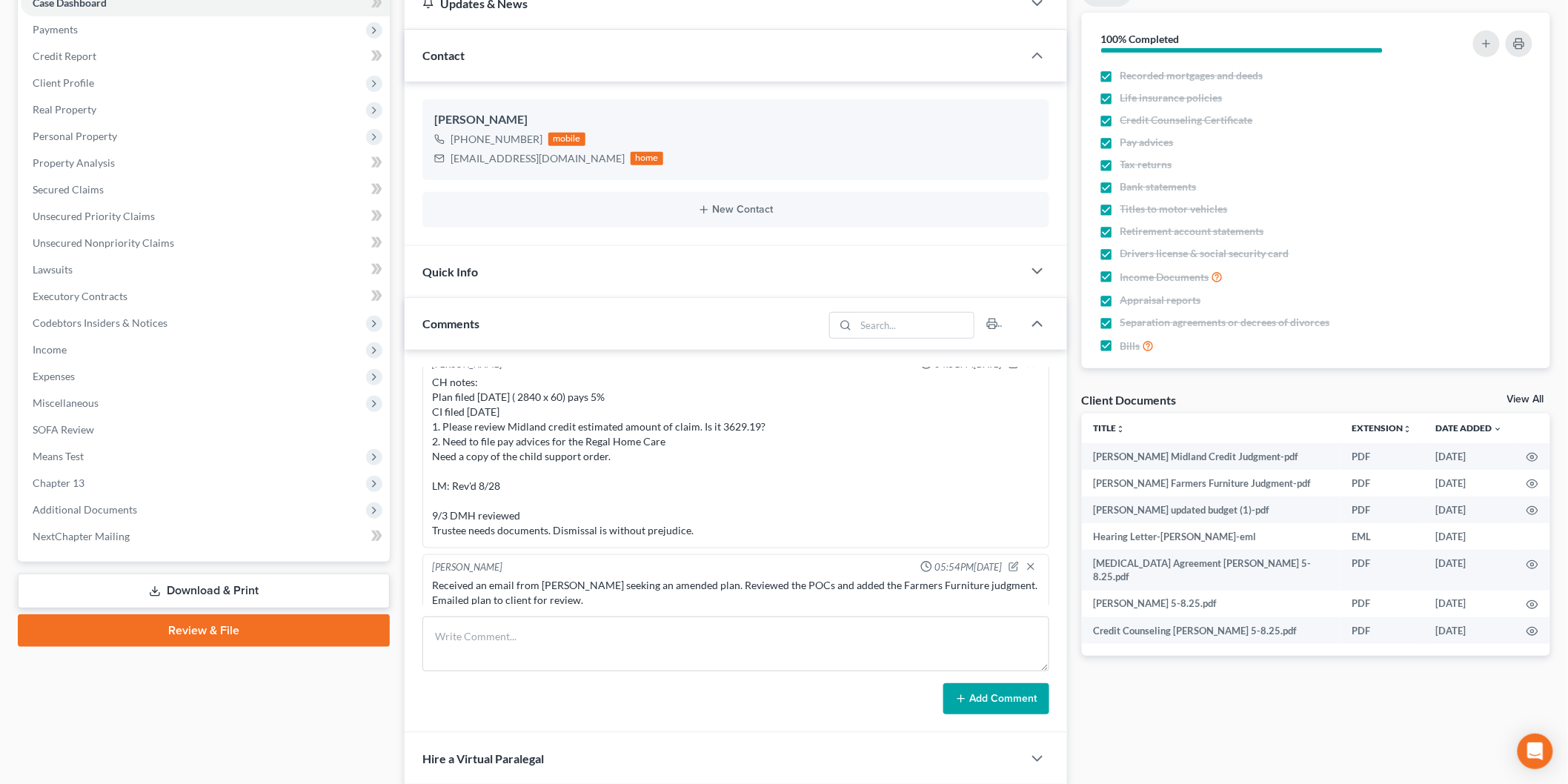
click at [1517, 398] on link "View All" at bounding box center [1525, 399] width 37 height 10
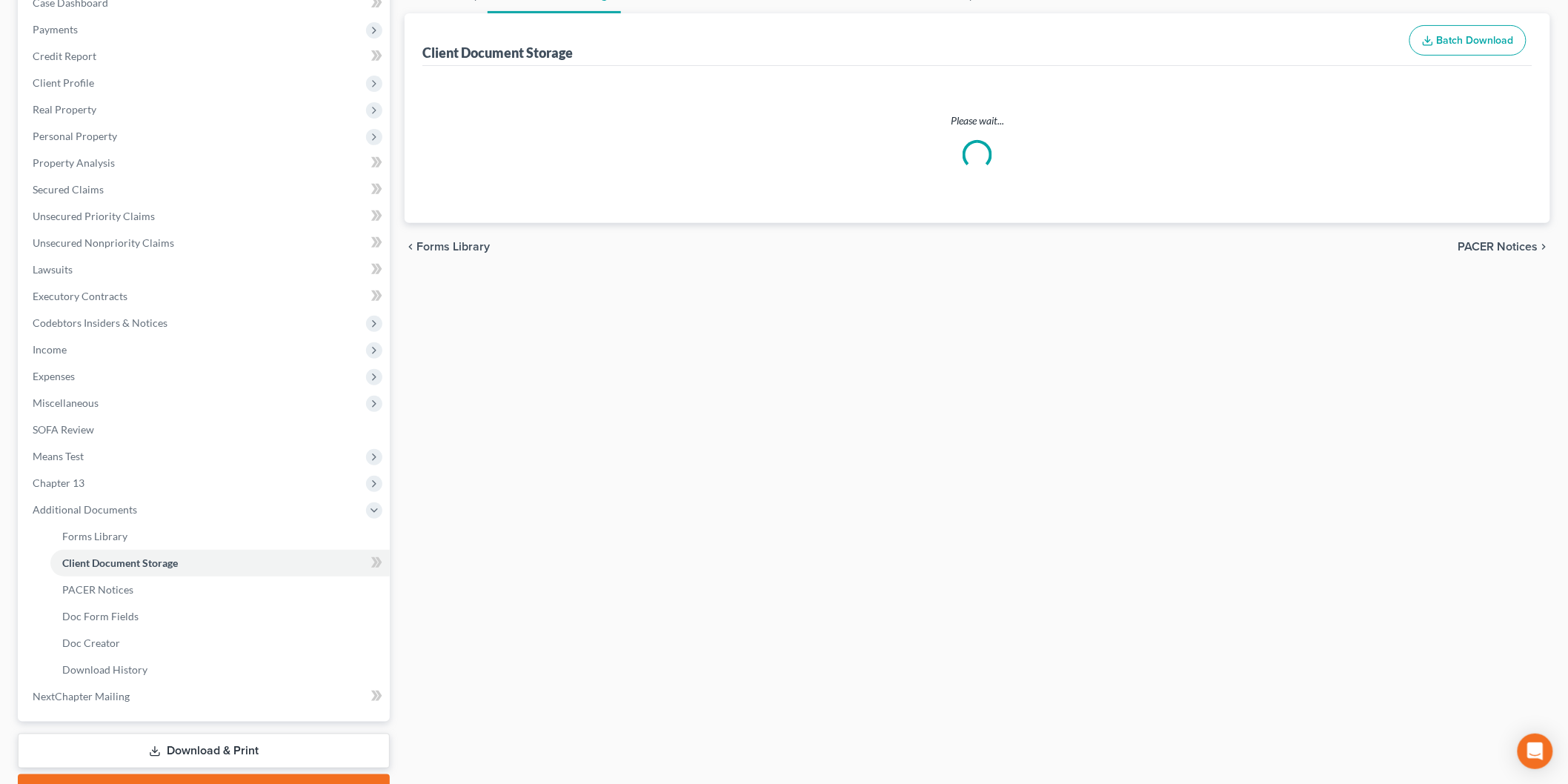
scroll to position [79, 0]
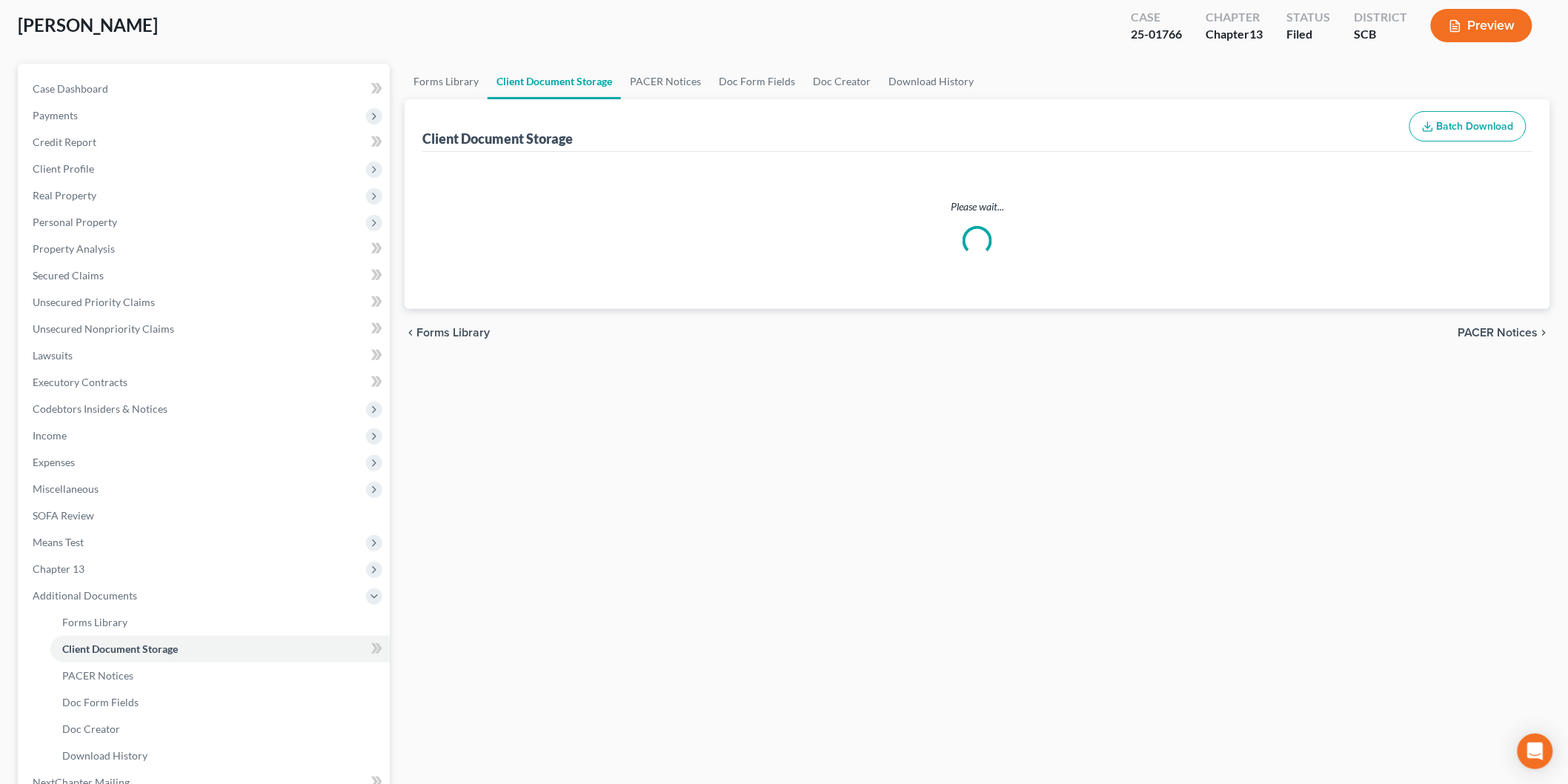
select select "6"
select select "16"
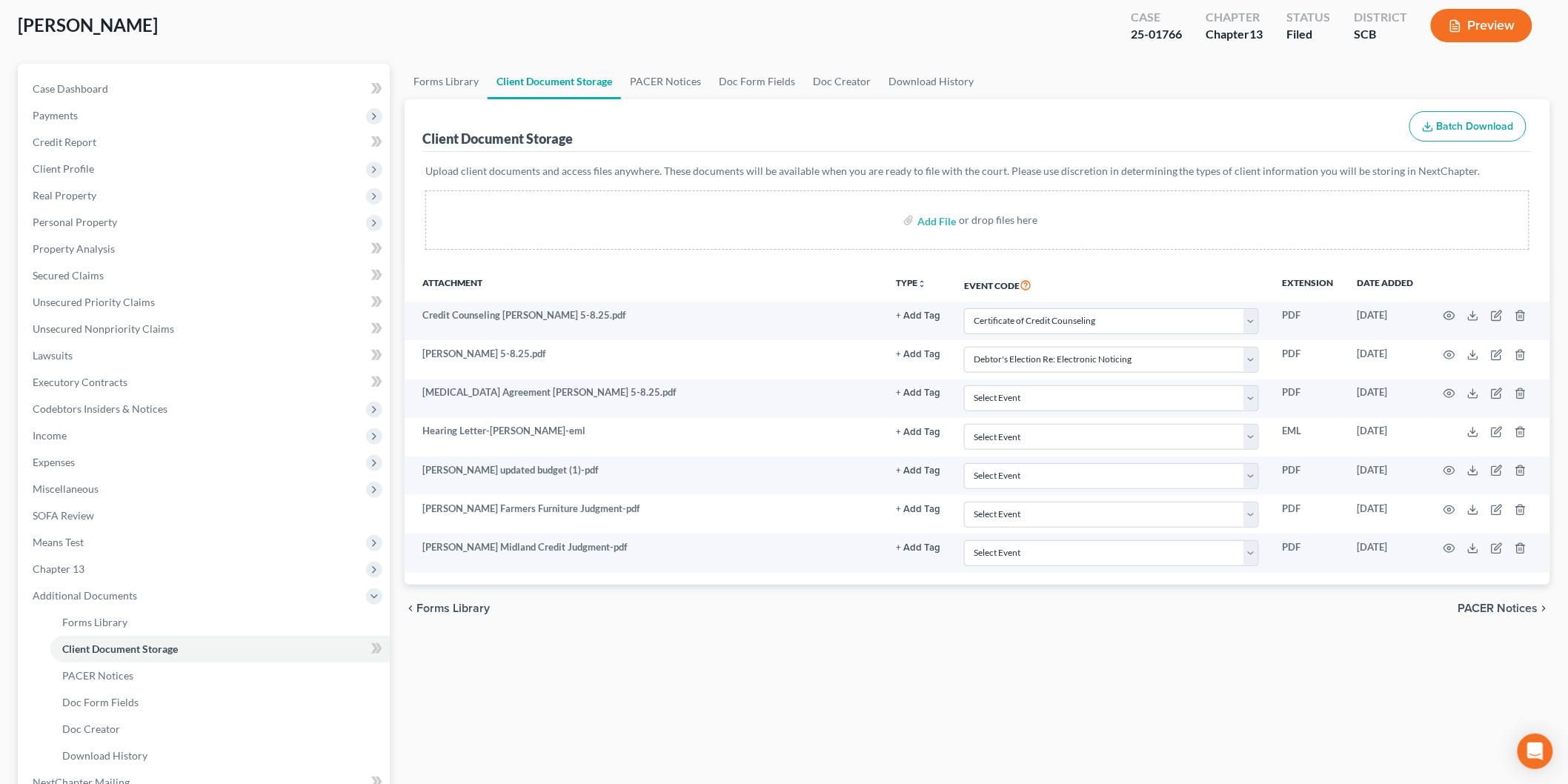
scroll to position [0, 0]
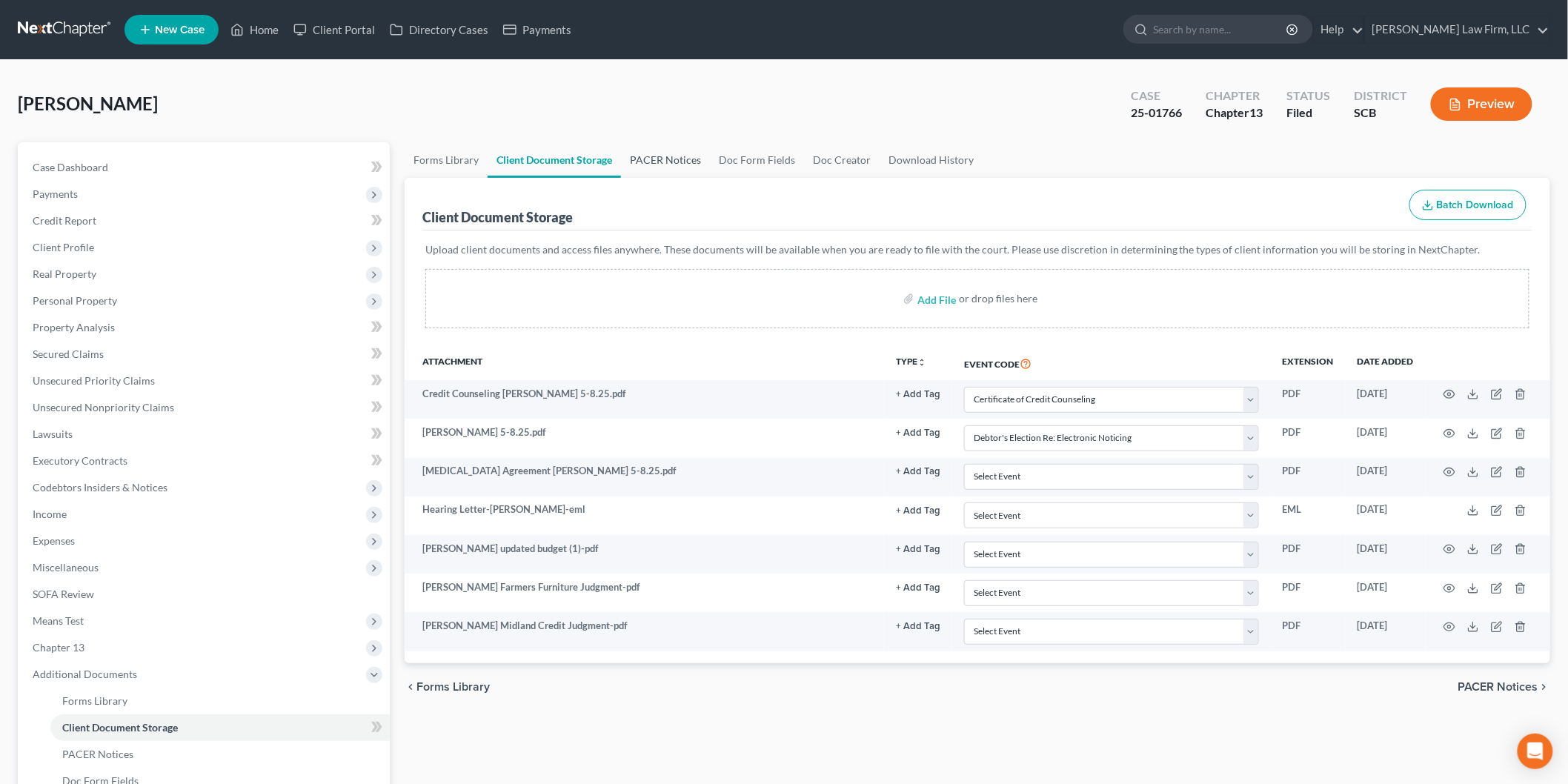
click at [664, 158] on link "PACER Notices" at bounding box center [665, 160] width 89 height 36
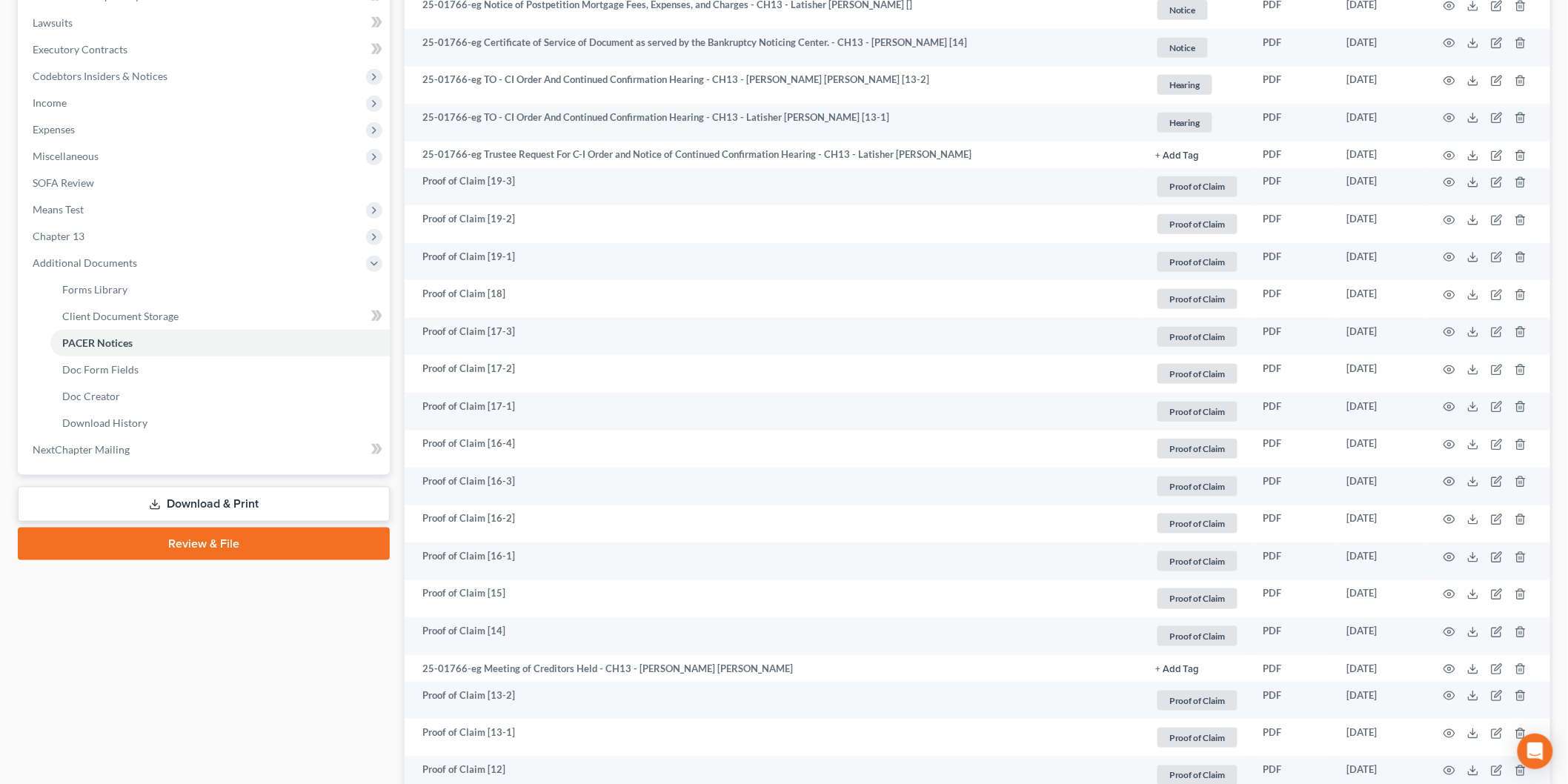
scroll to position [905, 0]
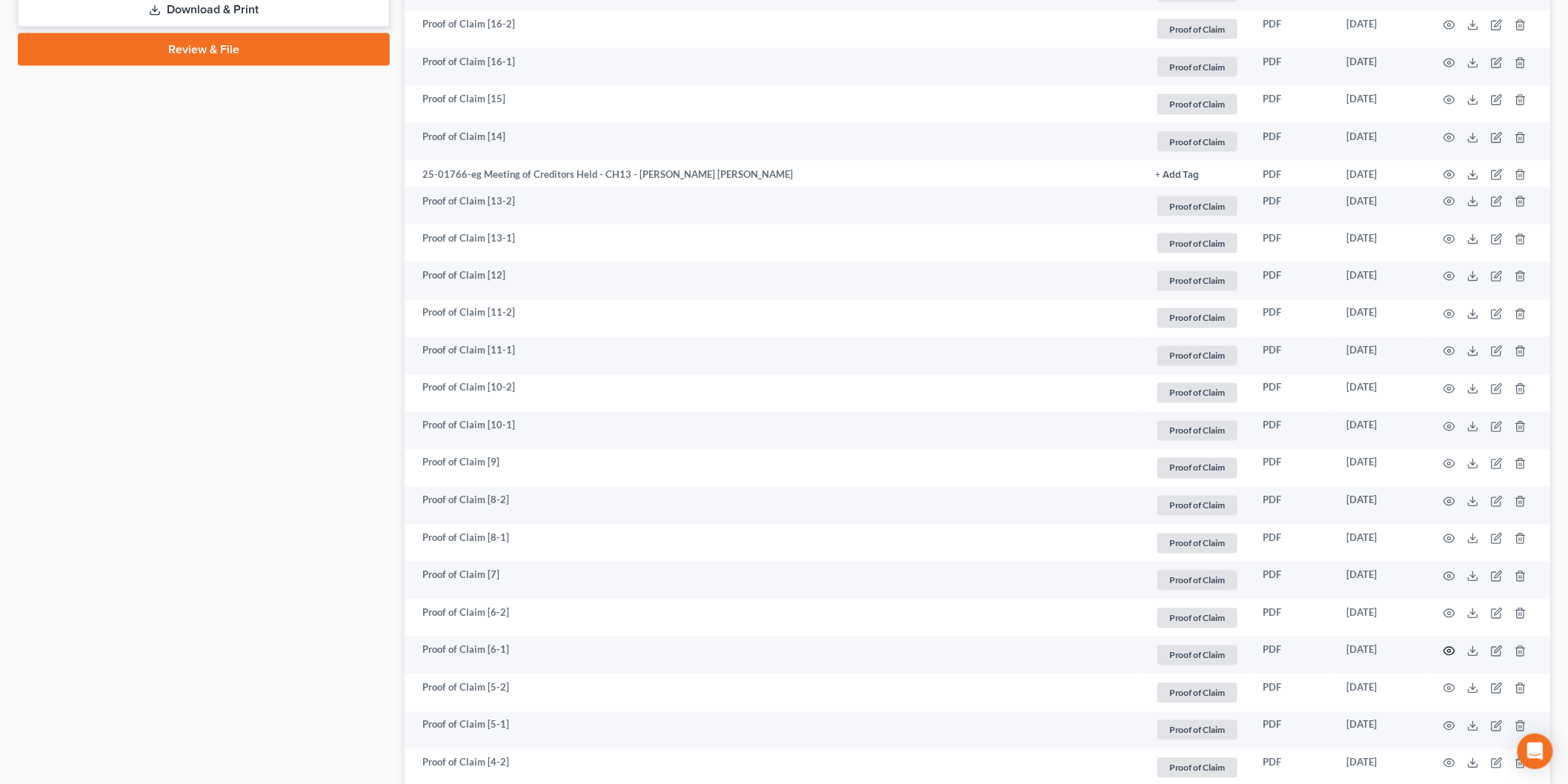
click at [1452, 647] on icon "button" at bounding box center [1449, 651] width 12 height 12
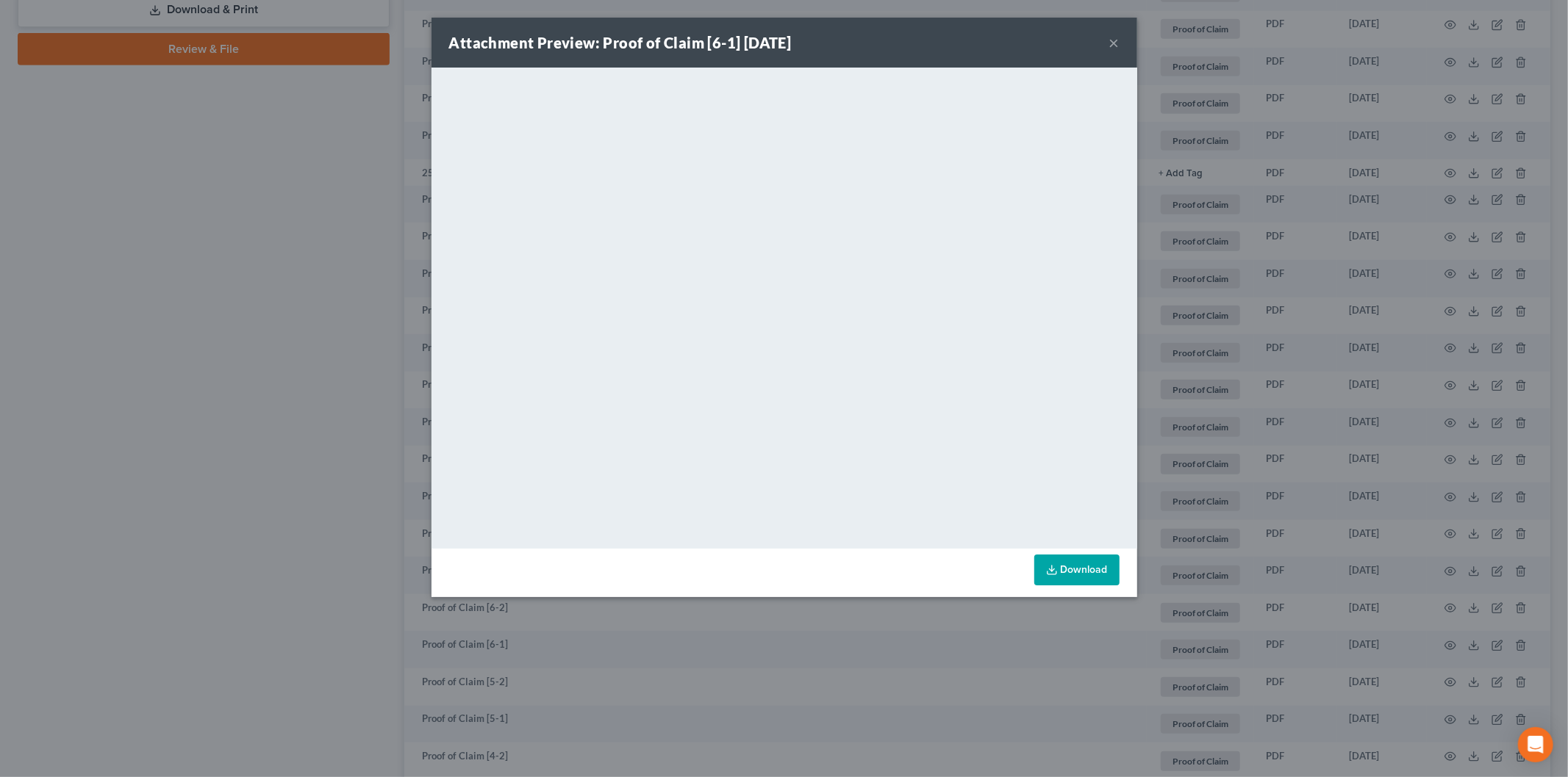
click at [1114, 39] on button "×" at bounding box center [1114, 42] width 10 height 18
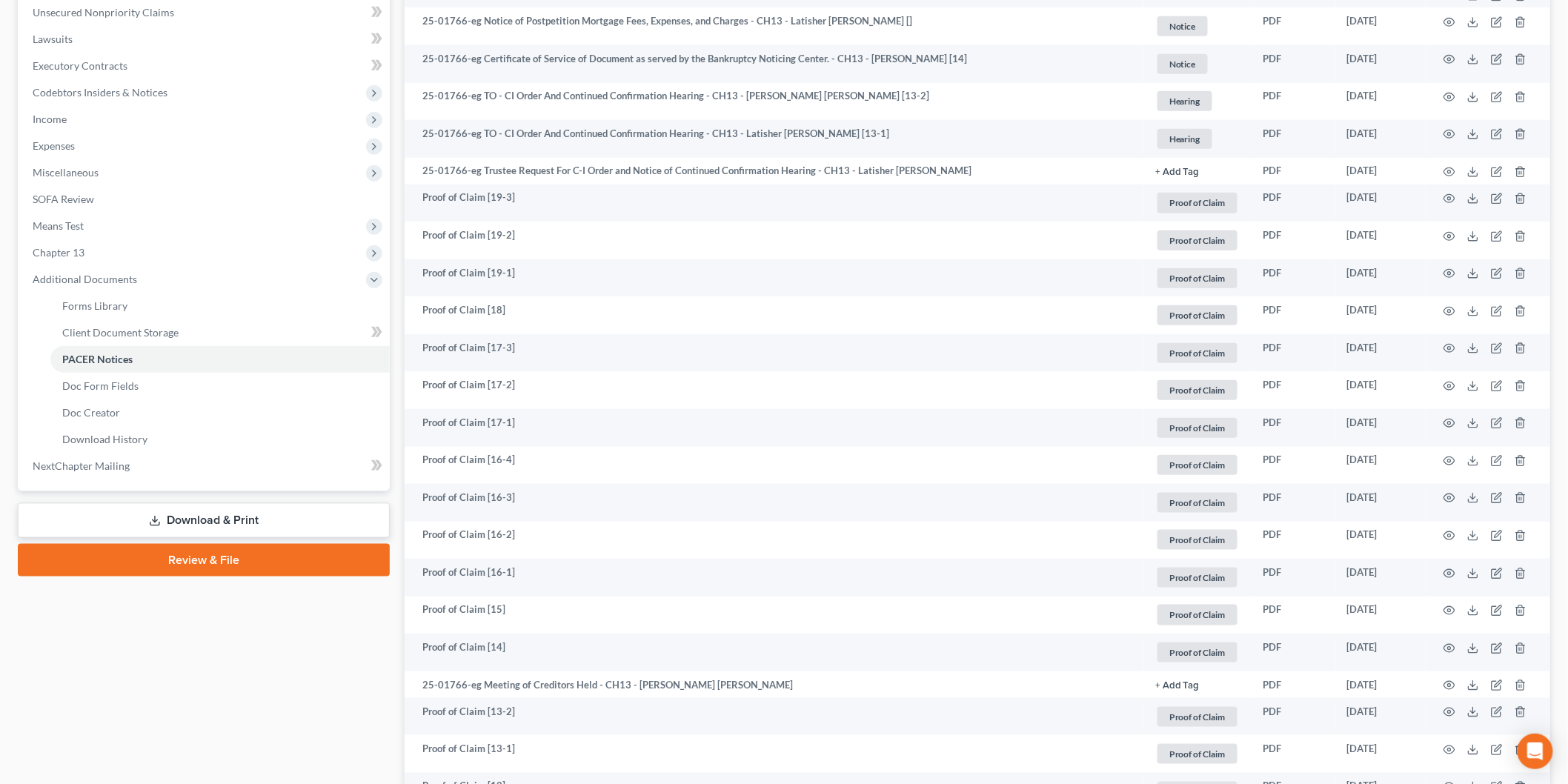
scroll to position [246, 0]
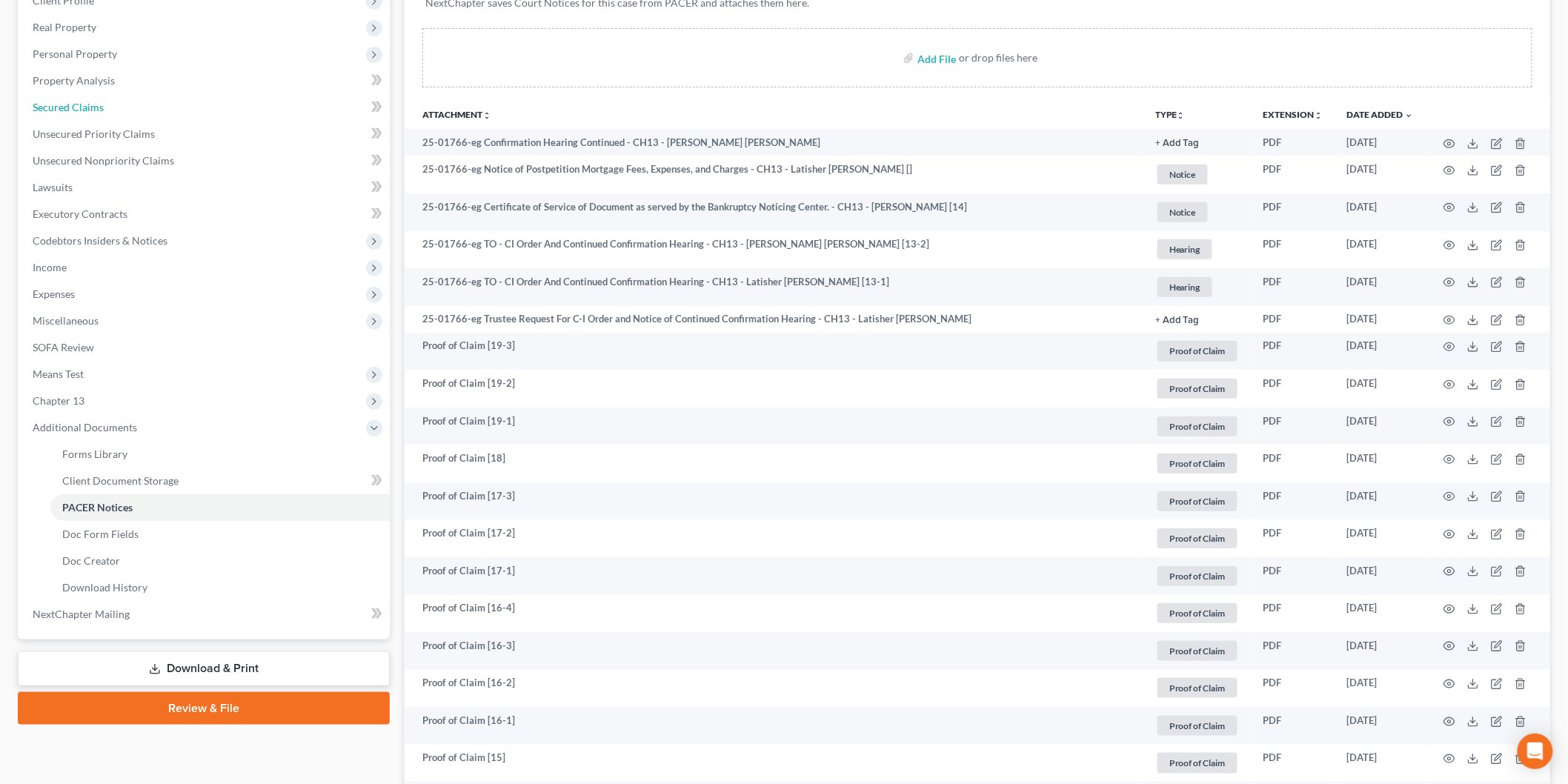
click at [107, 100] on link "Secured Claims" at bounding box center [205, 107] width 369 height 27
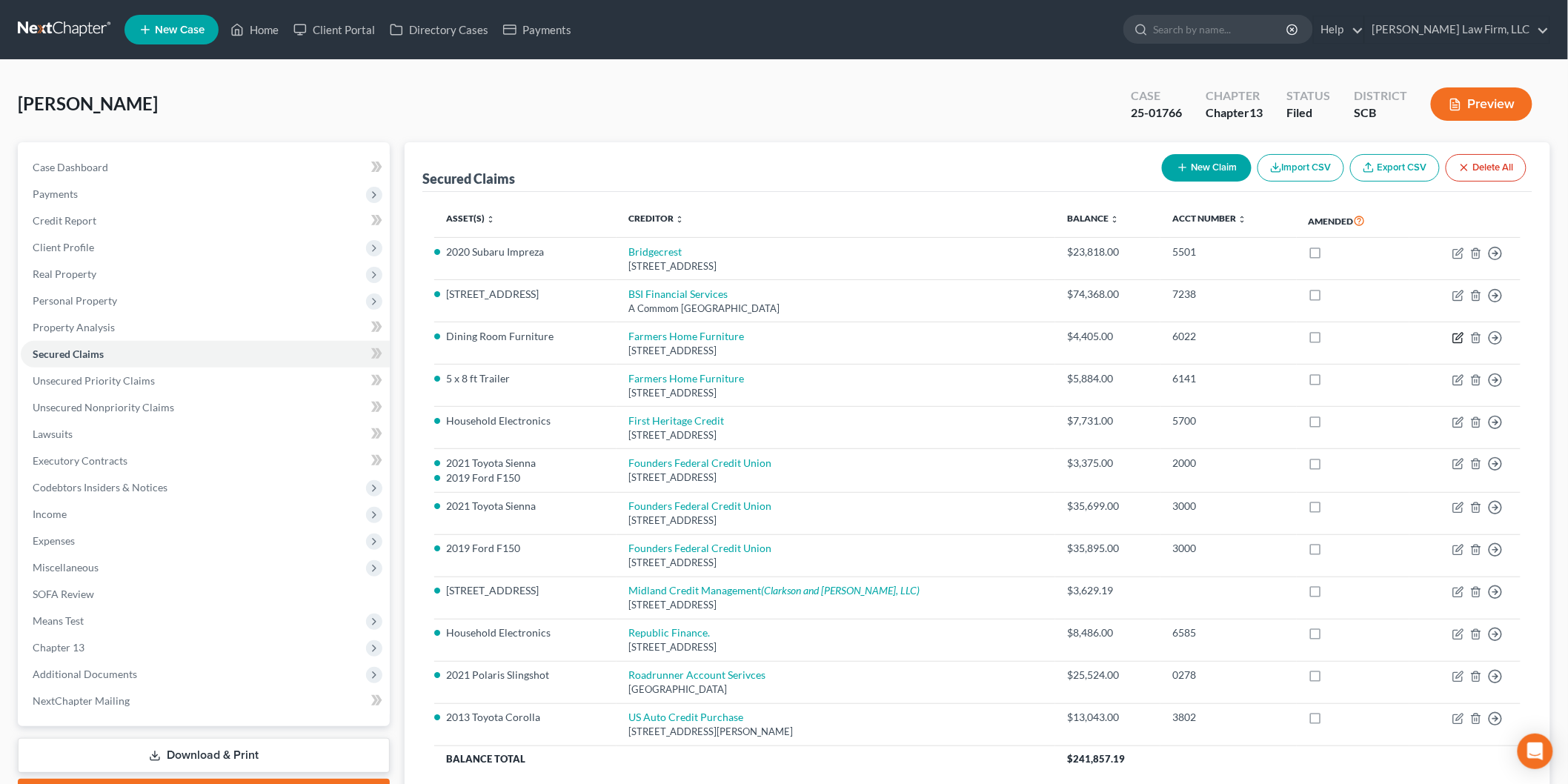
click at [1455, 335] on icon "button" at bounding box center [1458, 337] width 12 height 12
select select "42"
select select "0"
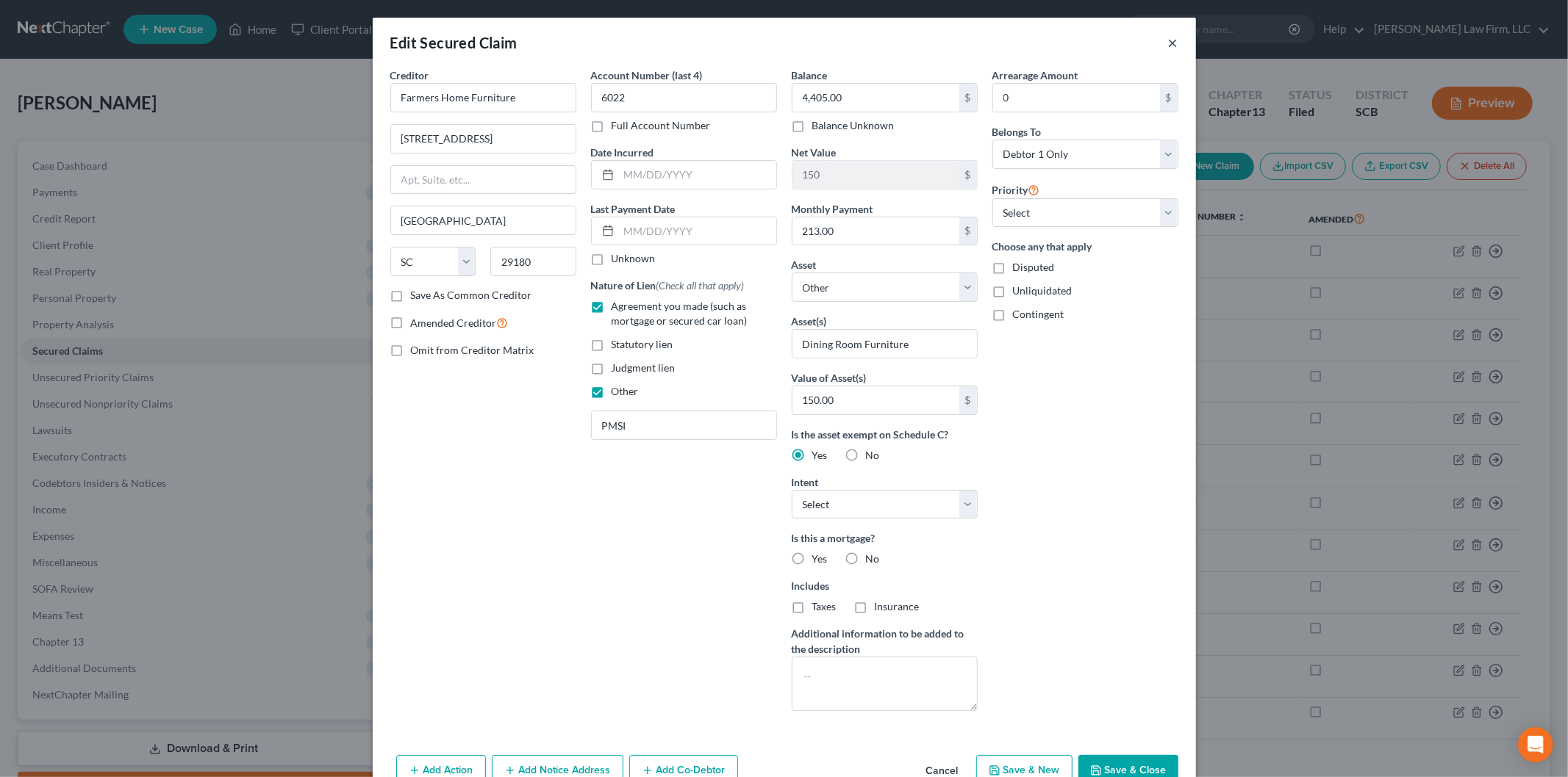
click at [1168, 40] on button "×" at bounding box center [1172, 42] width 10 height 18
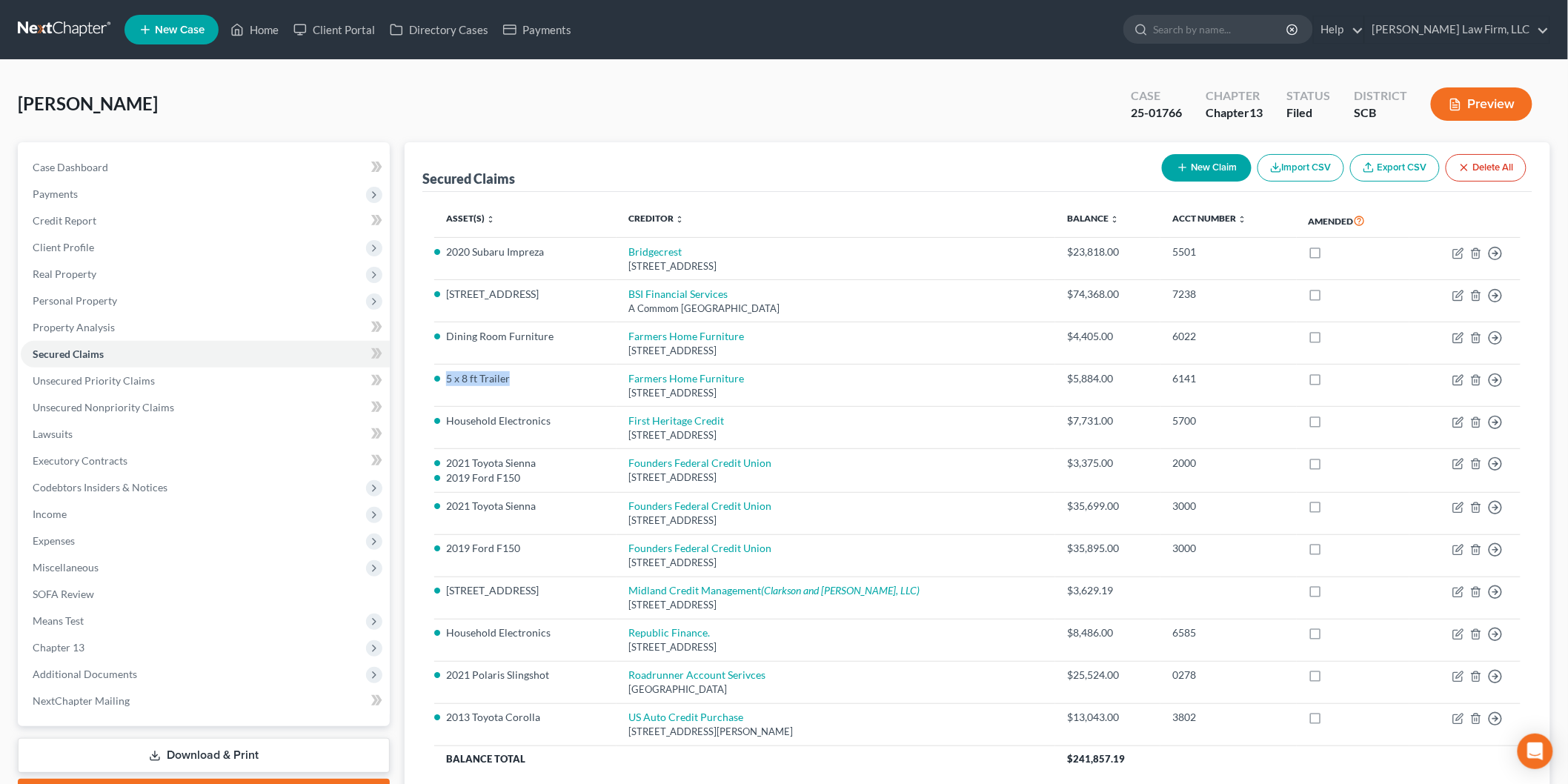
drag, startPoint x: 527, startPoint y: 371, endPoint x: 445, endPoint y: 378, distance: 82.3
click at [445, 378] on td "5 x 8 ft Trailer" at bounding box center [525, 386] width 182 height 43
click at [1453, 335] on icon "button" at bounding box center [1458, 337] width 12 height 12
select select "42"
select select "0"
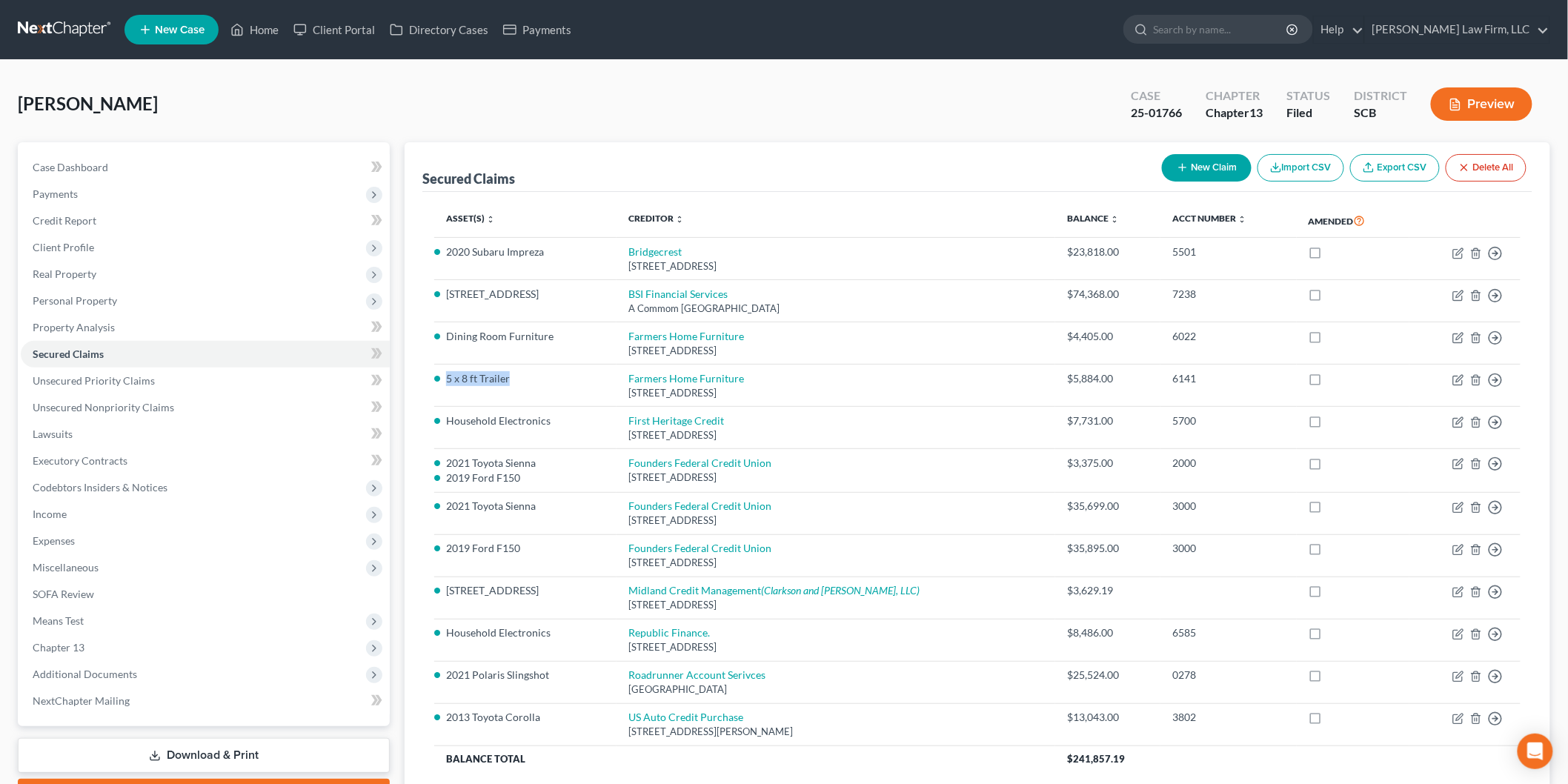
select select "0"
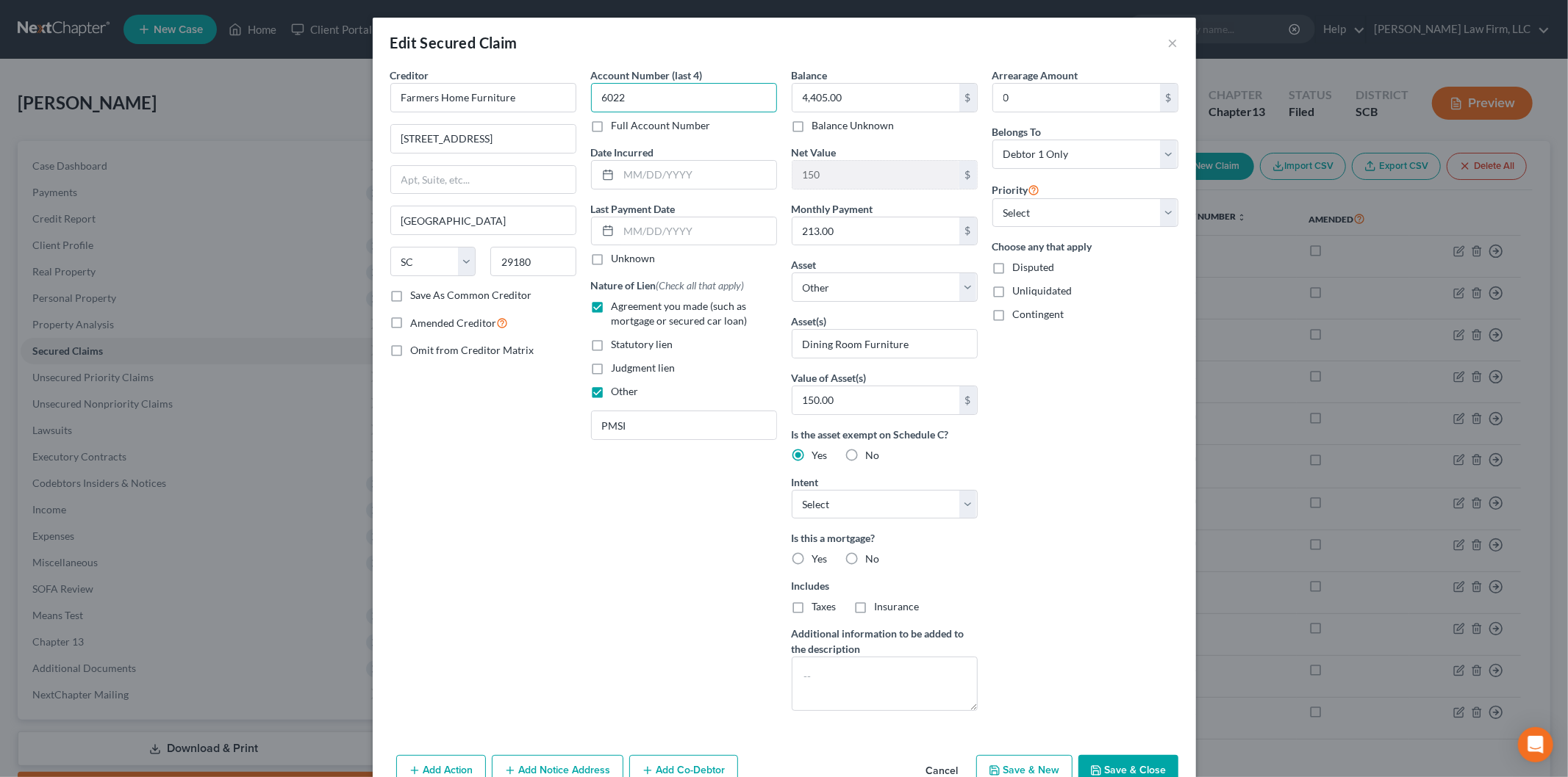
click at [652, 94] on input "6022" at bounding box center [684, 97] width 186 height 29
drag, startPoint x: 642, startPoint y: 90, endPoint x: 597, endPoint y: 100, distance: 46.1
click at [597, 100] on input "6022" at bounding box center [684, 97] width 186 height 29
type input "0144"
click at [880, 103] on input "4,405.00" at bounding box center [875, 98] width 166 height 28
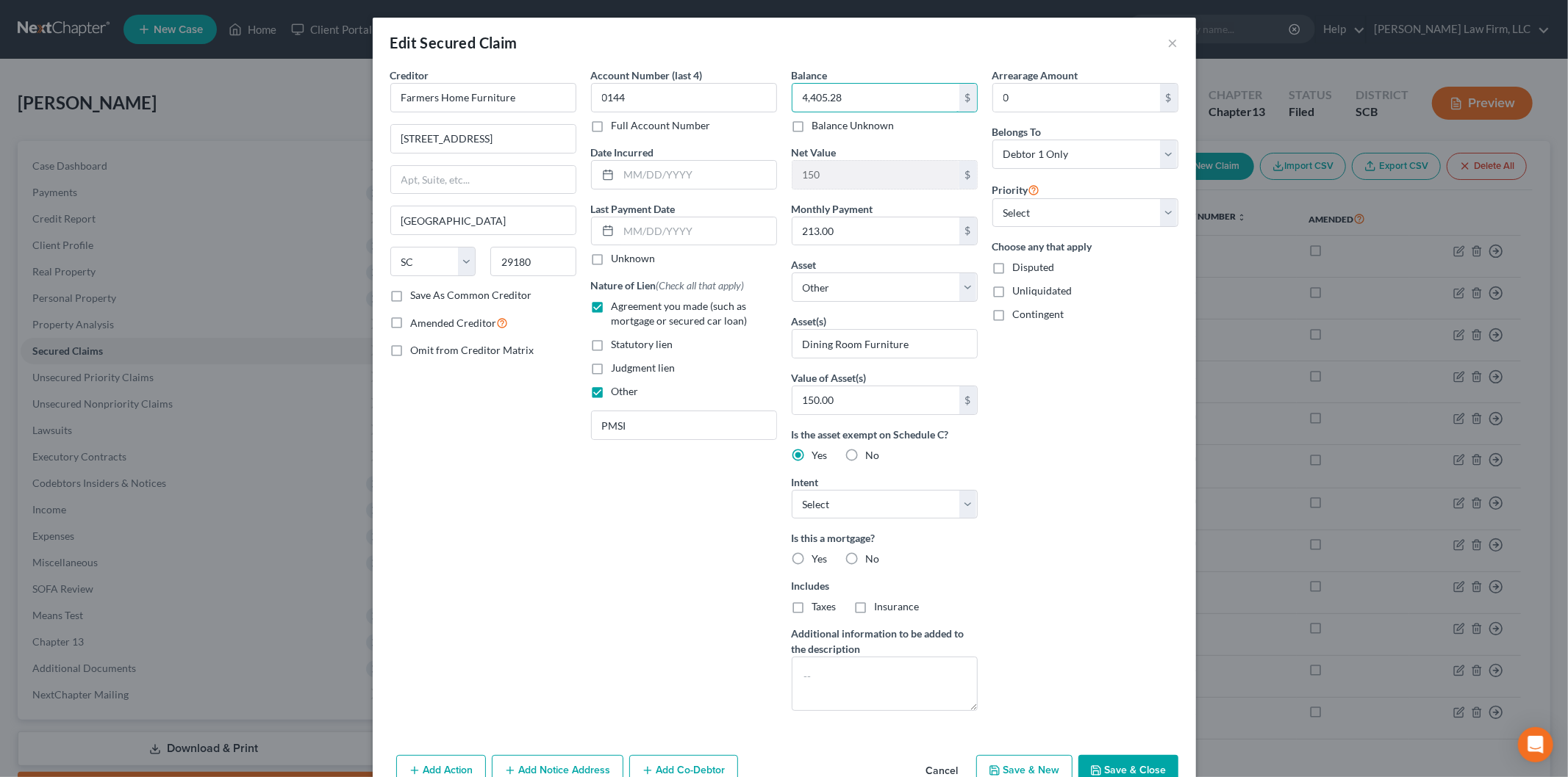
type input "4,405.28"
click at [557, 134] on input "457 US Hwy 321 Bypass South" at bounding box center [483, 139] width 184 height 28
drag, startPoint x: 557, startPoint y: 134, endPoint x: 244, endPoint y: 145, distance: 313.2
click at [244, 145] on div "Edit Secured Claim × Creditor * Farmers Home Furniture 457 US Hwy 321 Bypass So…" at bounding box center [784, 388] width 1568 height 777
type input "Attn: Corp. Credit Dept"
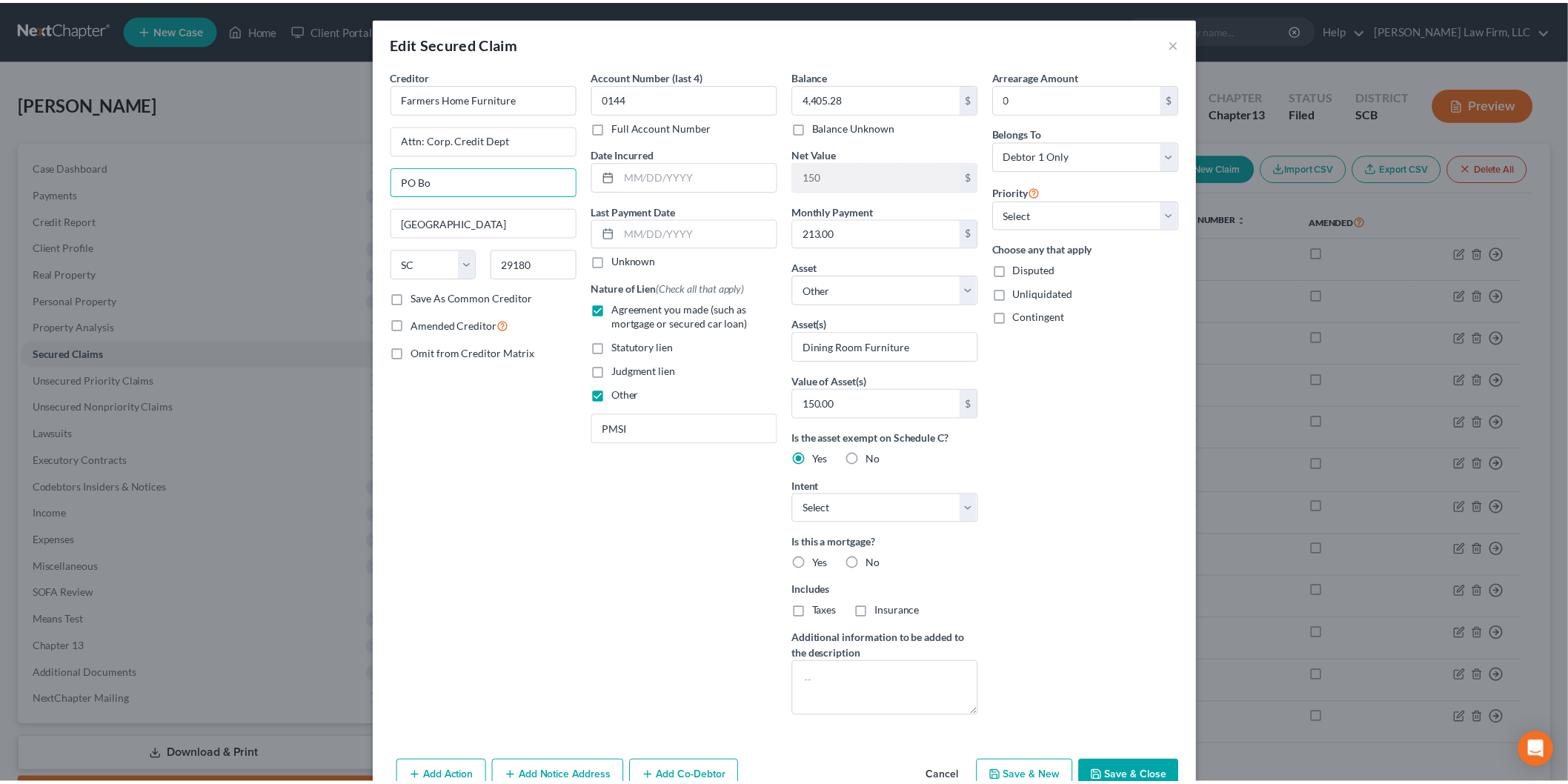
scroll to position [82, 0]
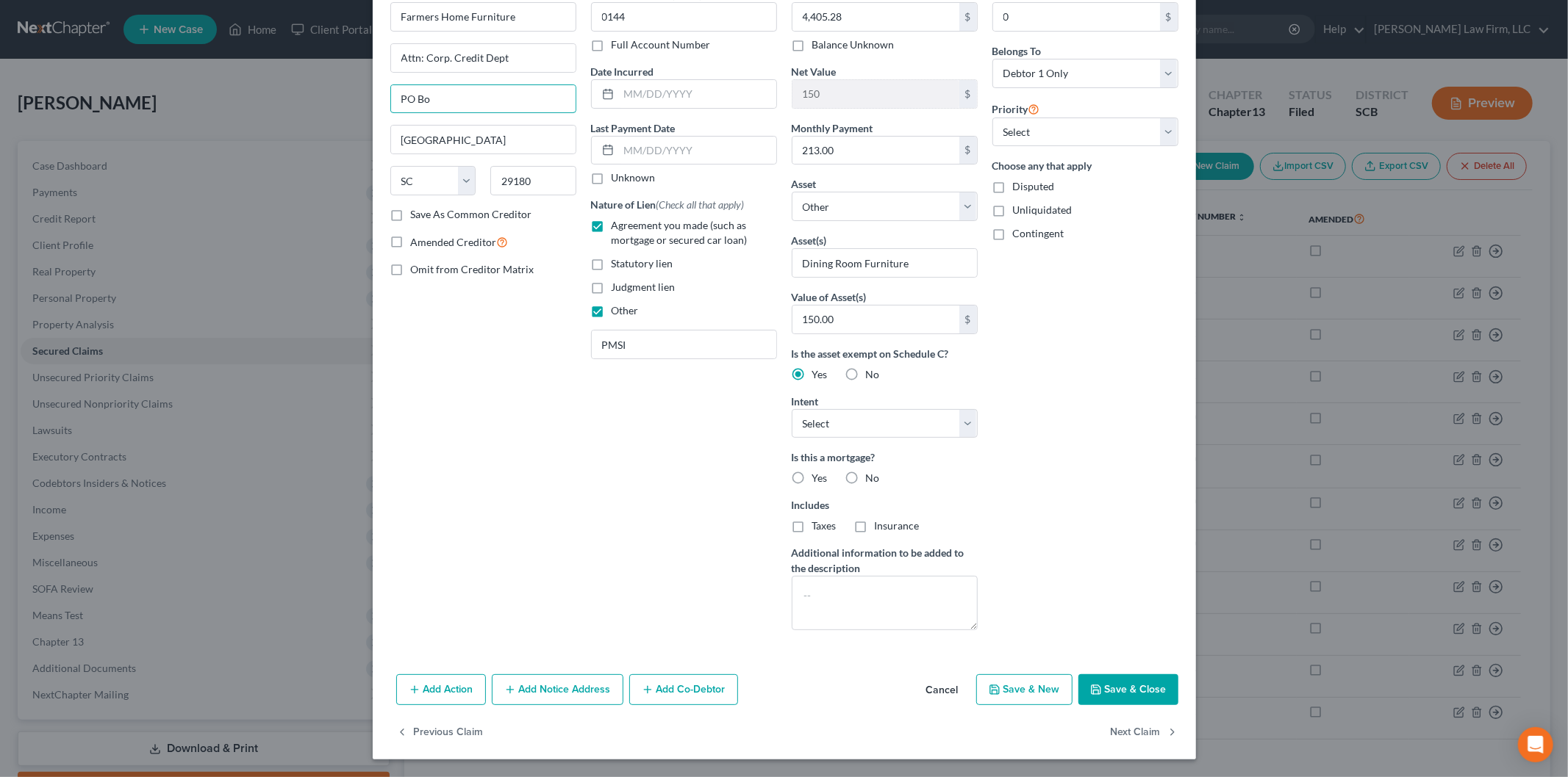
type input "PO Bo"
click at [942, 692] on button "Cancel" at bounding box center [942, 690] width 55 height 29
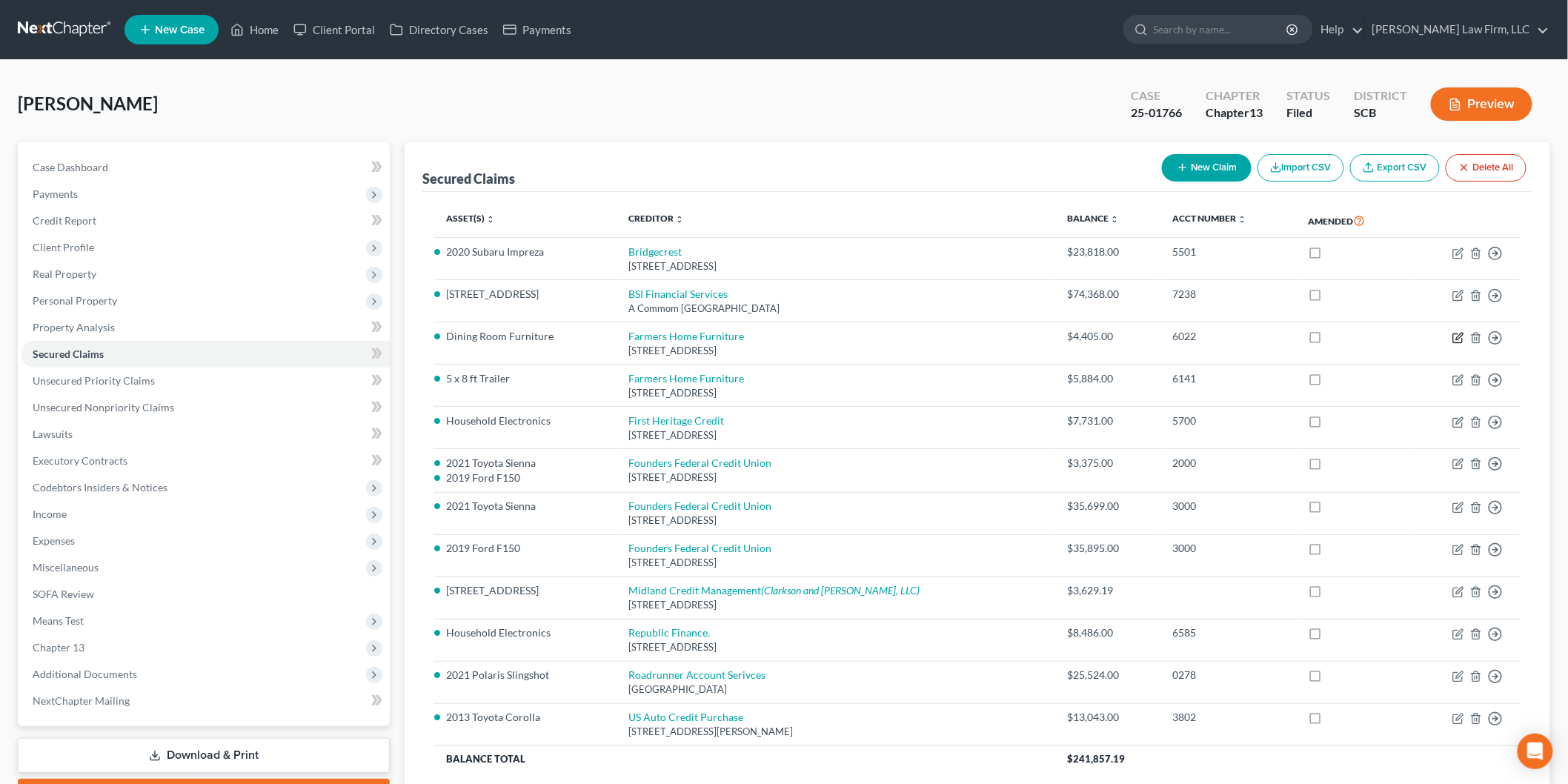
click at [1462, 337] on icon "button" at bounding box center [1458, 337] width 12 height 12
select select "42"
select select "0"
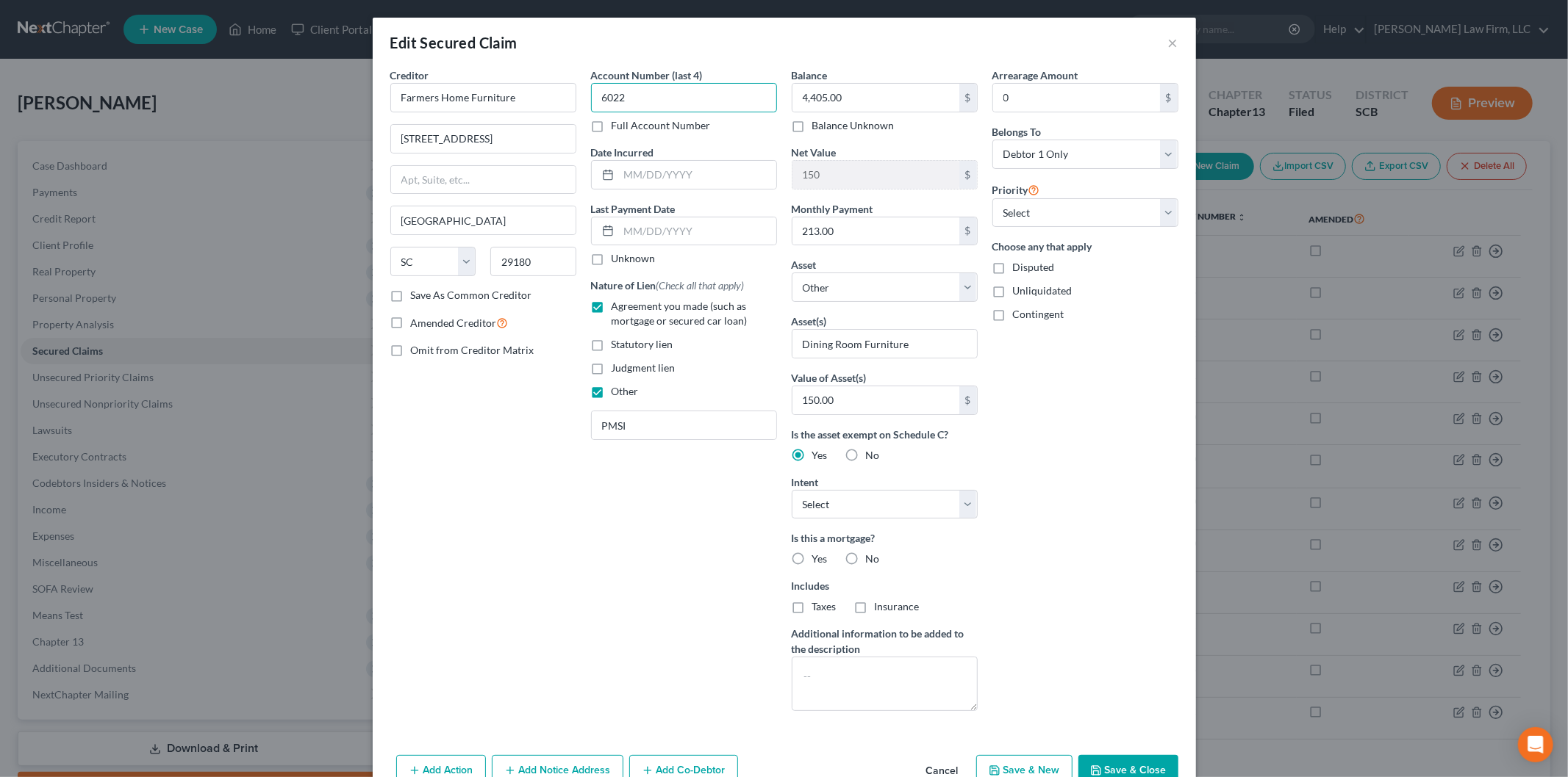
click at [660, 89] on input "6022" at bounding box center [684, 97] width 186 height 29
drag, startPoint x: 623, startPoint y: 89, endPoint x: 504, endPoint y: 49, distance: 125.5
click at [600, 85] on input "6022" at bounding box center [684, 97] width 186 height 29
type input "6"
type input "0144"
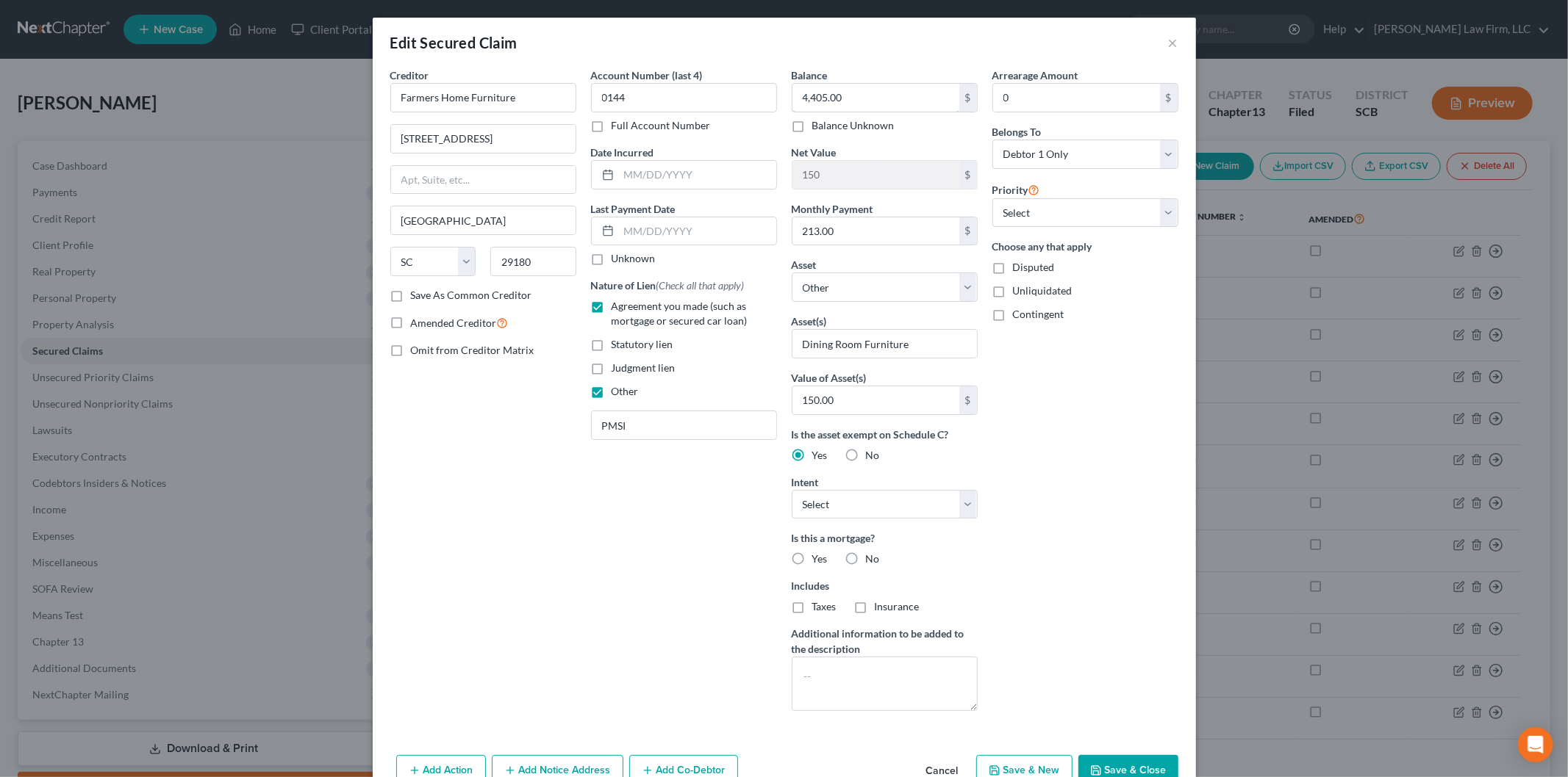
click at [873, 107] on input "4,405.00" at bounding box center [875, 98] width 166 height 28
click at [868, 101] on input "4,405.00" at bounding box center [875, 98] width 166 height 28
click at [854, 96] on input "4,405.00" at bounding box center [875, 98] width 166 height 28
type input "4,405.28"
click at [972, 288] on div "Balance 4,405.28 $ Balance Unknown Balance Undetermined 4,405.28 $ Balance Unkn…" at bounding box center [884, 395] width 200 height 655
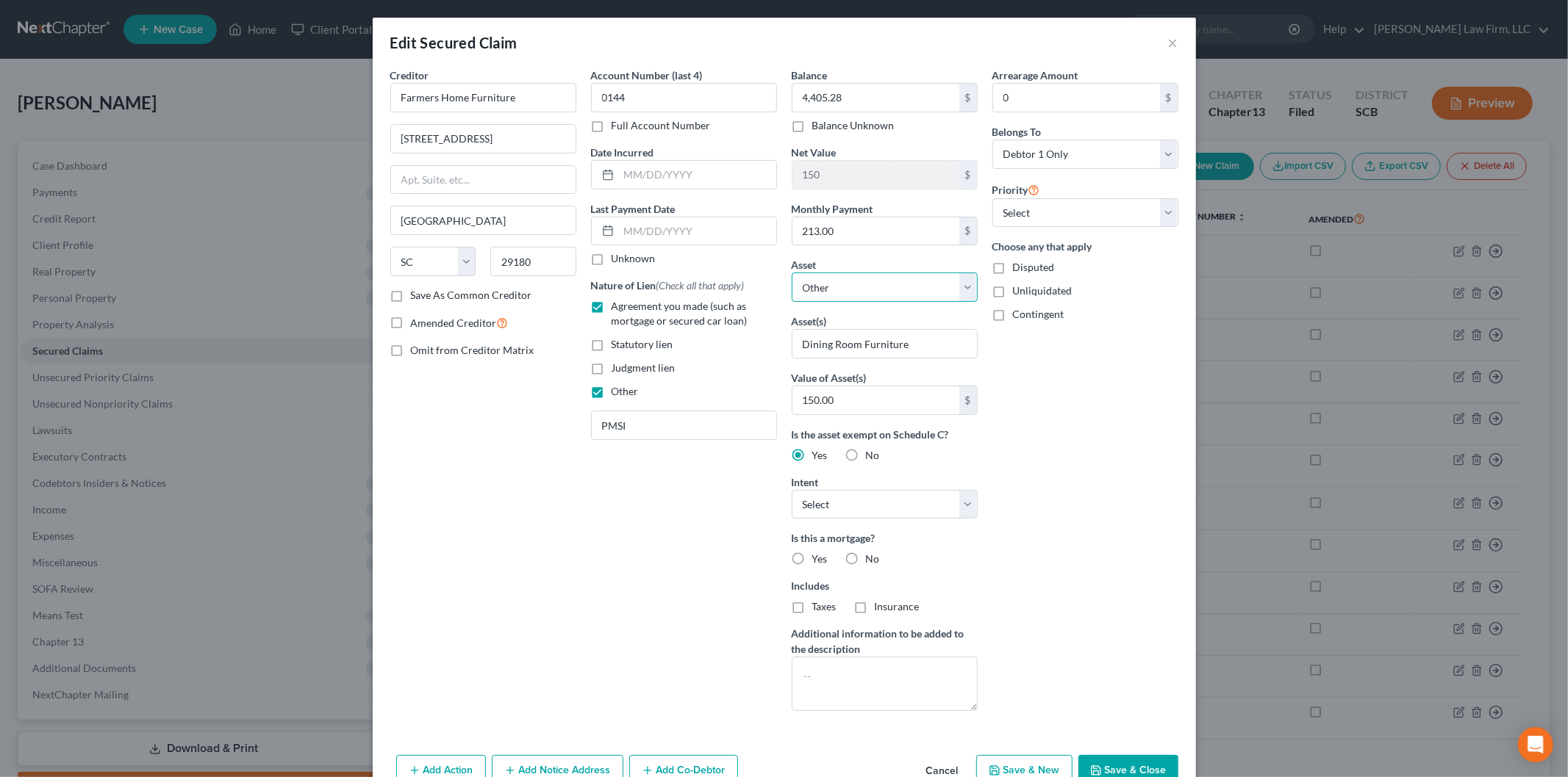
select select "19"
click at [792, 272] on select "Select Other Multiple Assets Clothing - Clothing and Personal Items - $300.0 Ho…" at bounding box center [885, 287] width 186 height 29
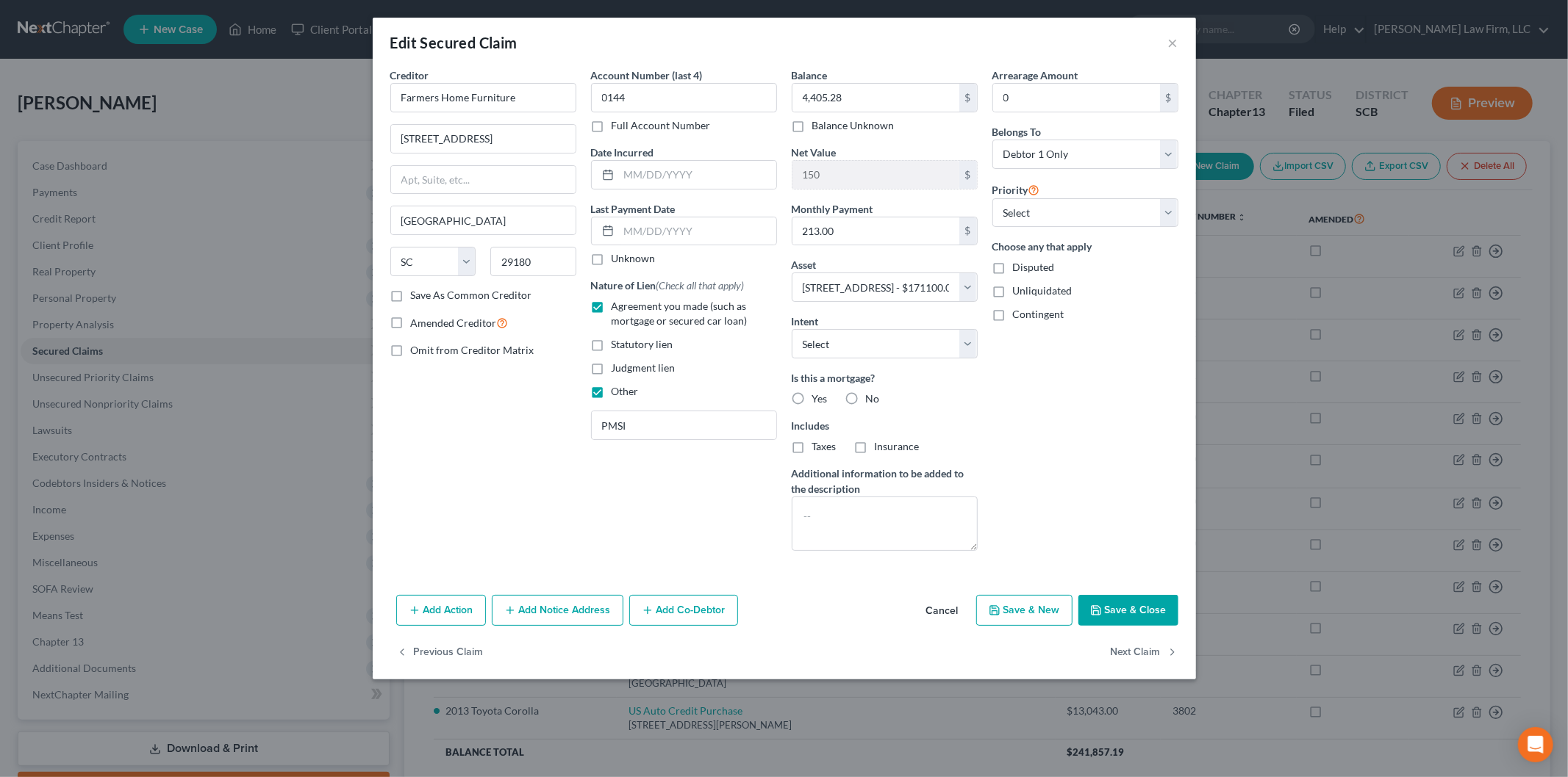
drag, startPoint x: 598, startPoint y: 392, endPoint x: 598, endPoint y: 371, distance: 21.0
click at [611, 392] on label "Other" at bounding box center [624, 392] width 27 height 15
click at [618, 392] on input "Other" at bounding box center [622, 389] width 9 height 9
checkbox input "false"
click at [611, 367] on label "Judgment lien" at bounding box center [643, 368] width 64 height 15
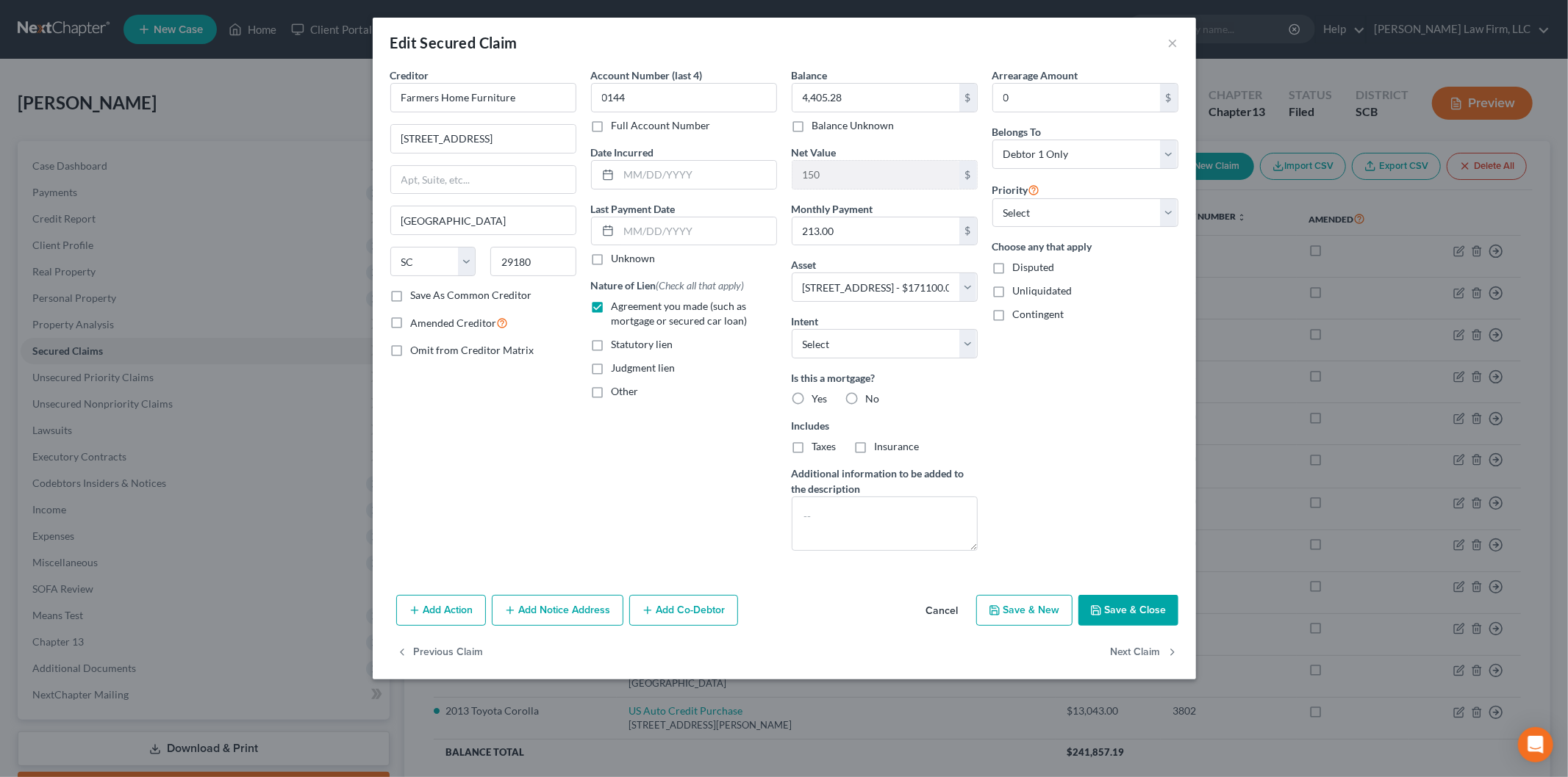
click at [618, 367] on input "Judgment lien" at bounding box center [622, 365] width 9 height 9
checkbox input "true"
click at [1075, 219] on select "Select 1st 2nd 3rd 4th 5th 6th 7th 8th 9th 10th 11th 12th 13th 14th 15th 16th 1…" at bounding box center [1085, 212] width 186 height 29
select select "2"
click at [992, 198] on select "Select 1st 2nd 3rd 4th 5th 6th 7th 8th 9th 10th 11th 12th 13th 14th 15th 16th 1…" at bounding box center [1085, 212] width 186 height 29
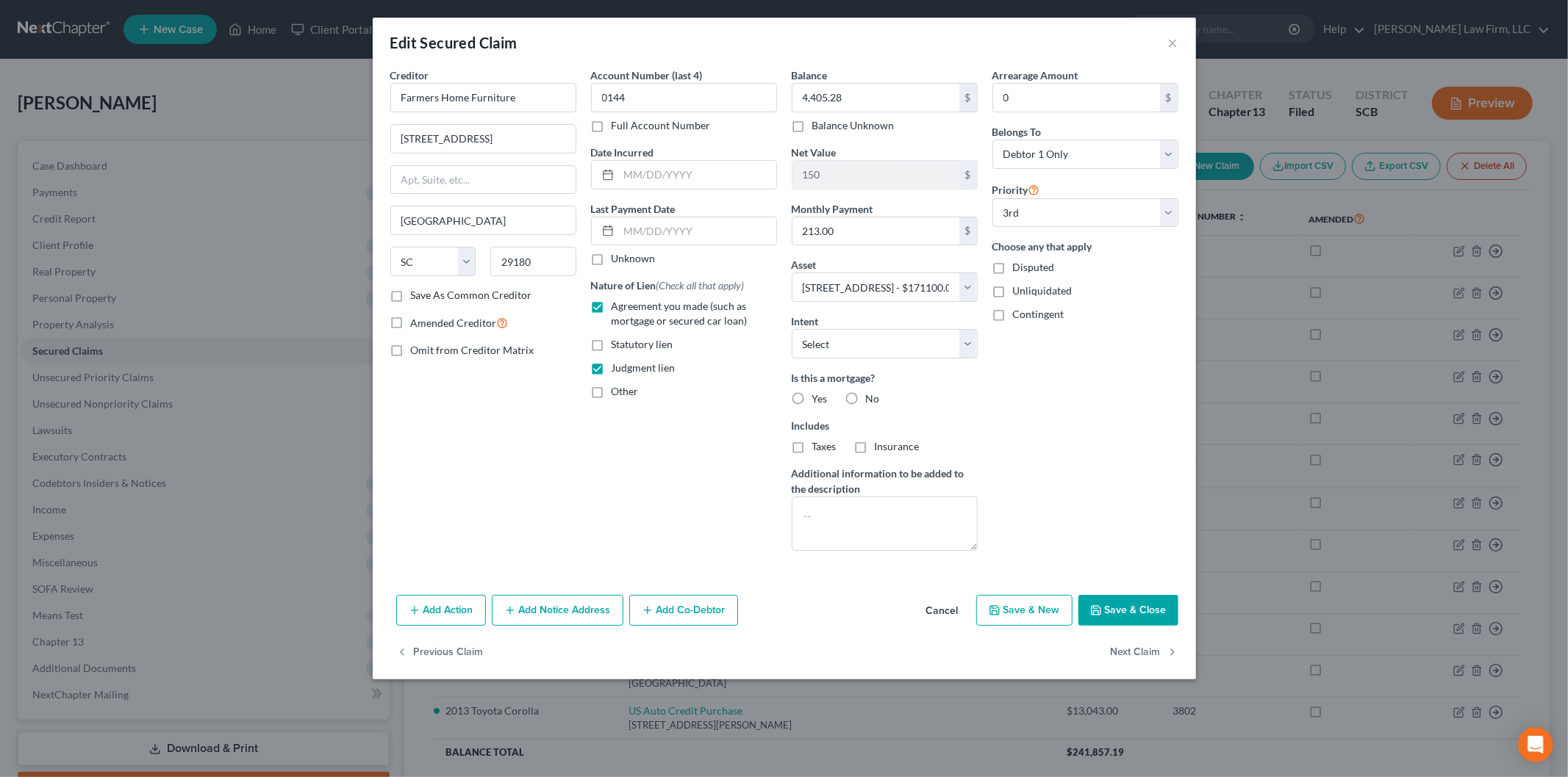
click at [1133, 602] on button "Save & Close" at bounding box center [1128, 610] width 100 height 31
select select
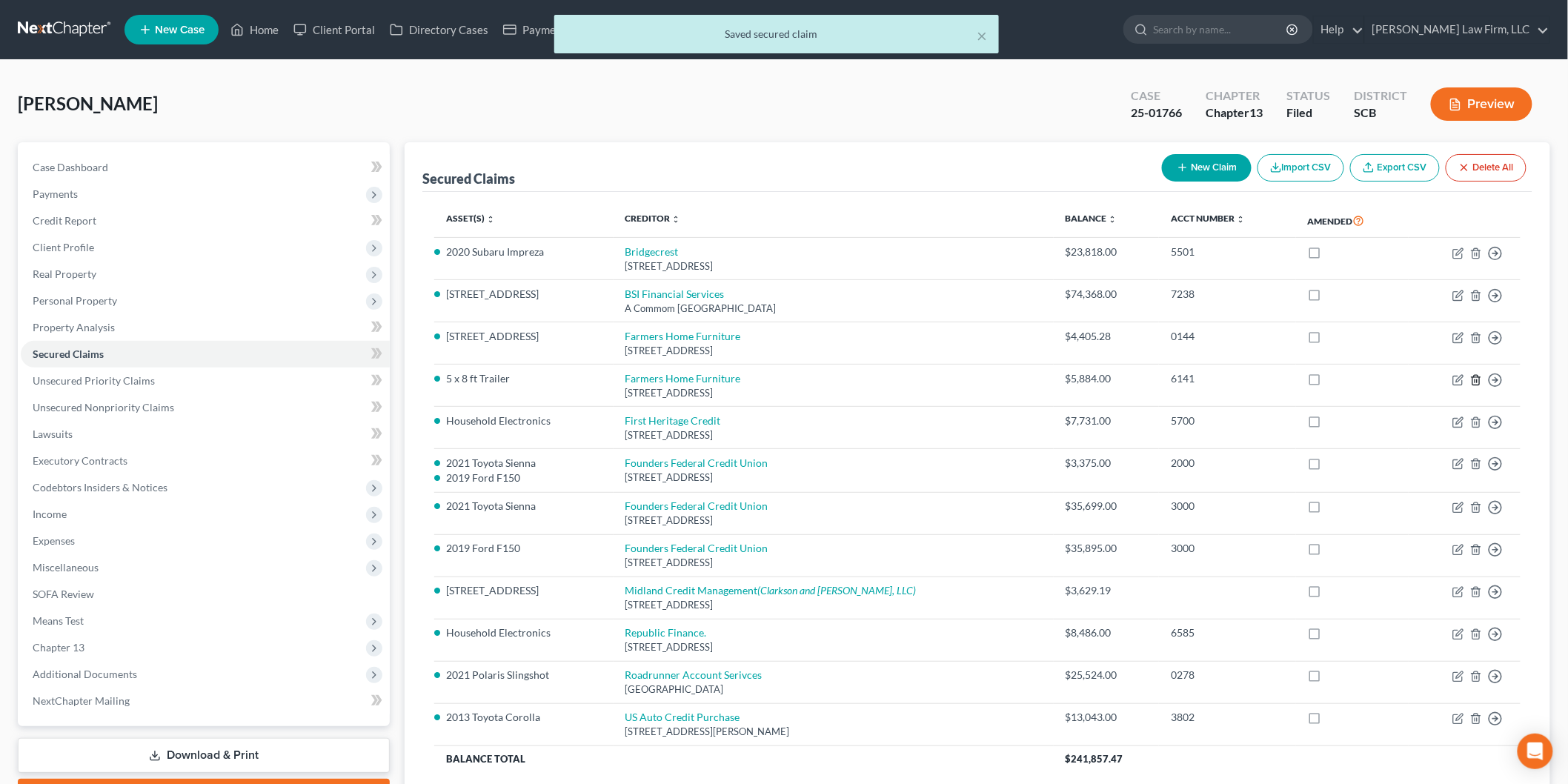
click at [1478, 377] on polyline "button" at bounding box center [1476, 377] width 9 height 0
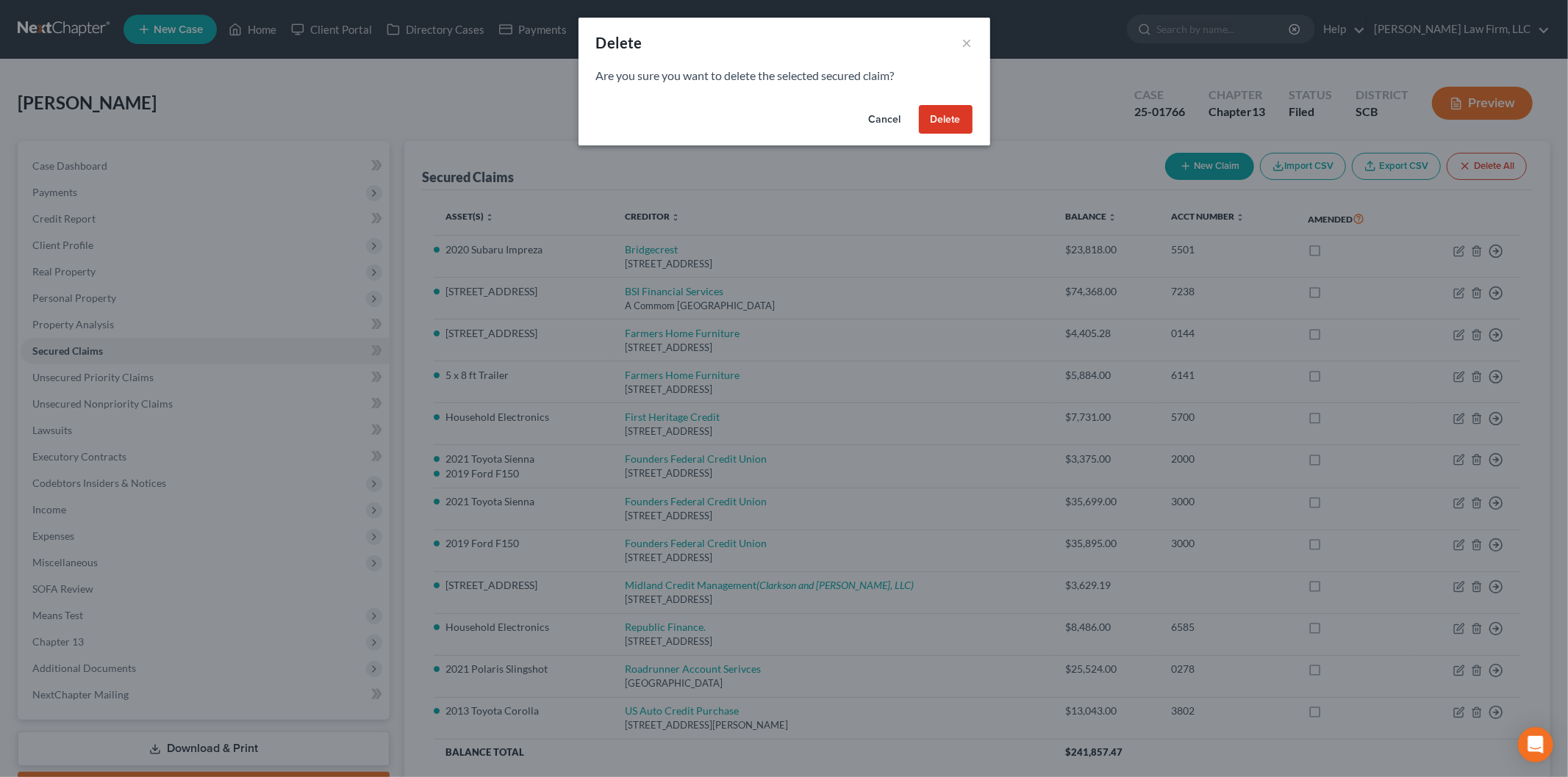
click at [949, 126] on button "Delete" at bounding box center [945, 119] width 54 height 29
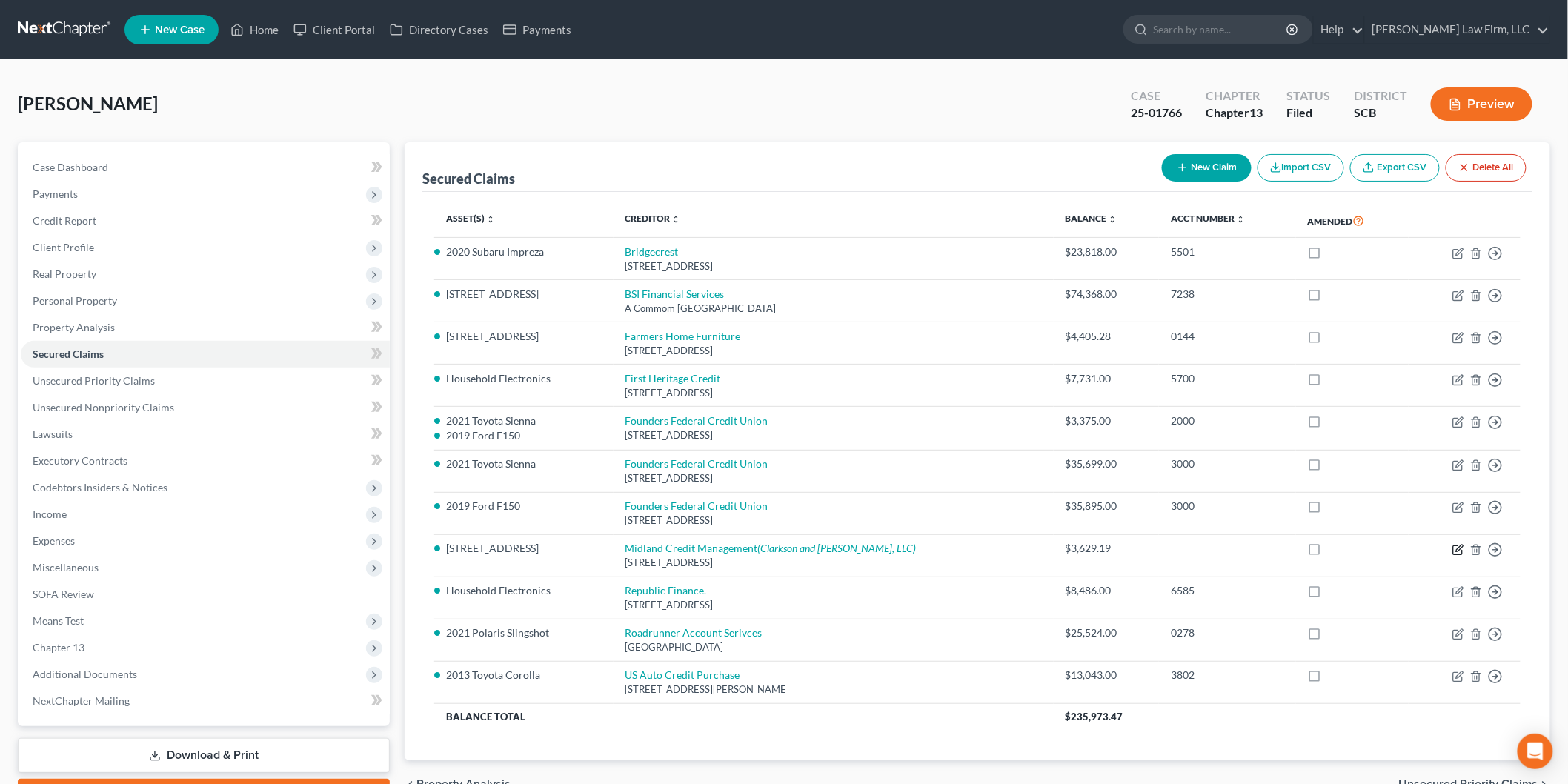
click at [1458, 550] on icon "button" at bounding box center [1458, 550] width 12 height 12
select select "4"
select select "19"
select select "0"
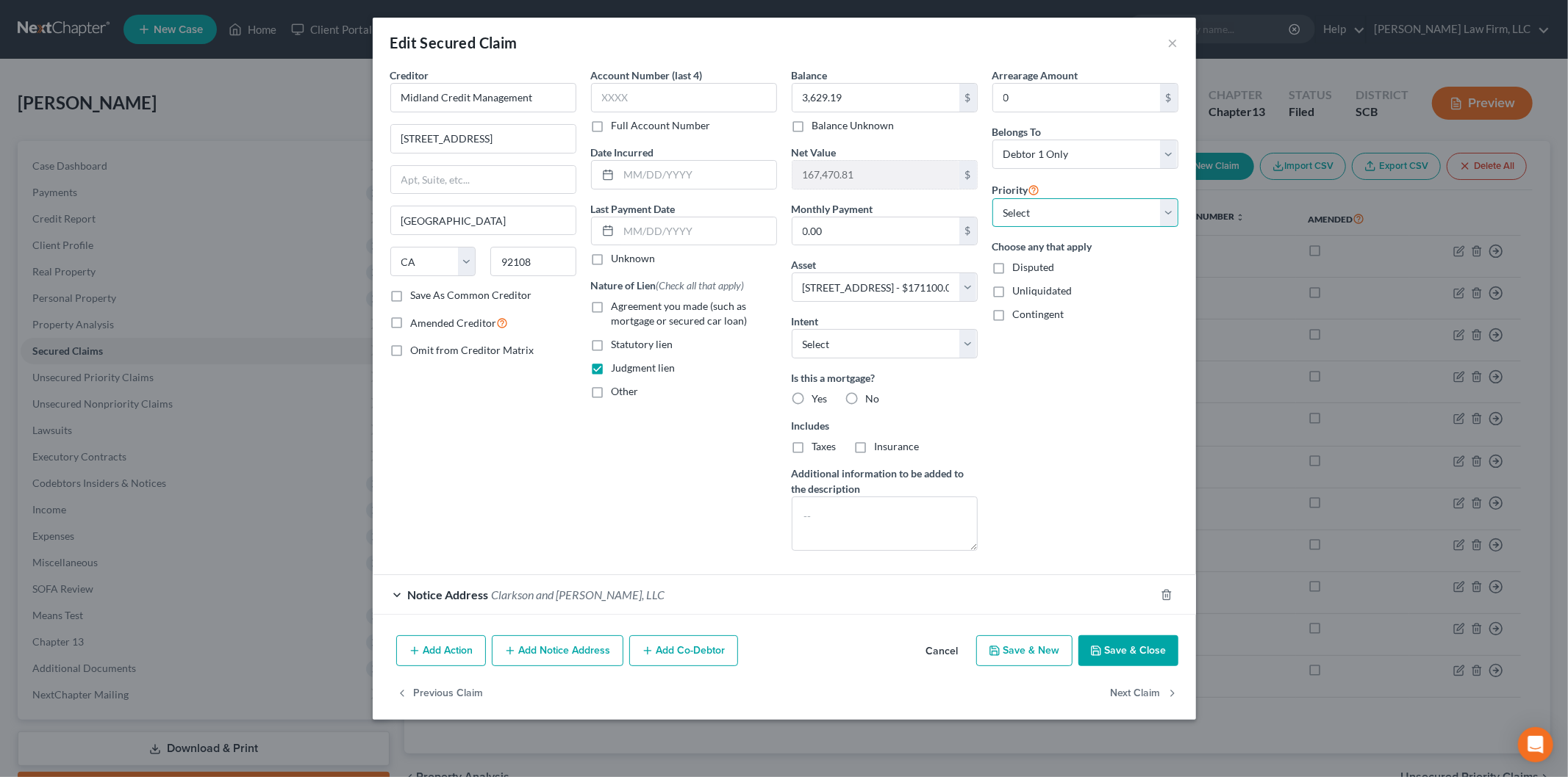
drag, startPoint x: 1085, startPoint y: 215, endPoint x: 1083, endPoint y: 226, distance: 11.2
click at [1085, 215] on select "Select 1st 2nd 4th 5th 6th 7th 8th 9th 10th 11th 12th 13th 14th 15th 16th 17th …" at bounding box center [1085, 212] width 186 height 29
select select "1"
click at [992, 198] on select "Select 1st 2nd 4th 5th 6th 7th 8th 9th 10th 11th 12th 13th 14th 15th 16th 17th …" at bounding box center [1085, 212] width 186 height 29
click at [1106, 656] on button "Save & Close" at bounding box center [1128, 650] width 100 height 31
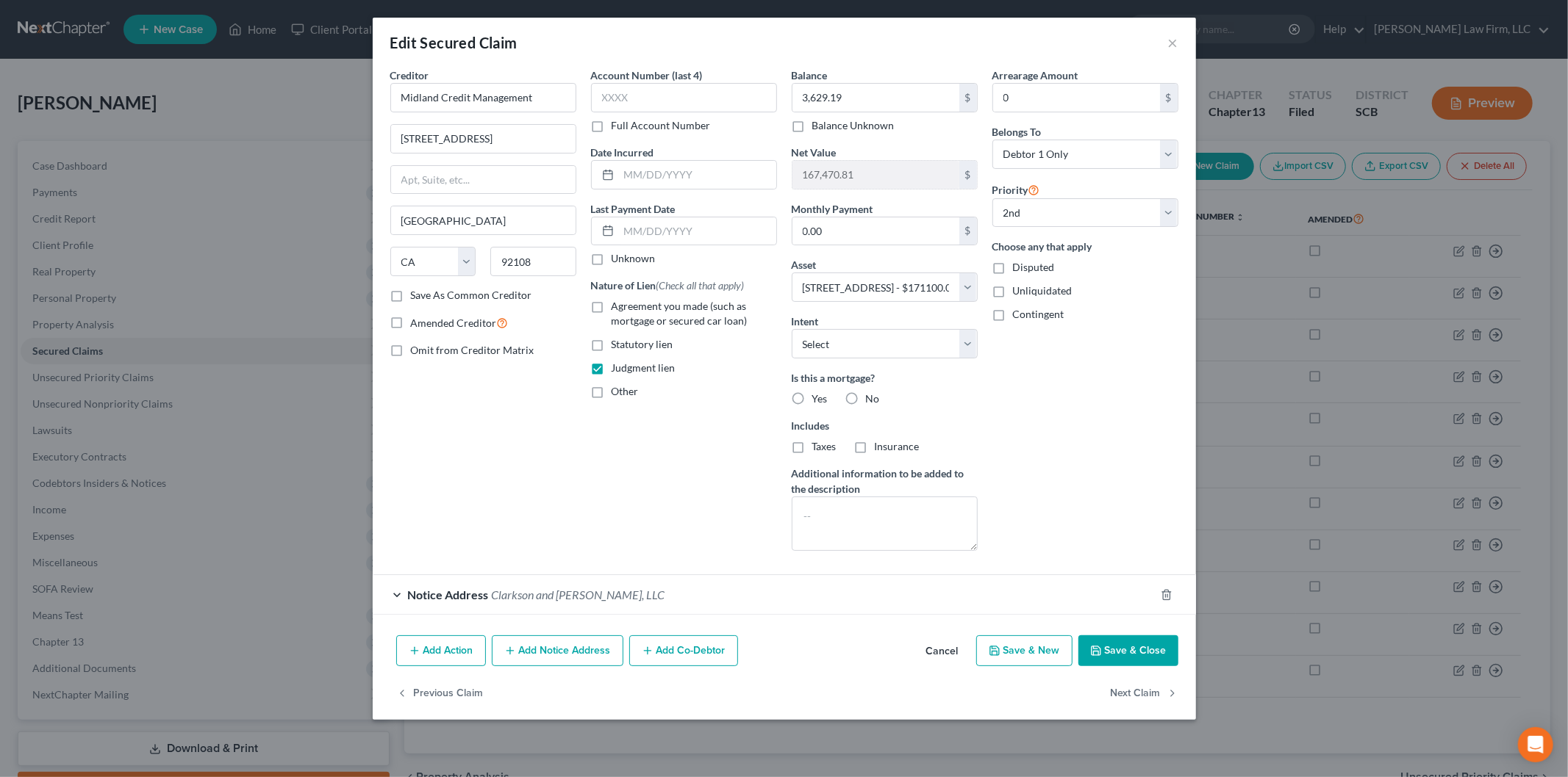
select select
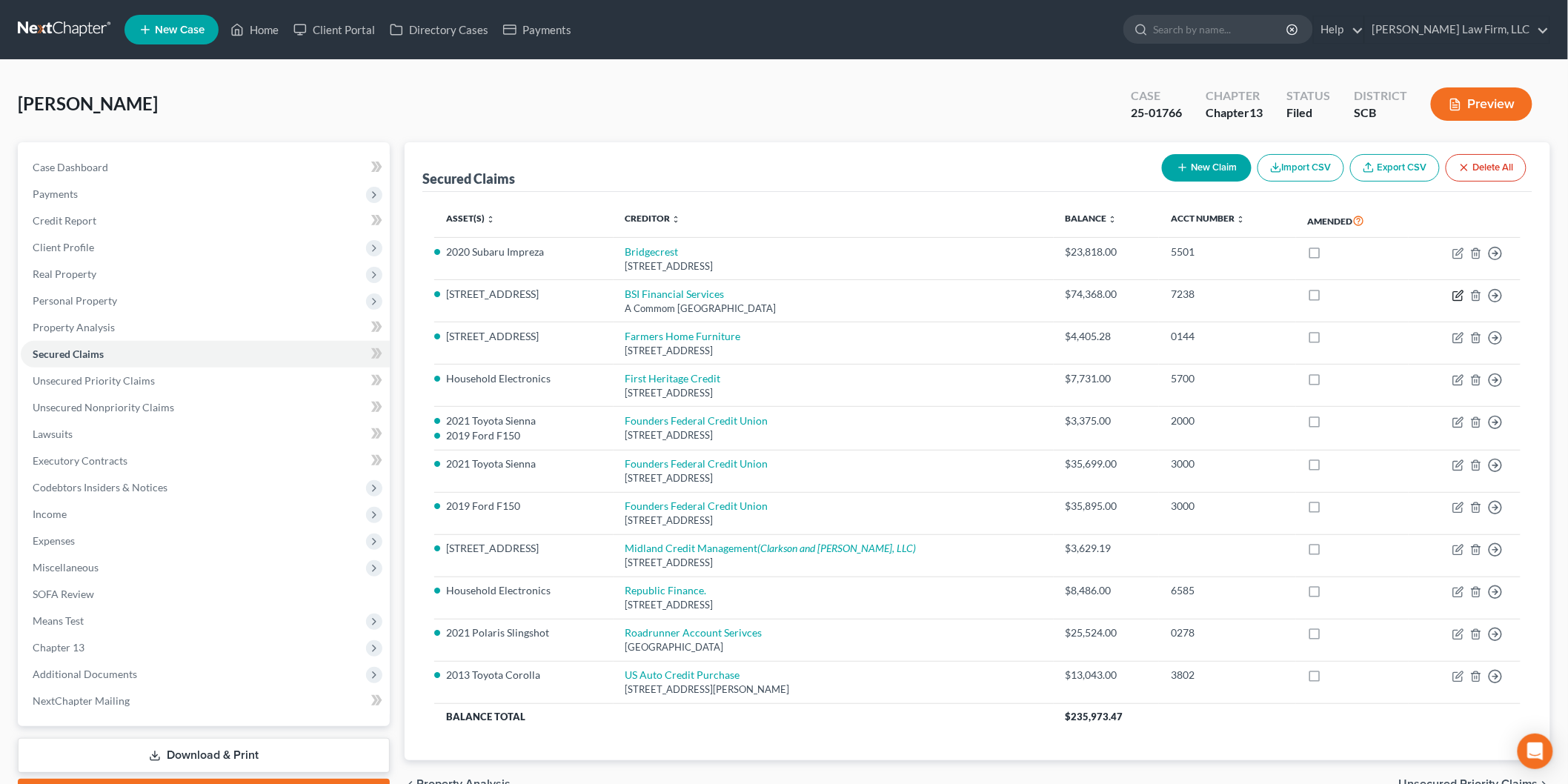
click at [1460, 290] on icon "button" at bounding box center [1458, 296] width 12 height 12
select select "39"
select select "19"
select select "0"
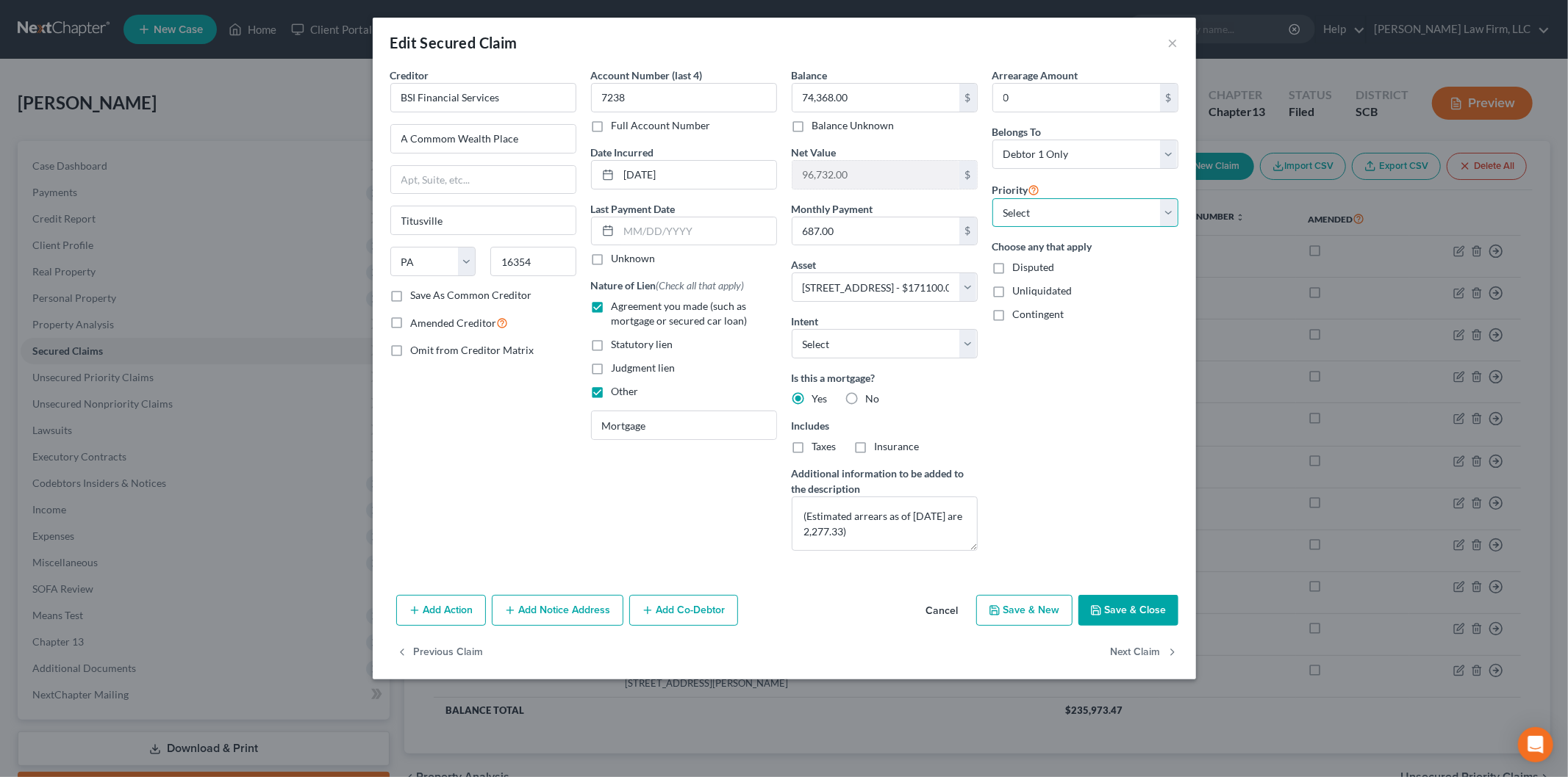
drag, startPoint x: 1120, startPoint y: 215, endPoint x: 1117, endPoint y: 226, distance: 11.4
click at [1120, 215] on select "Select 1st 4th 5th 6th 7th 8th 9th 10th 11th 12th 13th 14th 15th 16th 17th 18th…" at bounding box center [1085, 212] width 186 height 29
select select "0"
click at [992, 198] on select "Select 1st 4th 5th 6th 7th 8th 9th 10th 11th 12th 13th 14th 15th 16th 17th 18th…" at bounding box center [1085, 212] width 186 height 29
click at [1112, 604] on button "Save & Close" at bounding box center [1128, 610] width 100 height 31
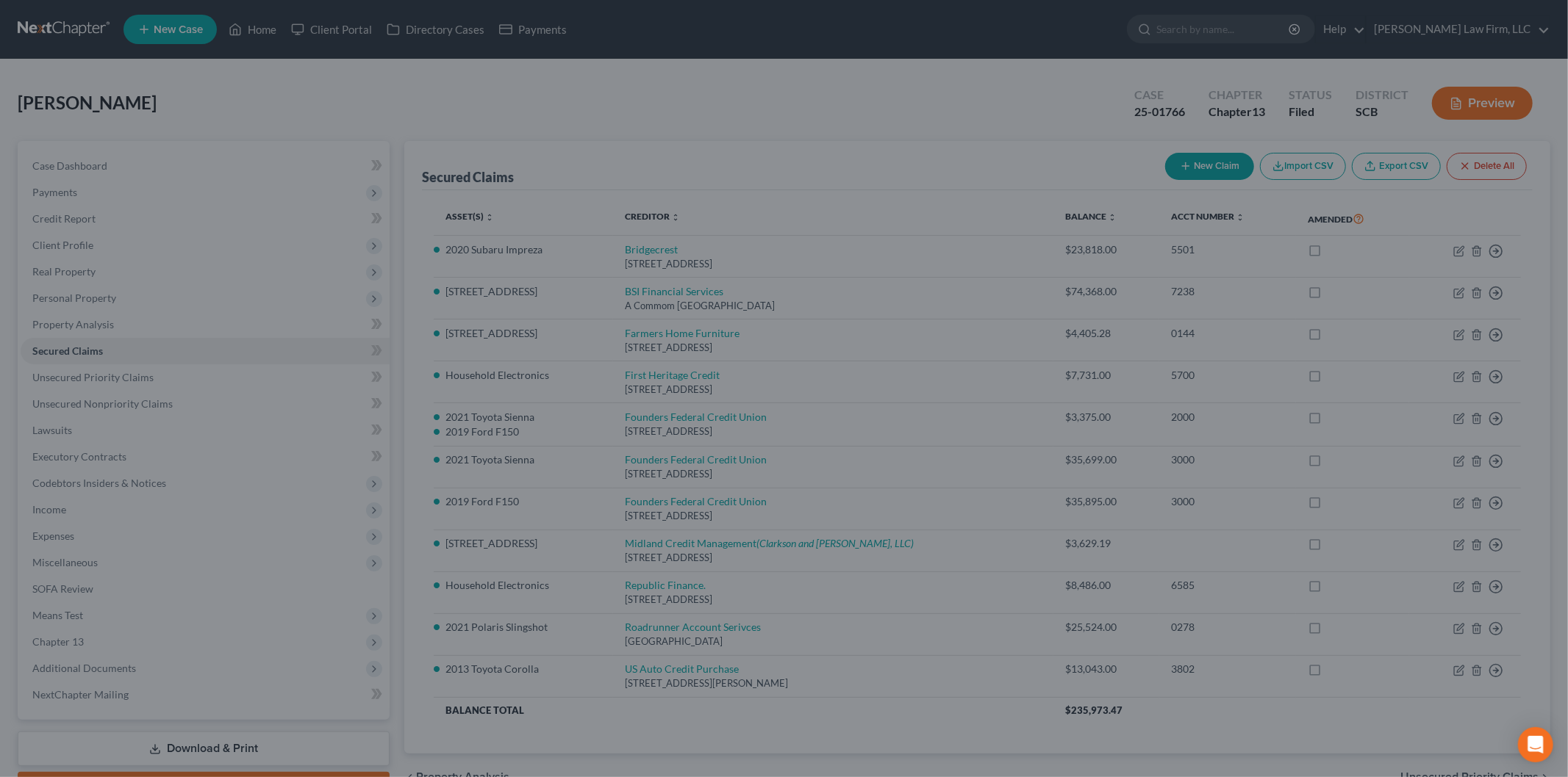
select select "19"
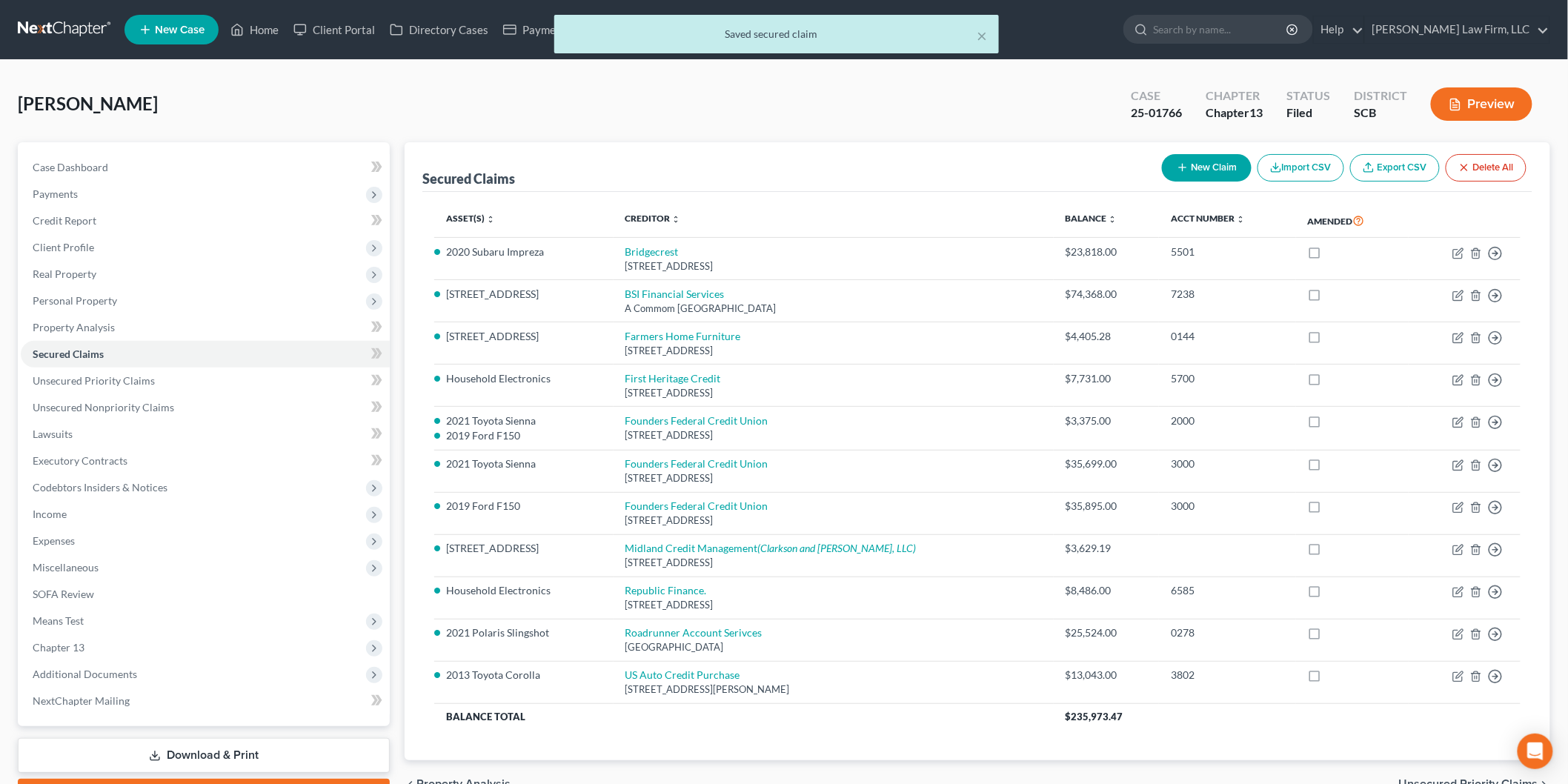
click at [1479, 102] on button "Preview" at bounding box center [1482, 103] width 101 height 33
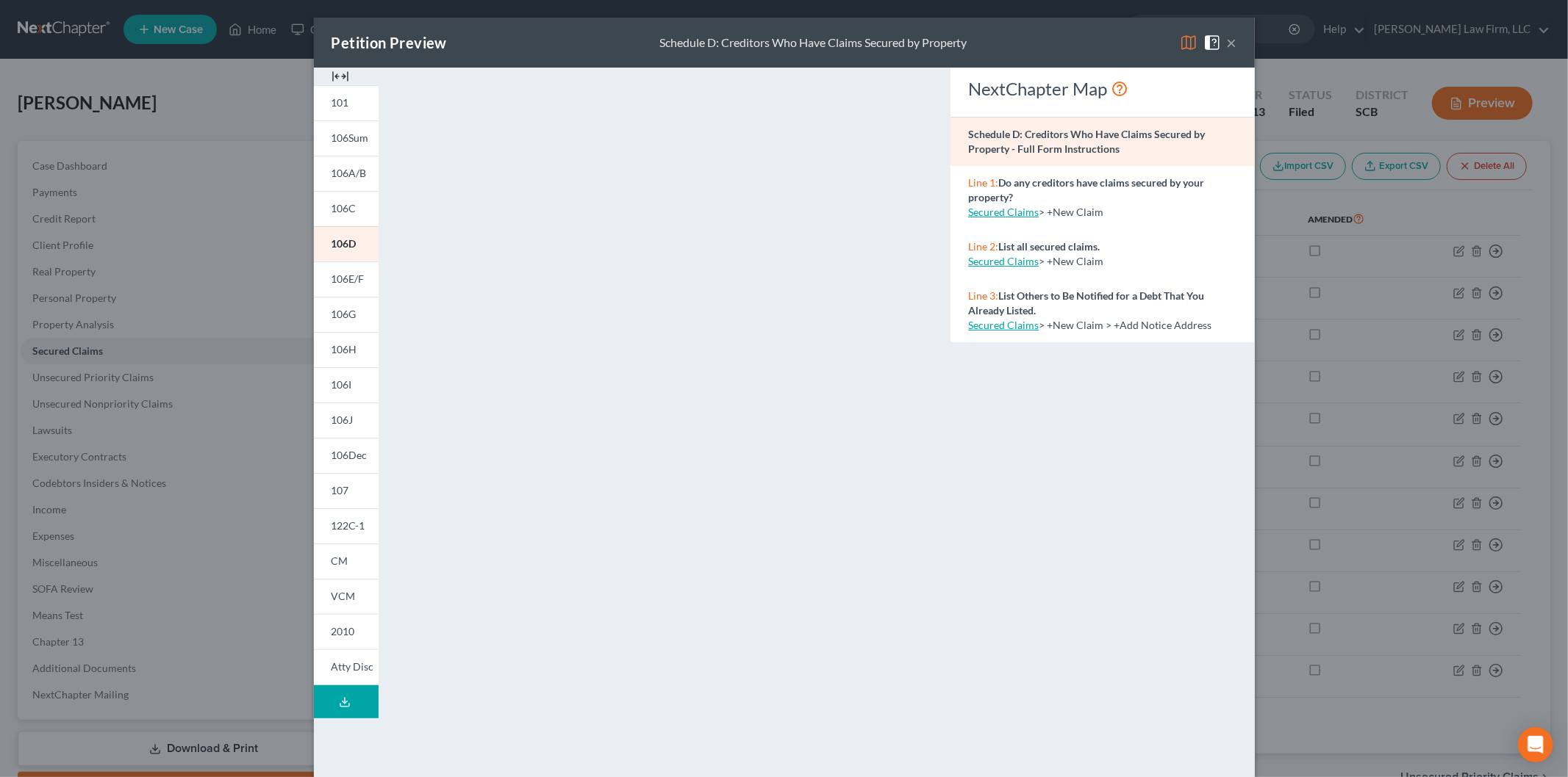
click at [335, 76] on img at bounding box center [340, 76] width 18 height 18
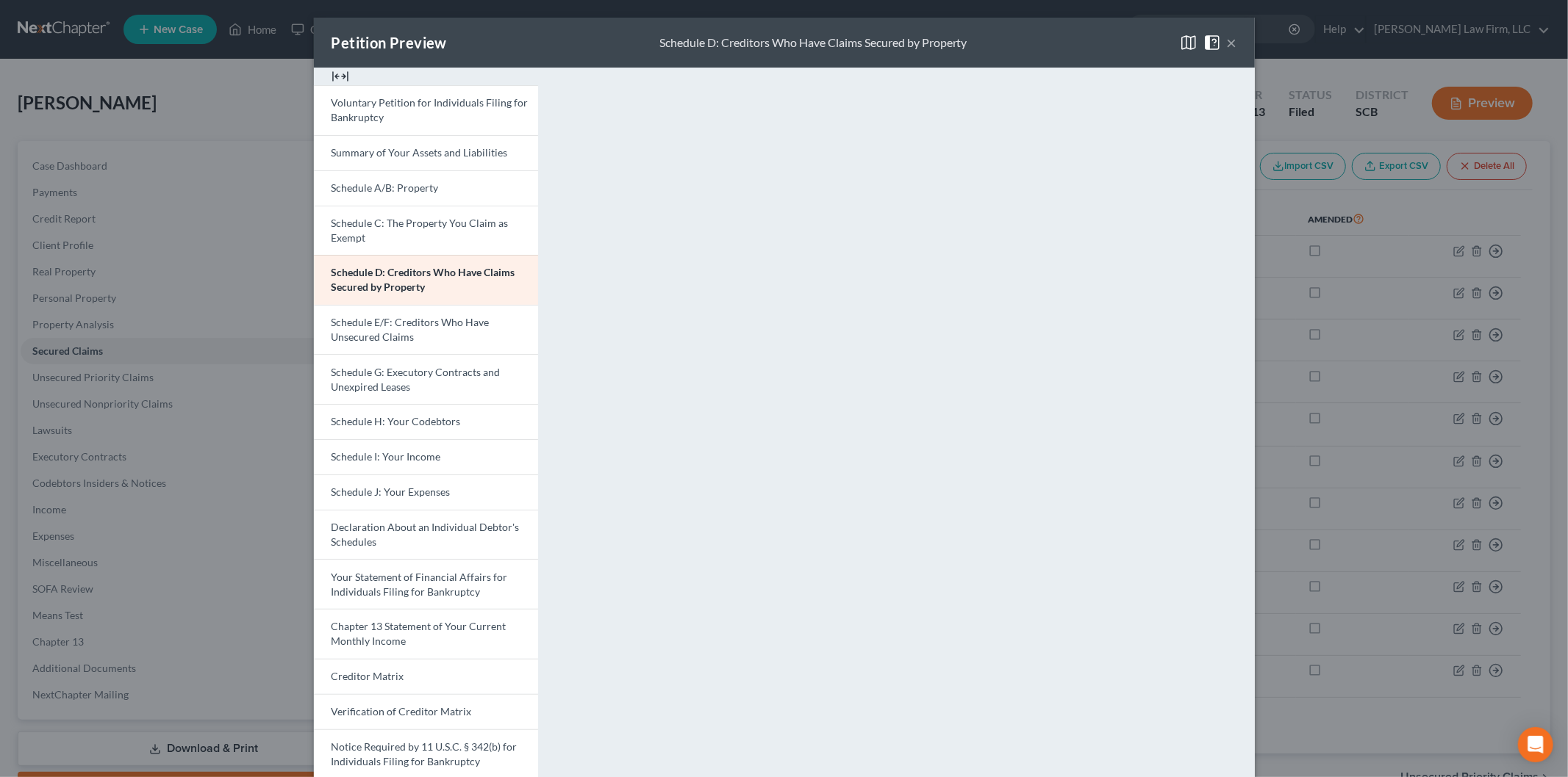
click at [1230, 44] on button "×" at bounding box center [1231, 42] width 10 height 18
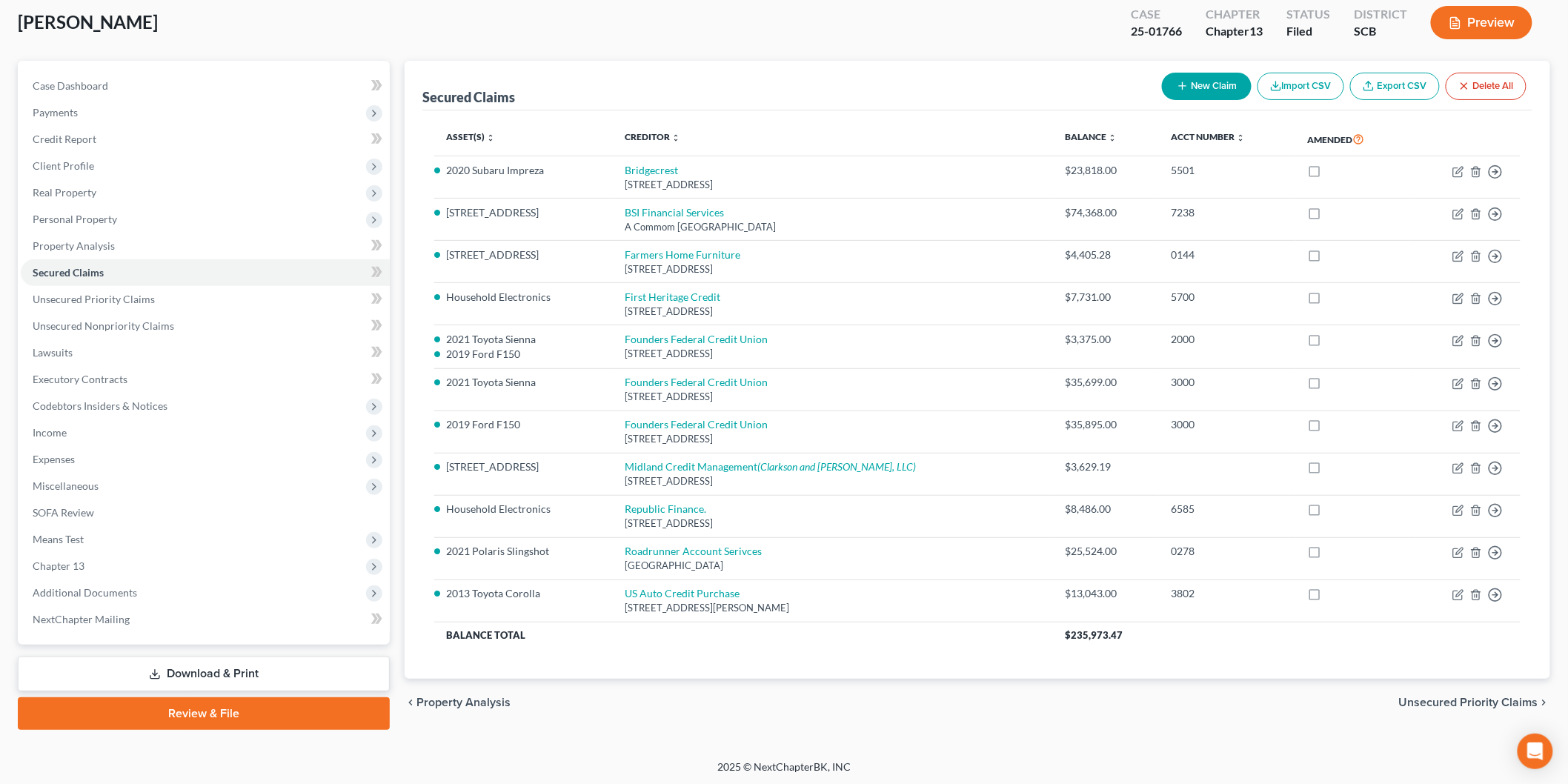
click at [204, 667] on link "Download & Print" at bounding box center [204, 674] width 372 height 35
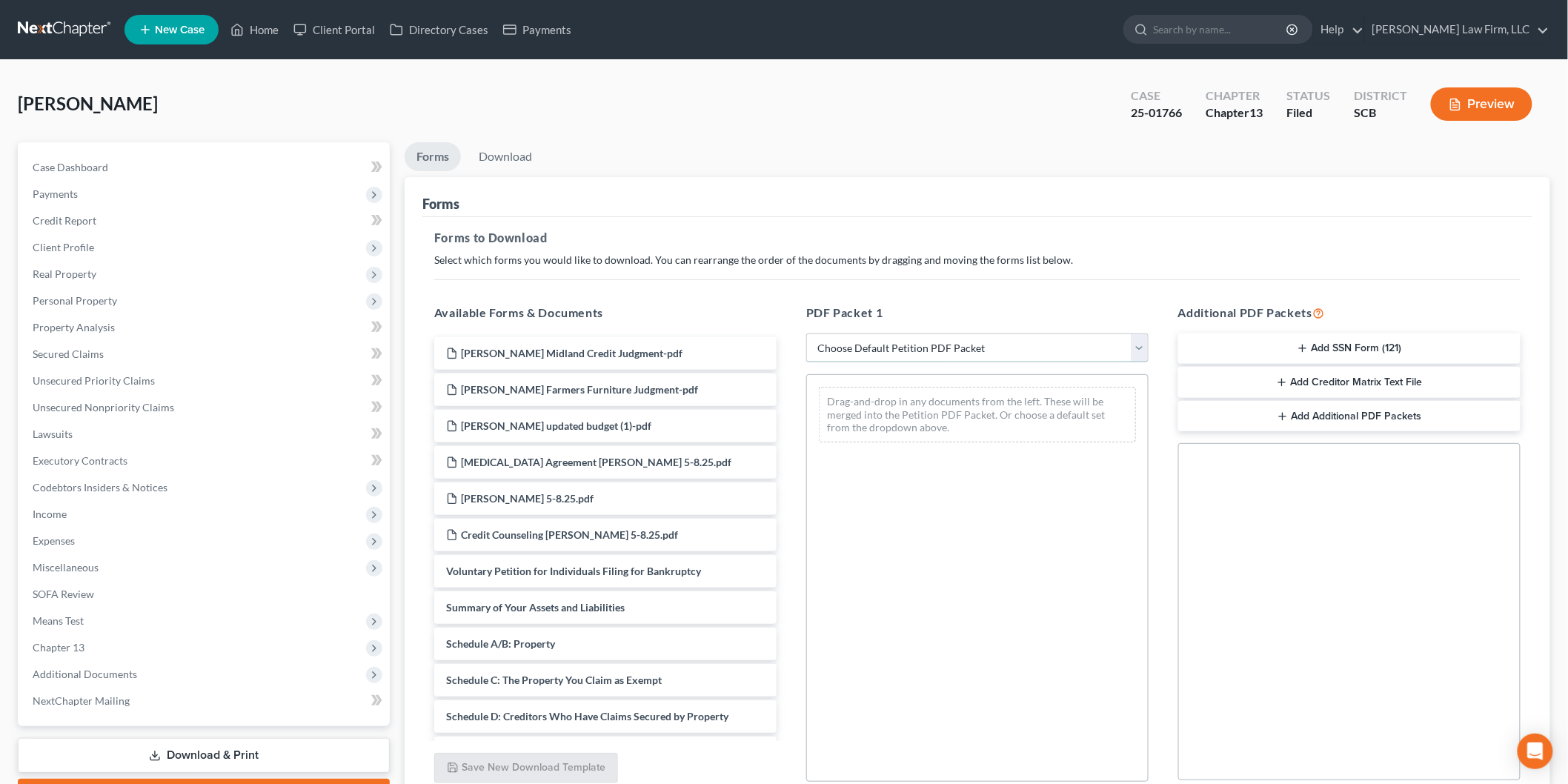
click at [892, 343] on select "Choose Default Petition PDF Packet Complete Bankruptcy Petition (all forms and …" at bounding box center [977, 348] width 342 height 29
select select "2"
click at [807, 334] on select "Choose Default Petition PDF Packet Complete Bankruptcy Petition (all forms and …" at bounding box center [977, 348] width 342 height 29
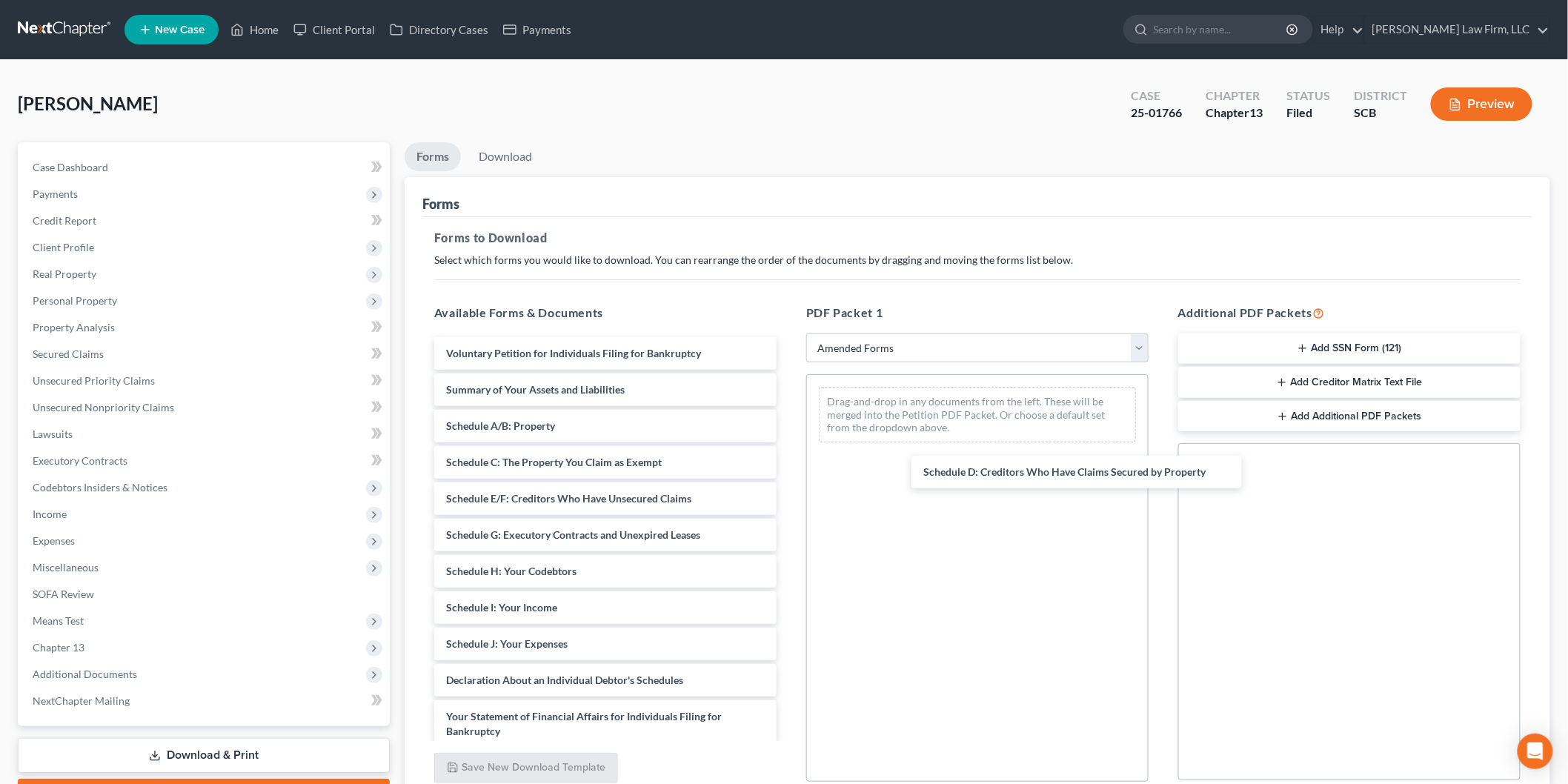
drag, startPoint x: 980, startPoint y: 460, endPoint x: 1078, endPoint y: 534, distance: 122.8
click at [789, 457] on div "Schedule D: Creditors Who Have Claims Secured by Property Voluntary Petition fo…" at bounding box center [606, 641] width 366 height 607
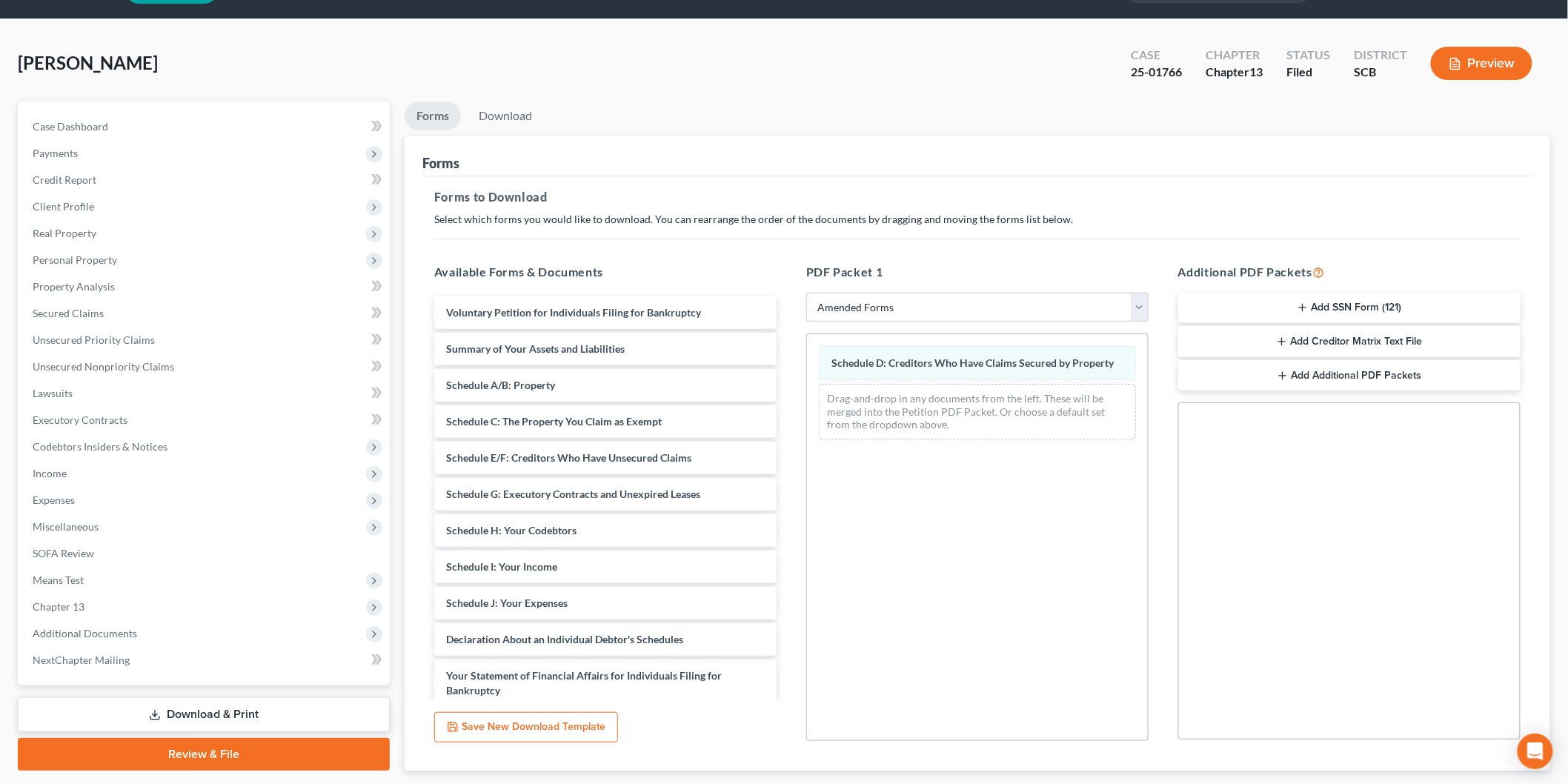
scroll to position [131, 0]
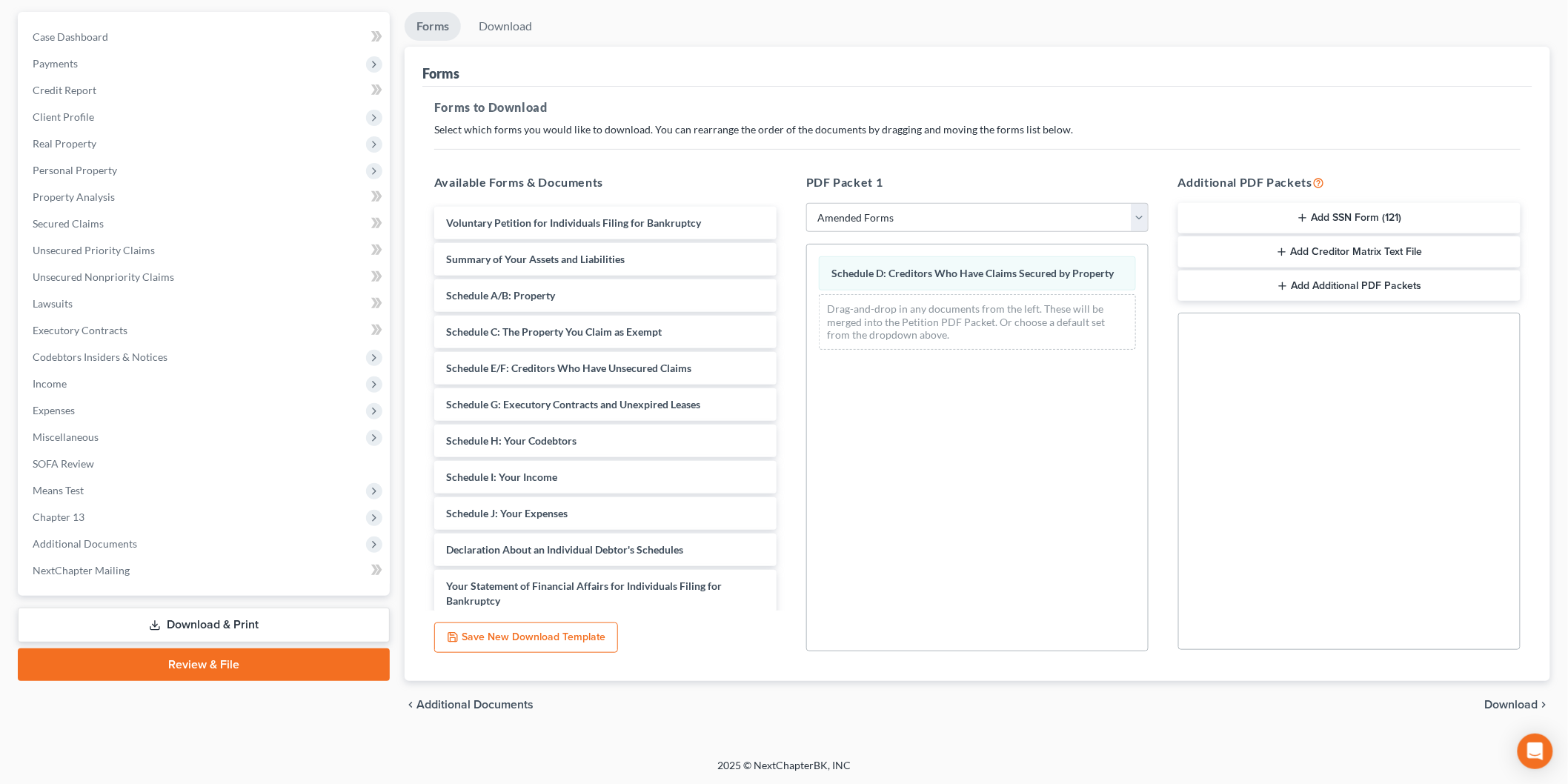
click at [789, 487] on div "Voluntary Petition for Individuals Filing for Bankruptcy Summary of Your Assets…" at bounding box center [606, 510] width 366 height 607
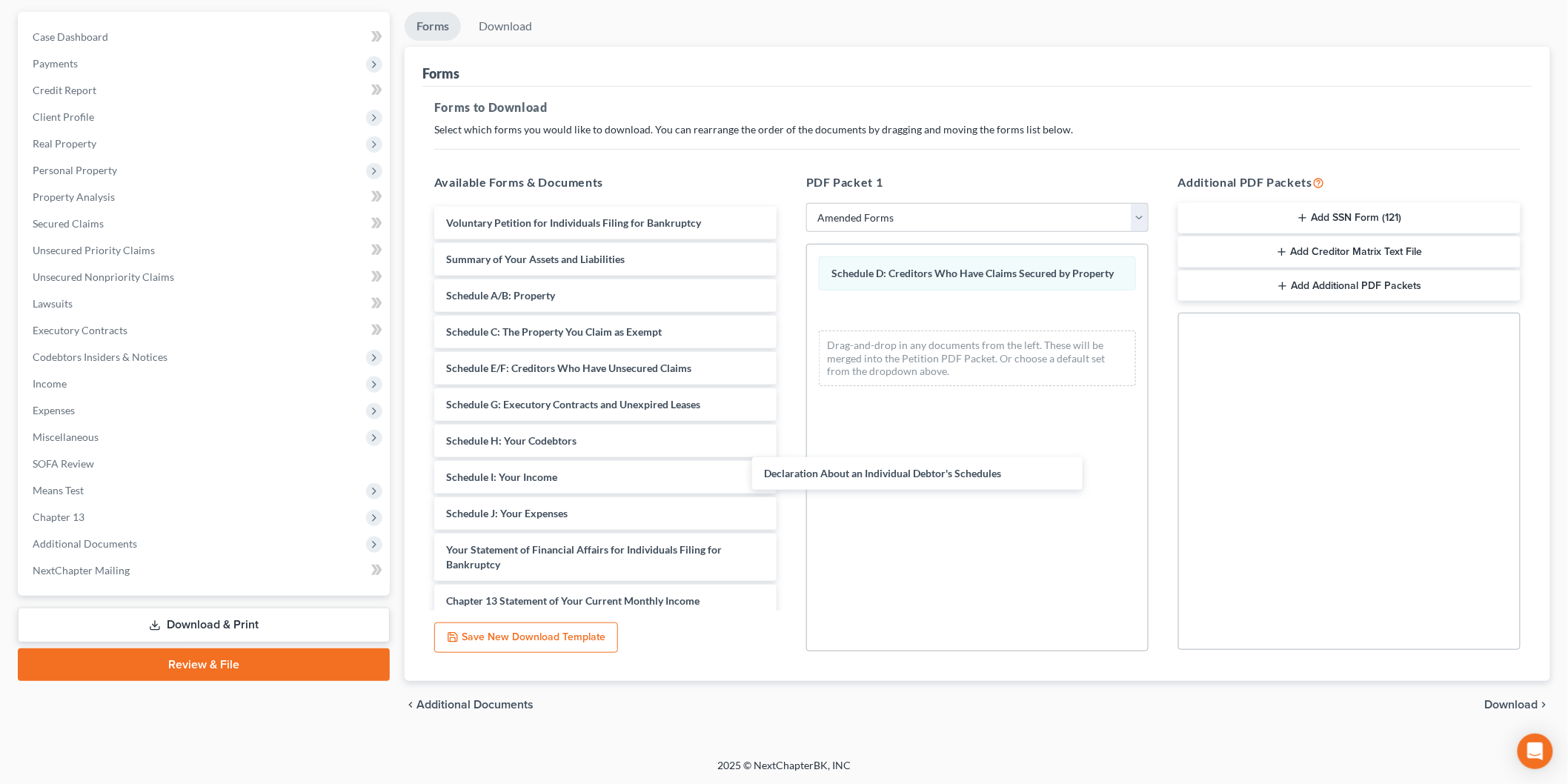
drag, startPoint x: 537, startPoint y: 510, endPoint x: 884, endPoint y: 461, distance: 350.4
click at [789, 470] on div "Declaration About an Individual Debtor's Schedules Voluntary Petition for Indiv…" at bounding box center [606, 492] width 366 height 571
click at [1520, 700] on span "Download" at bounding box center [1512, 704] width 53 height 12
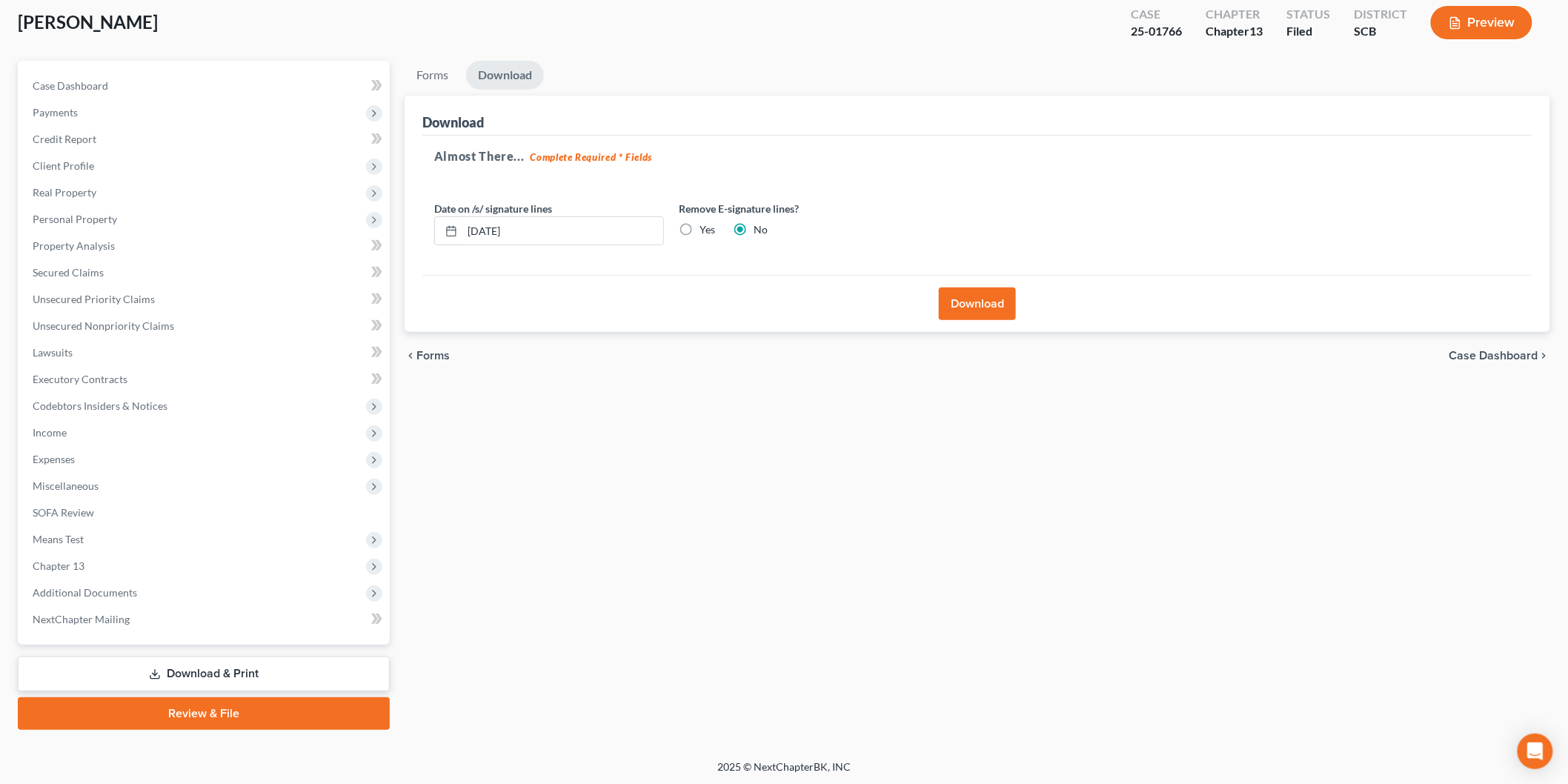
click at [700, 228] on label "Yes" at bounding box center [707, 230] width 15 height 15
click at [705, 228] on input "Yes" at bounding box center [710, 228] width 9 height 9
radio input "true"
radio input "false"
drag, startPoint x: 556, startPoint y: 235, endPoint x: 311, endPoint y: 215, distance: 245.8
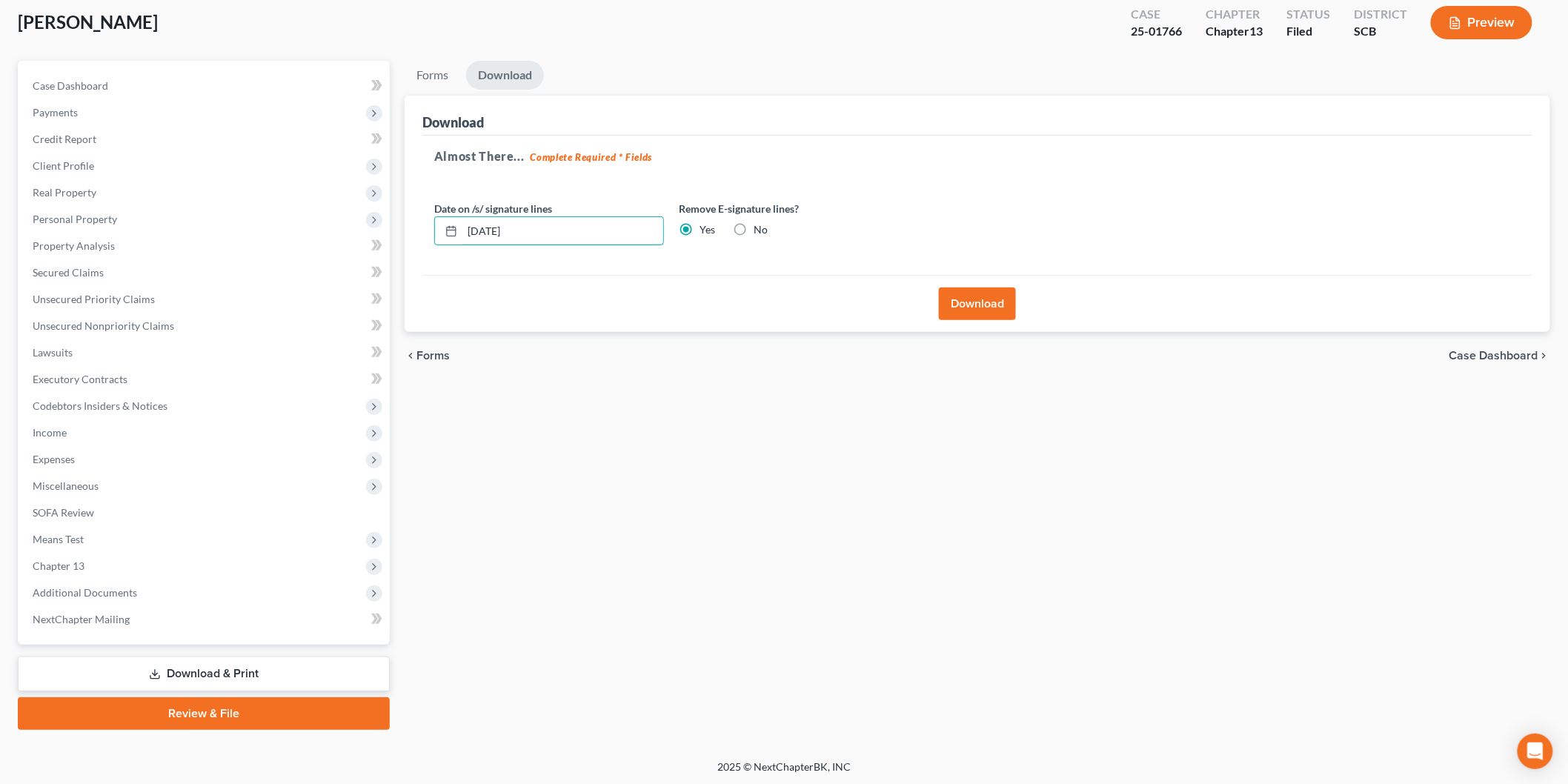
click at [311, 215] on div "Petition Navigation Case Dashboard Payments Invoices Payments Payments Credit R…" at bounding box center [784, 395] width 1547 height 669
click at [995, 298] on button "Download" at bounding box center [977, 303] width 77 height 32
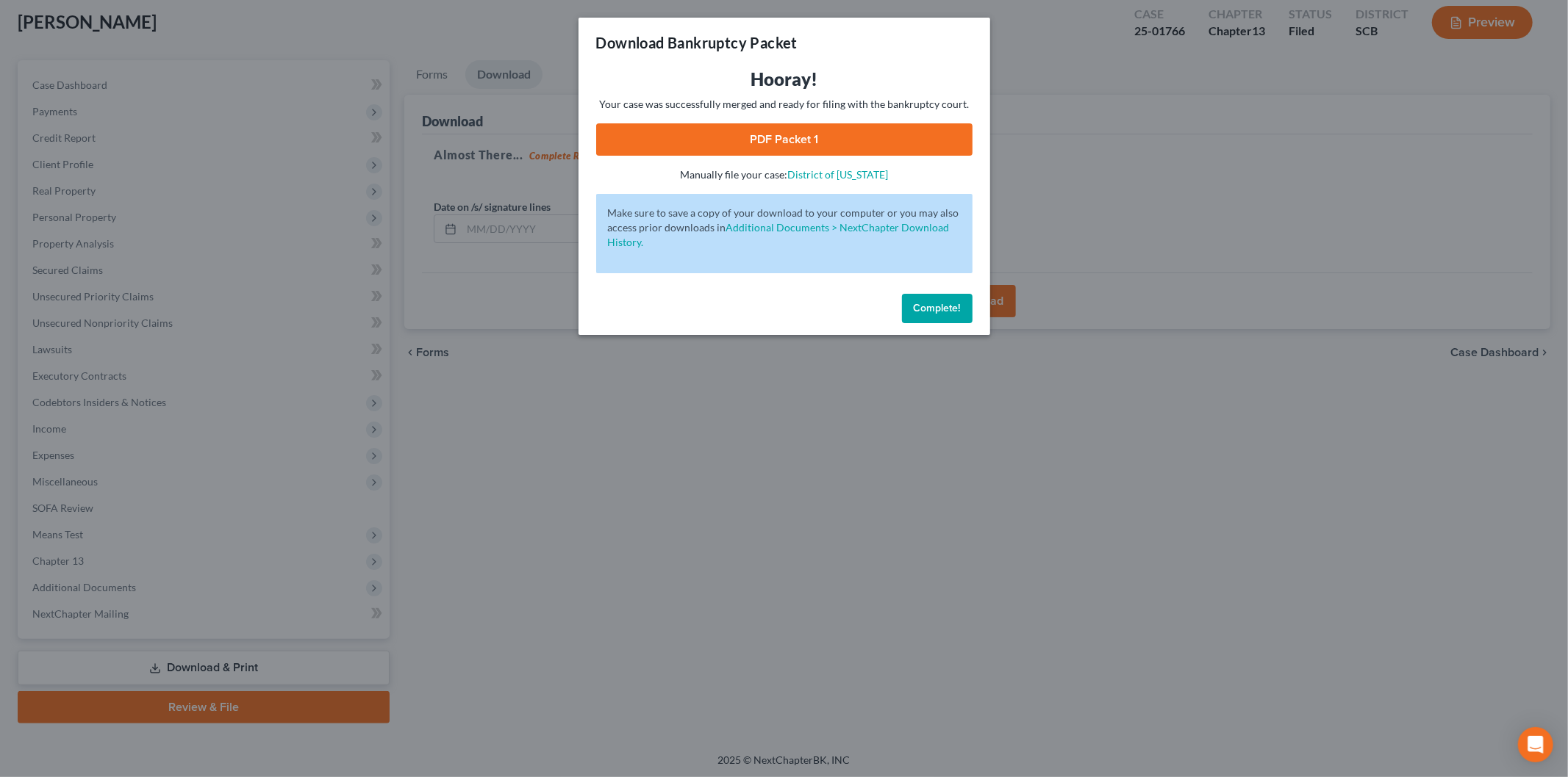
click at [694, 132] on link "PDF Packet 1" at bounding box center [784, 139] width 376 height 32
click at [927, 312] on span "Complete!" at bounding box center [937, 307] width 47 height 12
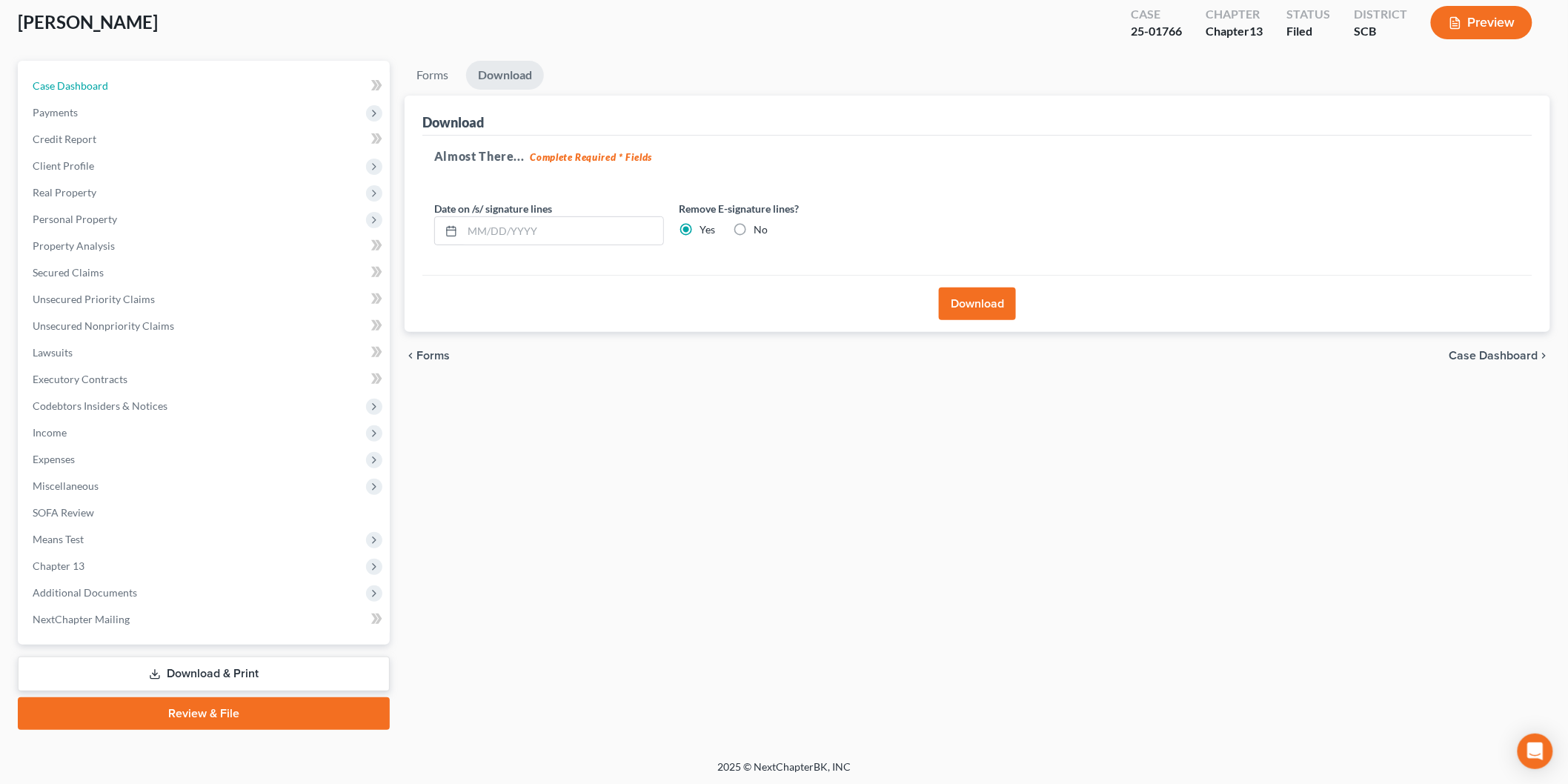
click at [149, 82] on link "Case Dashboard" at bounding box center [205, 86] width 369 height 27
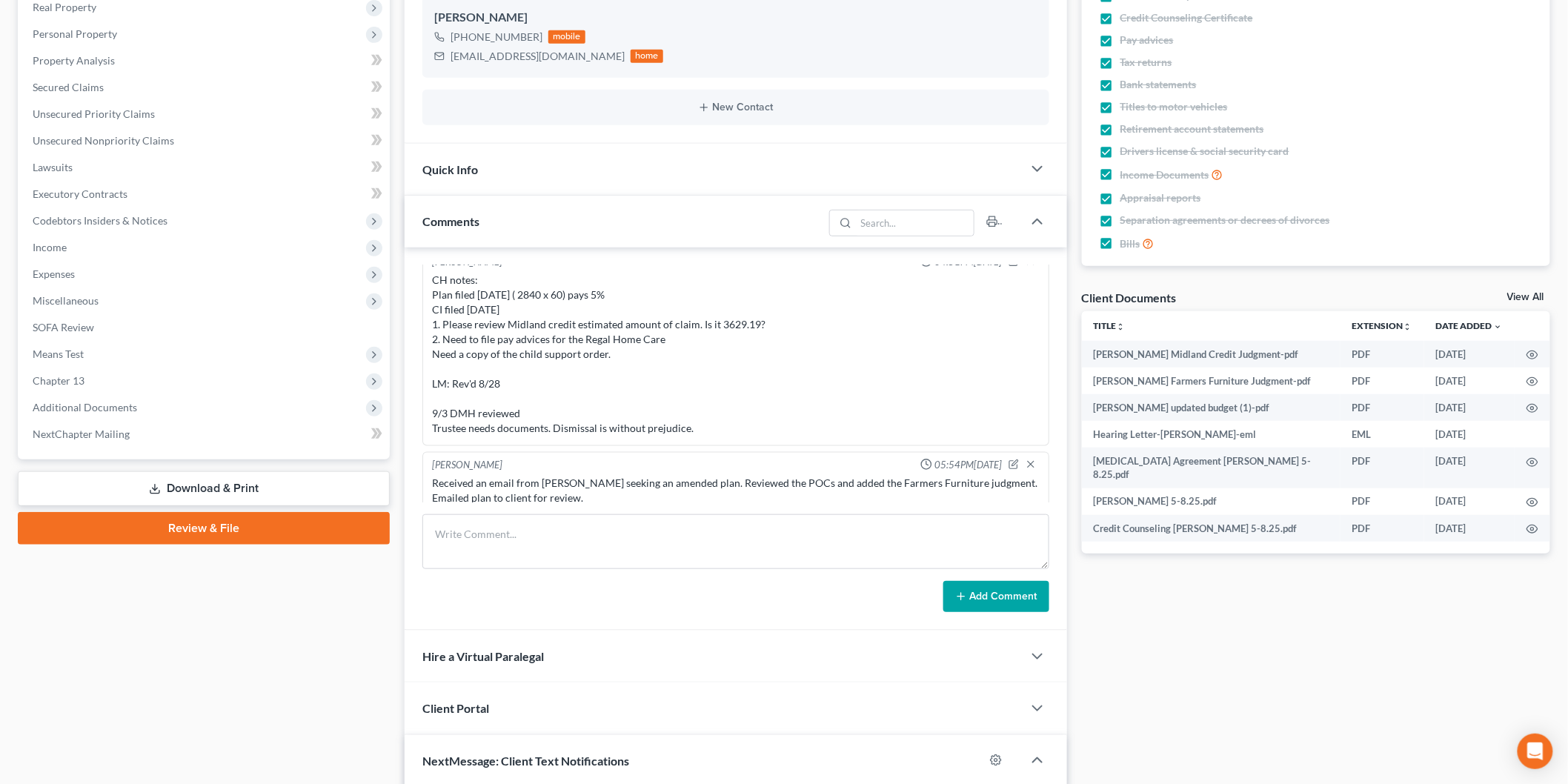
scroll to position [462, 0]
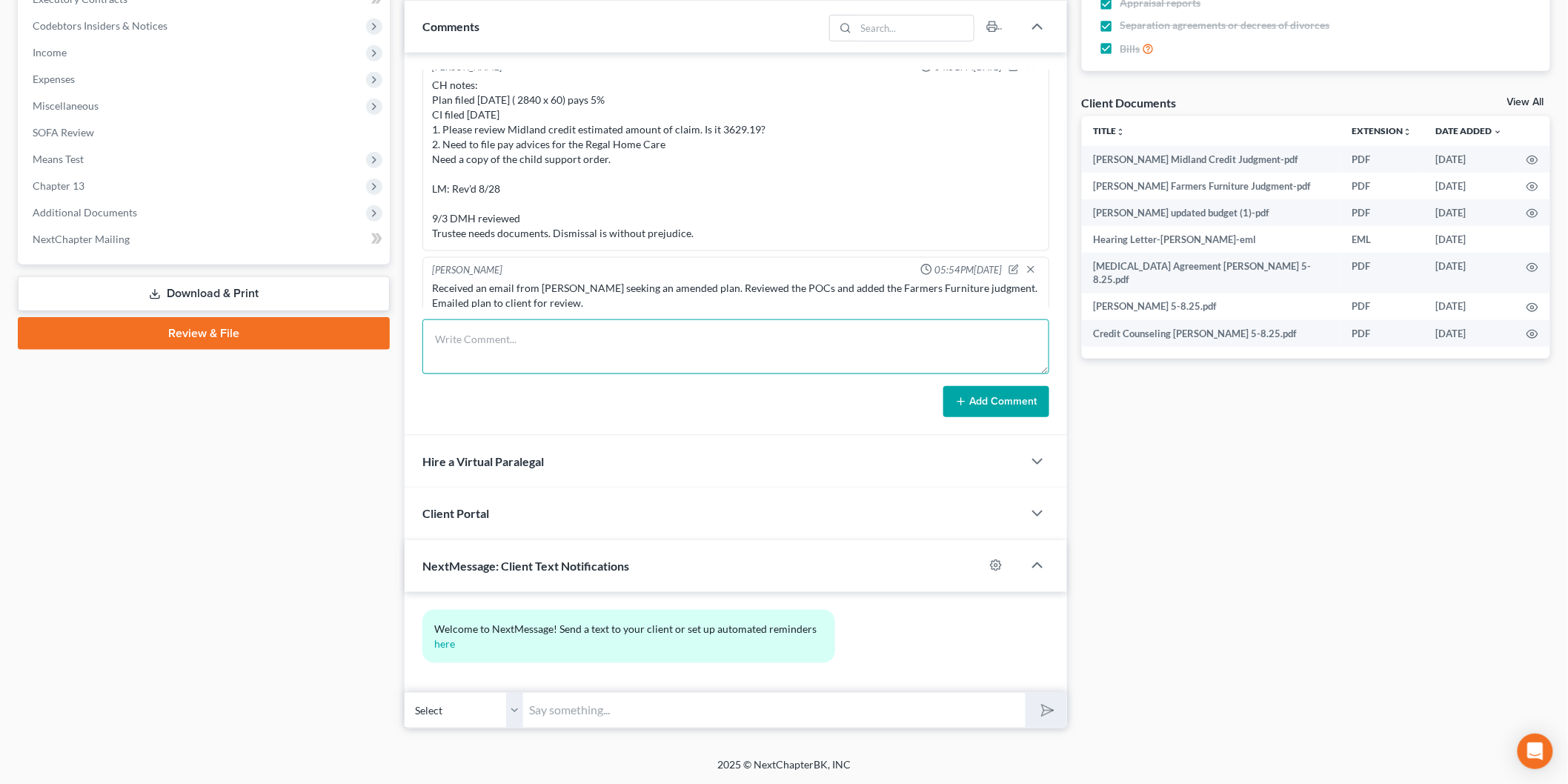
click at [594, 338] on textarea at bounding box center [736, 347] width 627 height 55
type textarea "Prepared an amended budget, Schedule D and plan. Left for client to sign."
click at [994, 395] on button "Add Comment" at bounding box center [996, 401] width 106 height 31
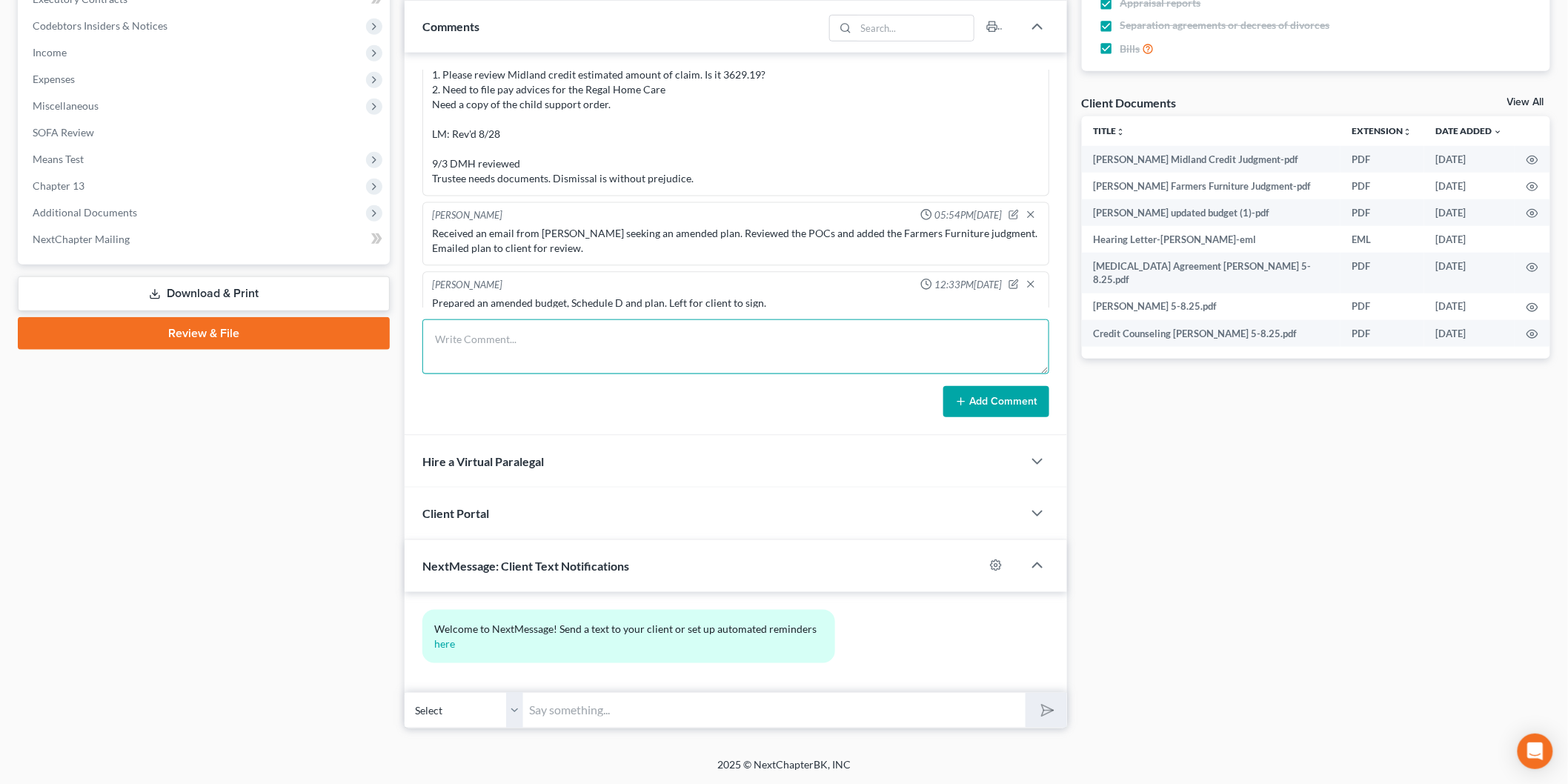
click at [512, 332] on textarea at bounding box center [736, 347] width 627 height 55
click at [492, 341] on textarea "9/23 hearing notes:" at bounding box center [736, 347] width 627 height 55
paste textarea "Plan filed 5/20/25 ( 2840 x 60) pays 5% CI filed 7/23/25 Need to amend plan and…"
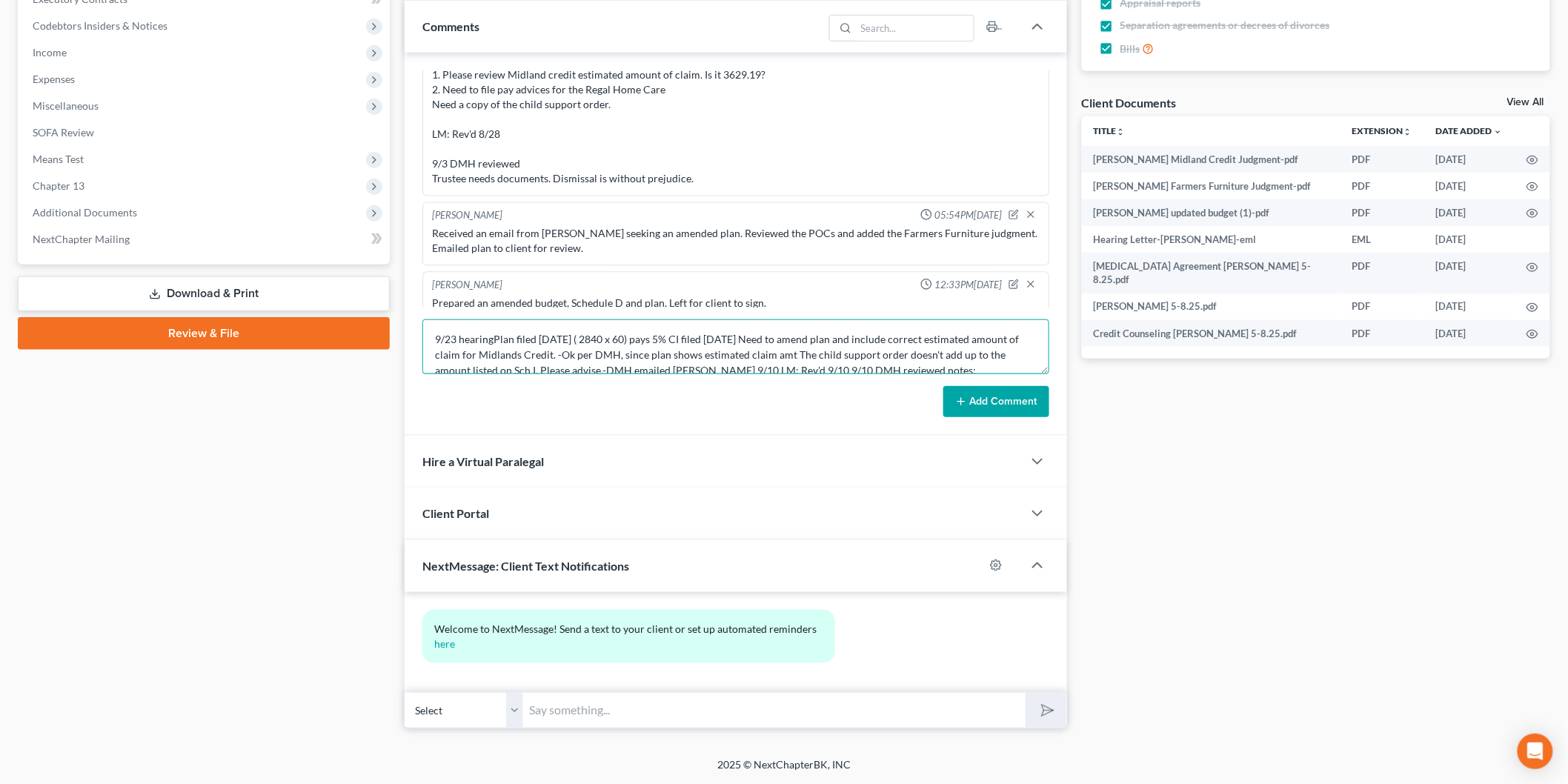
scroll to position [2, 0]
drag, startPoint x: 494, startPoint y: 335, endPoint x: 504, endPoint y: 326, distance: 13.5
click at [494, 334] on textarea "9/23 hearingPlan filed 5/20/25 ( 2840 x 60) pays 5% CI filed 7/23/25 Need to am…" at bounding box center [736, 347] width 627 height 55
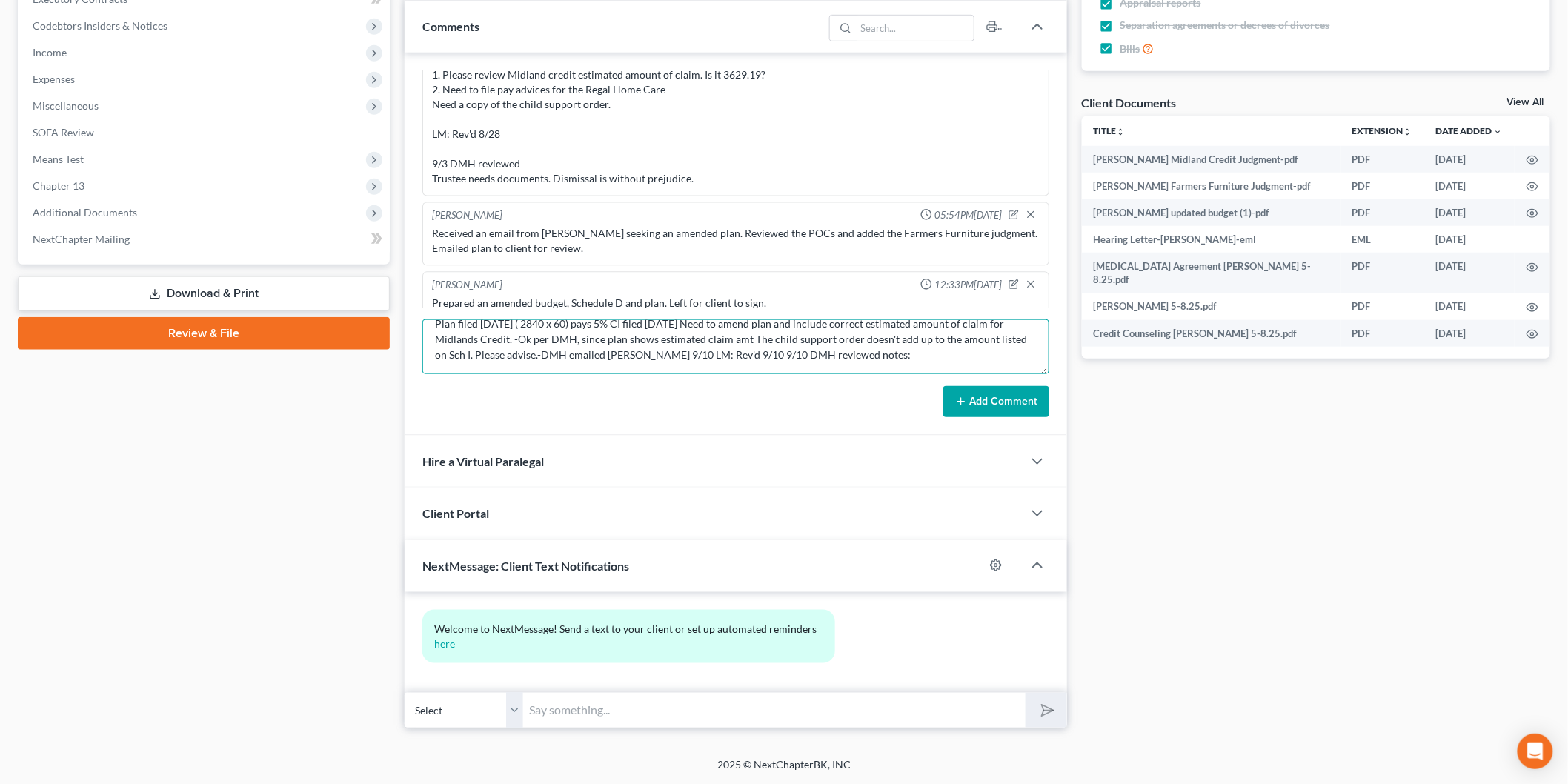
scroll to position [46, 0]
click at [846, 339] on textarea "9/23 hearing notes: Plan filed 5/20/25 ( 2840 x 60) pays 5% CI filed 7/23/25 Ne…" at bounding box center [736, 347] width 627 height 55
type textarea "9/23 hearing notes: Plan filed 5/20/25 ( 2840 x 60) pays 5% CI filed 7/23/25 Ne…"
click at [1002, 401] on button "Add Comment" at bounding box center [996, 401] width 106 height 31
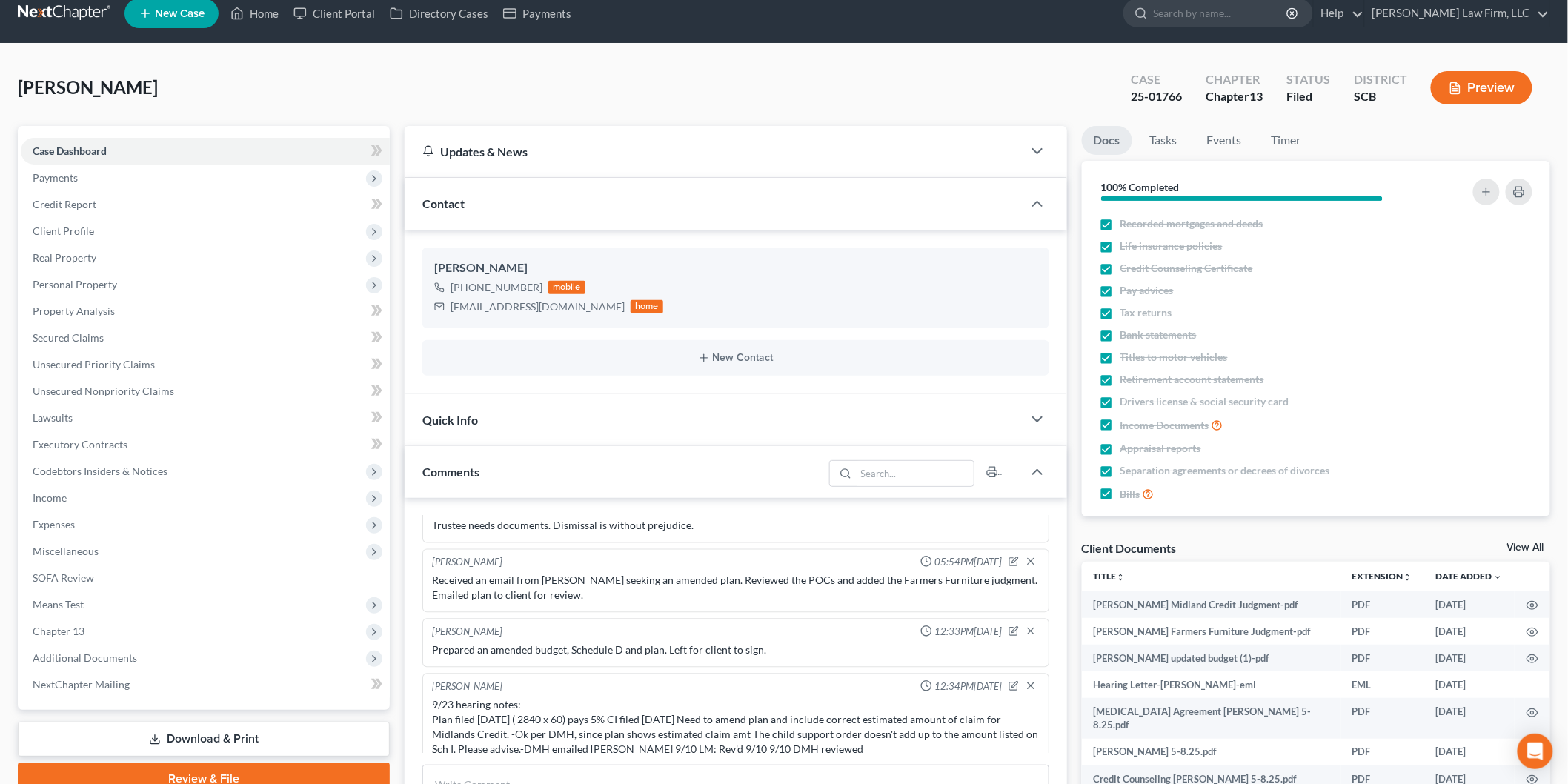
scroll to position [0, 0]
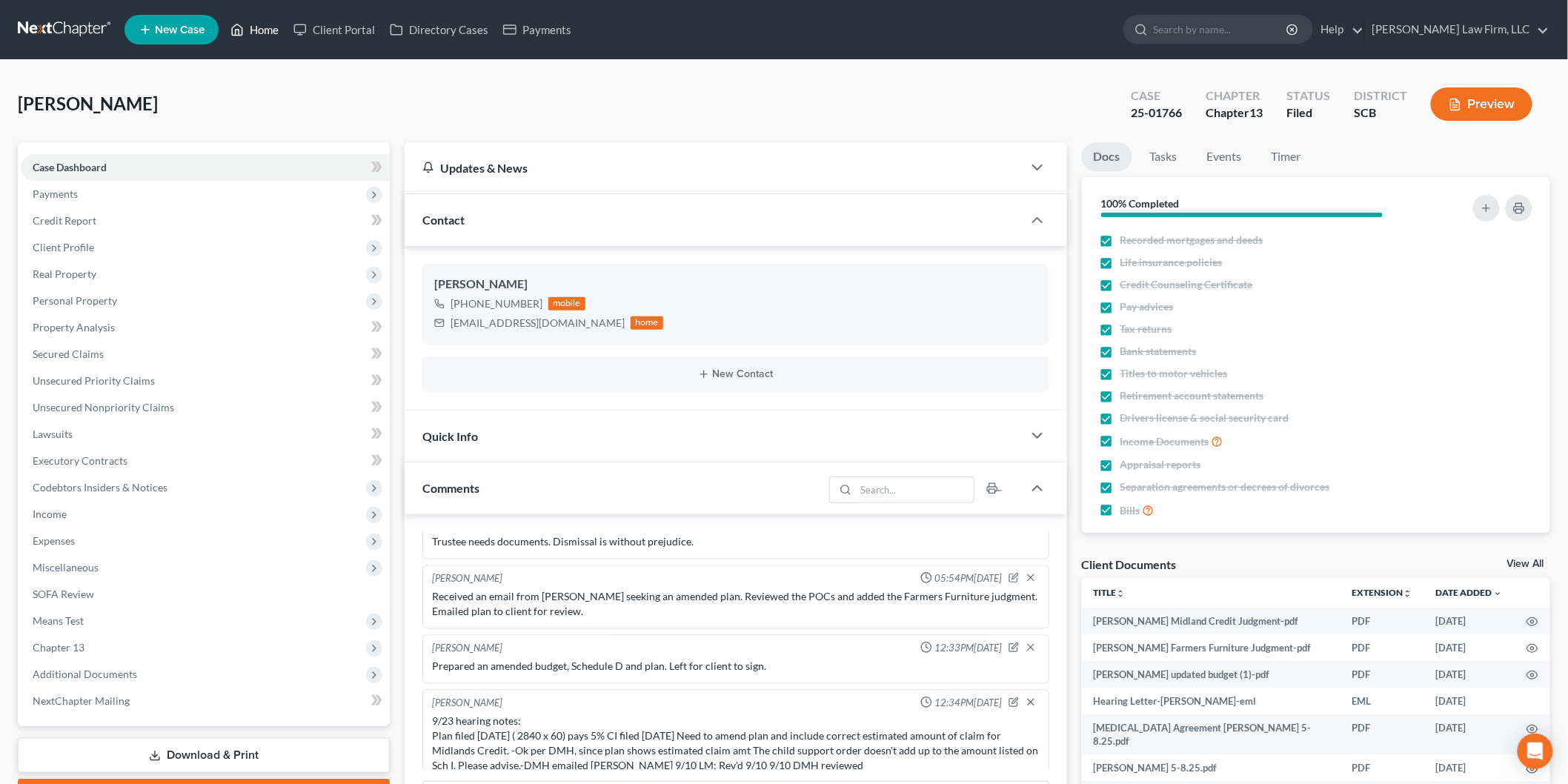
click at [256, 26] on link "Home" at bounding box center [254, 29] width 63 height 27
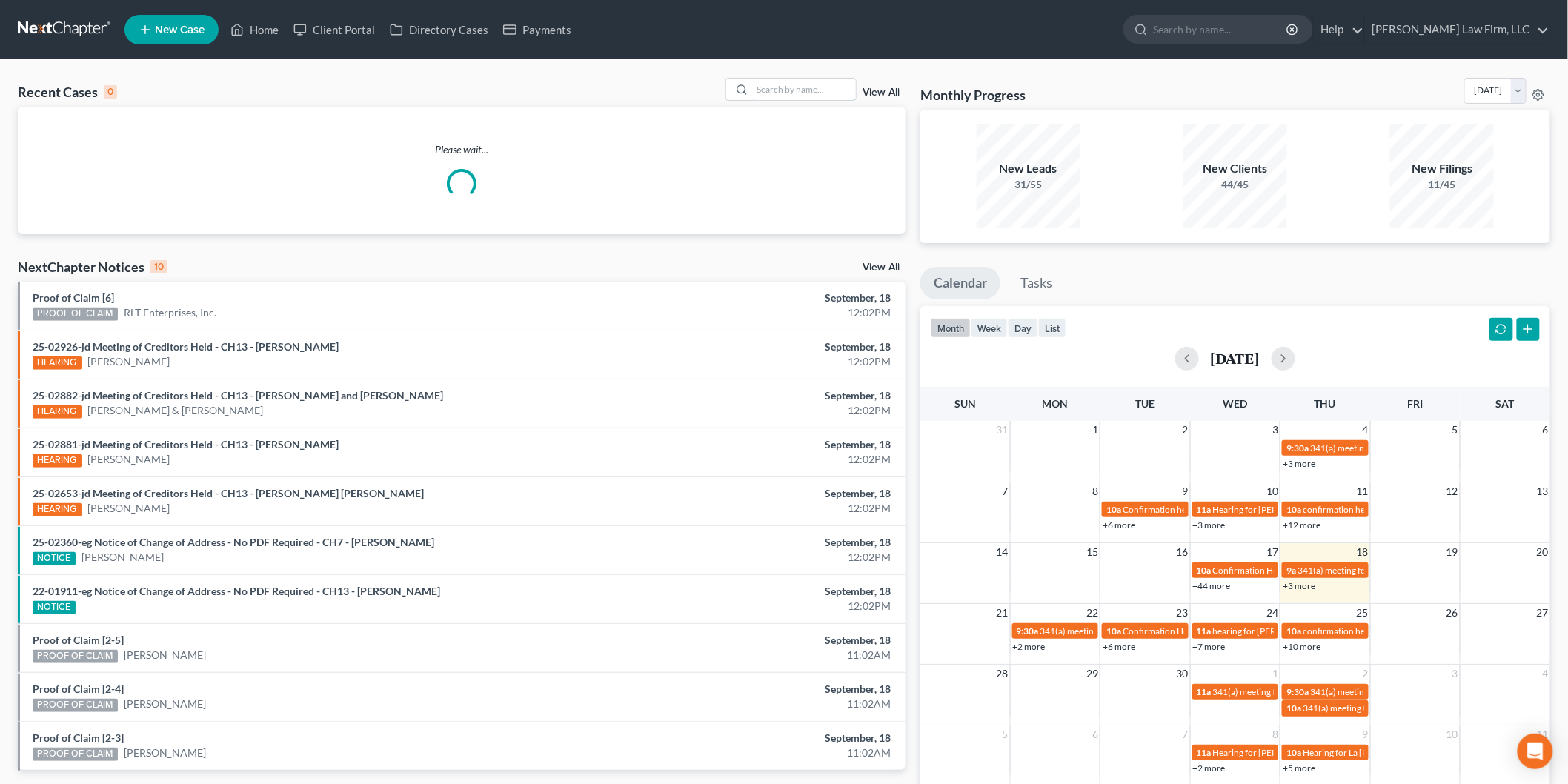
click at [771, 90] on input "search" at bounding box center [804, 89] width 103 height 22
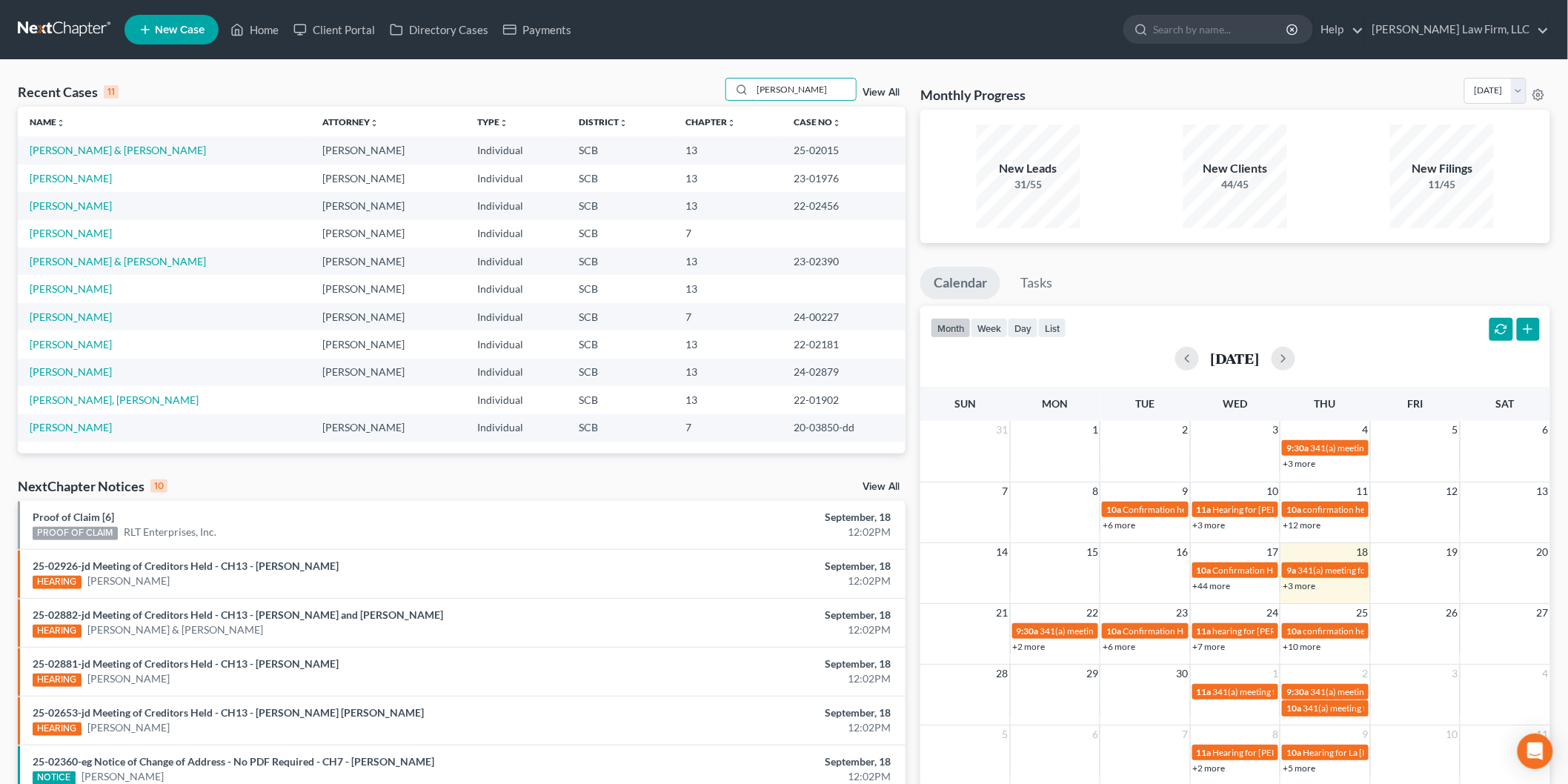
type input "davis"
click at [106, 153] on link "Davis, Danny & Christal" at bounding box center [118, 150] width 176 height 12
select select "2"
select select "0"
select select "3"
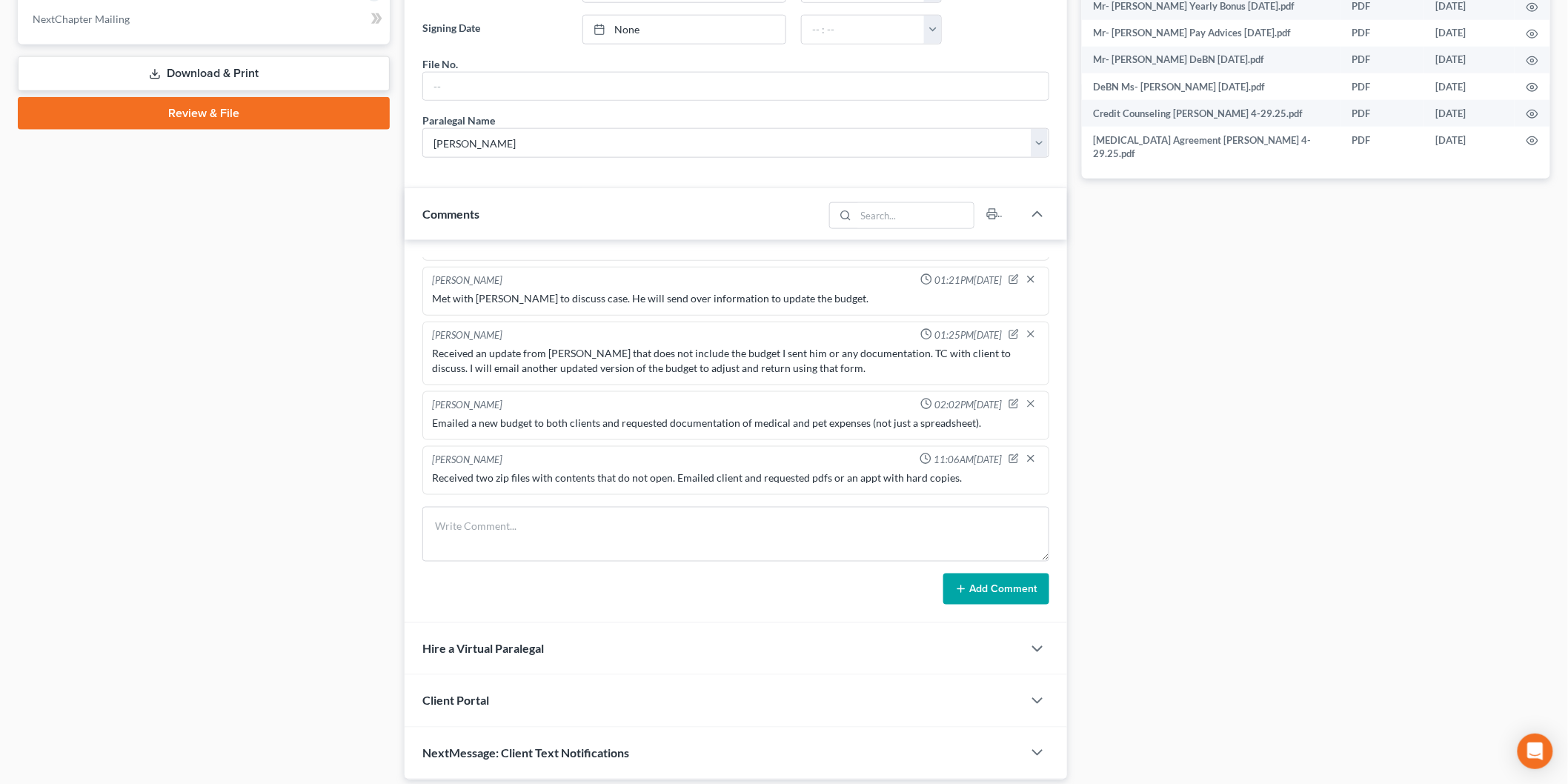
scroll to position [735, 0]
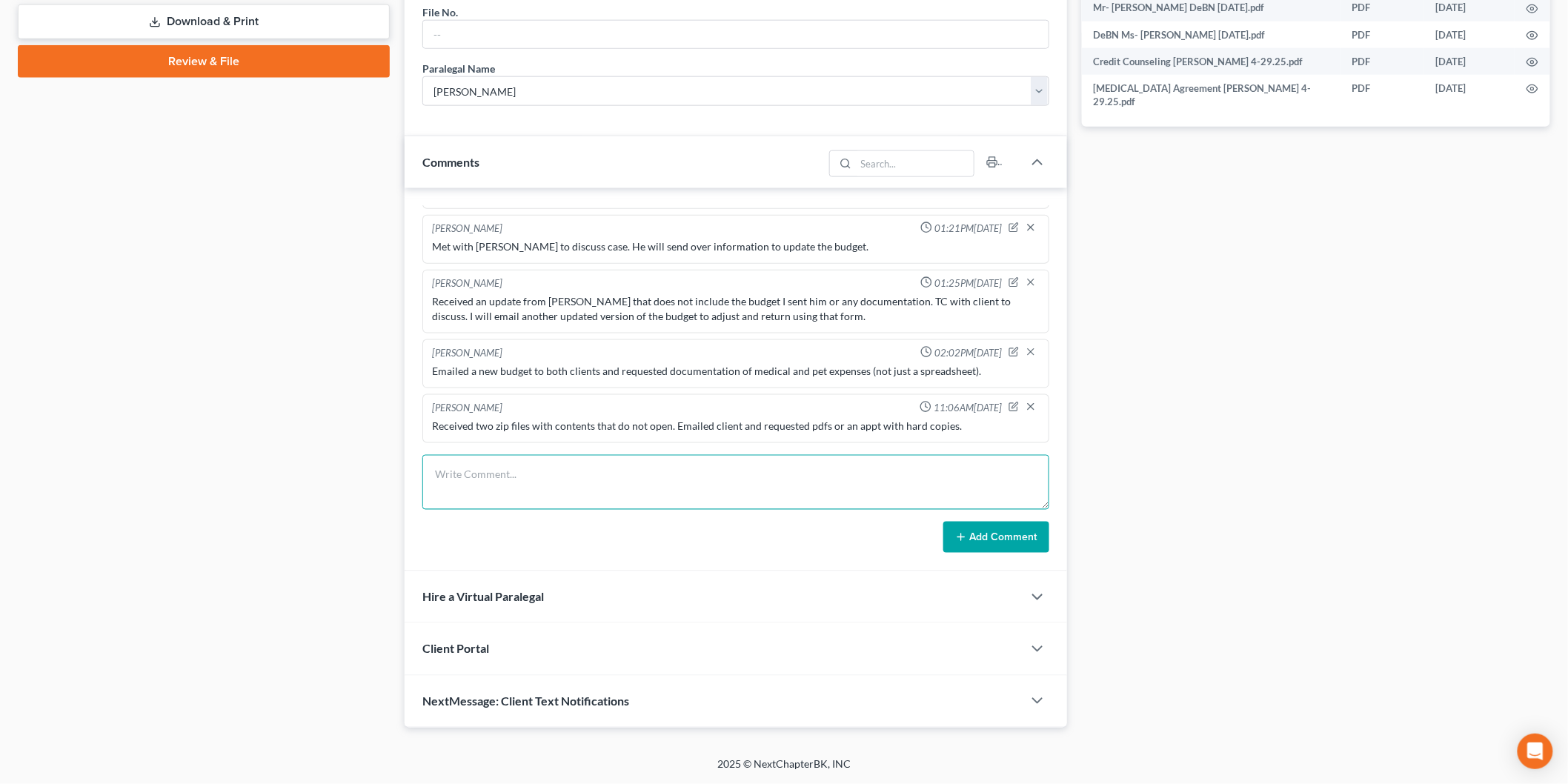
click at [486, 469] on textarea at bounding box center [736, 483] width 627 height 55
click at [469, 495] on textarea "9/23 hearing notes:" at bounding box center [736, 483] width 627 height 55
paste textarea "Plan filed 6/6/25 ( 1550 x 6; 3685 x 54) pays 36% CI filed 8/6/25 1. Per the 12…"
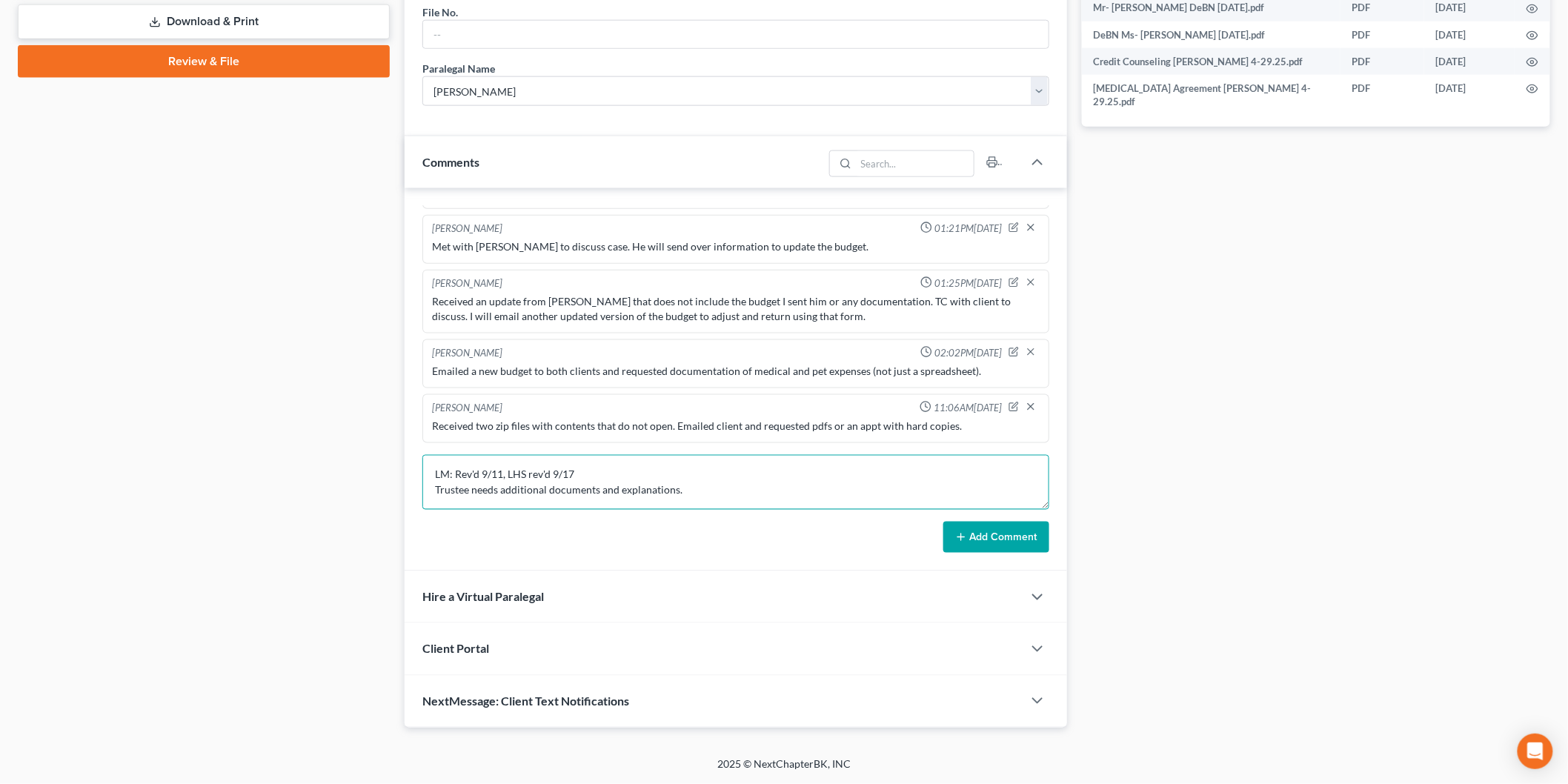
type textarea "9/23 hearing notes: Plan filed 6/6/25 ( 1550 x 6; 3685 x 54) pays 36% CI filed …"
click at [989, 532] on button "Add Comment" at bounding box center [996, 537] width 106 height 31
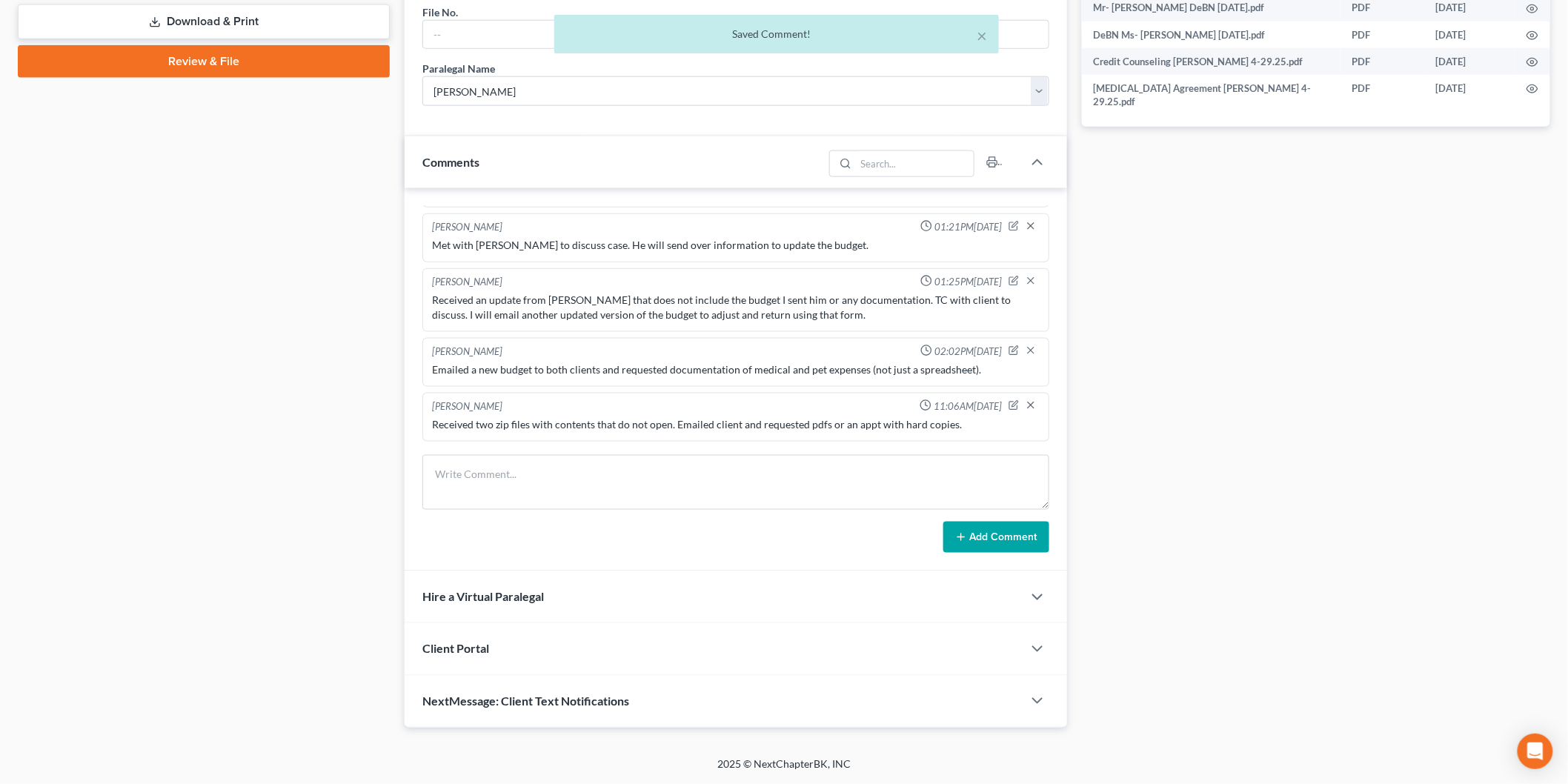
scroll to position [973, 0]
